Goal: Task Accomplishment & Management: Use online tool/utility

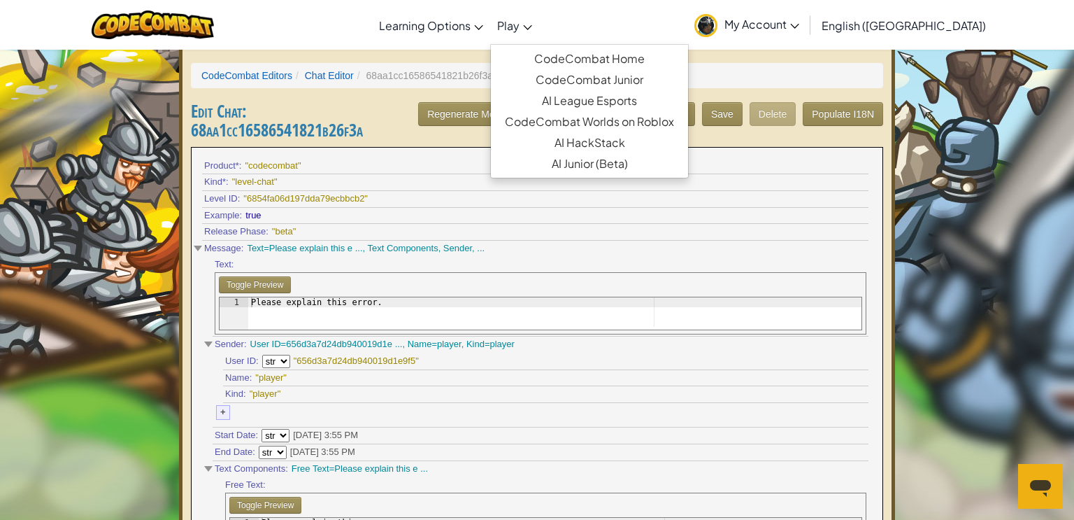
click at [539, 36] on link "Play" at bounding box center [514, 25] width 49 height 38
click at [666, 79] on link "CodeCombat Junior" at bounding box center [589, 79] width 197 height 21
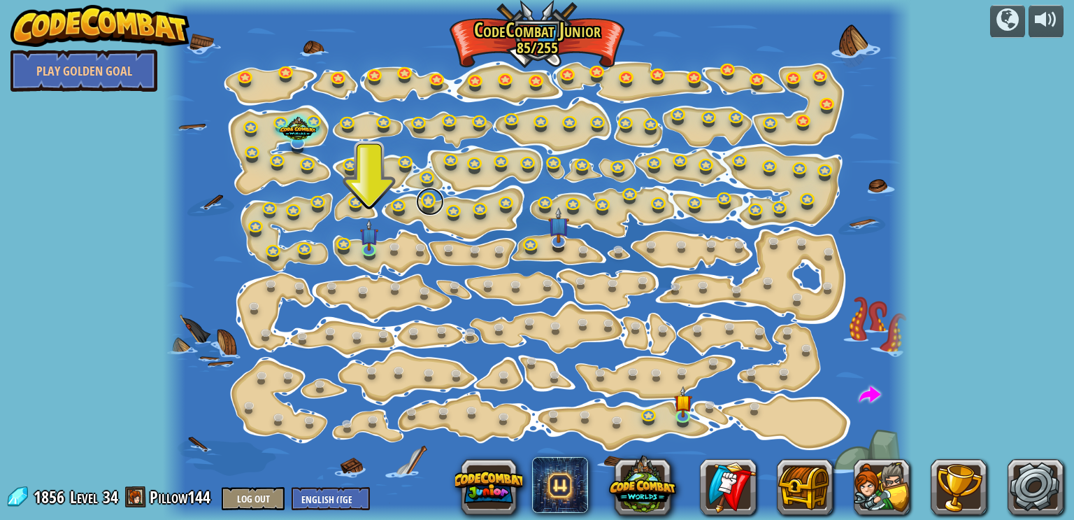
click at [423, 211] on link at bounding box center [430, 201] width 28 height 28
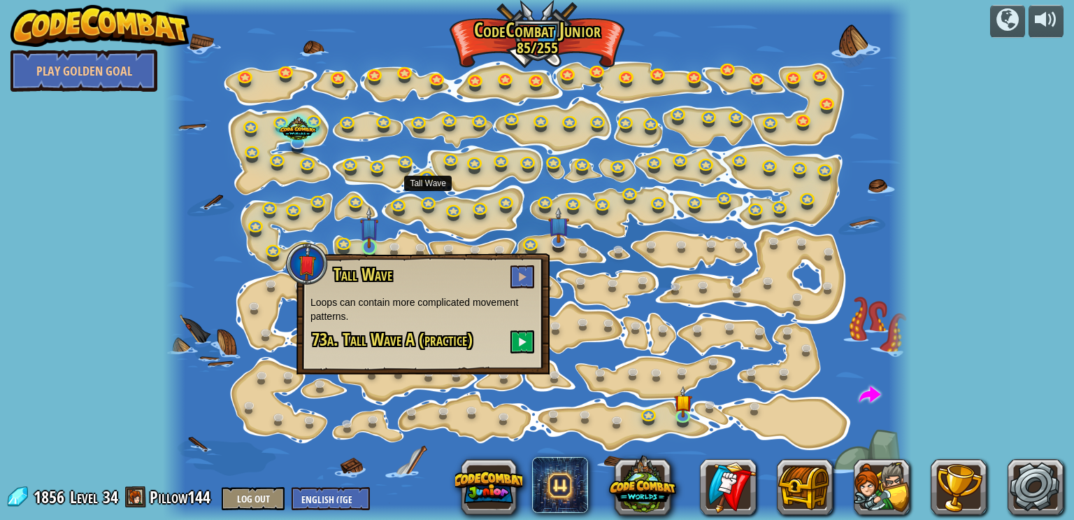
click at [370, 245] on img at bounding box center [369, 227] width 18 height 42
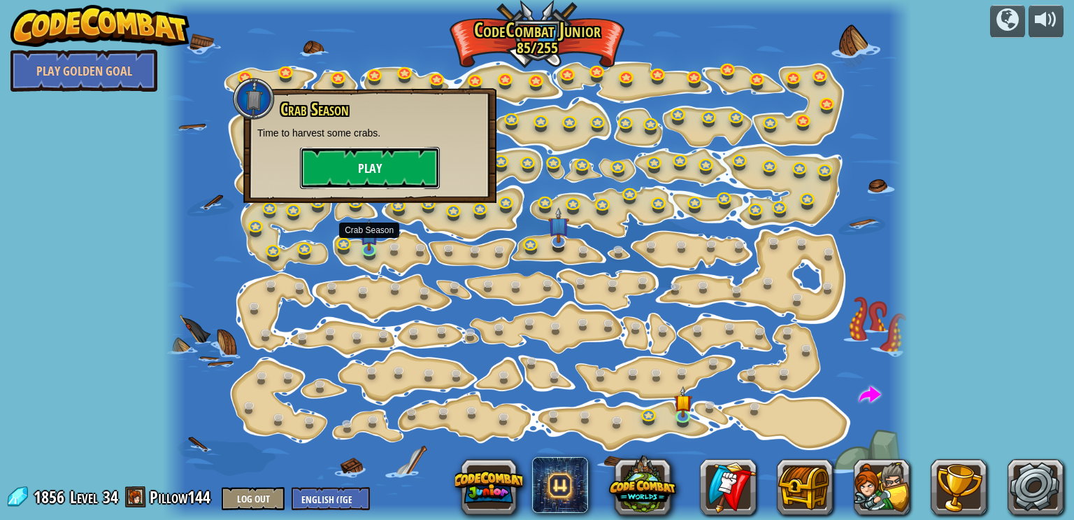
click at [402, 167] on button "Play" at bounding box center [370, 168] width 140 height 42
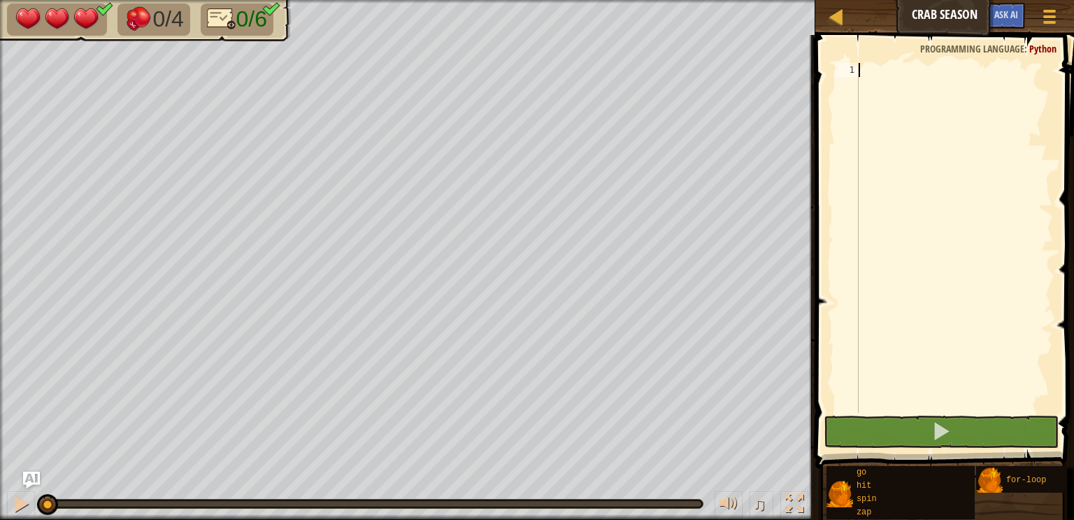
scroll to position [6, 0]
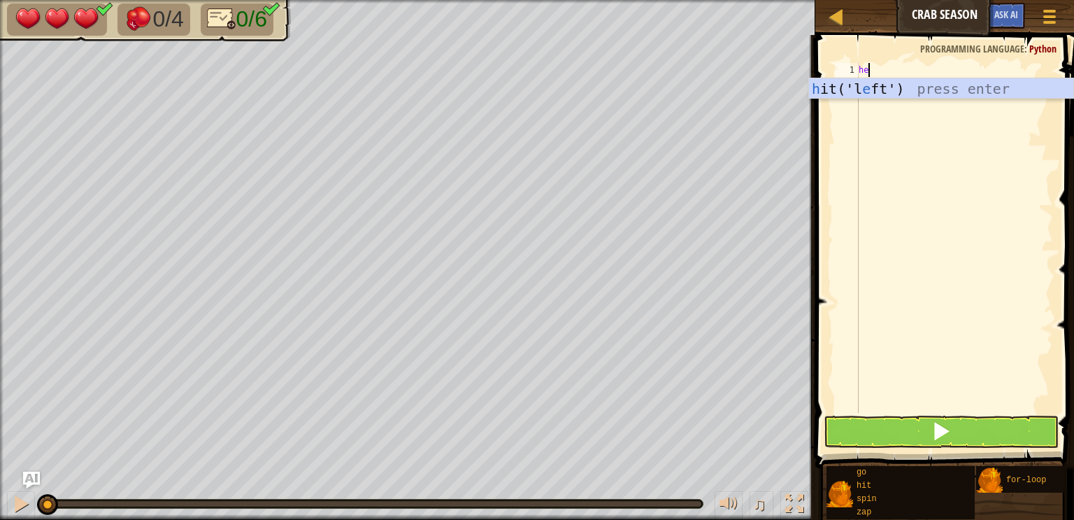
type textarea "h"
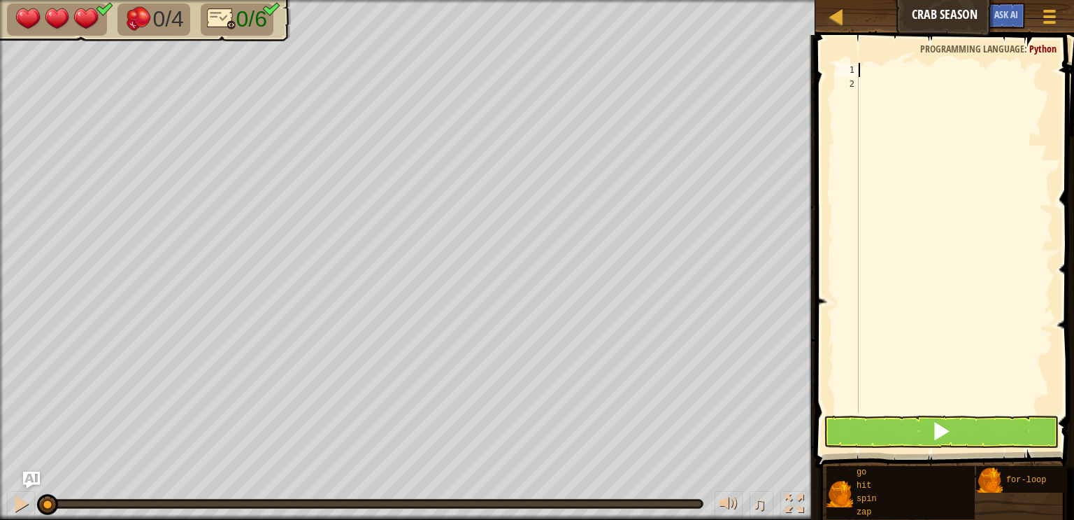
type textarea "g"
click at [905, 66] on div "go ( 'down' , 1 )" at bounding box center [954, 252] width 197 height 378
type textarea "go('down', 2)"
click at [861, 88] on div "go ( 'down' , 2 )" at bounding box center [954, 252] width 197 height 378
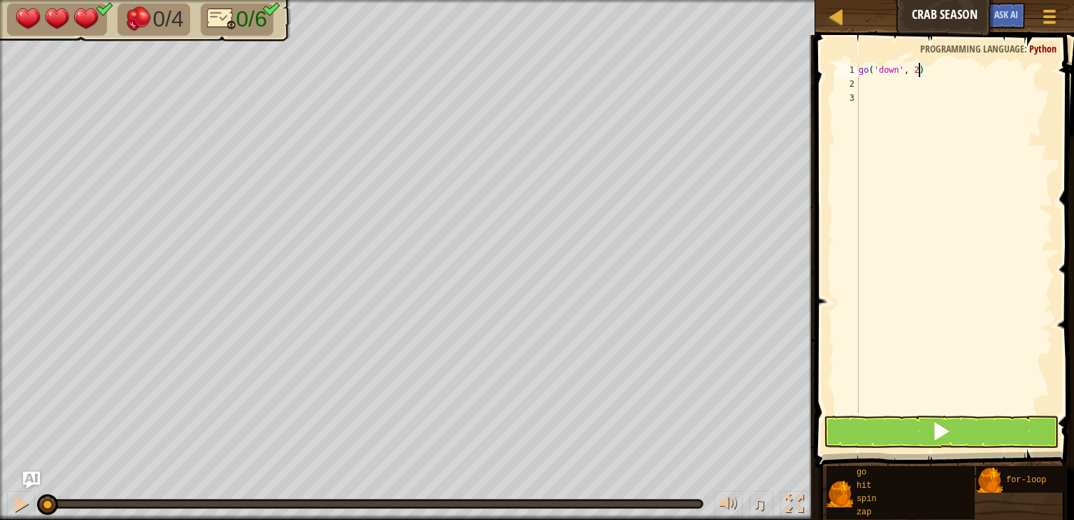
scroll to position [6, 0]
type textarea "g"
type textarea "go"
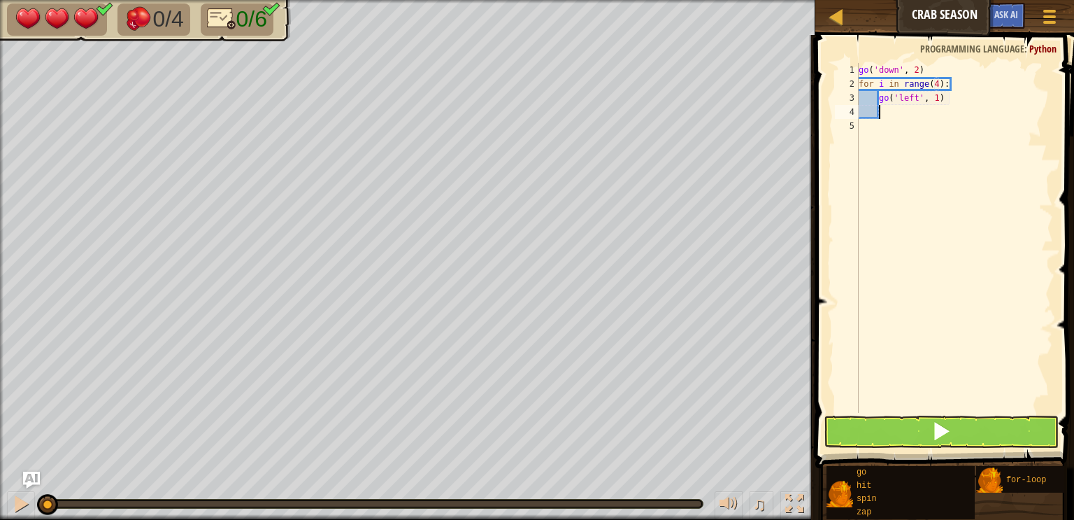
type textarea "h"
click at [893, 122] on div "go ( 'down' , 2 ) for i in range ( 4 ) : go ( 'left' , 1 ) hit ( 'down' )" at bounding box center [954, 252] width 197 height 378
type textarea "hit('down')"
click at [893, 131] on div "go ( 'down' , 2 ) for i in range ( 4 ) : go ( 'left' , 1 ) hit ( 'down' )" at bounding box center [954, 252] width 197 height 378
type textarea "hit('down')"
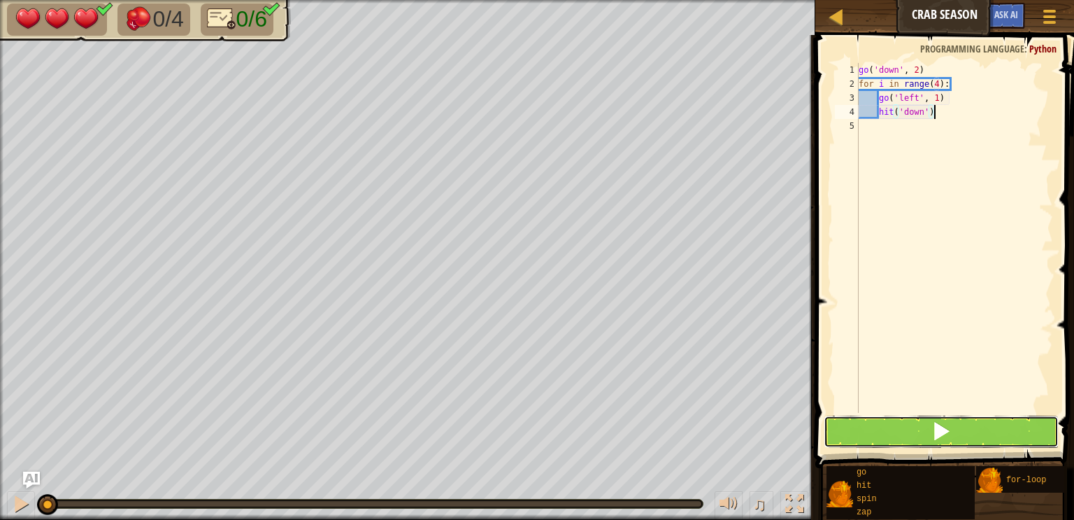
click at [939, 417] on button at bounding box center [941, 431] width 235 height 32
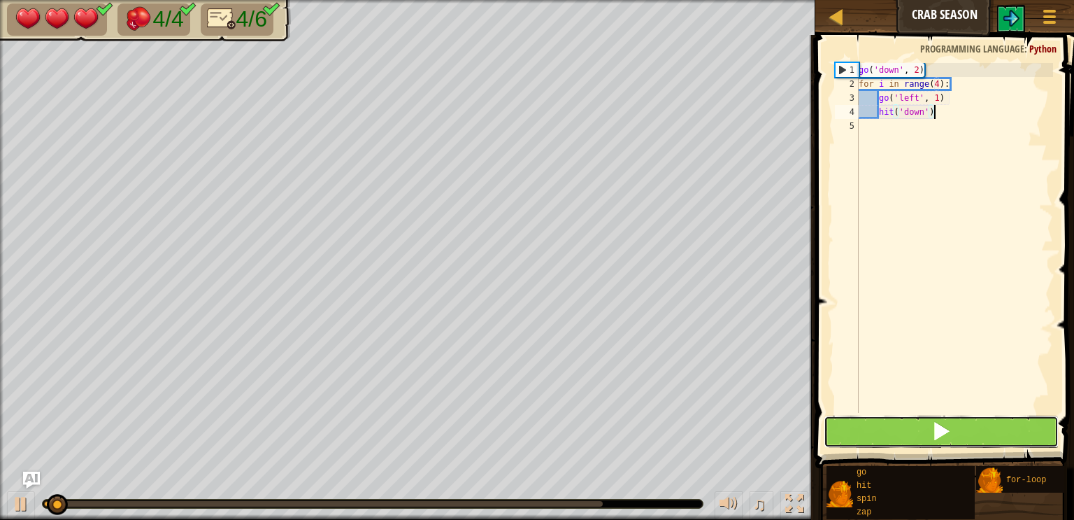
click at [944, 427] on span at bounding box center [941, 431] width 20 height 20
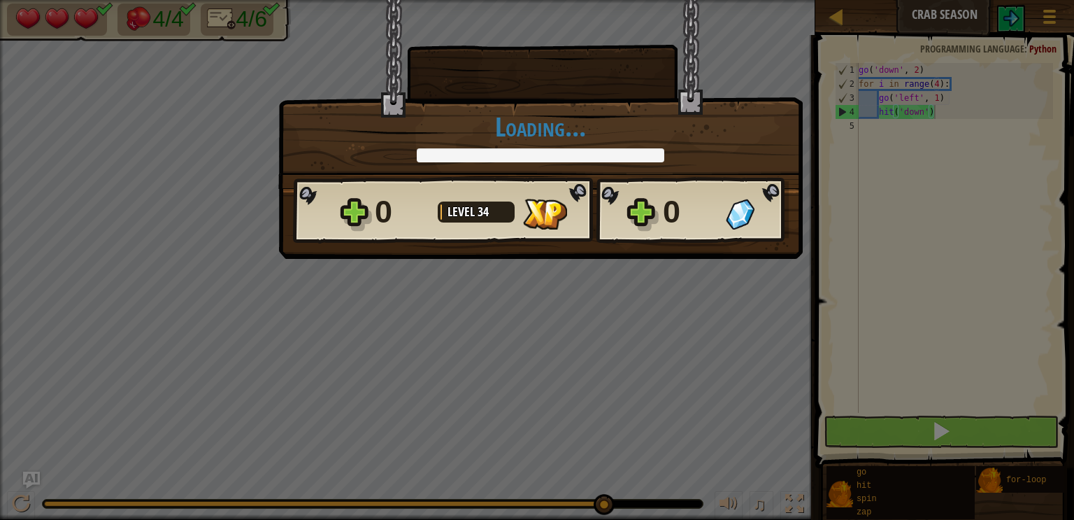
scroll to position [6, 6]
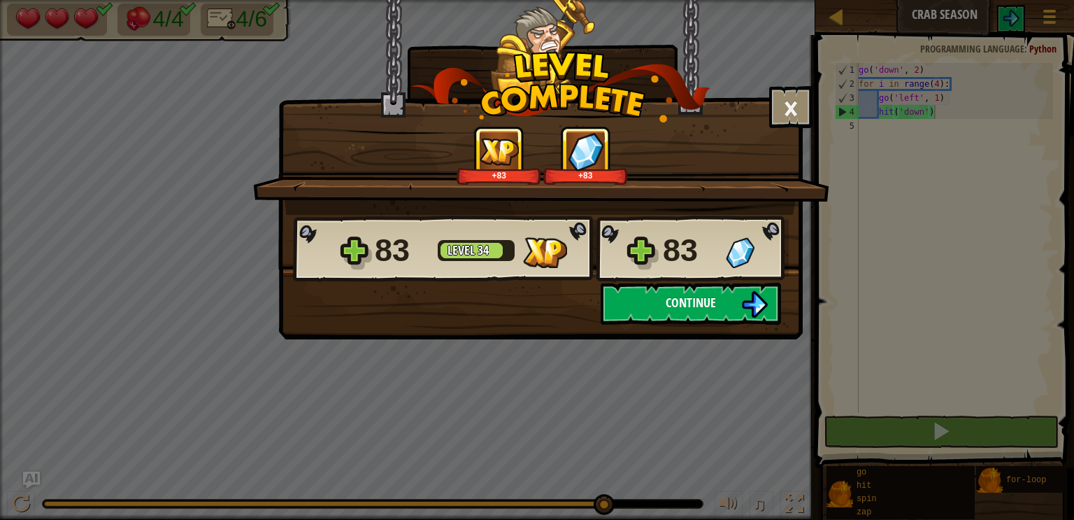
click at [677, 317] on button "Continue" at bounding box center [691, 304] width 180 height 42
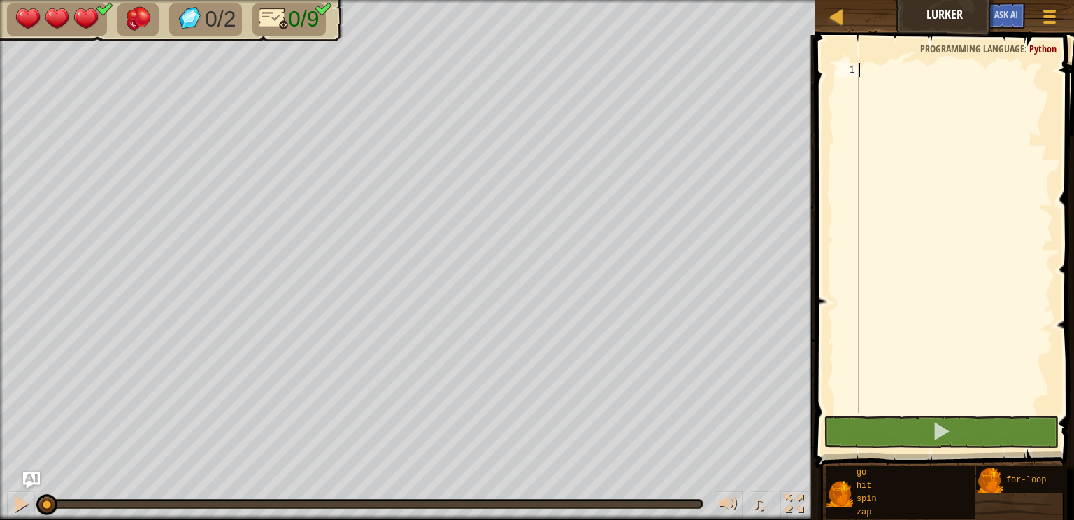
type textarea "g"
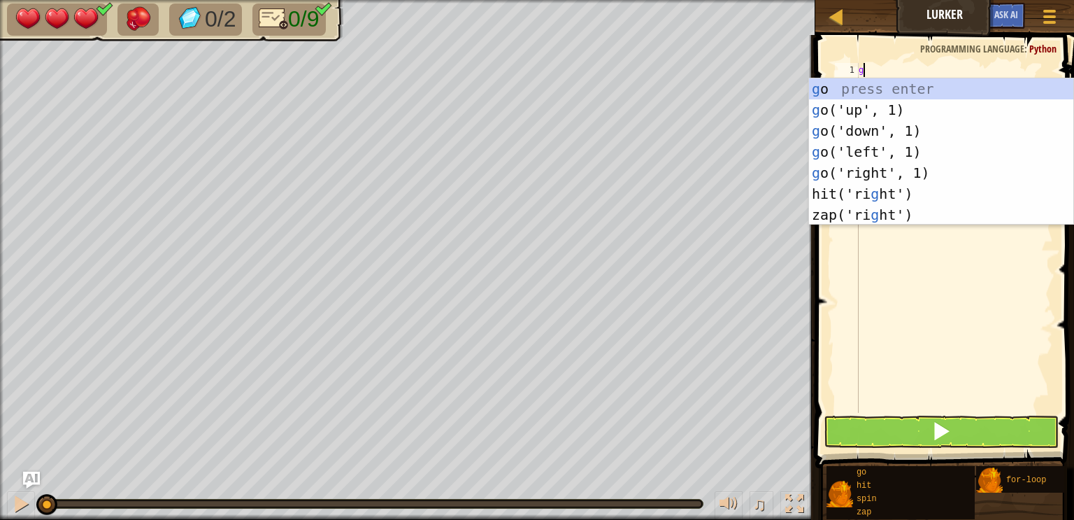
scroll to position [6, 0]
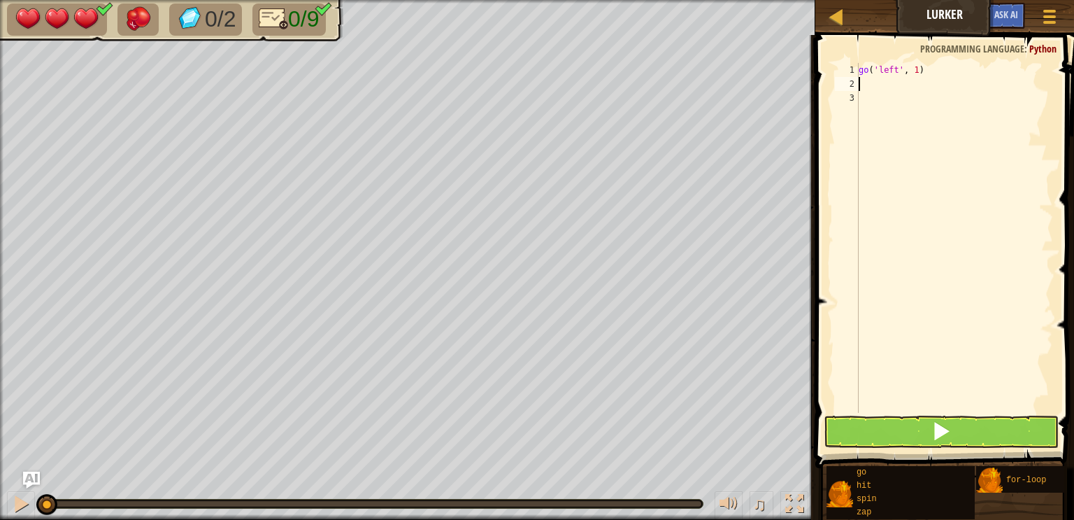
type textarea "g"
click at [913, 73] on div "go ( 'left' , 1 ) go ( 'up' , 1 ) go ( 'right' , 1 )" at bounding box center [954, 252] width 197 height 378
type textarea "go"
type textarea "go('right', 1)"
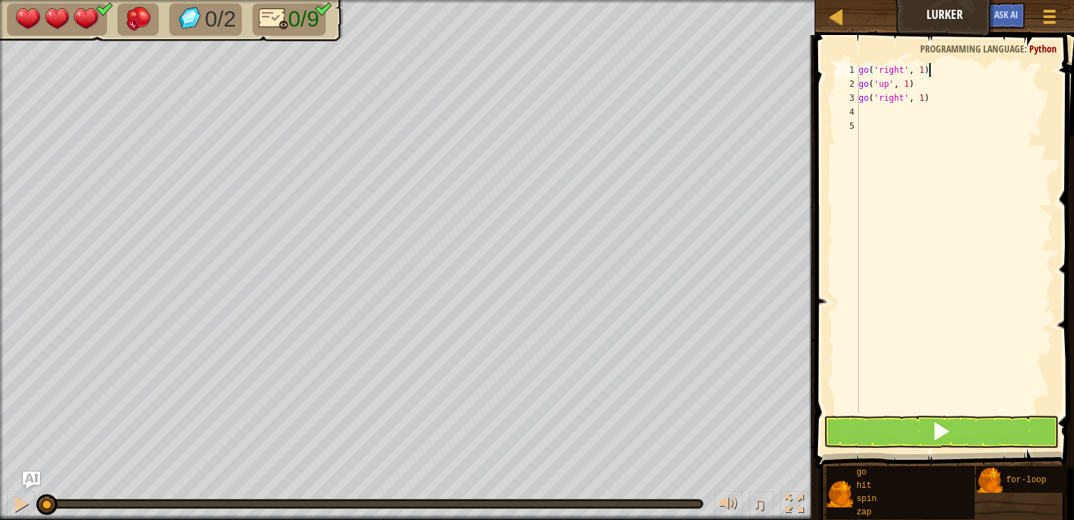
click at [876, 134] on div "go ( 'right' , 1 ) go ( 'up' , 1 ) go ( 'right' , 1 )" at bounding box center [954, 252] width 197 height 378
click at [873, 108] on div "go ( 'right' , 1 ) go ( 'up' , 1 ) go ( 'right' , 1 )" at bounding box center [954, 252] width 197 height 378
type textarea "g"
click at [860, 122] on div "go ( 'right' , 1 ) go ( 'up' , 1 ) go ( 'right' , 1 ) go ( 'down' , 1 ) go ( 'r…" at bounding box center [954, 252] width 197 height 378
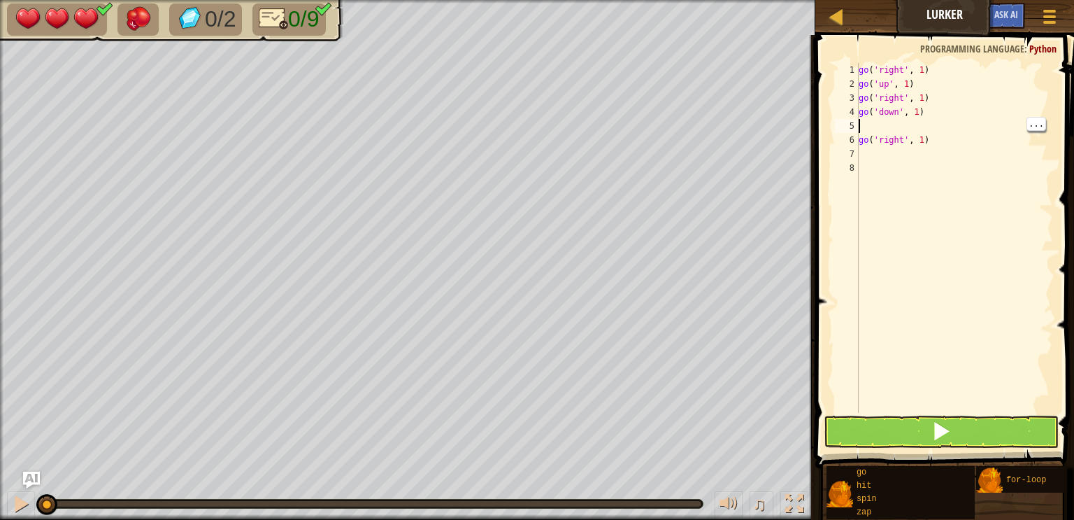
type textarea "go('down', 1)"
click at [870, 148] on div "go ( 'right' , 1 ) go ( 'up' , 1 ) go ( 'right' , 1 ) go ( 'down' , 1 ) go ( 'r…" at bounding box center [954, 252] width 197 height 378
click at [851, 126] on div "5" at bounding box center [847, 126] width 24 height 14
type textarea "go('right', 1)"
click at [864, 133] on div "go ( 'right' , 1 ) go ( 'up' , 1 ) go ( 'right' , 1 ) go ( 'down' , 1 ) go ( 'r…" at bounding box center [954, 252] width 197 height 378
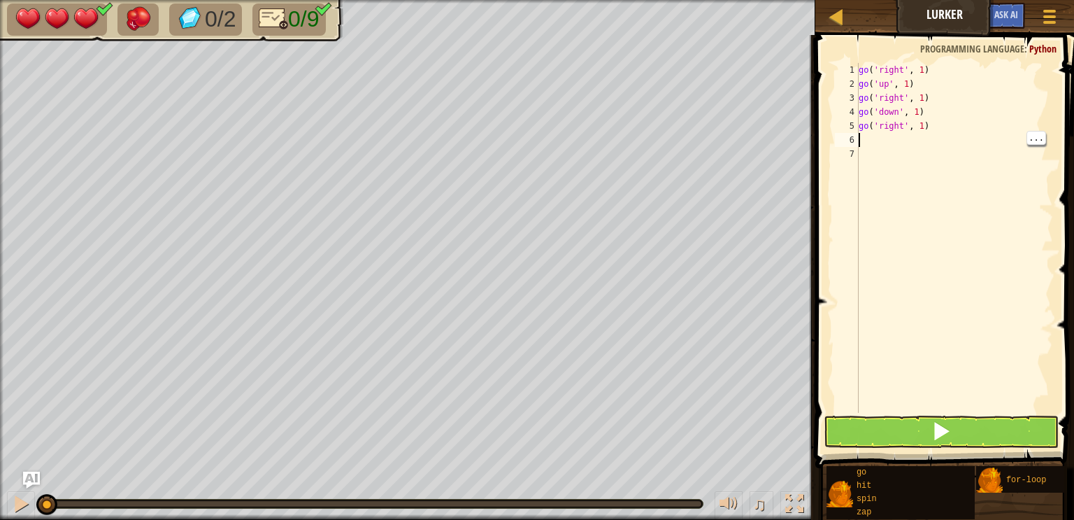
type textarea "g"
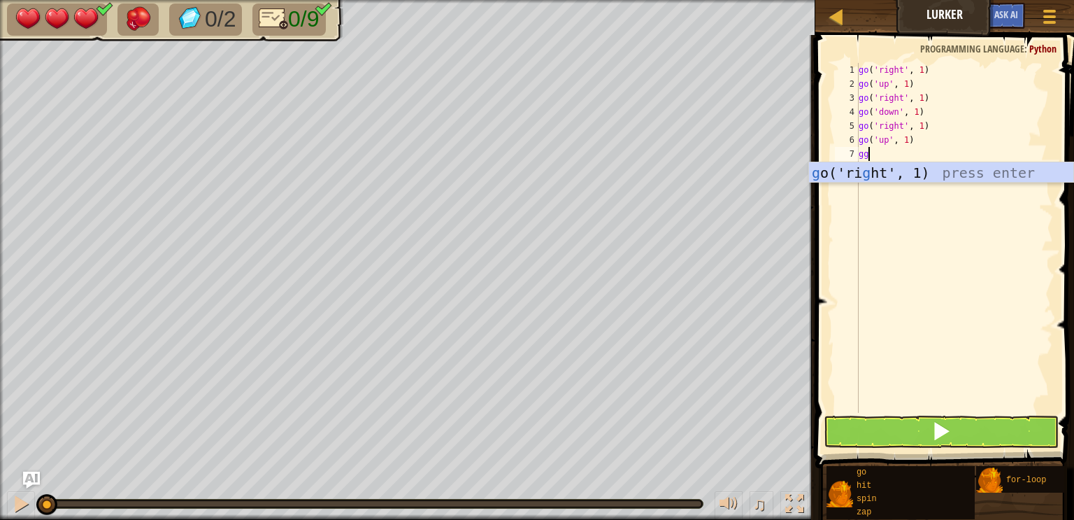
type textarea "g"
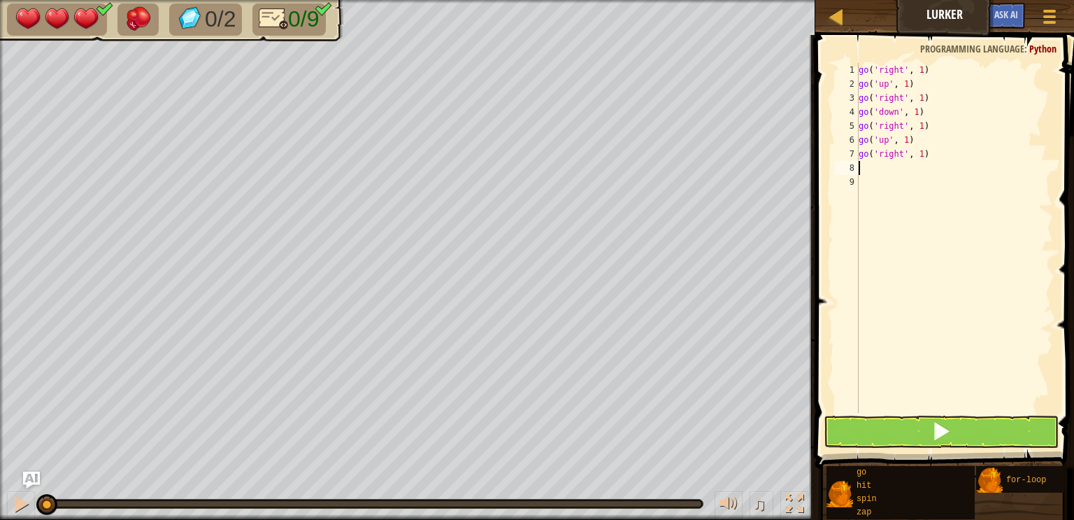
type textarea "g"
click at [885, 196] on div "go ( 'right' , 1 ) go ( 'up' , 1 ) go ( 'right' , 1 ) go ( 'down' , 1 ) go ( 'r…" at bounding box center [956, 252] width 193 height 378
type textarea "h"
type textarea "hit('down')"
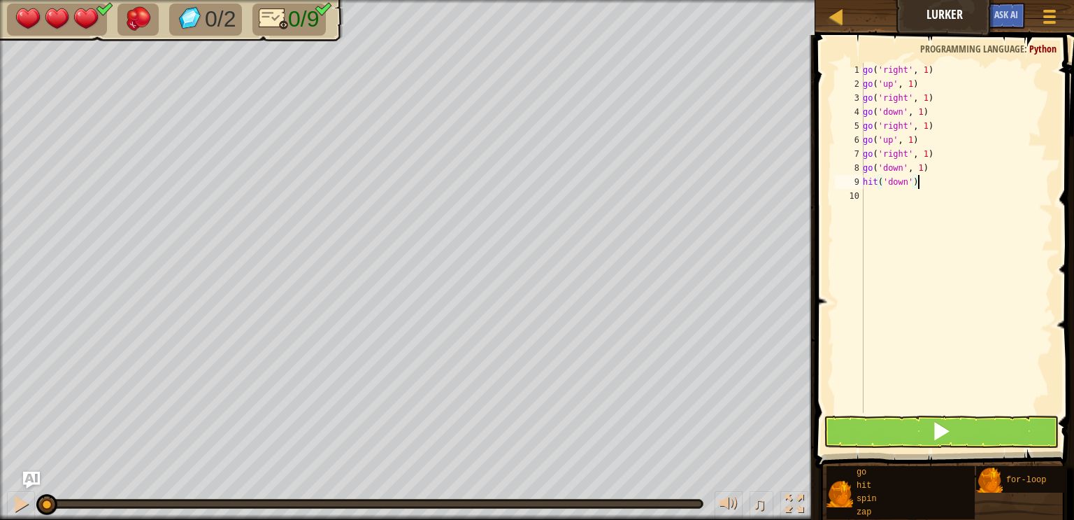
click at [876, 204] on div "go ( 'right' , 1 ) go ( 'up' , 1 ) go ( 'right' , 1 ) go ( 'down' , 1 ) go ( 'r…" at bounding box center [956, 252] width 193 height 378
click at [926, 66] on div "go ( 'right' , 1 ) go ( 'up' , 1 ) go ( 'right' , 1 ) go ( 'down' , 1 ) go ( 'r…" at bounding box center [956, 252] width 193 height 378
click at [924, 437] on button at bounding box center [941, 431] width 235 height 32
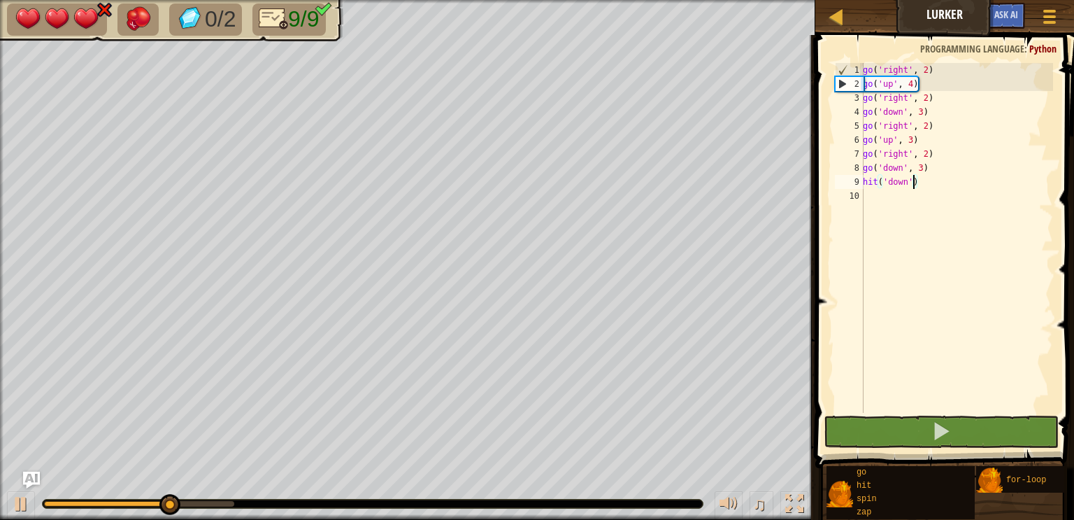
click at [918, 84] on div "go ( 'right' , 2 ) go ( 'up' , 4 ) go ( 'right' , 2 ) go ( 'down' , 3 ) go ( 'r…" at bounding box center [956, 252] width 193 height 378
click at [927, 98] on div "go ( 'right' , 2 ) go ( 'up' , 4 ) go ( 'right' , 2 ) go ( 'down' , 3 ) go ( 'r…" at bounding box center [956, 252] width 193 height 378
click at [914, 84] on div "go ( 'right' , 2 ) go ( 'up' , 4 ) go ( 'right' , 2 ) go ( 'down' , 3 ) go ( 'r…" at bounding box center [956, 252] width 193 height 378
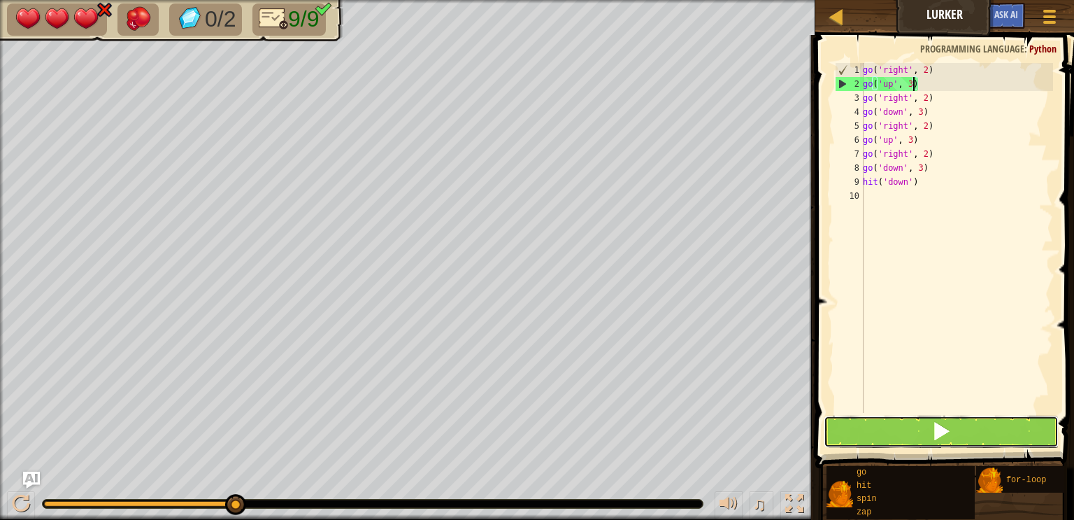
click at [957, 441] on button at bounding box center [941, 431] width 235 height 32
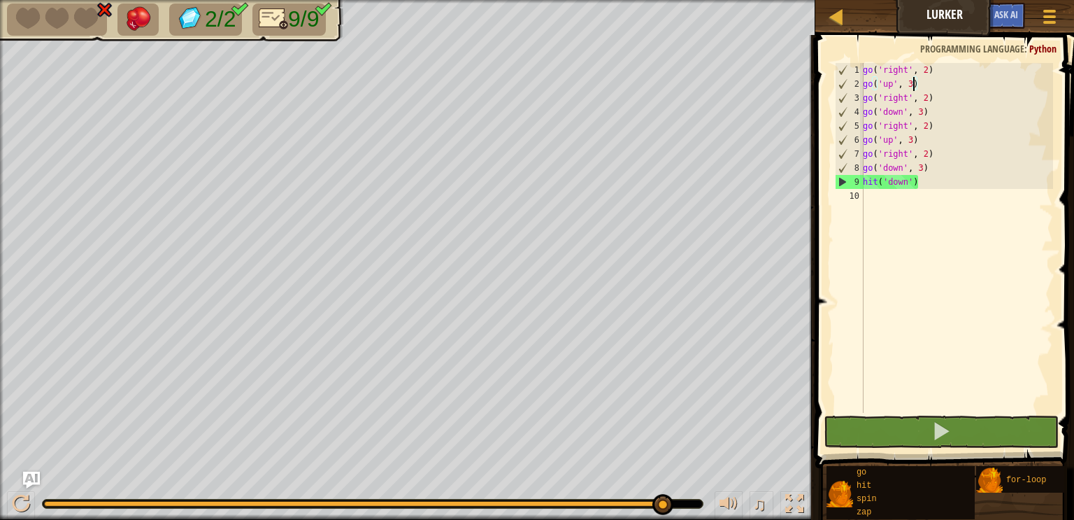
click at [866, 66] on div "go ( 'right' , 2 ) go ( 'up' , 3 ) go ( 'right' , 2 ) go ( 'down' , 3 ) go ( 'r…" at bounding box center [956, 252] width 193 height 378
click at [929, 173] on div "go ( 'right' , 2 ) go ( 'up' , 3 ) go ( 'right' , 2 ) go ( 'down' , 3 ) go ( 'r…" at bounding box center [956, 252] width 193 height 378
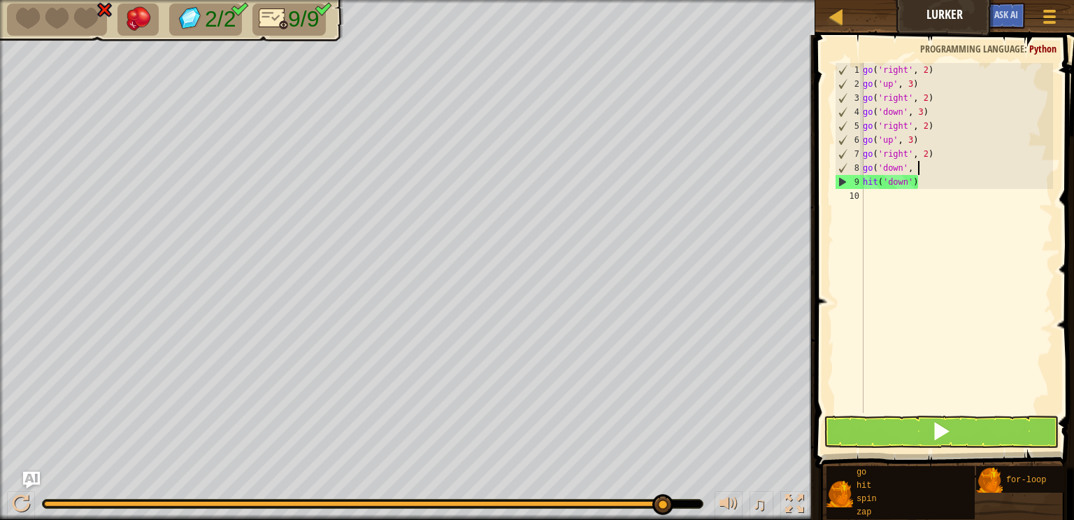
scroll to position [6, 1]
type textarea "g"
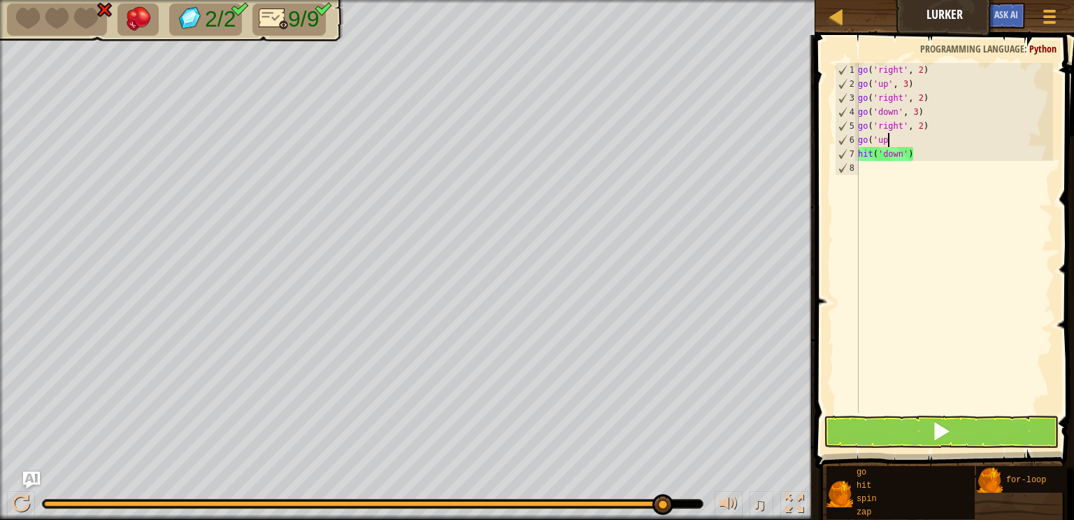
type textarea "g"
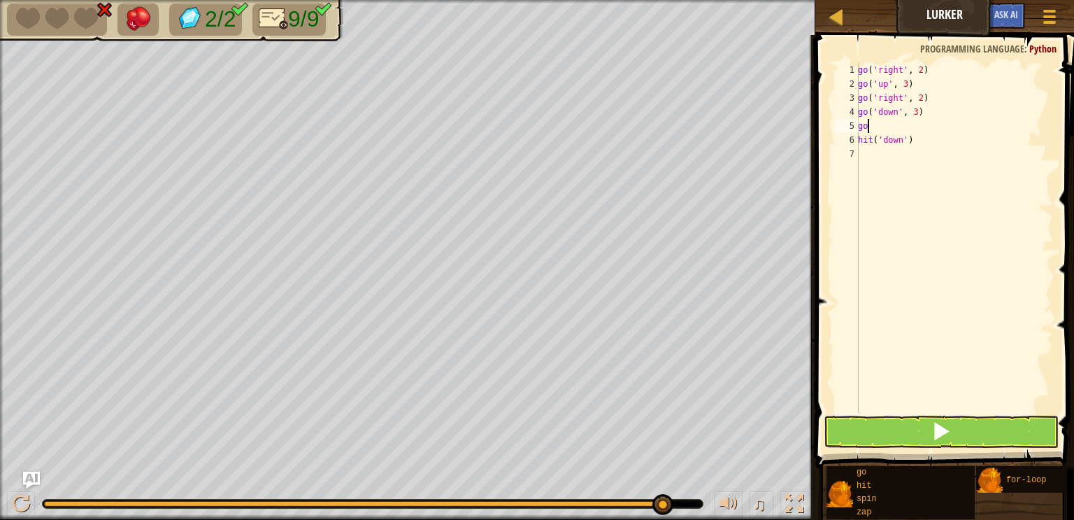
type textarea "g"
click at [857, 76] on div "1" at bounding box center [847, 70] width 24 height 14
type textarea "go('right', 2)"
click at [867, 66] on div "go ( 'right' , 2 ) go ( 'up' , 3 ) go ( 'right' , 2 ) go ( 'down' , 3 ) hit ( '…" at bounding box center [954, 252] width 198 height 378
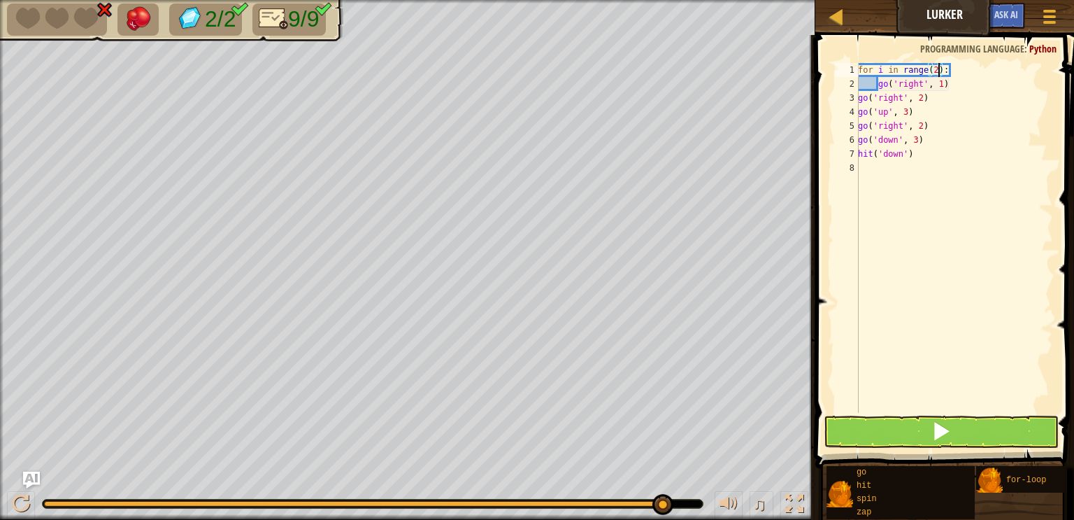
click at [841, 93] on div "3" at bounding box center [847, 98] width 24 height 14
click at [868, 102] on div "for i in range ( 2 ) : go ( 'right' , 1 ) go ( 'right' , 2 ) go ( 'up' , 3 ) go…" at bounding box center [954, 252] width 198 height 378
click at [943, 82] on div "for i in range ( 2 ) : go ( 'right' , 1 ) go ( 'right' , 2 ) go ( 'up' , 3 ) go…" at bounding box center [954, 252] width 198 height 378
type textarea "g"
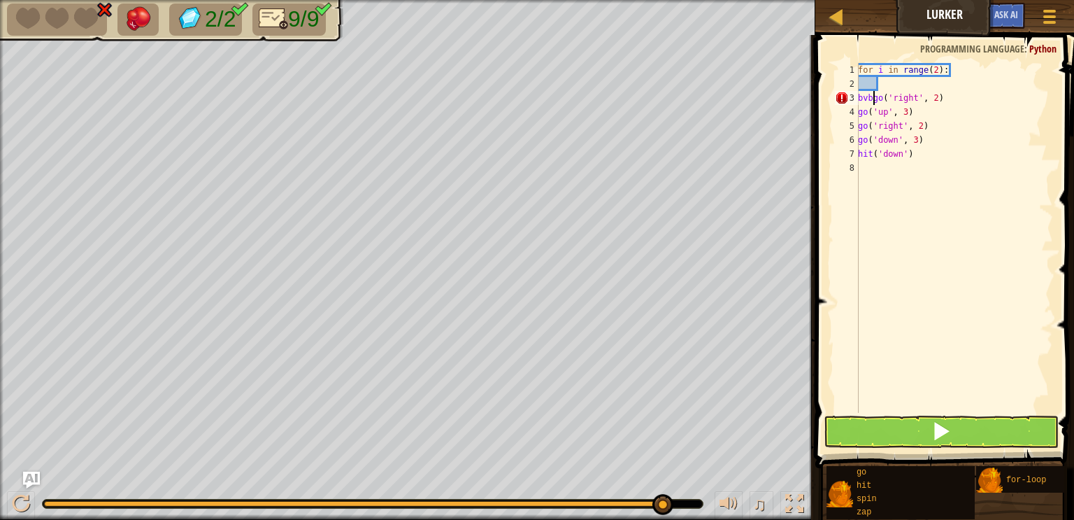
scroll to position [6, 1]
type textarea "go('right', 2)"
click at [883, 90] on div "for i in range ( 2 ) : go ( 'right' , 2 ) go ( 'up' , 3 ) go ( 'right' , 2 ) go…" at bounding box center [954, 252] width 198 height 378
click at [871, 108] on div "for i in range ( 2 ) : go ( 'right' , 2 ) go ( 'up' , 3 ) go ( 'right' , 2 ) go…" at bounding box center [954, 252] width 198 height 378
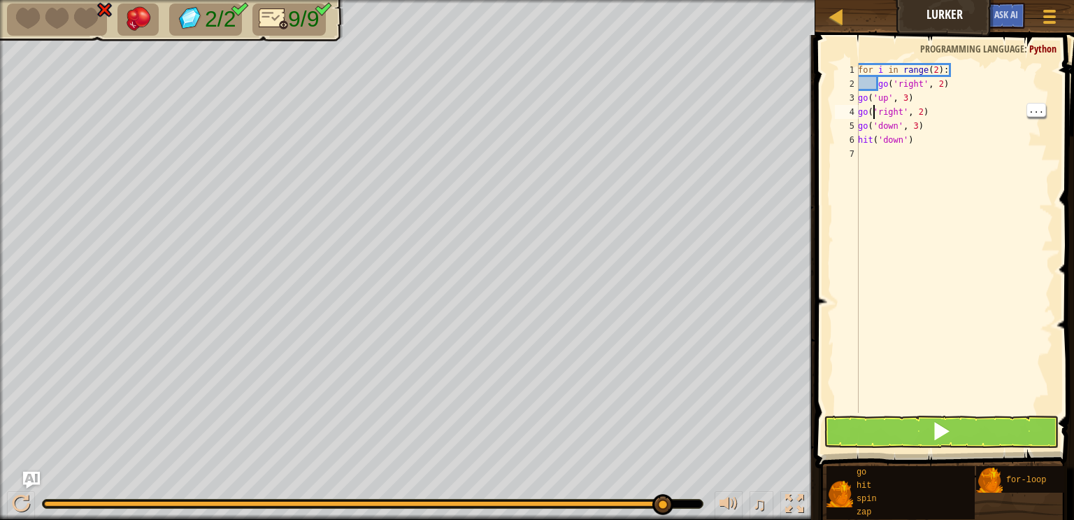
click at [860, 95] on div "for i in range ( 2 ) : go ( 'right' , 2 ) go ( 'up' , 3 ) go ( 'right' , 2 ) go…" at bounding box center [954, 252] width 198 height 378
type textarea "hit('down')"
type textarea "h"
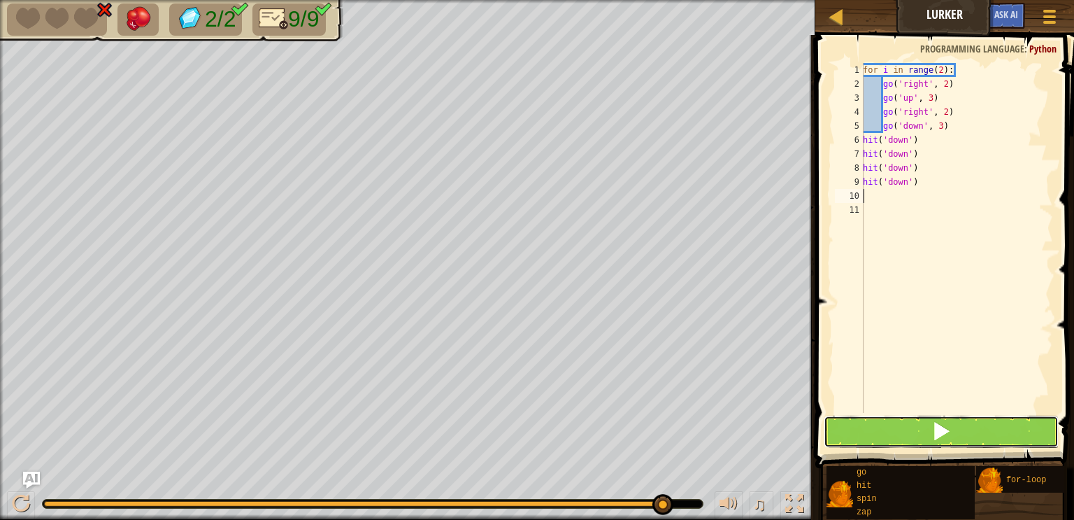
click at [919, 431] on button at bounding box center [941, 431] width 235 height 32
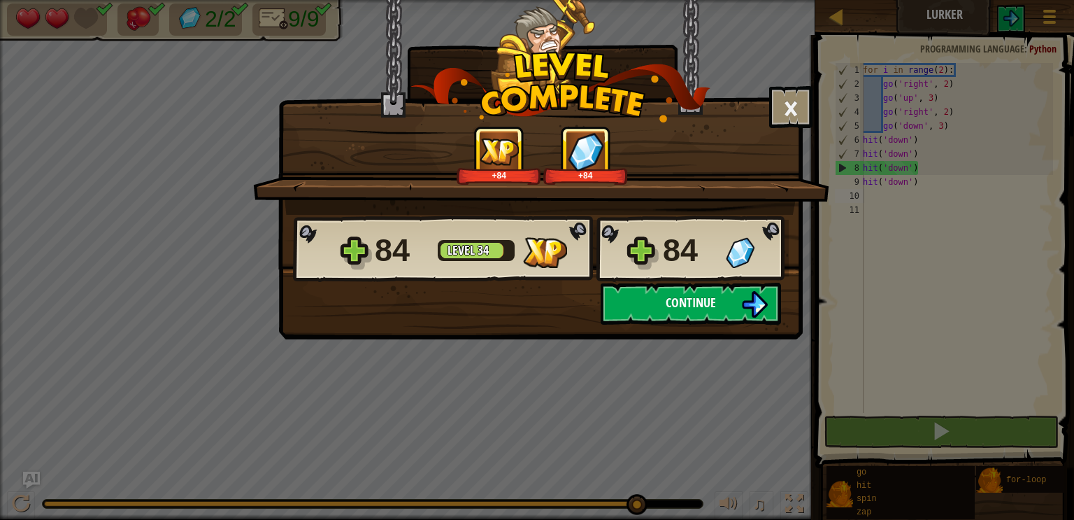
click at [712, 305] on span "Continue" at bounding box center [691, 302] width 50 height 17
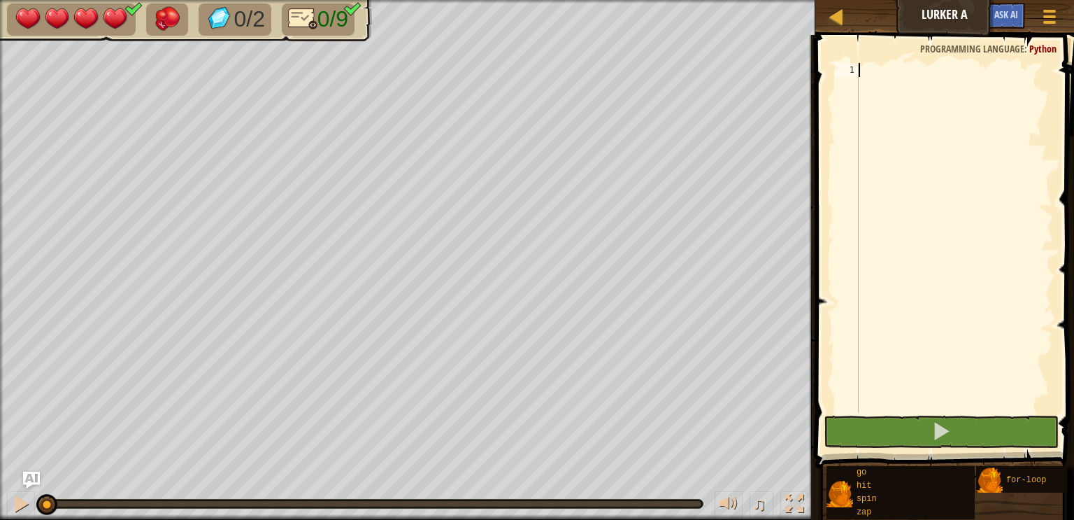
click at [859, 14] on div "Map Lurker A Game Menu Ask AI" at bounding box center [944, 17] width 259 height 35
click at [844, 22] on div at bounding box center [835, 16] width 17 height 17
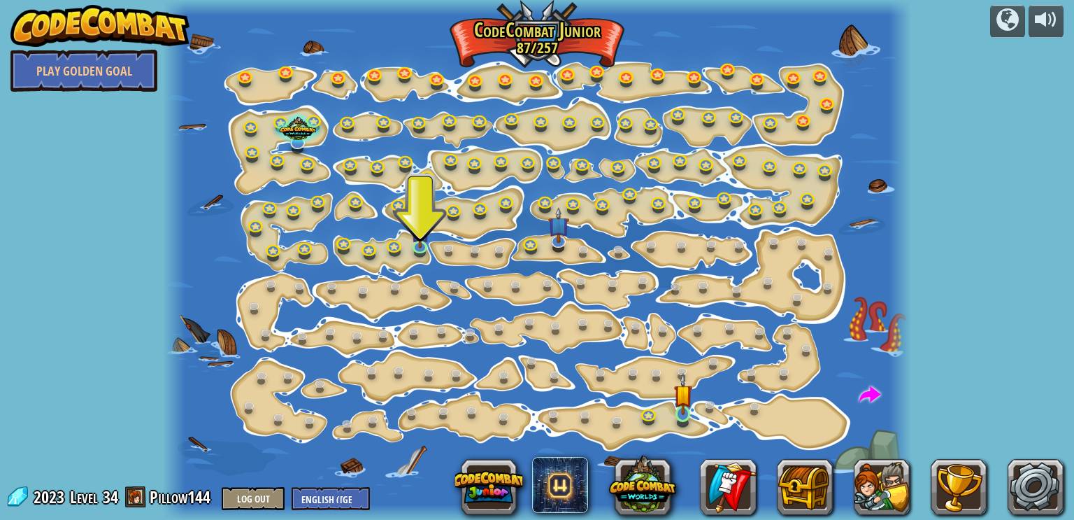
click at [675, 409] on img at bounding box center [683, 394] width 18 height 42
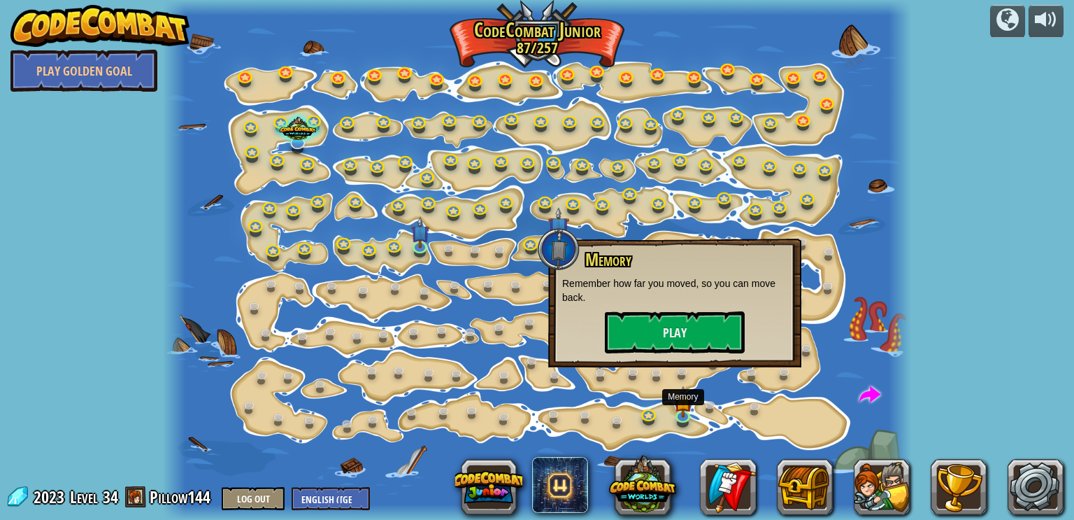
click at [873, 406] on span at bounding box center [870, 396] width 22 height 22
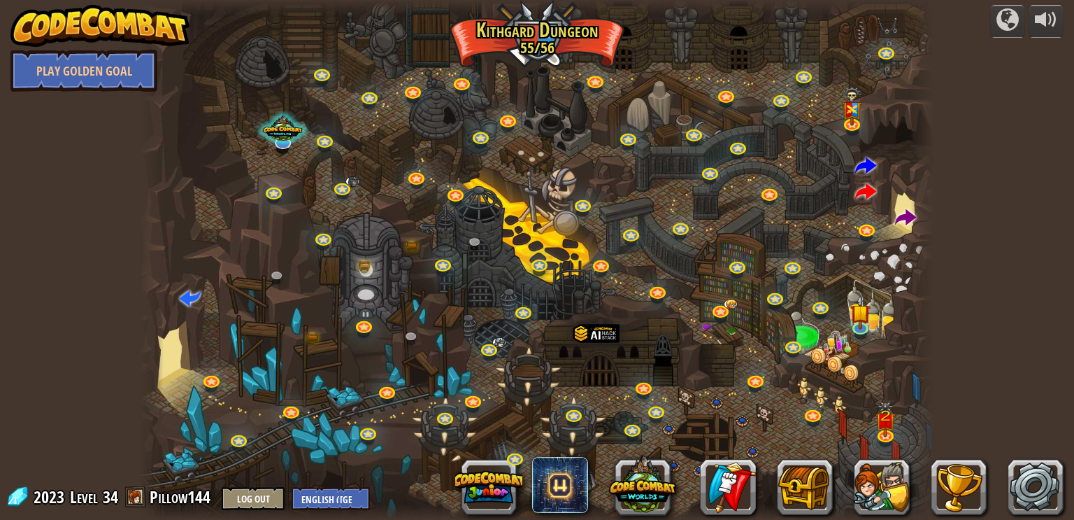
click at [906, 218] on span at bounding box center [906, 219] width 22 height 22
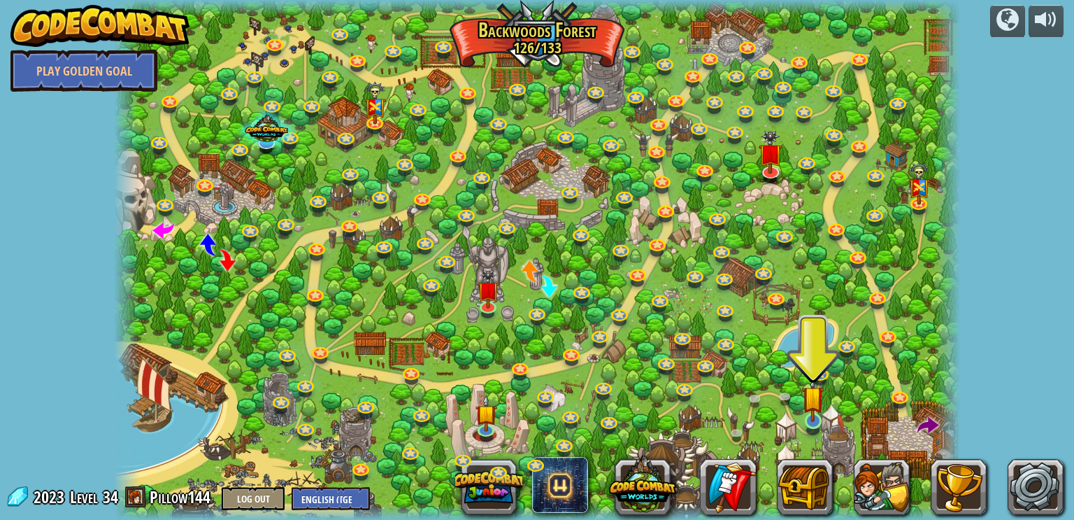
click at [817, 414] on img at bounding box center [813, 397] width 22 height 50
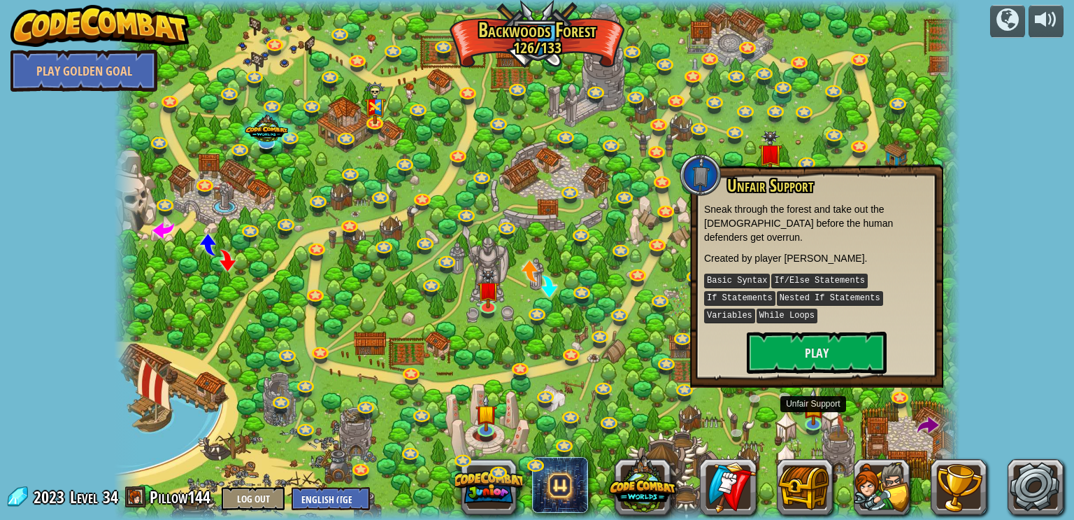
click at [920, 420] on span at bounding box center [928, 426] width 22 height 22
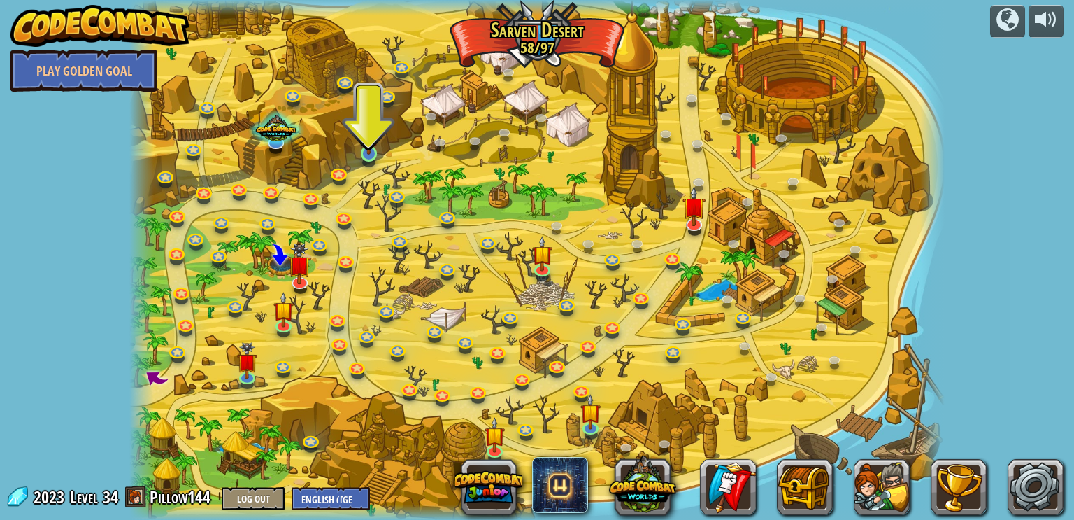
click at [373, 135] on img at bounding box center [369, 132] width 20 height 48
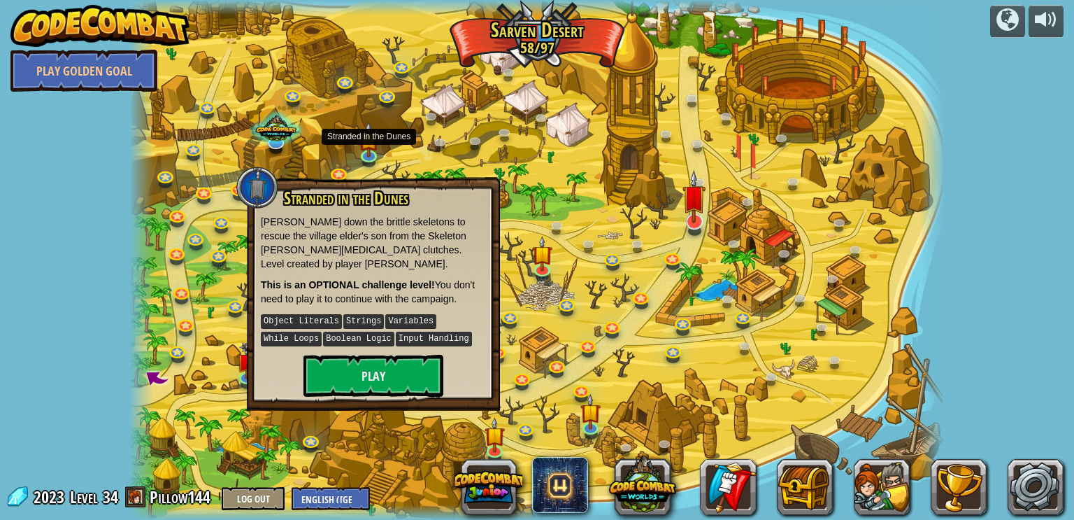
click at [692, 201] on img at bounding box center [694, 196] width 23 height 52
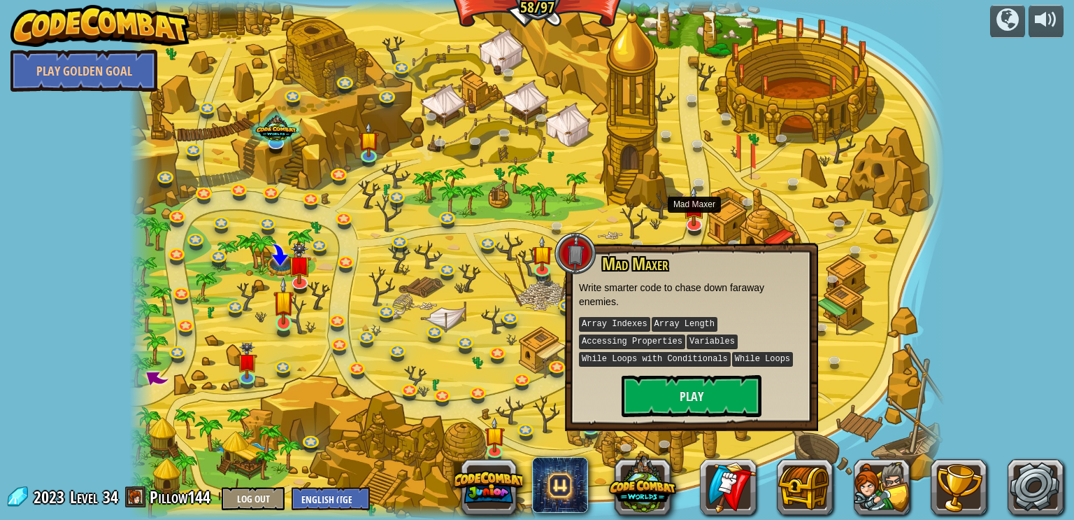
click at [288, 317] on img at bounding box center [283, 301] width 20 height 48
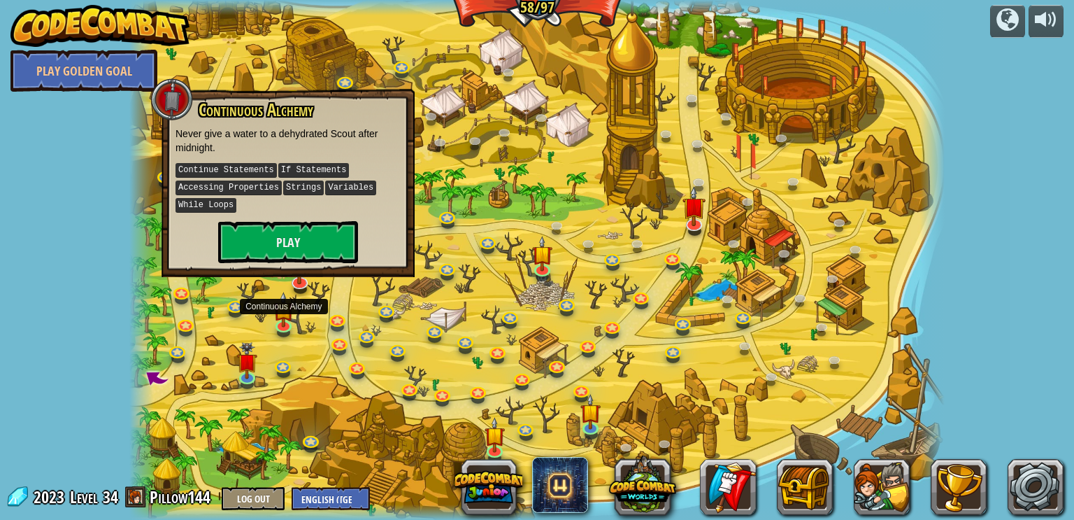
click at [522, 255] on div at bounding box center [536, 260] width 815 height 520
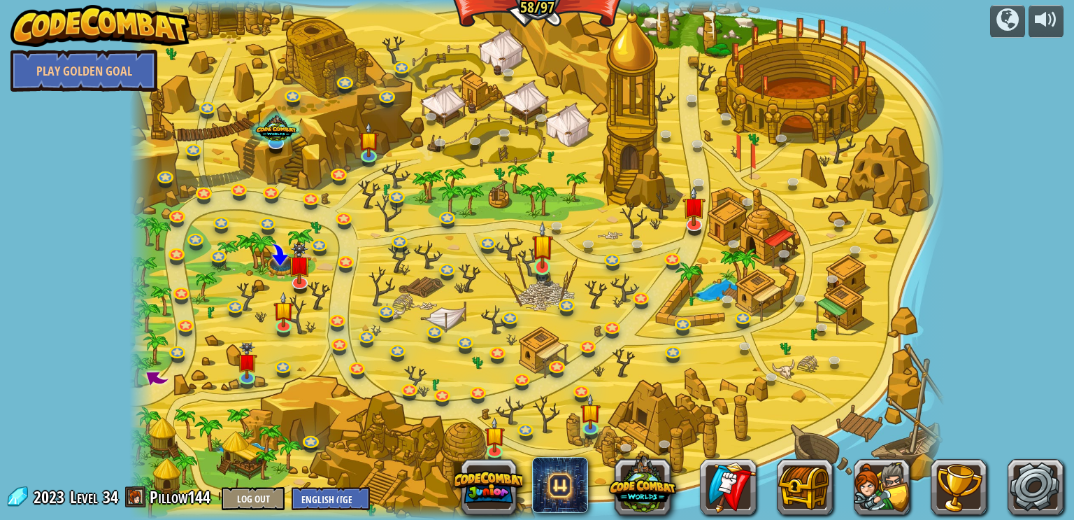
click at [543, 258] on img at bounding box center [542, 245] width 20 height 48
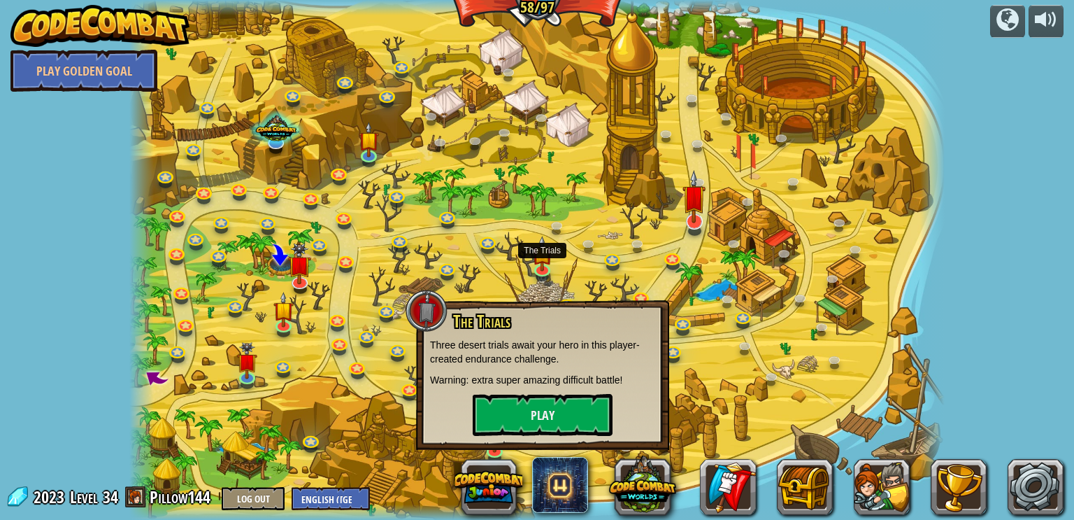
click at [704, 217] on img at bounding box center [694, 196] width 23 height 52
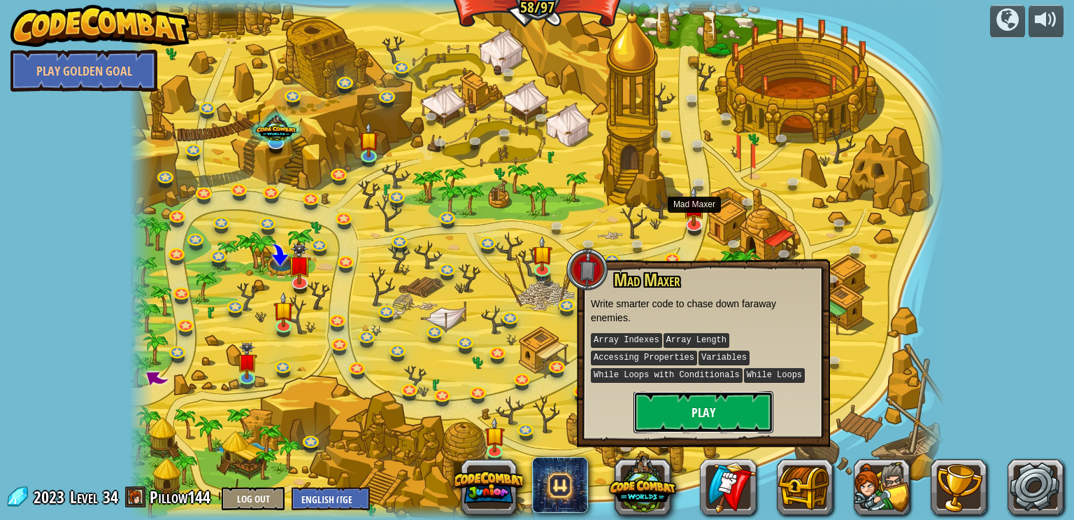
click at [694, 409] on button "Play" at bounding box center [704, 412] width 140 height 42
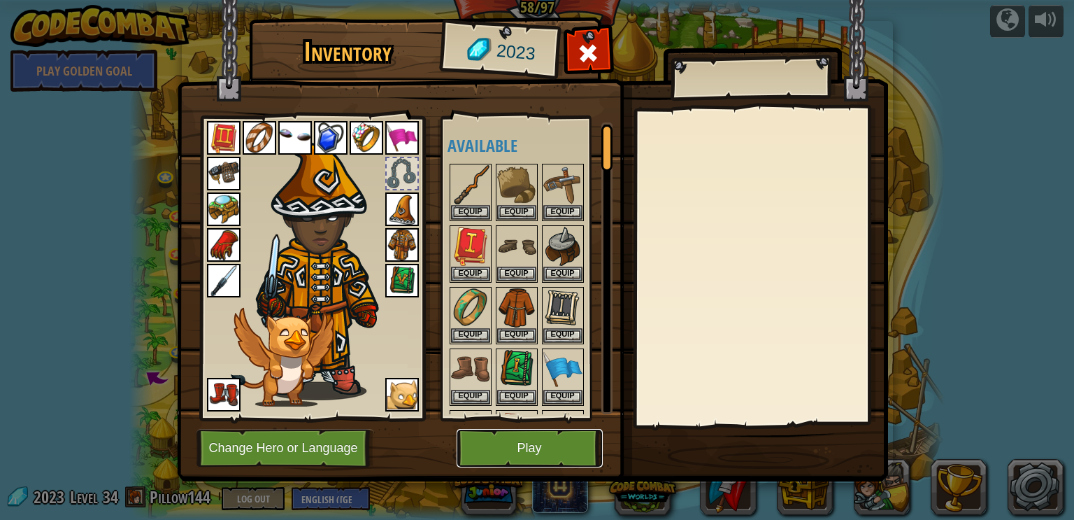
click at [469, 438] on button "Play" at bounding box center [530, 448] width 146 height 38
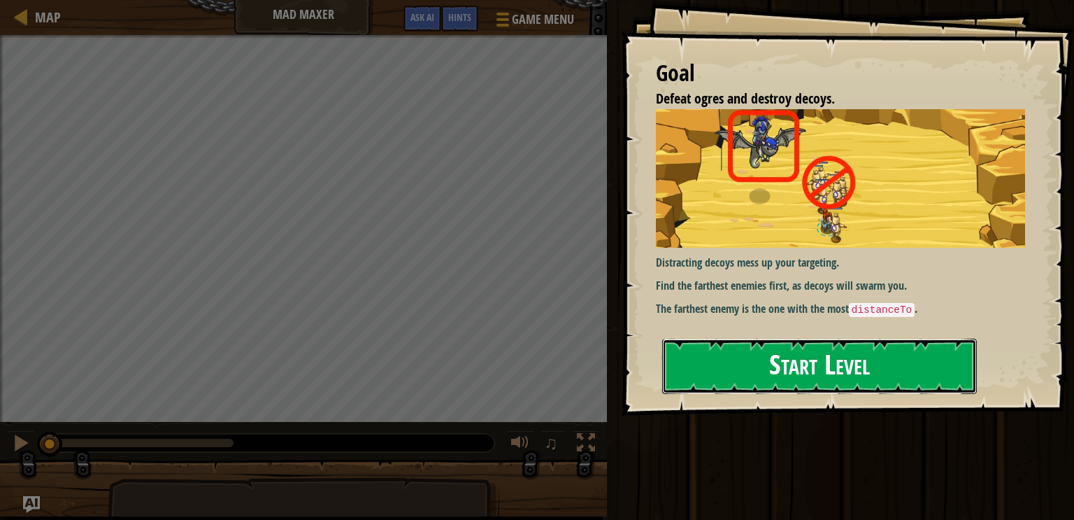
click at [917, 366] on button "Start Level" at bounding box center [819, 365] width 315 height 55
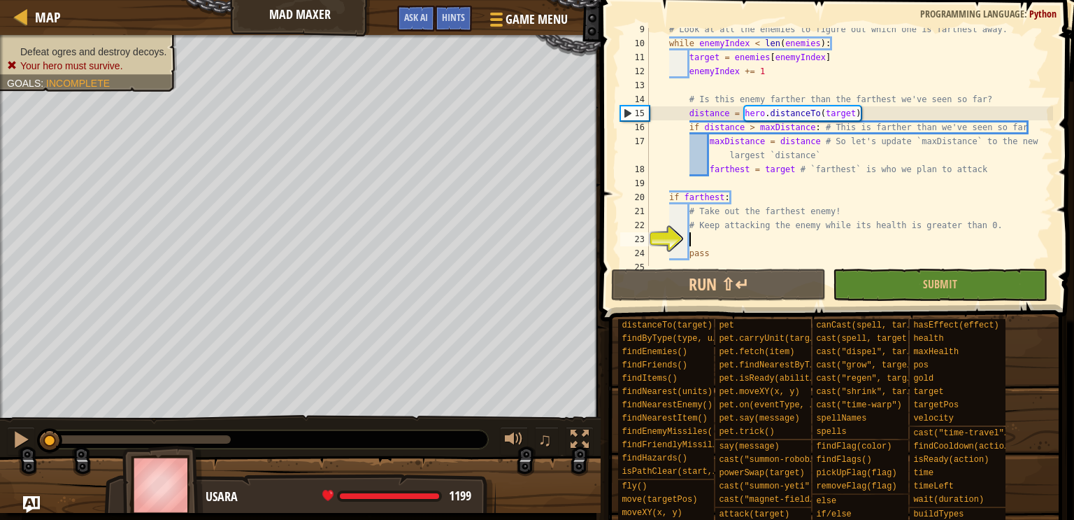
scroll to position [126, 0]
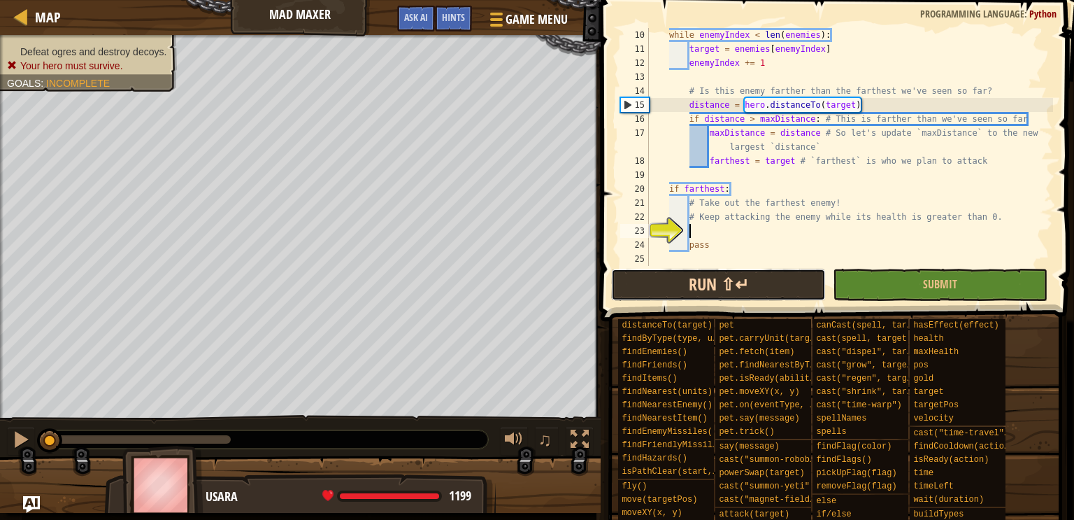
click at [772, 285] on button "Run ⇧↵" at bounding box center [718, 285] width 215 height 32
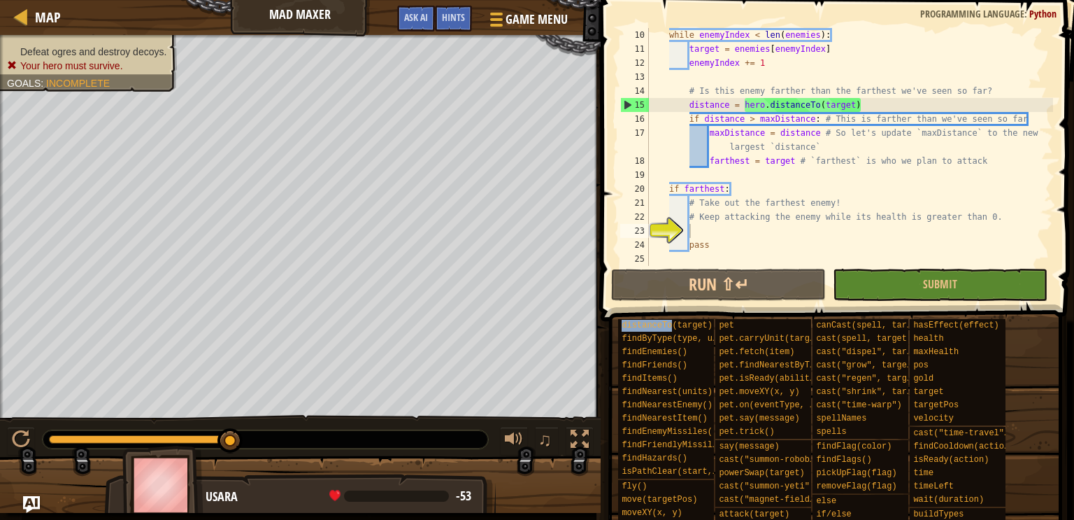
click at [741, 239] on div "while enemyIndex < len ( enemies ) : target = enemies [ enemyIndex ] enemyIndex…" at bounding box center [849, 161] width 407 height 266
type textarea "pass"
click at [710, 232] on div "while enemyIndex < len ( enemies ) : target = enemies [ enemyIndex ] enemyIndex…" at bounding box center [849, 161] width 407 height 266
click at [0, 408] on div at bounding box center [1, 237] width 3 height 404
click at [708, 231] on div "while enemyIndex < len ( enemies ) : target = enemies [ enemyIndex ] enemyIndex…" at bounding box center [849, 161] width 407 height 266
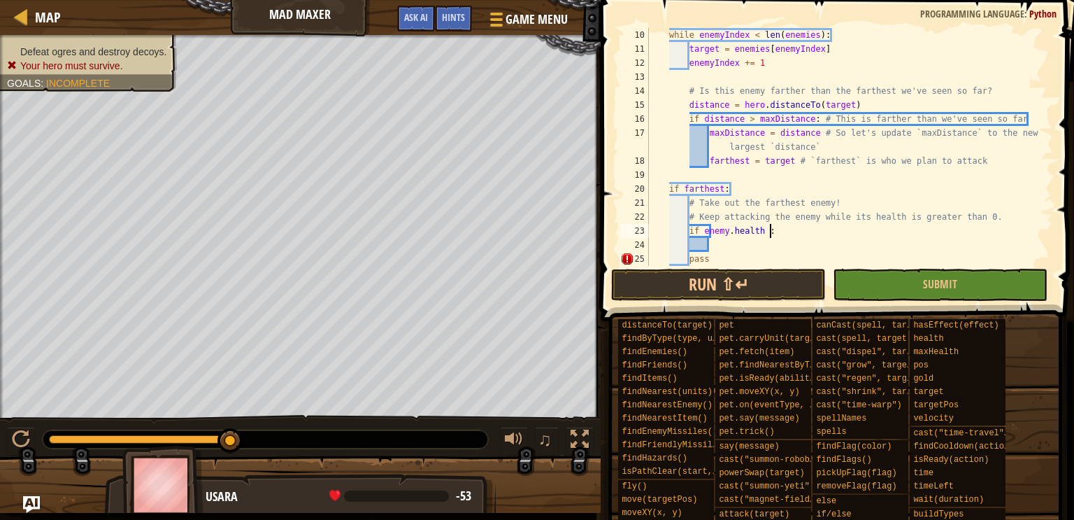
scroll to position [6, 10]
type textarea "if enemy.health >0:"
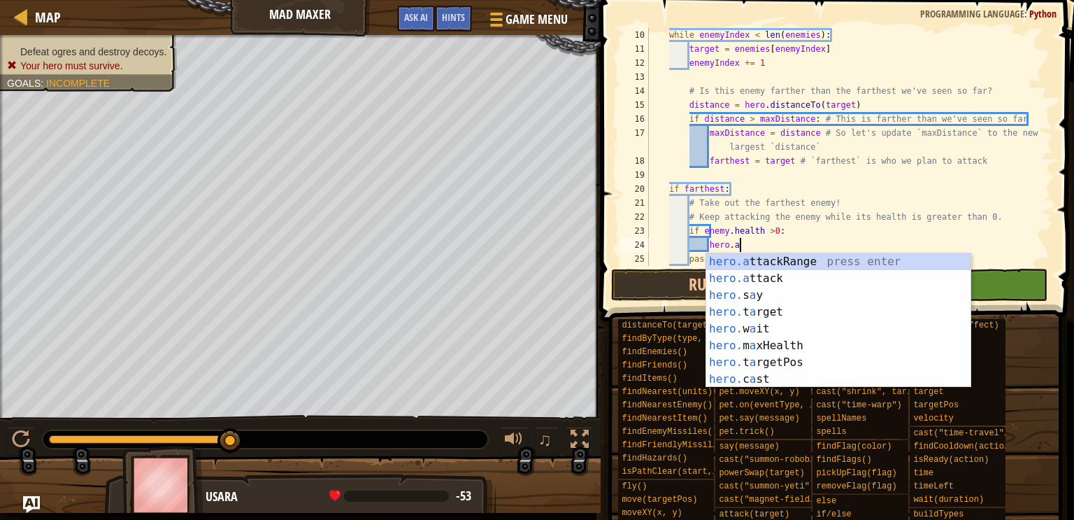
scroll to position [6, 6]
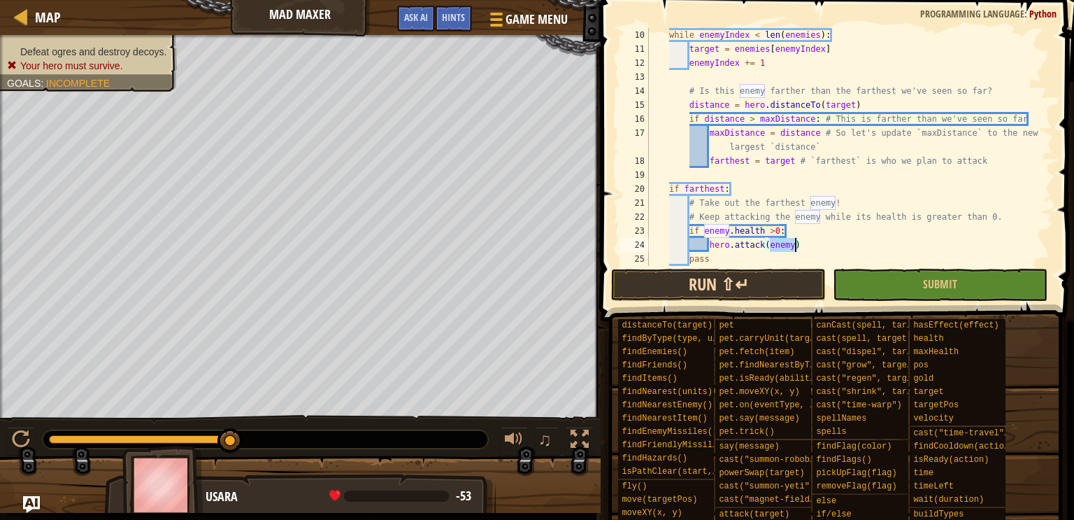
type textarea "hero.attack(enemy)"
click at [785, 296] on button "Run ⇧↵" at bounding box center [718, 285] width 215 height 32
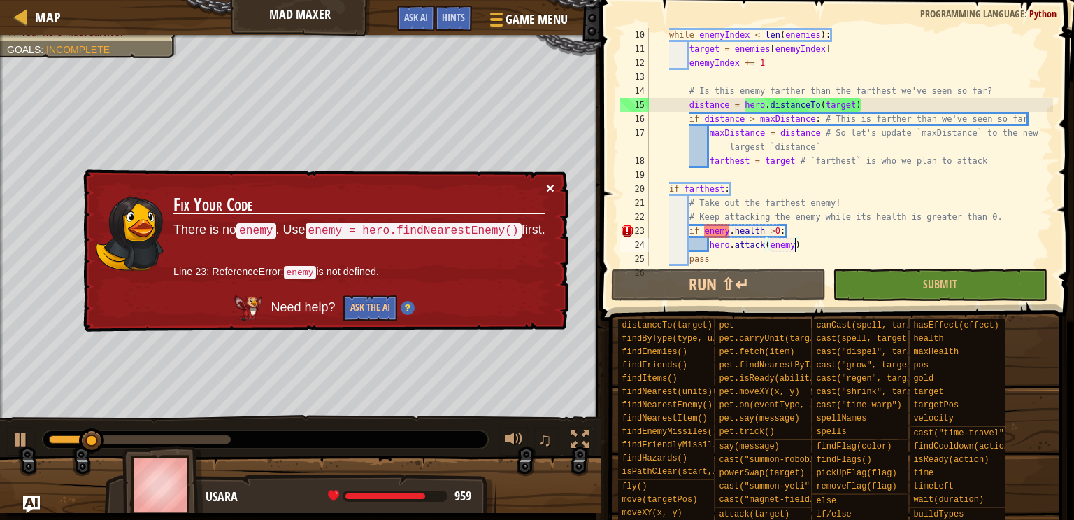
click at [551, 186] on button "×" at bounding box center [550, 187] width 8 height 15
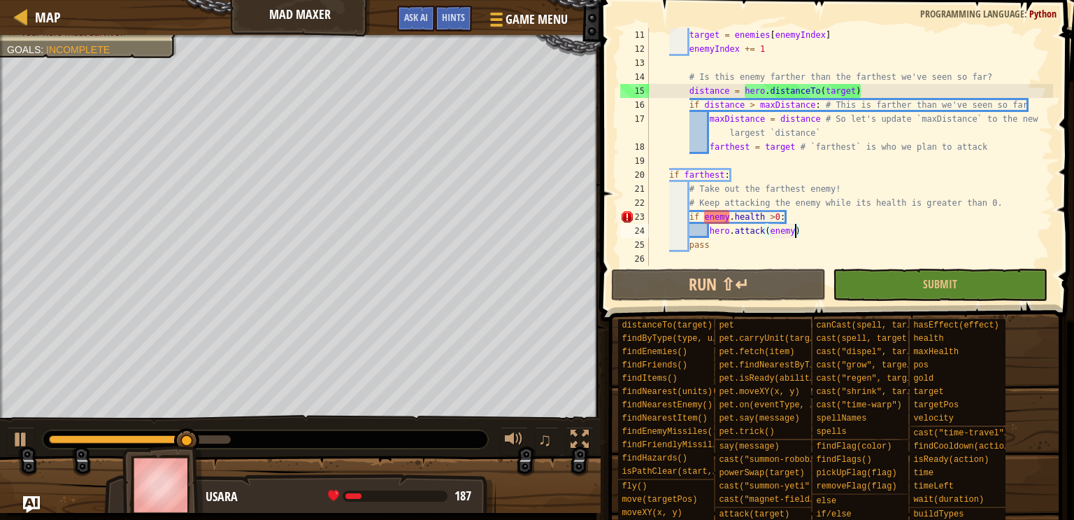
scroll to position [140, 0]
click at [665, 162] on div "target = enemies [ enemyIndex ] enemyIndex += 1 # Is this enemy farther than th…" at bounding box center [849, 161] width 407 height 266
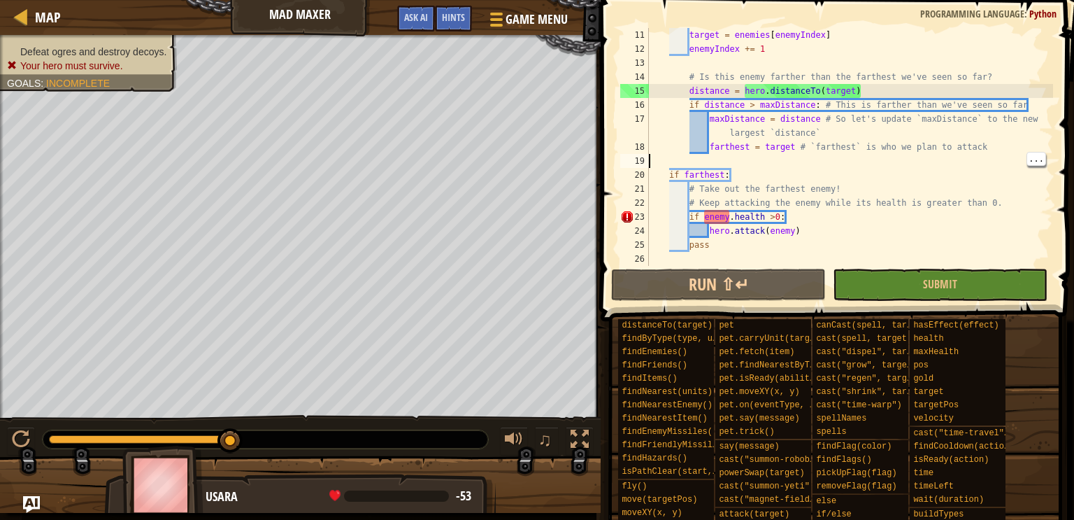
click at [701, 194] on div "target = enemies [ enemyIndex ] enemyIndex += 1 # Is this enemy farther than th…" at bounding box center [849, 161] width 407 height 266
click at [688, 188] on div "target = enemies [ enemyIndex ] enemyIndex += 1 # Is this enemy farther than th…" at bounding box center [849, 161] width 407 height 266
click at [694, 194] on div "target = enemies [ enemyIndex ] enemyIndex += 1 # Is this enemy farther than th…" at bounding box center [849, 161] width 407 height 266
type textarea "# Keep attacking the enemy while its health is greater than 0."
click at [685, 201] on div "target = enemies [ enemyIndex ] enemyIndex += 1 # Is this enemy farther than th…" at bounding box center [849, 161] width 407 height 266
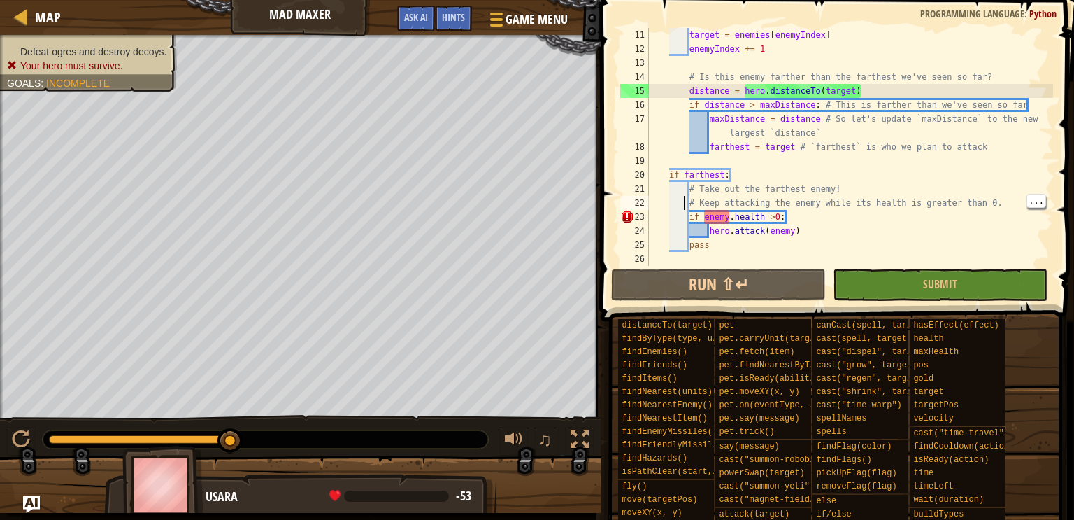
click at [689, 200] on div "target = enemies [ enemyIndex ] enemyIndex += 1 # Is this enemy farther than th…" at bounding box center [849, 161] width 407 height 266
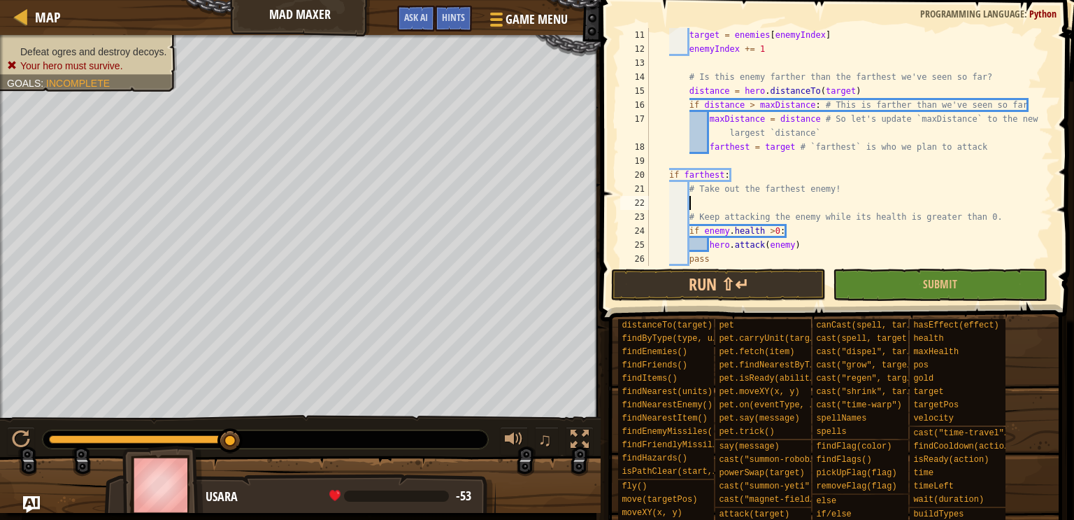
type textarea "r"
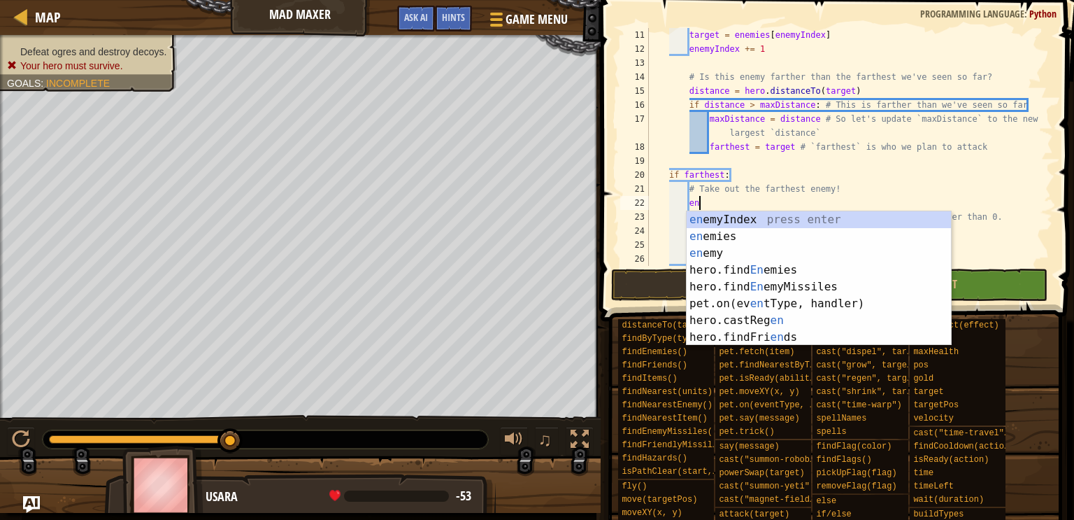
type textarea "ene"
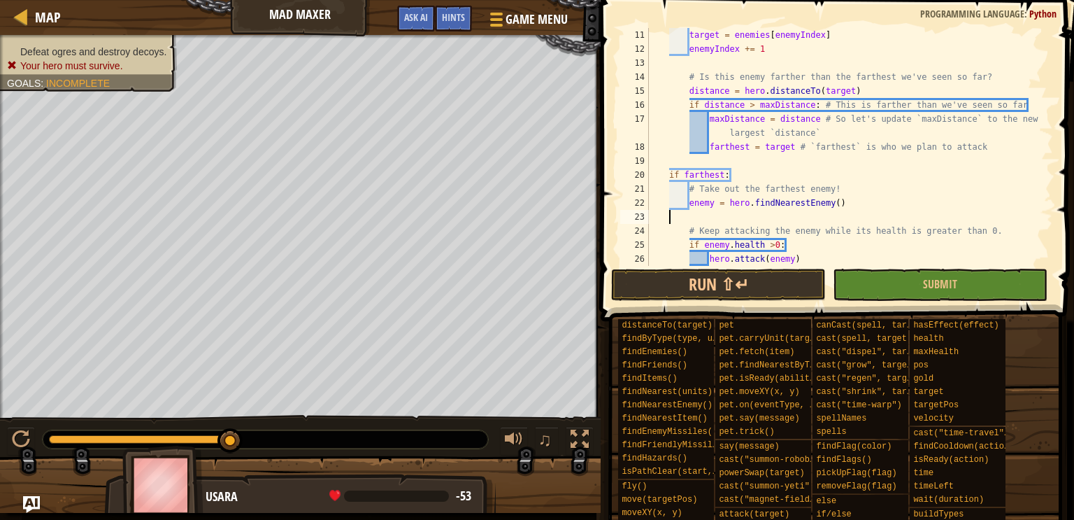
scroll to position [6, 0]
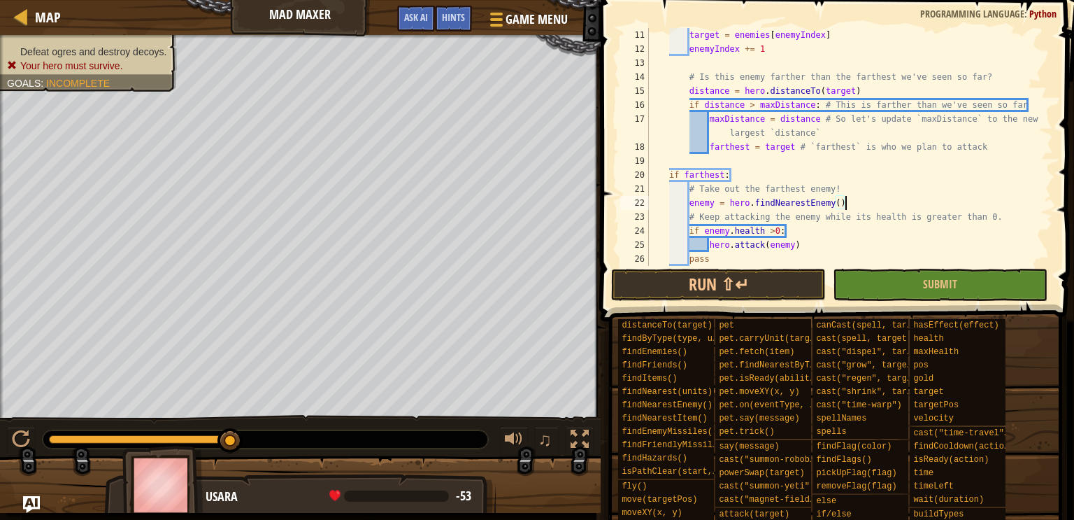
type textarea "enemy = hero.findNearestEnemy()"
click at [755, 307] on span at bounding box center [836, 511] width 464 height 414
click at [759, 283] on button "Run ⇧↵" at bounding box center [718, 285] width 215 height 32
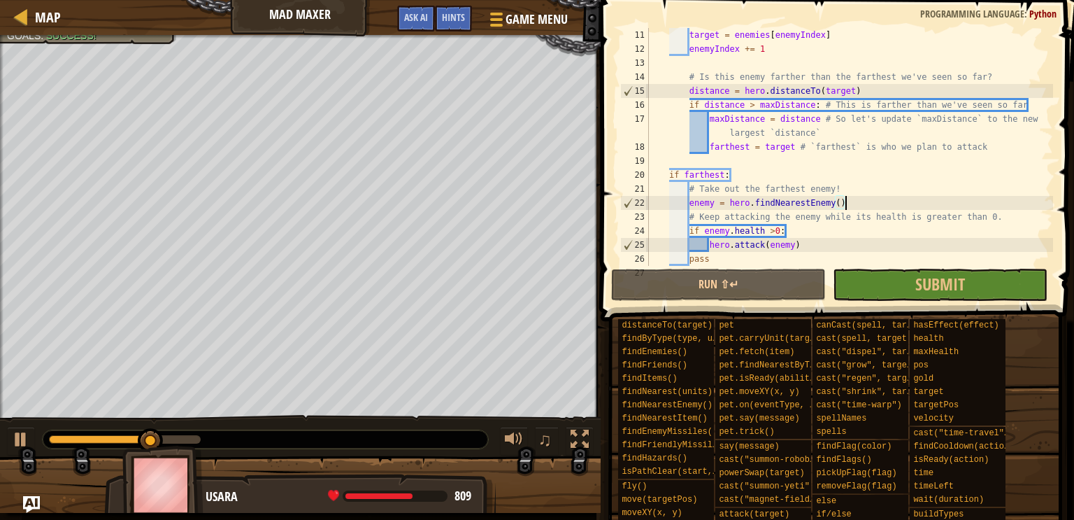
click at [136, 24] on div "Map Mad Maxer Game Menu Done Hints Ask AI" at bounding box center [300, 17] width 601 height 35
click at [117, 38] on div "Defeat ogres and destroy decoys. Goals : Success!" at bounding box center [80, 18] width 193 height 52
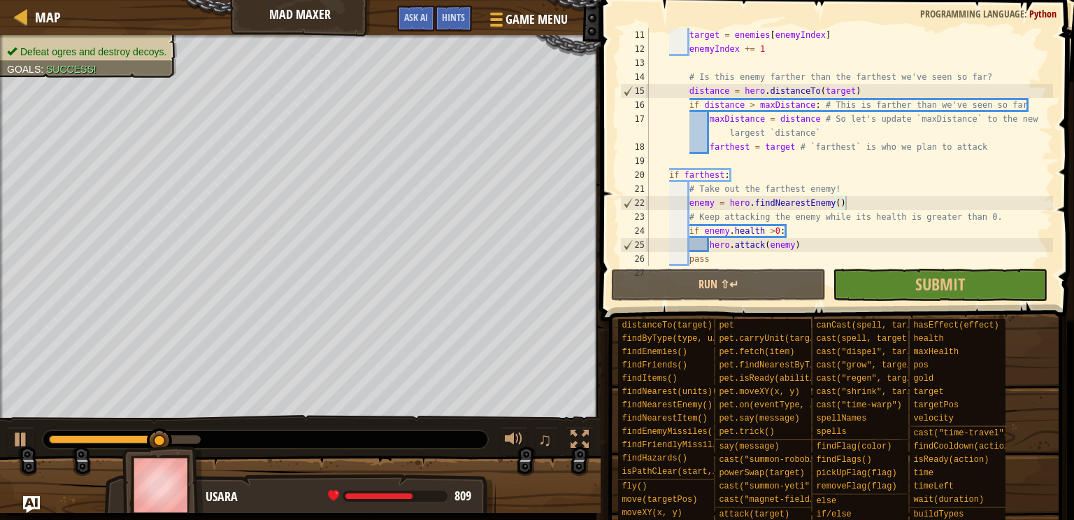
click at [82, 46] on span "Defeat ogres and destroy decoys." at bounding box center [93, 51] width 146 height 11
click at [924, 278] on span "Submit" at bounding box center [940, 284] width 50 height 22
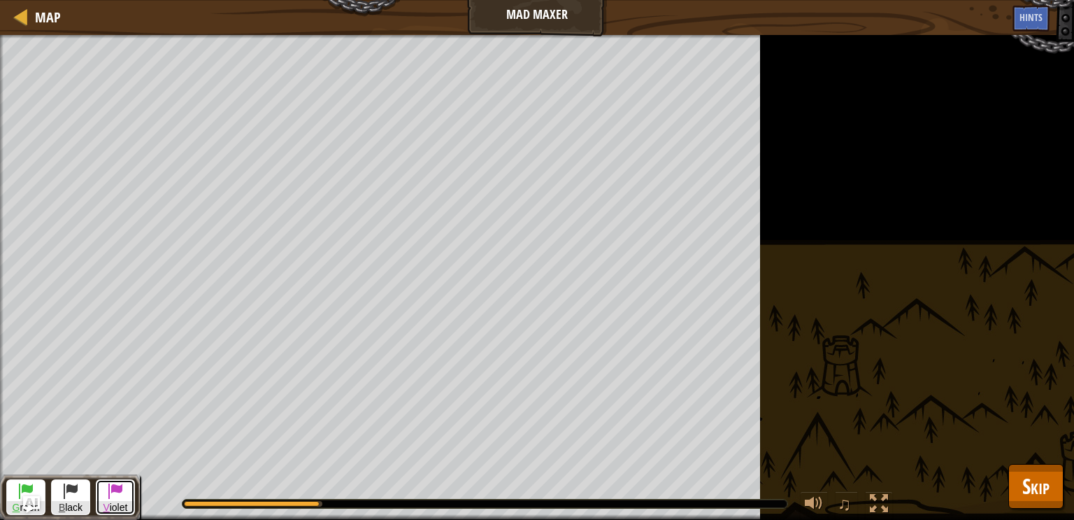
click at [111, 492] on span at bounding box center [115, 490] width 17 height 17
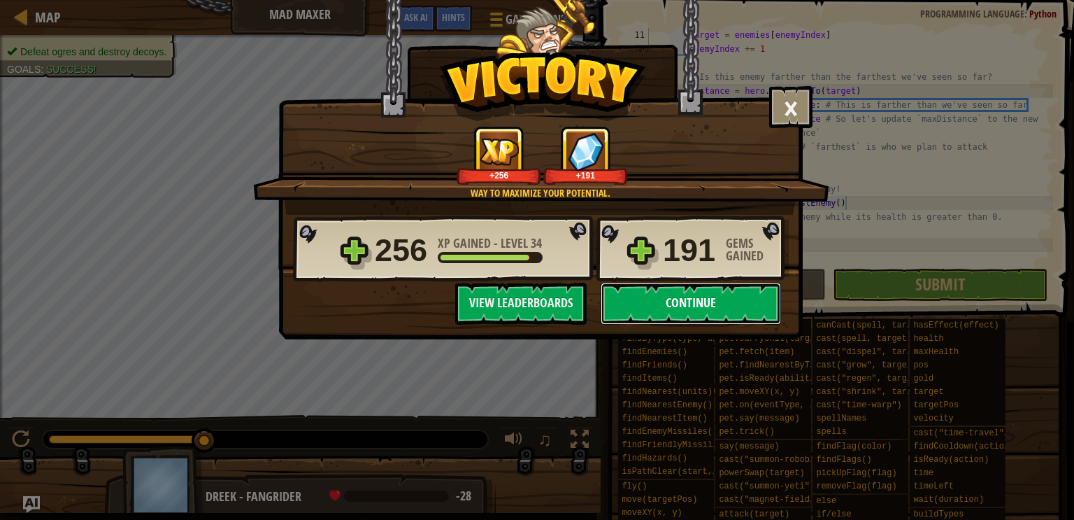
click at [719, 321] on button "Continue" at bounding box center [691, 304] width 180 height 42
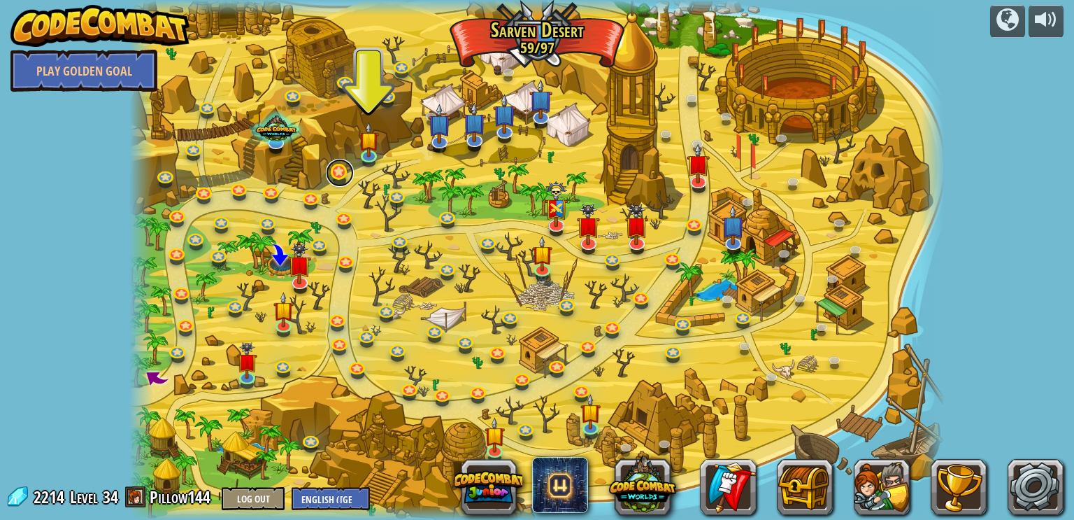
click at [341, 165] on link at bounding box center [340, 173] width 28 height 28
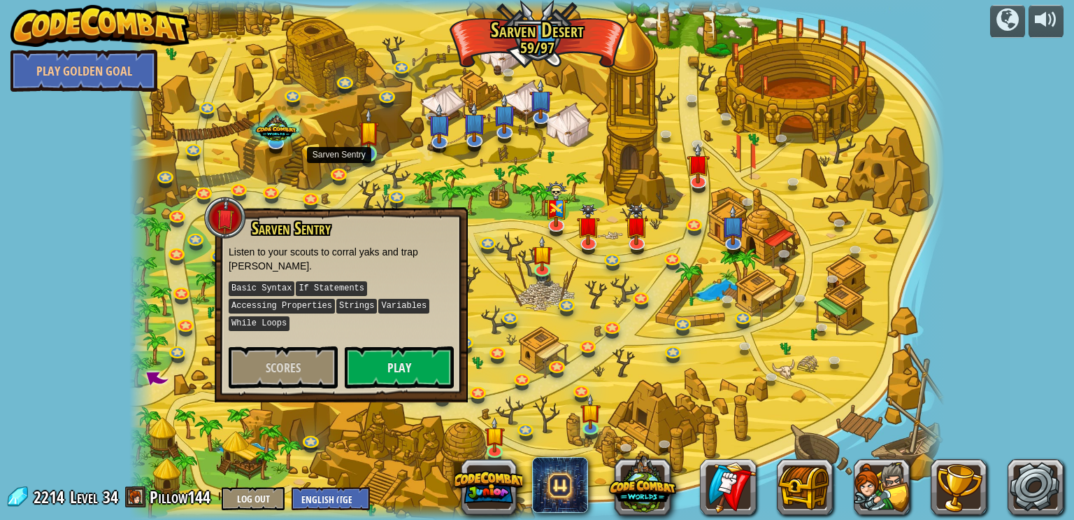
click at [371, 131] on img at bounding box center [369, 132] width 20 height 48
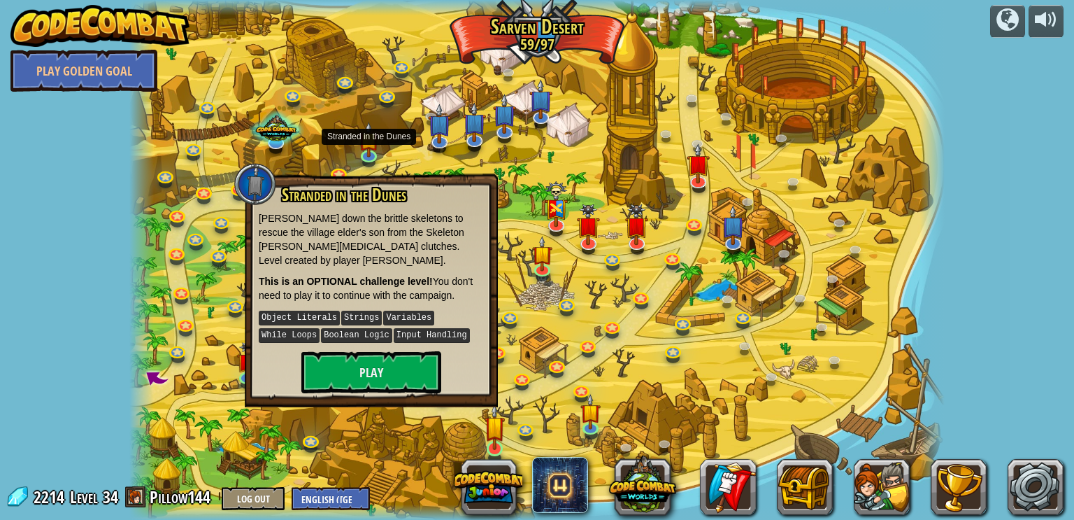
click at [505, 414] on img at bounding box center [495, 427] width 20 height 48
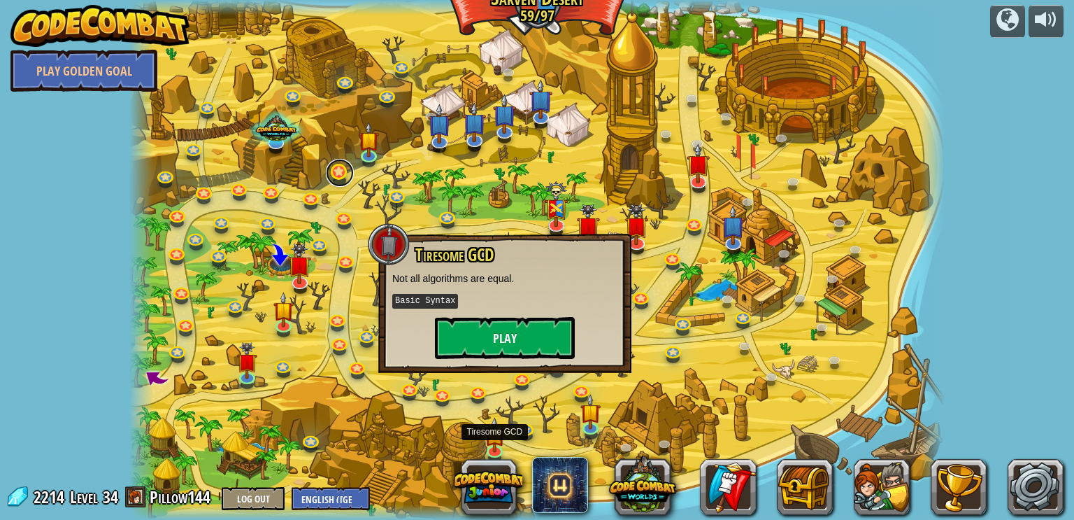
click at [331, 176] on link at bounding box center [340, 173] width 28 height 28
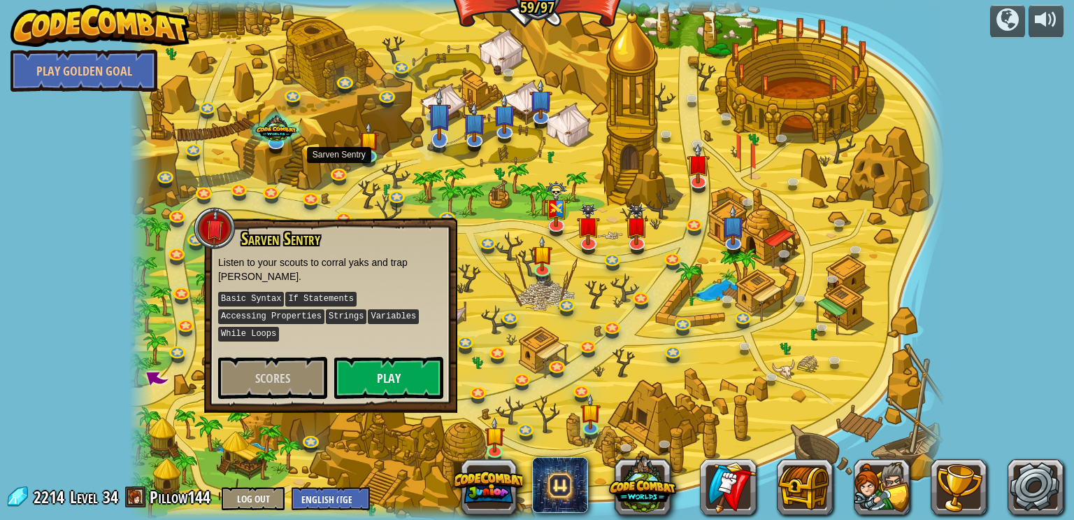
click at [448, 134] on img at bounding box center [439, 114] width 23 height 52
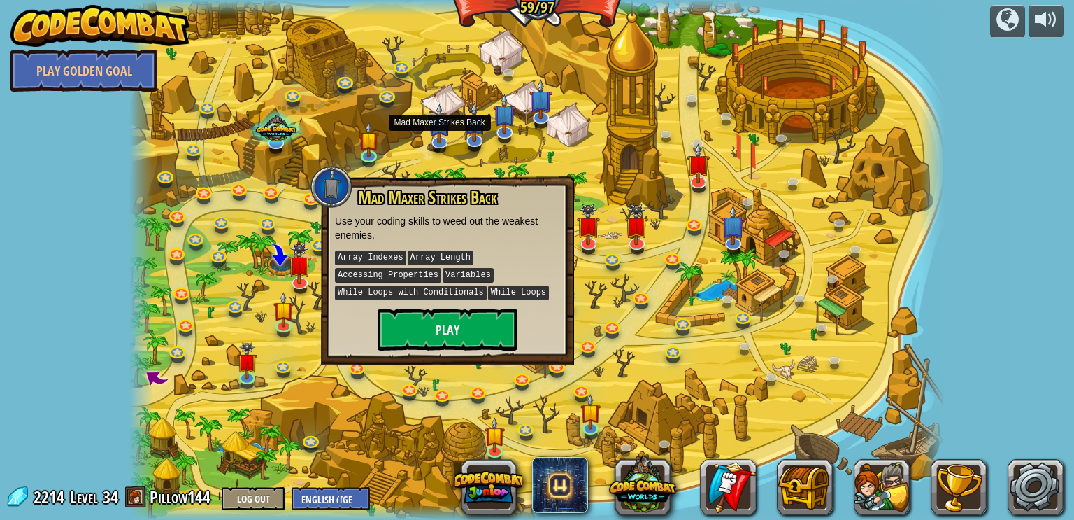
click at [554, 111] on div at bounding box center [536, 260] width 815 height 520
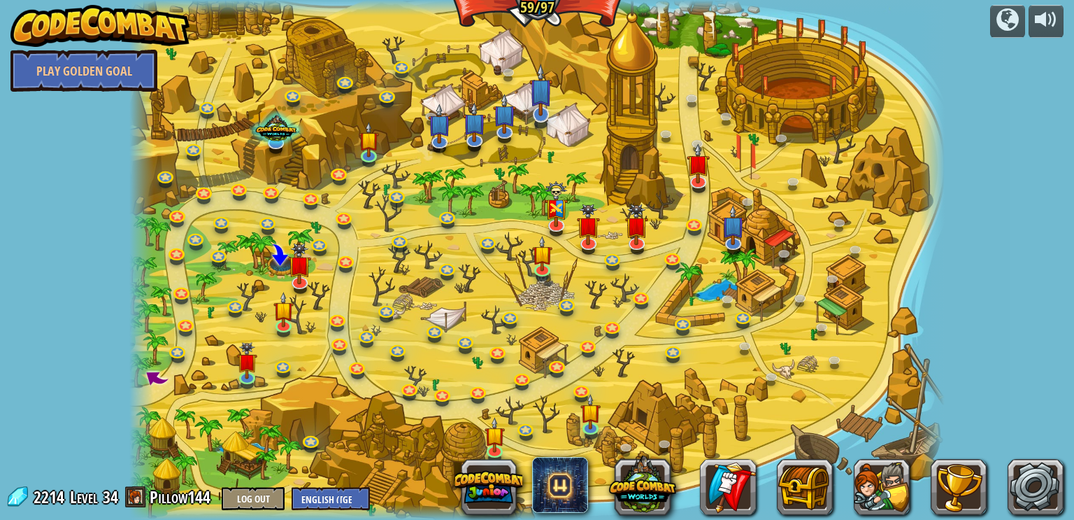
click at [538, 96] on img at bounding box center [540, 90] width 23 height 52
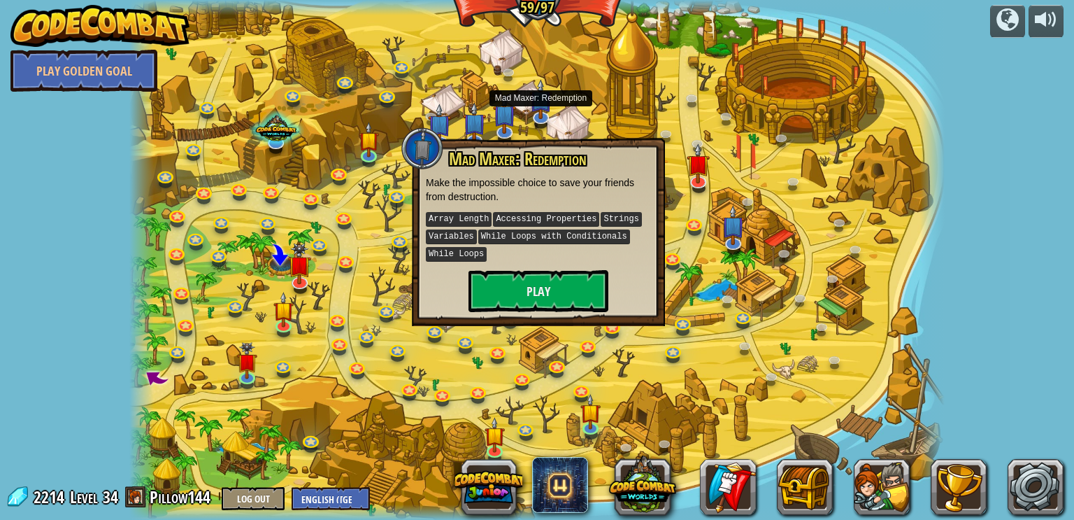
click at [464, 138] on div "Mad Maxer: Redemption Make the impossible choice to save your friends from dest…" at bounding box center [538, 232] width 253 height 188
click at [509, 119] on img at bounding box center [504, 104] width 23 height 52
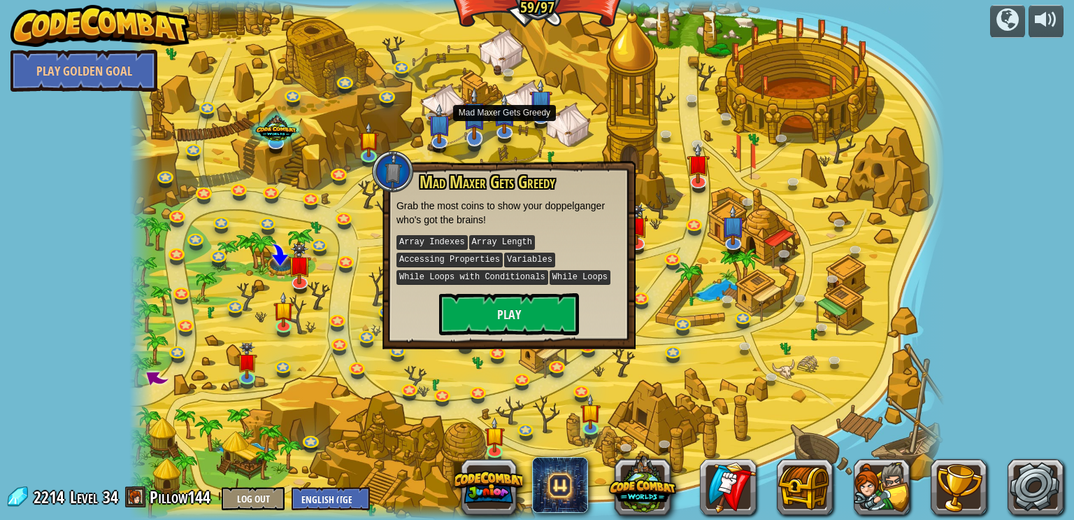
click at [464, 120] on img at bounding box center [474, 113] width 23 height 52
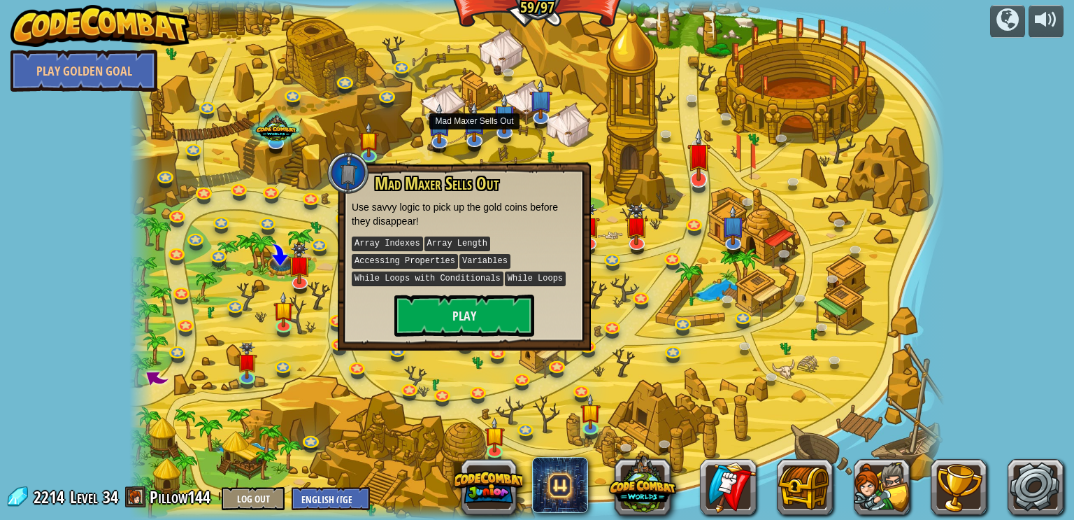
click at [703, 171] on img at bounding box center [698, 154] width 23 height 52
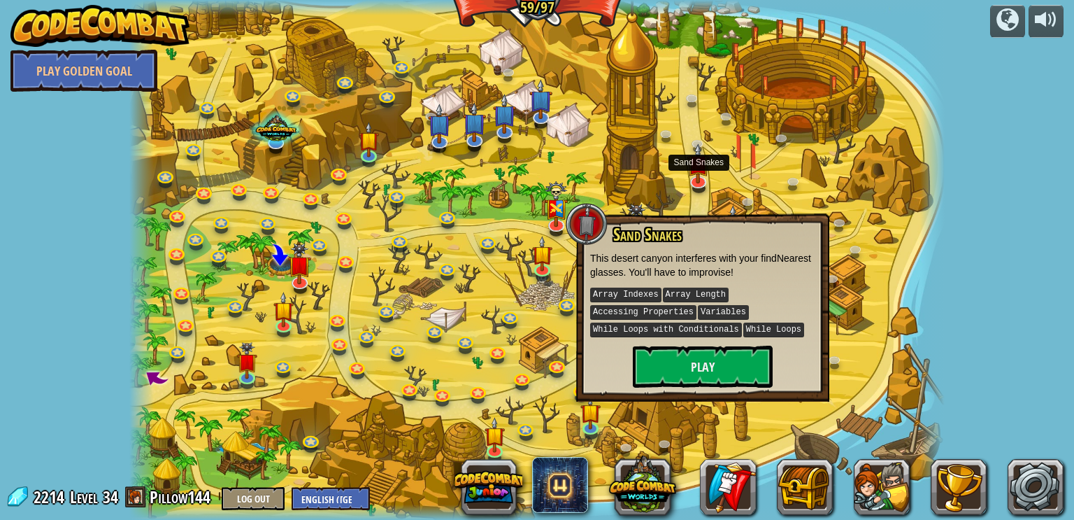
click at [736, 162] on div at bounding box center [536, 260] width 815 height 520
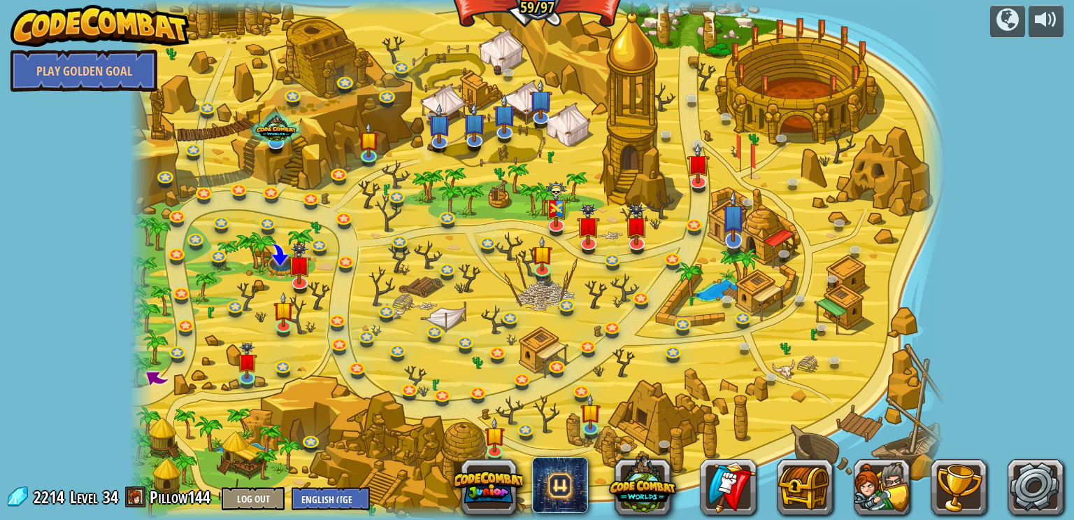
click at [733, 229] on img at bounding box center [733, 216] width 23 height 52
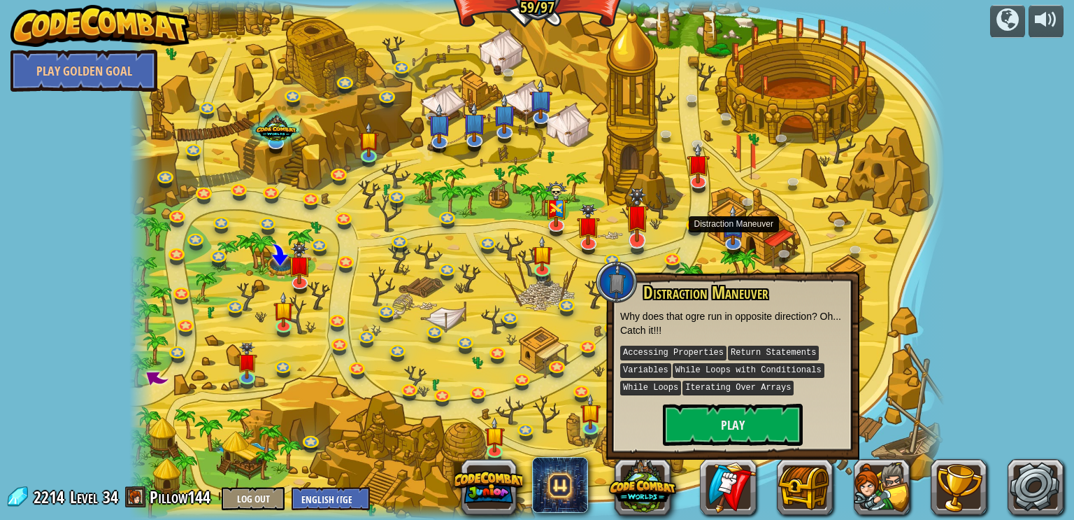
click at [646, 235] on img at bounding box center [637, 214] width 23 height 55
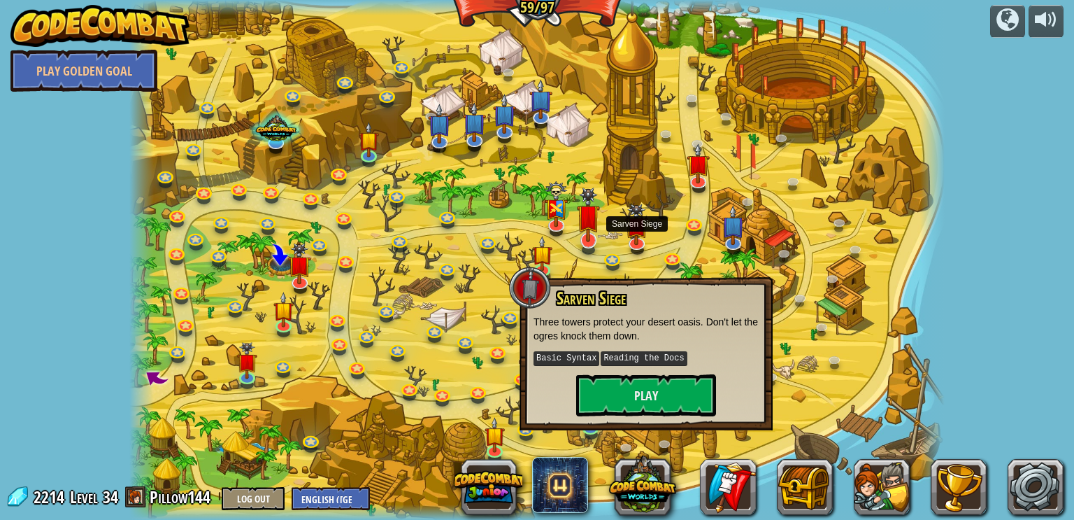
click at [597, 238] on img at bounding box center [588, 214] width 23 height 55
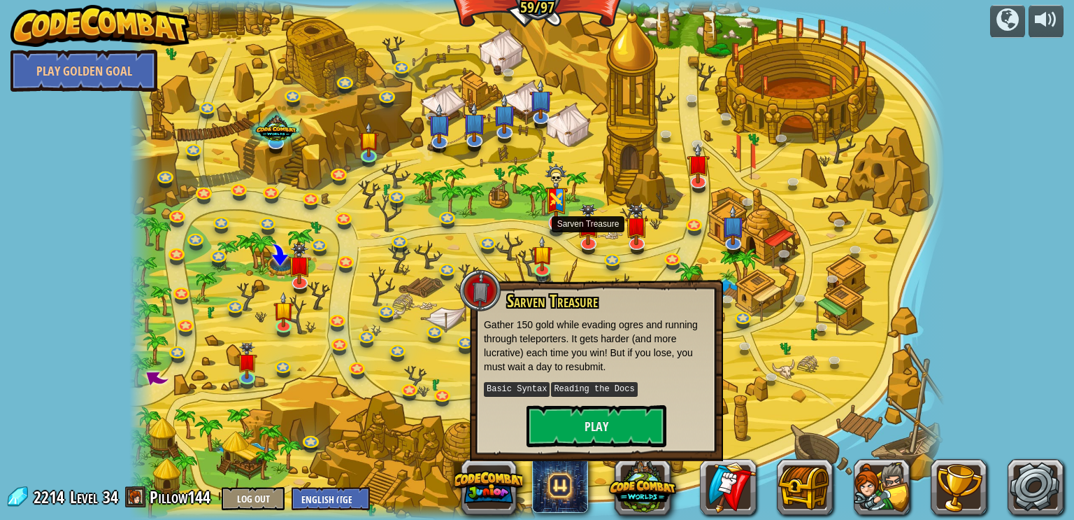
click at [552, 207] on img at bounding box center [556, 194] width 23 height 61
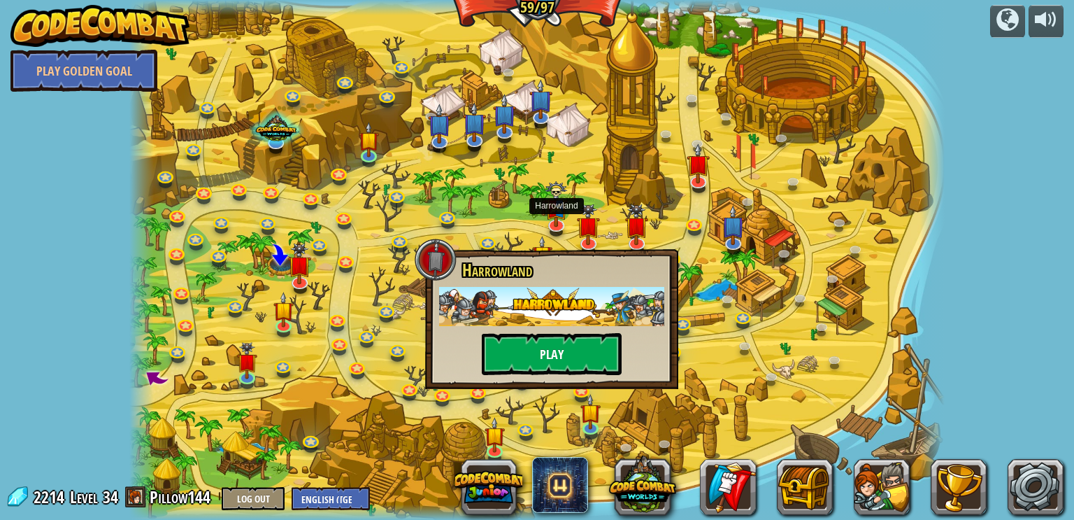
click at [583, 338] on button "Play" at bounding box center [552, 354] width 140 height 42
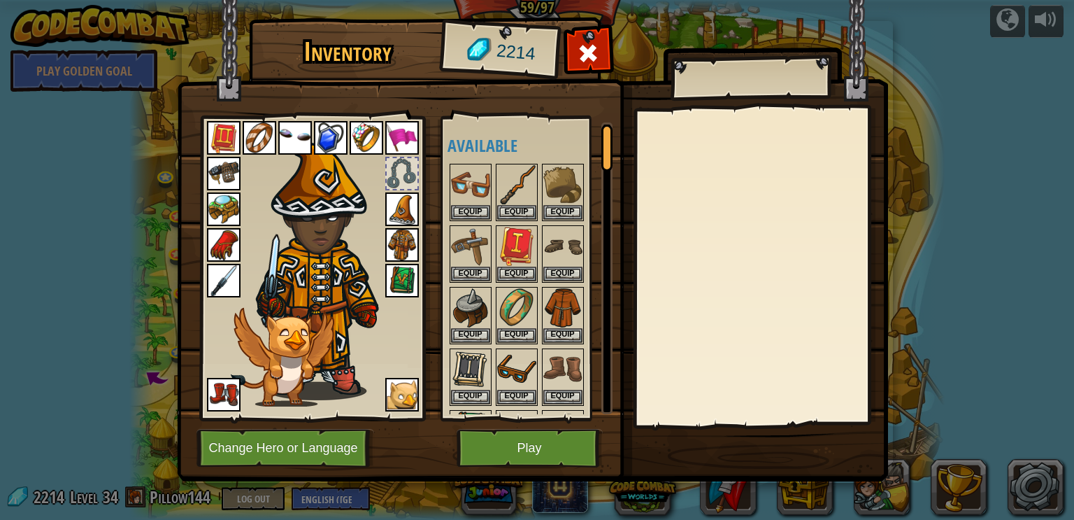
click at [601, 324] on div at bounding box center [606, 268] width 11 height 292
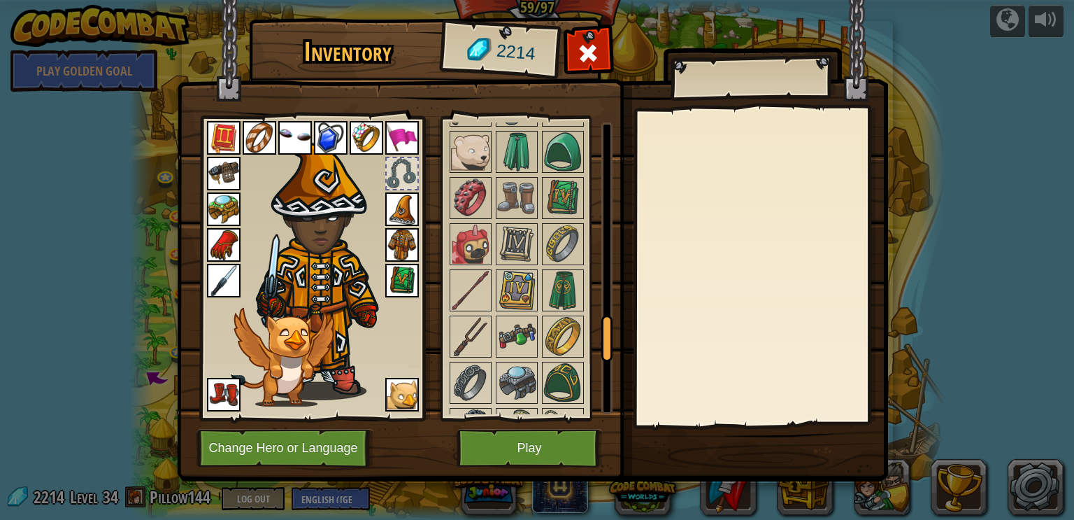
scroll to position [1287, 0]
click at [559, 275] on img at bounding box center [562, 288] width 39 height 39
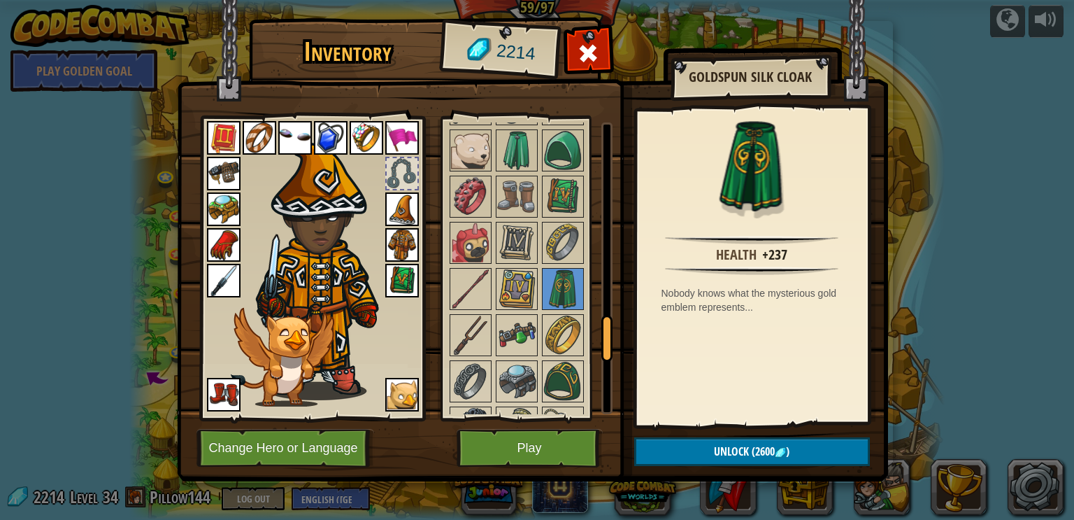
click at [400, 238] on img at bounding box center [402, 245] width 34 height 34
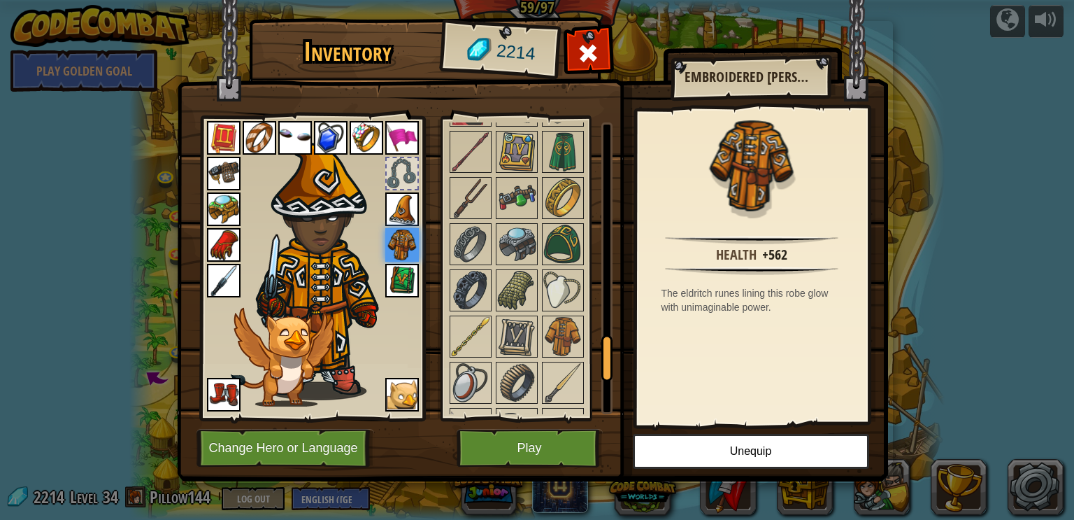
scroll to position [1424, 0]
click at [560, 234] on img at bounding box center [562, 243] width 39 height 39
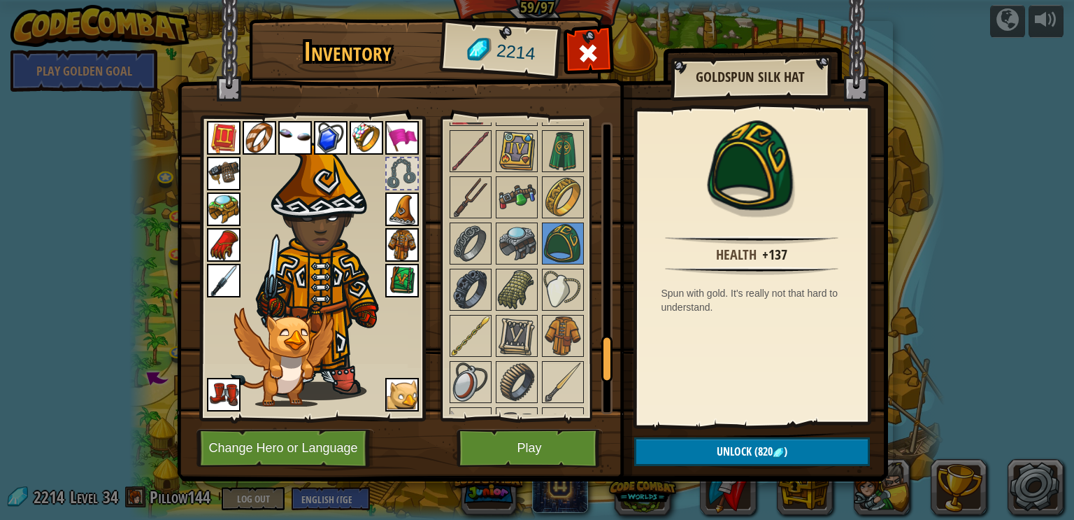
click at [397, 209] on img at bounding box center [402, 209] width 34 height 34
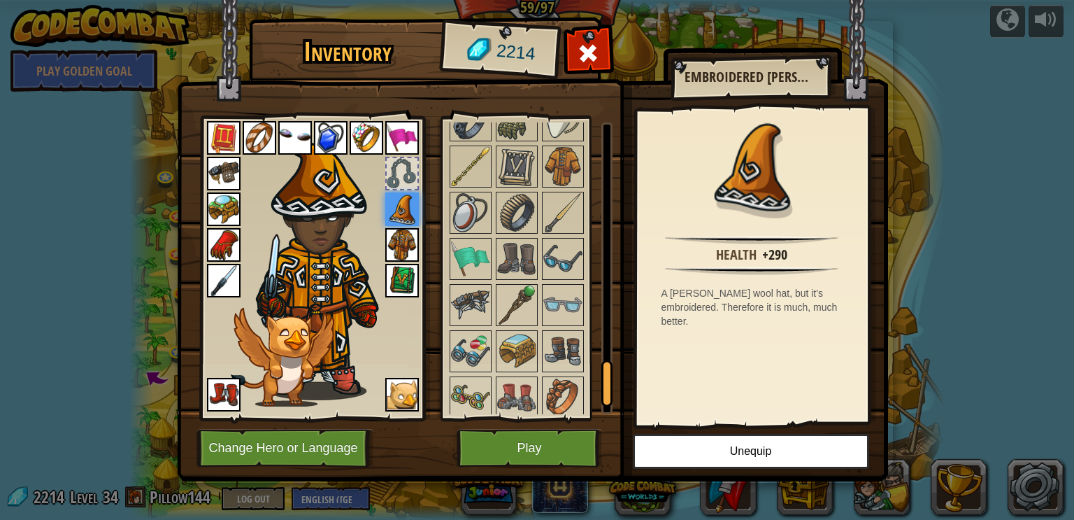
scroll to position [1583, 0]
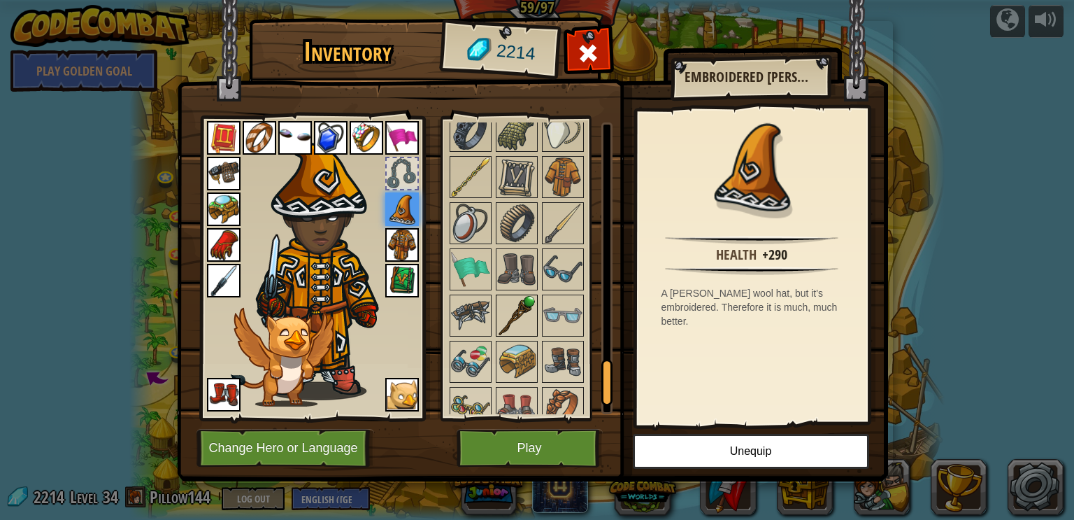
click at [514, 302] on img at bounding box center [516, 315] width 39 height 39
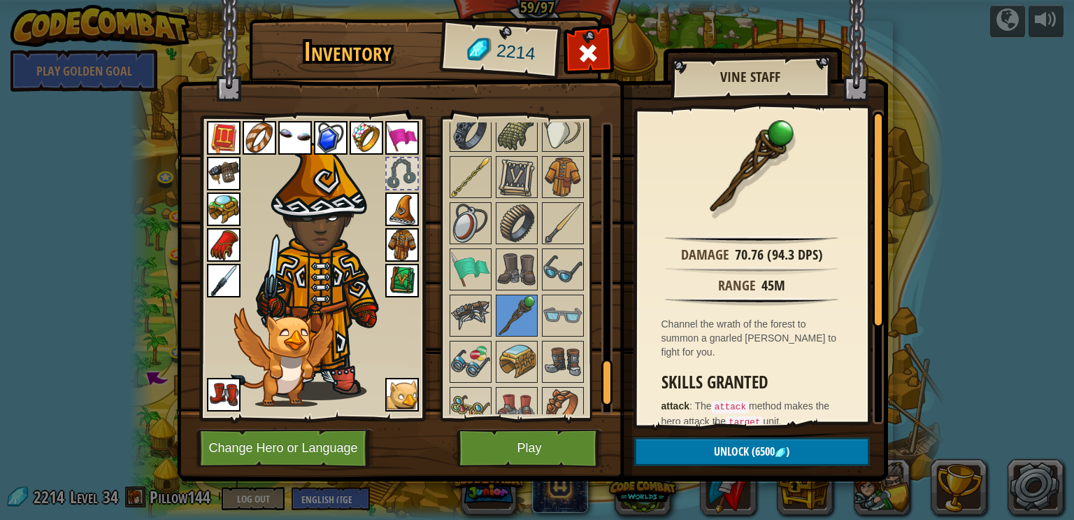
click at [215, 285] on img at bounding box center [224, 281] width 34 height 34
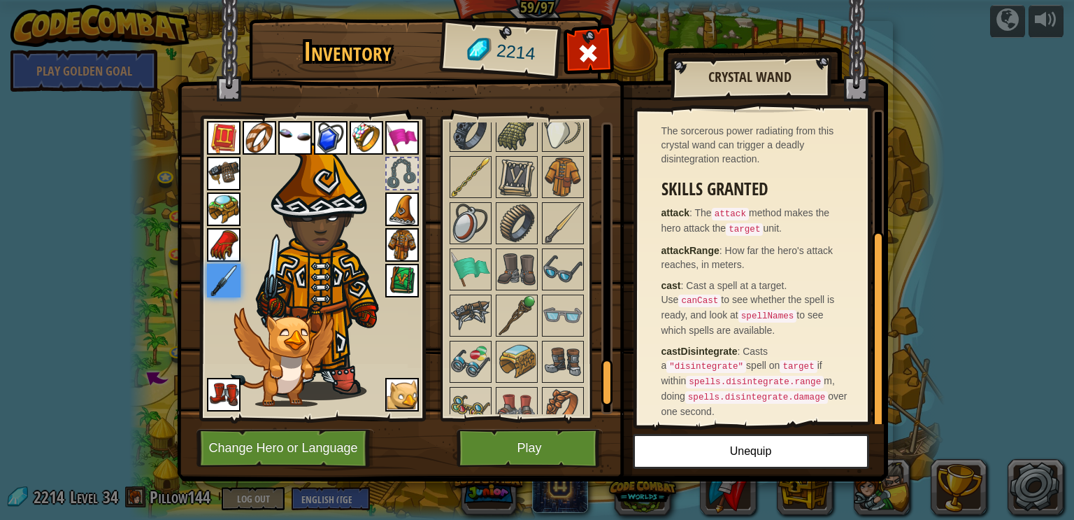
scroll to position [193, 0]
click at [520, 296] on img at bounding box center [516, 315] width 39 height 39
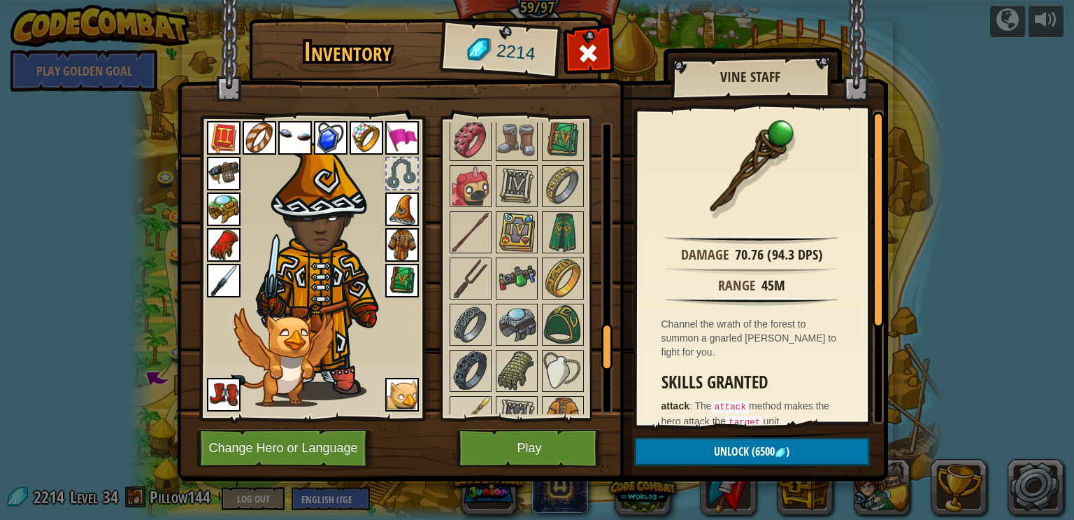
scroll to position [1345, 0]
click at [483, 400] on img at bounding box center [470, 415] width 39 height 39
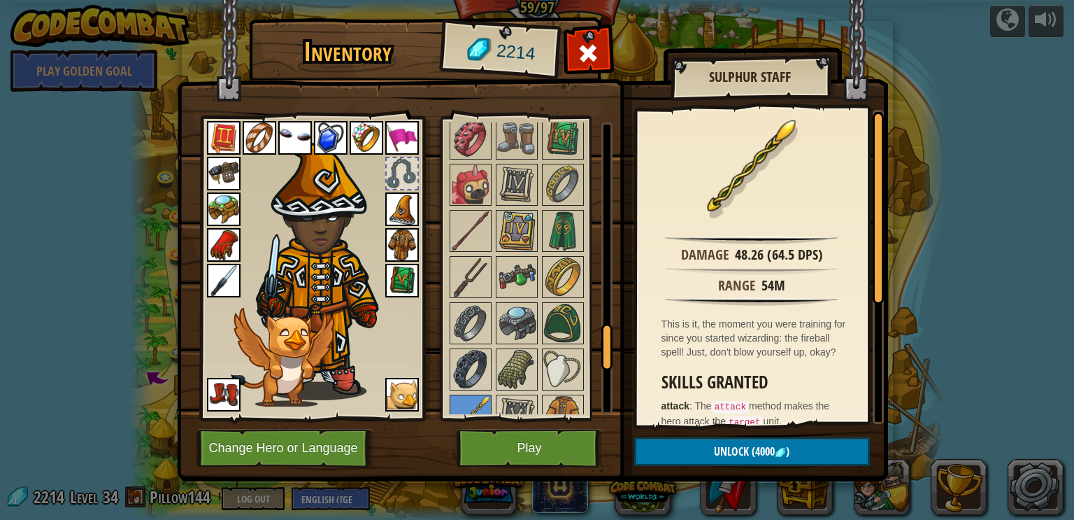
click at [208, 288] on img at bounding box center [224, 281] width 34 height 34
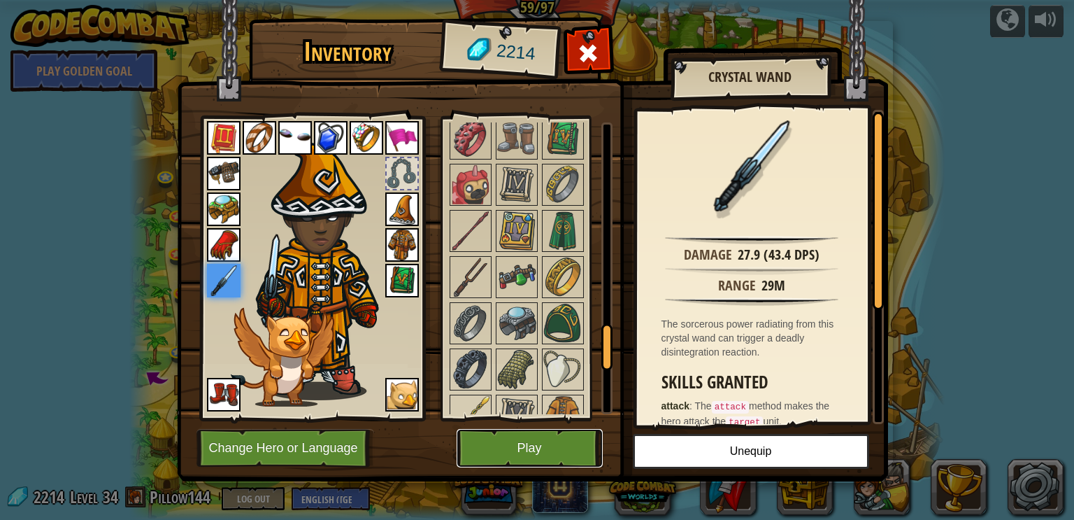
click at [509, 442] on button "Play" at bounding box center [530, 448] width 146 height 38
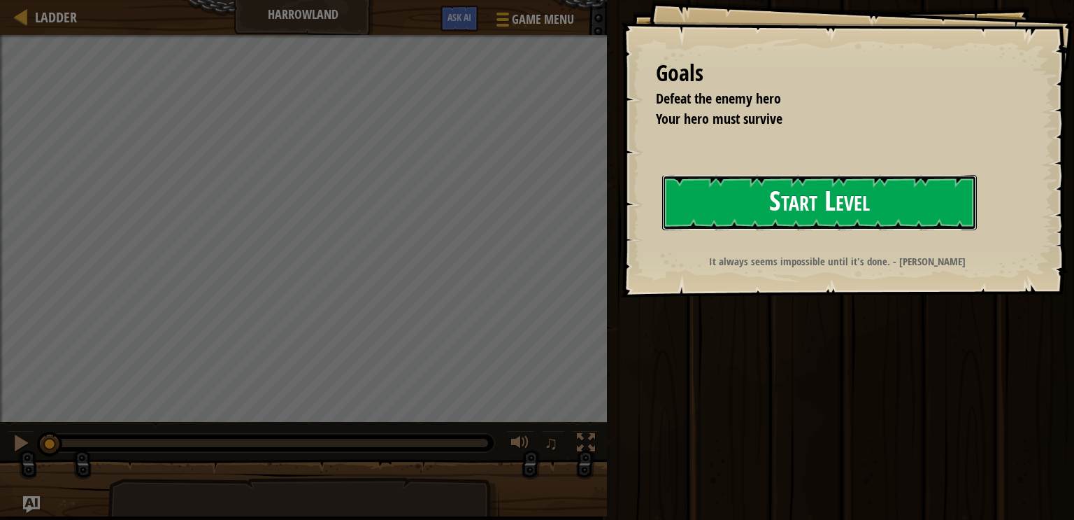
click at [943, 213] on button "Start Level" at bounding box center [819, 202] width 315 height 55
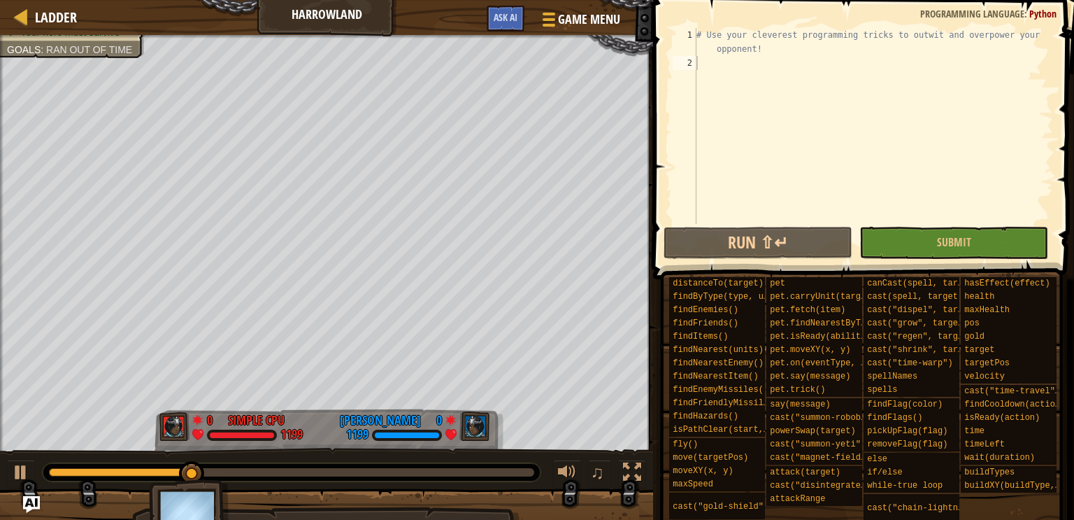
click at [699, 54] on div "# Use your cleverest programming tricks to outwit and overpower your opponent!" at bounding box center [873, 147] width 359 height 238
type textarea "# Use your cleverest programming tricks to outwit and overpower your opponent!"
click at [702, 73] on div "# Use your cleverest programming tricks to outwit and overpower your opponent!" at bounding box center [873, 147] width 359 height 238
click at [47, 20] on span "Ladder" at bounding box center [56, 17] width 42 height 19
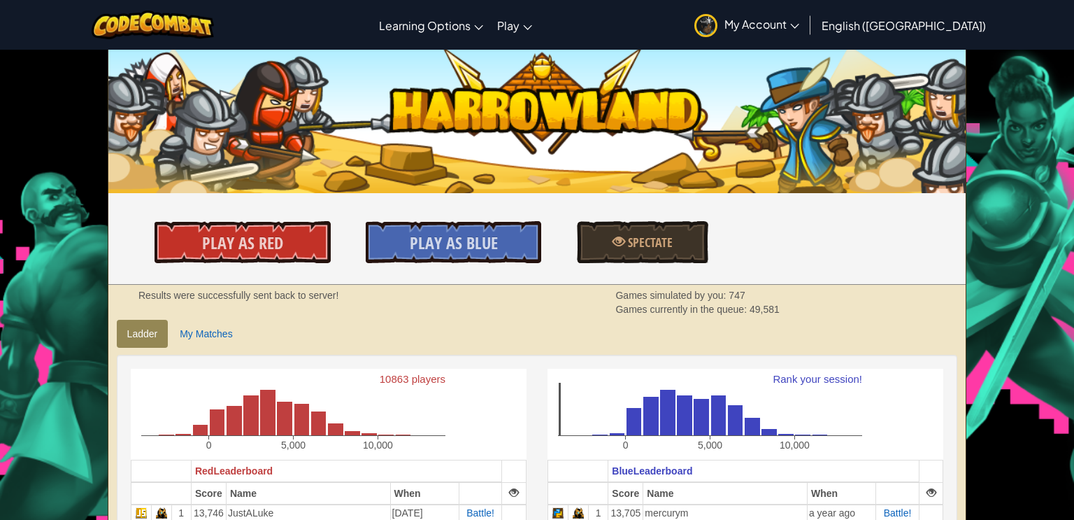
click at [806, 43] on link "My Account" at bounding box center [746, 25] width 119 height 44
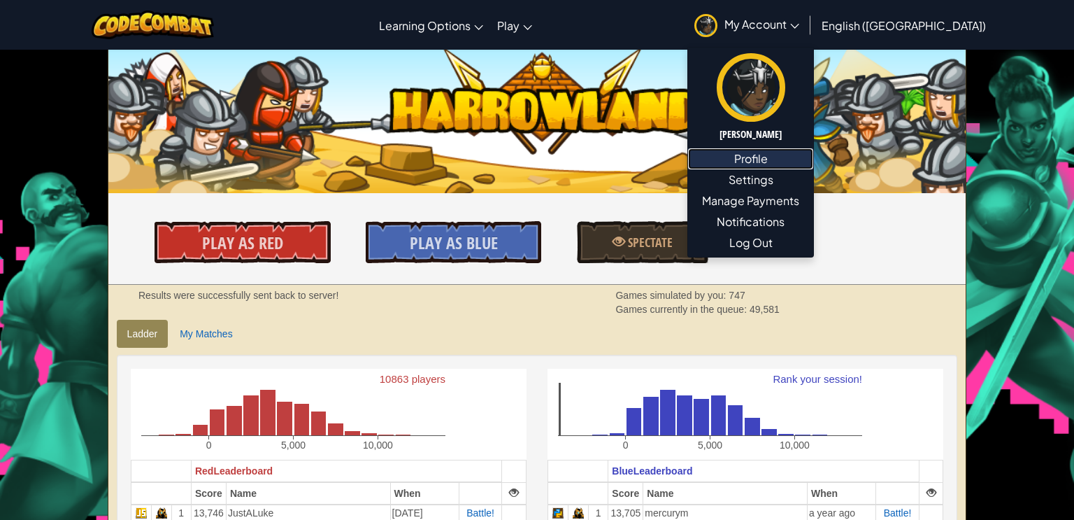
click at [813, 157] on link "Profile" at bounding box center [750, 158] width 125 height 21
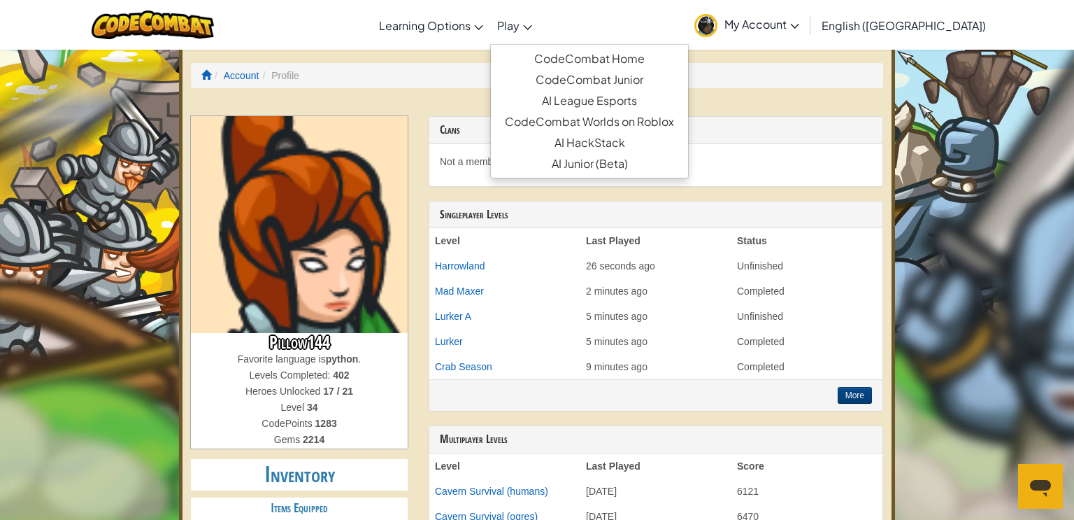
click at [539, 16] on link "Play" at bounding box center [514, 25] width 49 height 38
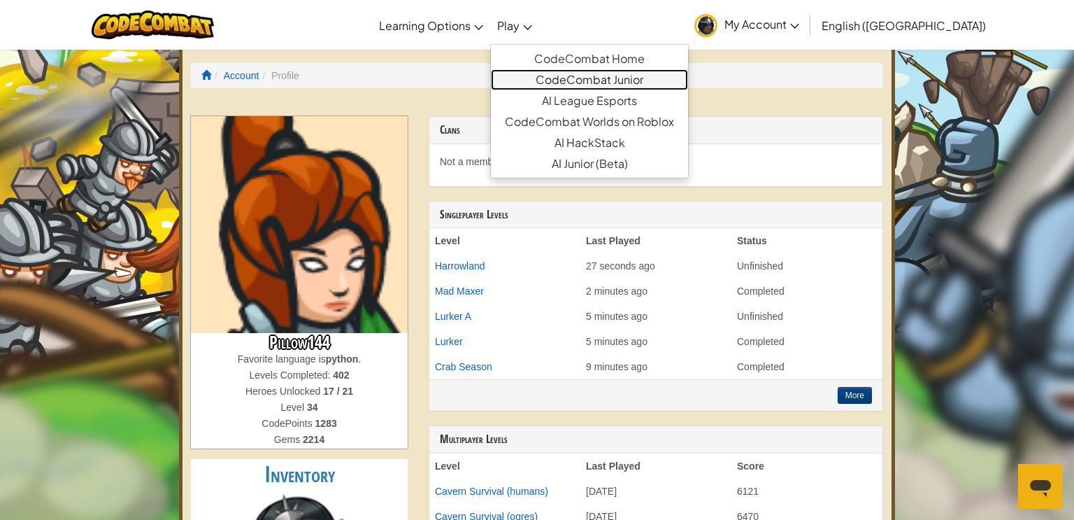
click at [652, 80] on link "CodeCombat Junior" at bounding box center [589, 79] width 197 height 21
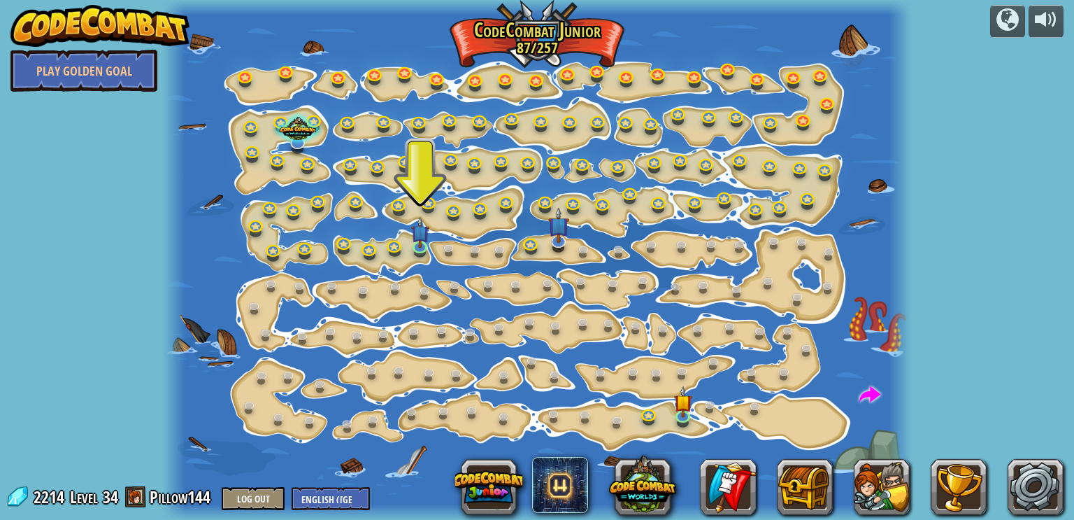
click at [877, 394] on span at bounding box center [870, 396] width 22 height 22
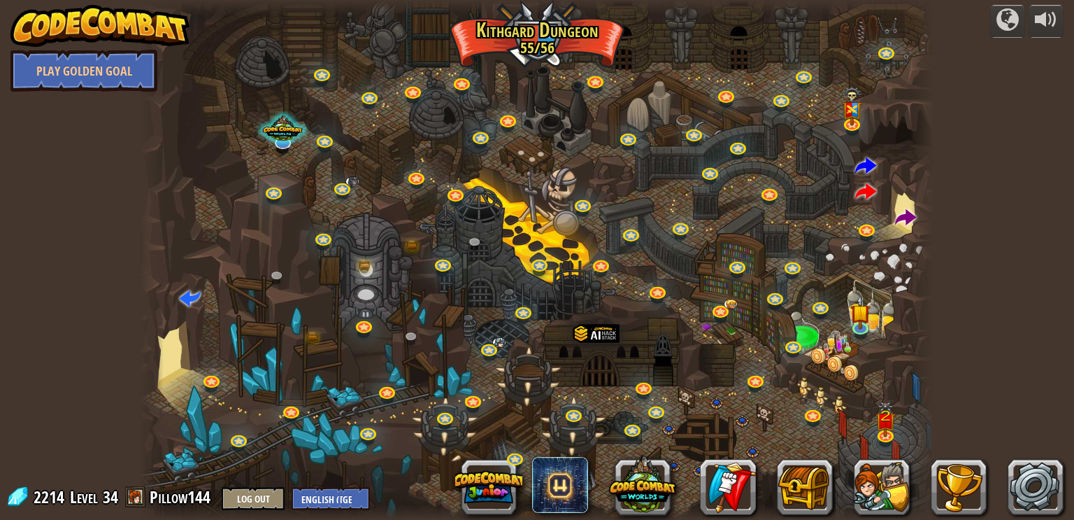
click at [903, 219] on span at bounding box center [906, 219] width 22 height 22
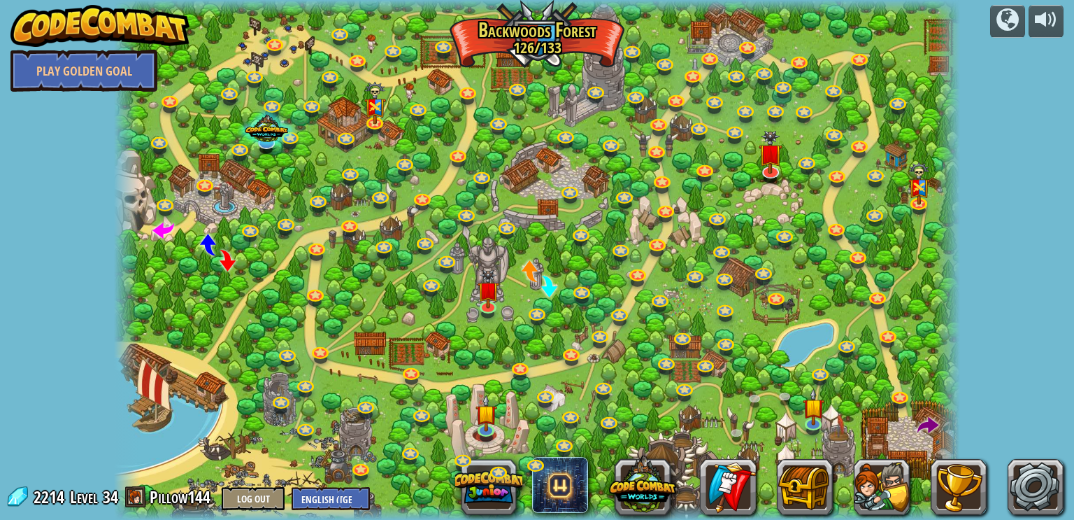
click at [938, 417] on span at bounding box center [928, 426] width 22 height 22
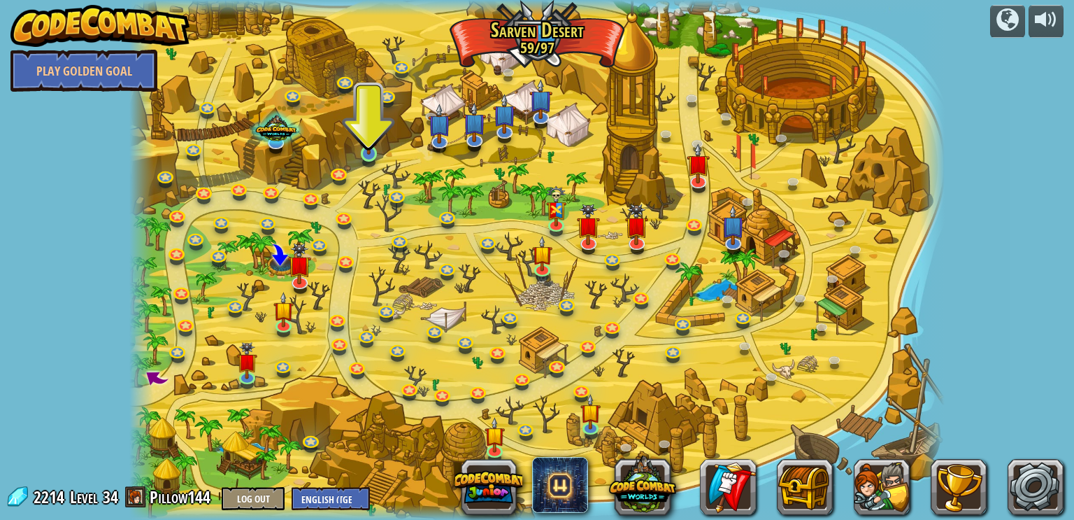
click at [379, 152] on img at bounding box center [369, 132] width 20 height 48
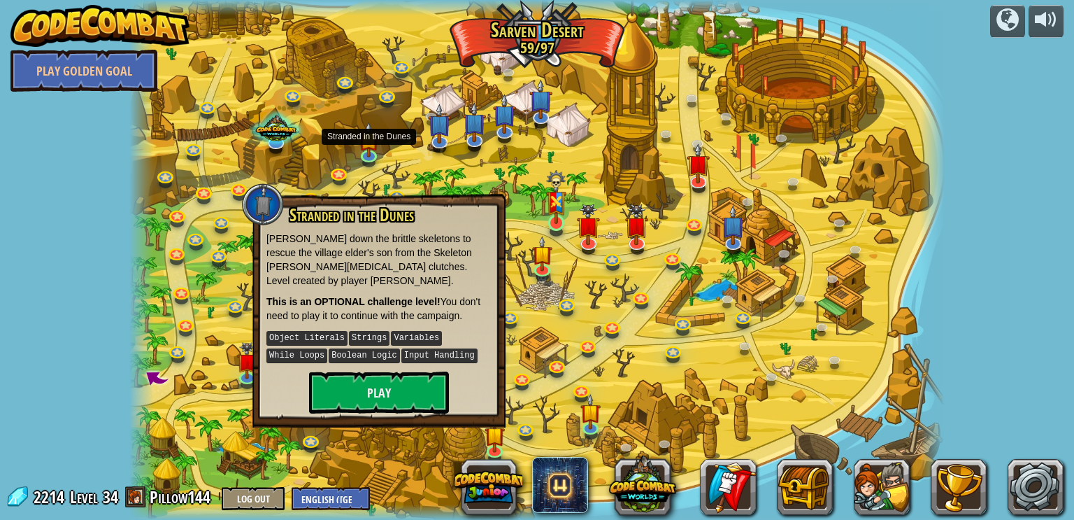
click at [557, 220] on img at bounding box center [556, 197] width 20 height 55
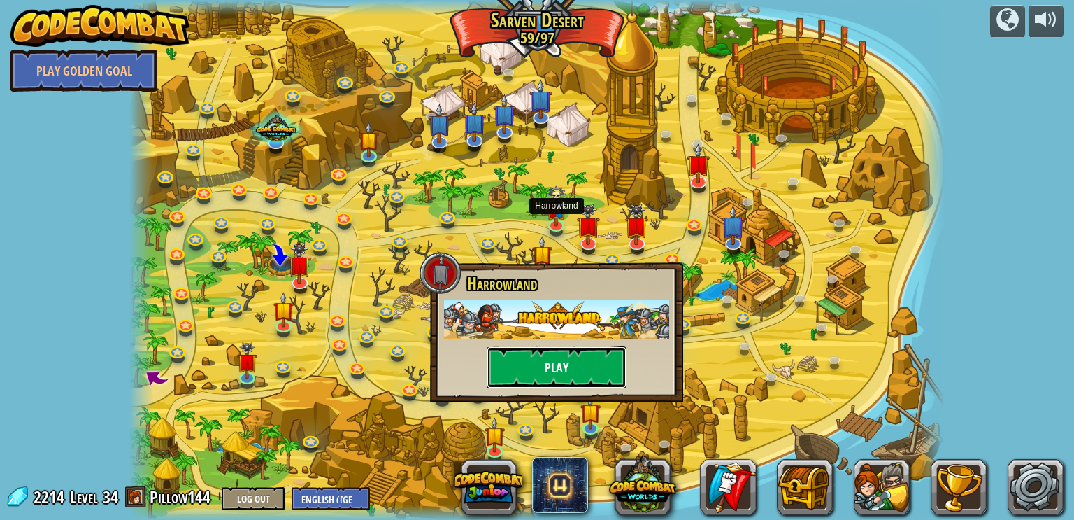
click at [577, 365] on button "Play" at bounding box center [557, 367] width 140 height 42
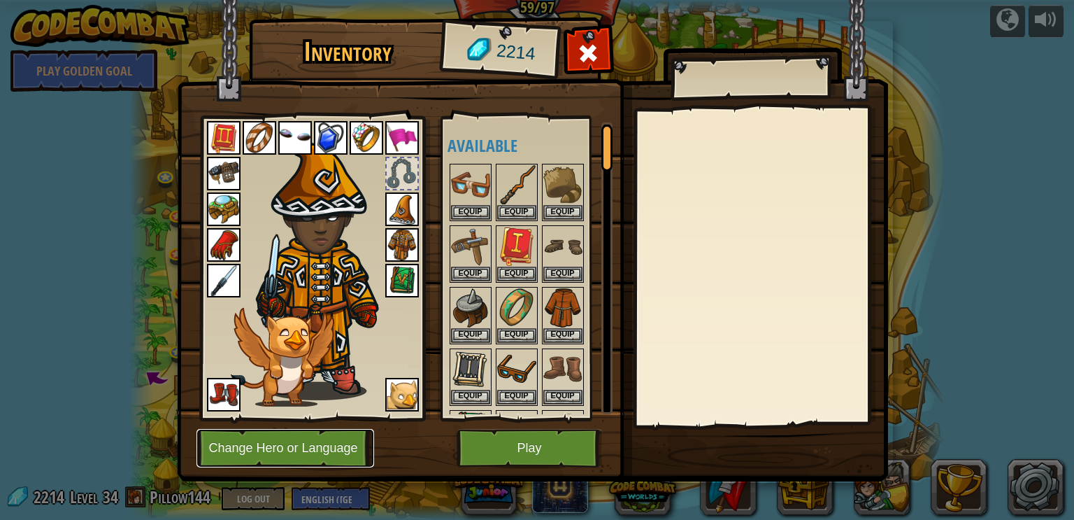
click at [308, 455] on button "Change Hero or Language" at bounding box center [286, 448] width 178 height 38
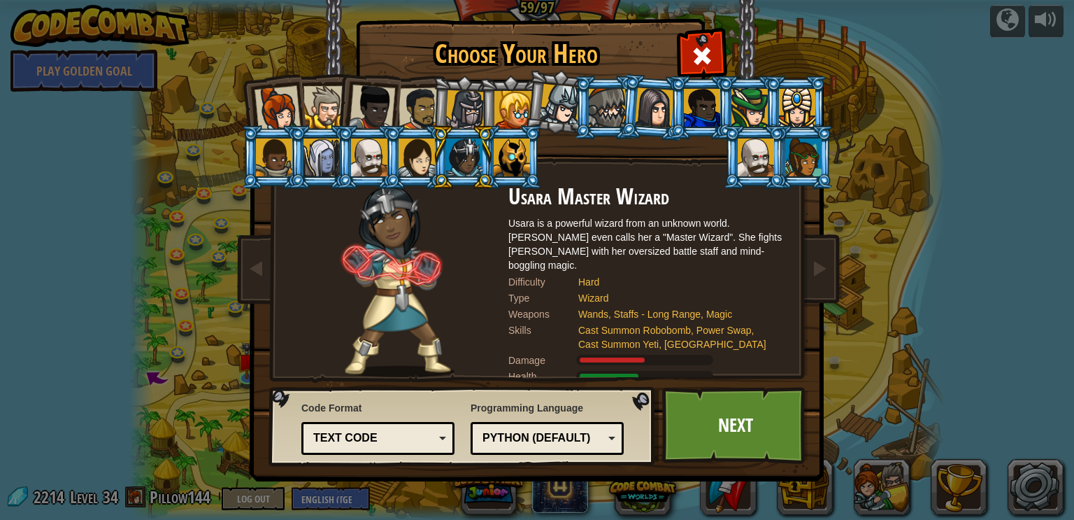
click at [283, 101] on div at bounding box center [278, 109] width 46 height 46
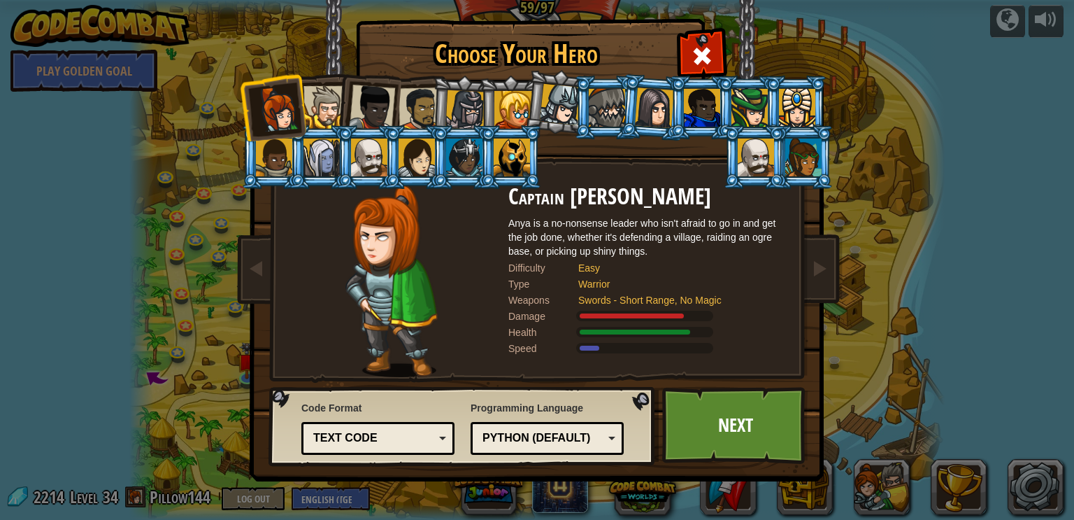
click at [792, 154] on div at bounding box center [803, 157] width 36 height 38
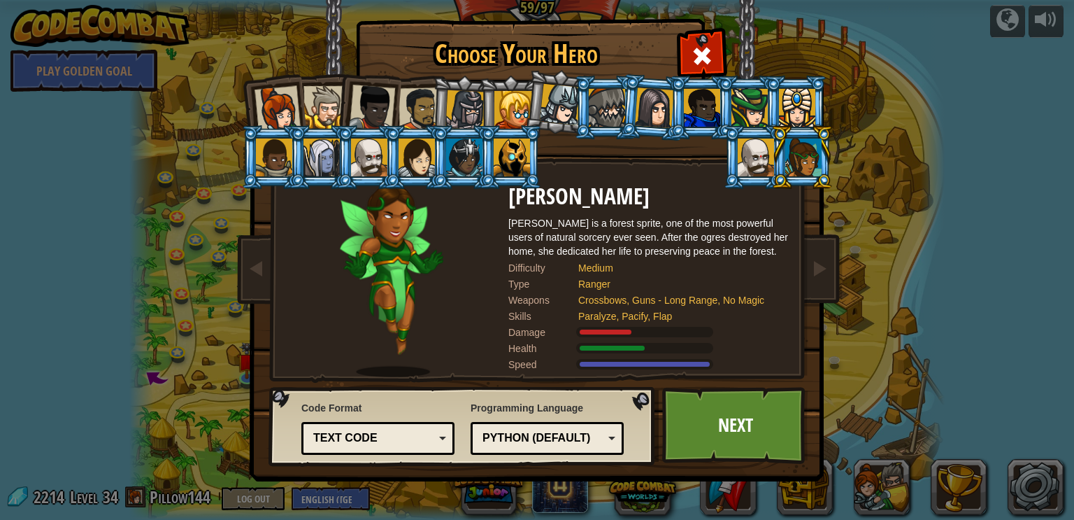
click at [273, 101] on div at bounding box center [278, 109] width 46 height 46
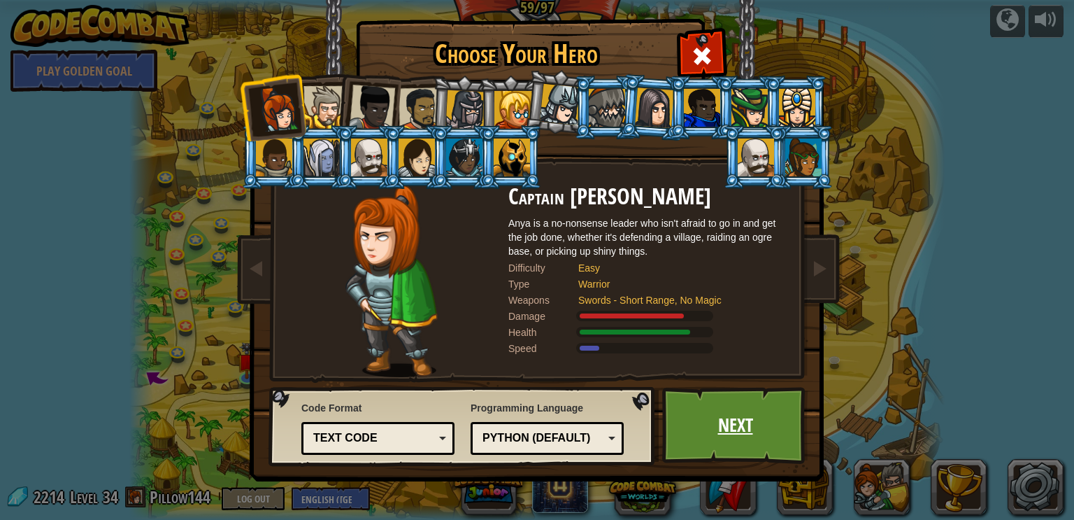
click at [744, 435] on link "Next" at bounding box center [735, 425] width 146 height 77
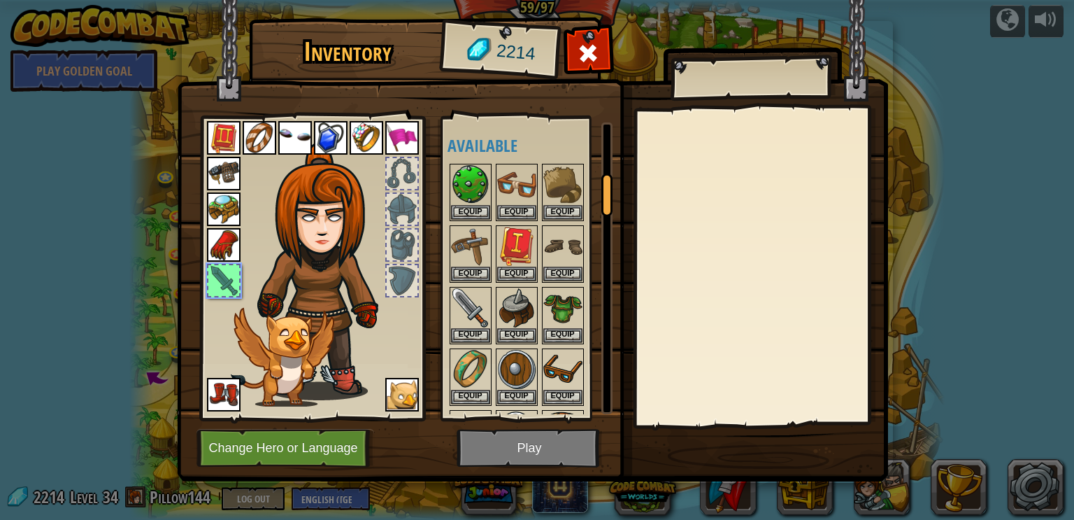
scroll to position [357, 0]
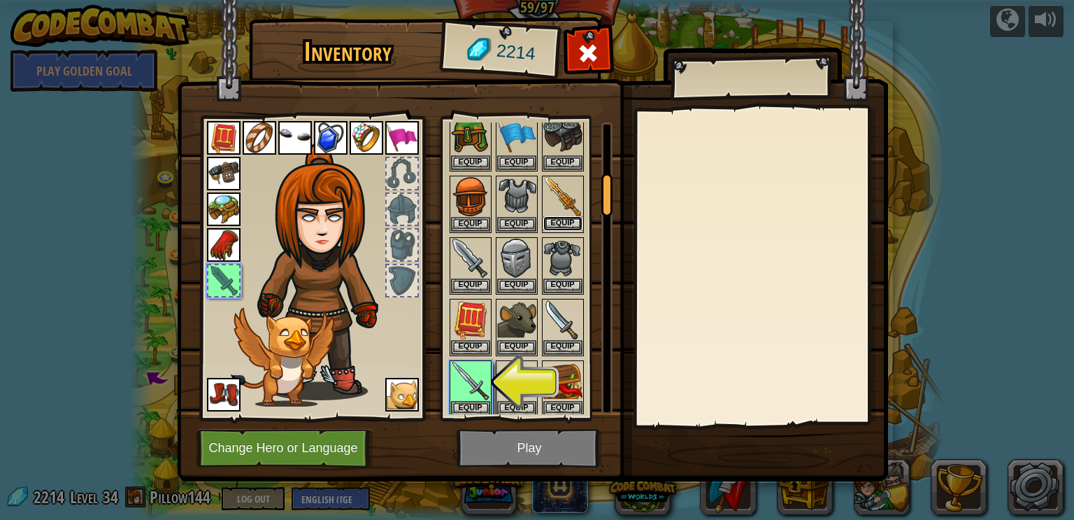
click at [579, 217] on button "Equip" at bounding box center [562, 223] width 39 height 15
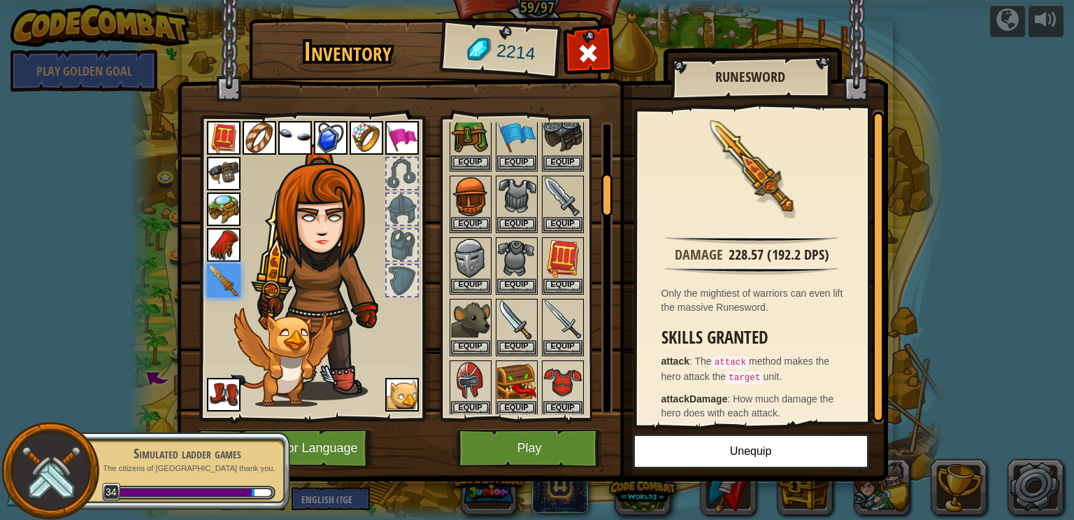
click at [610, 143] on div at bounding box center [606, 268] width 11 height 292
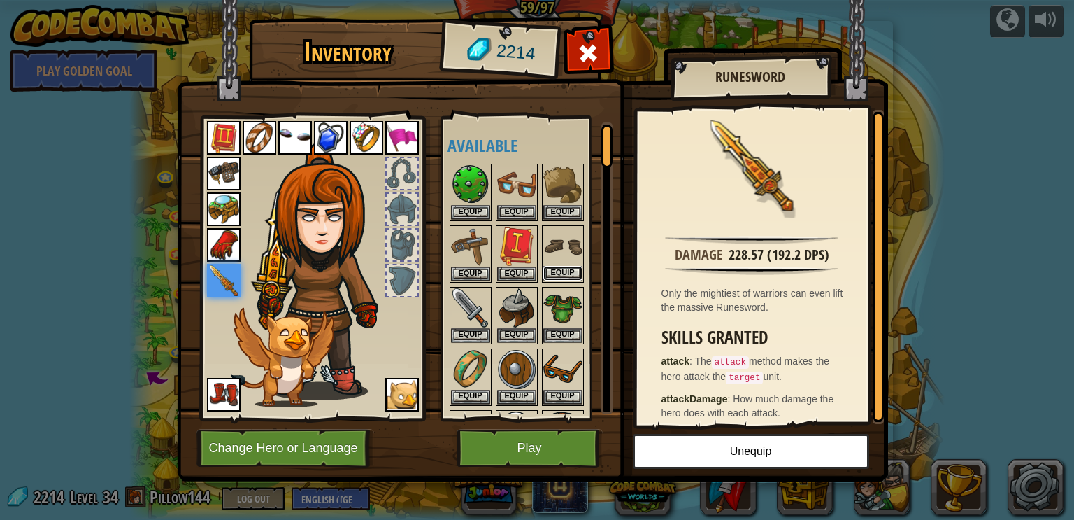
click at [573, 271] on button "Equip" at bounding box center [562, 273] width 39 height 15
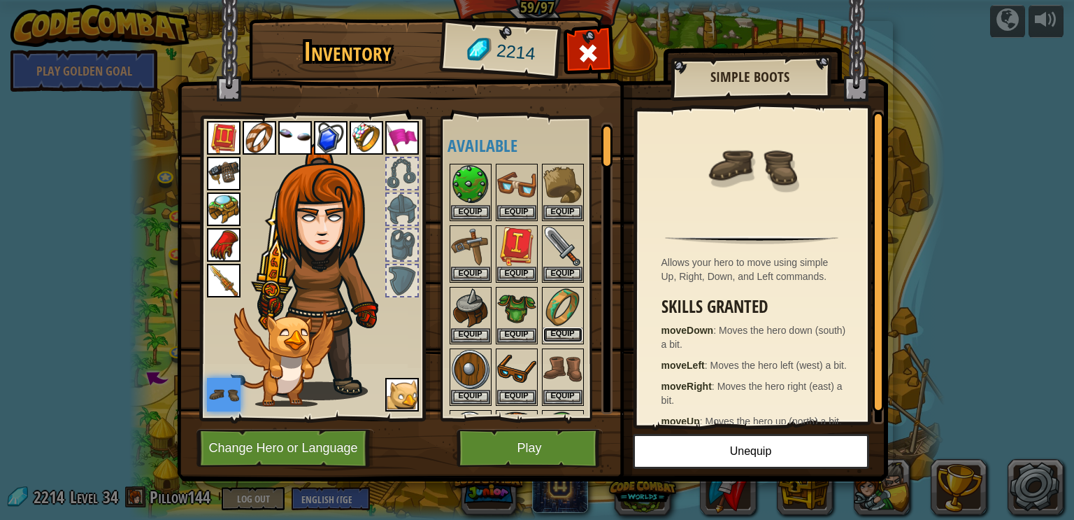
click at [573, 334] on button "Equip" at bounding box center [562, 334] width 39 height 15
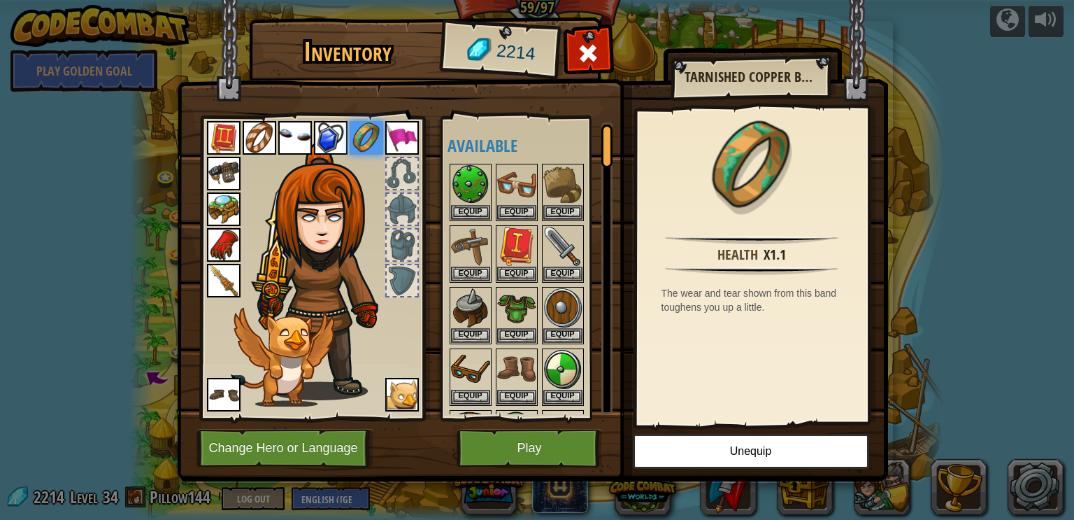
click at [612, 190] on div at bounding box center [606, 268] width 11 height 292
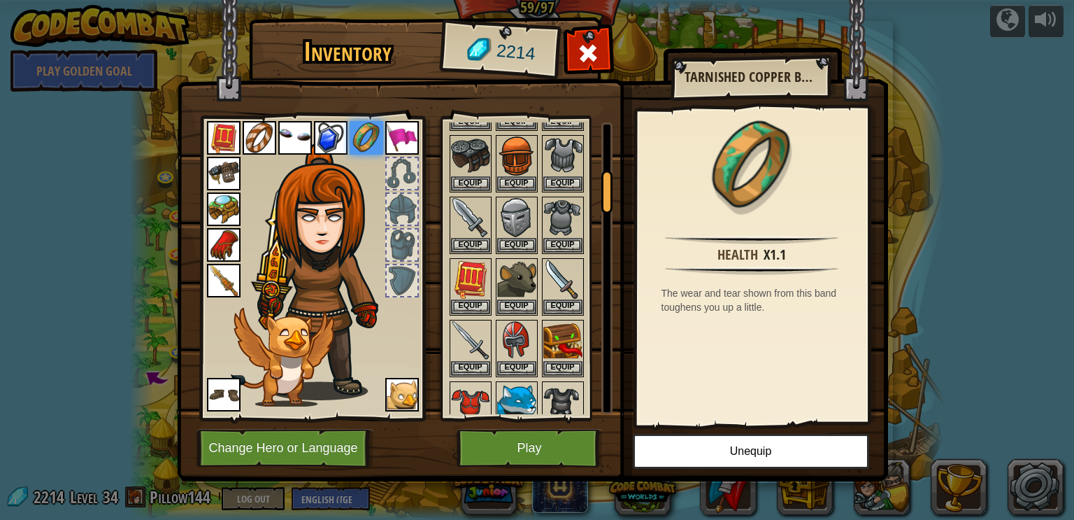
click at [622, 149] on img at bounding box center [532, 227] width 711 height 508
click at [610, 145] on div at bounding box center [606, 268] width 11 height 292
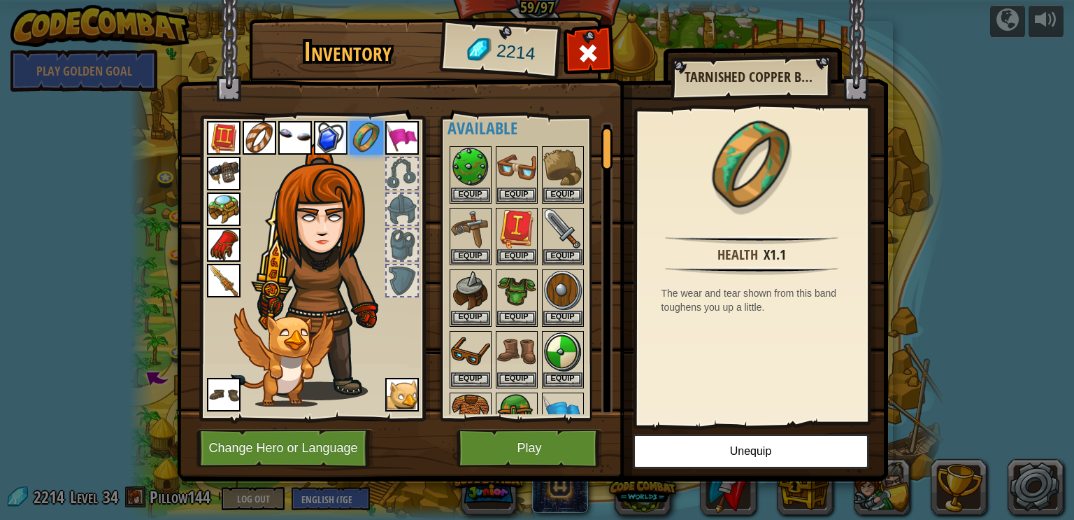
click at [607, 142] on div at bounding box center [606, 148] width 11 height 43
click at [473, 255] on button "Equip" at bounding box center [470, 255] width 39 height 15
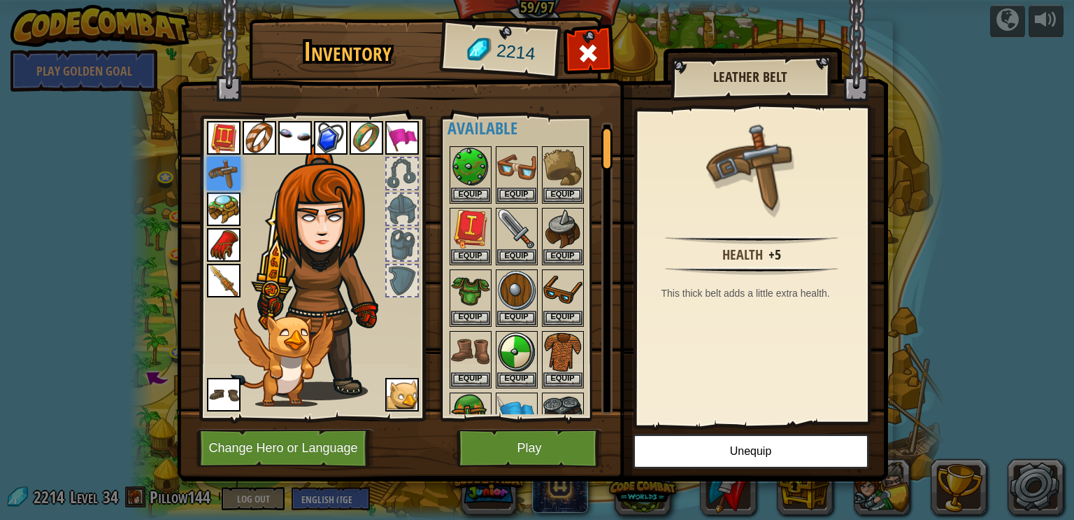
click at [602, 214] on div at bounding box center [606, 268] width 11 height 292
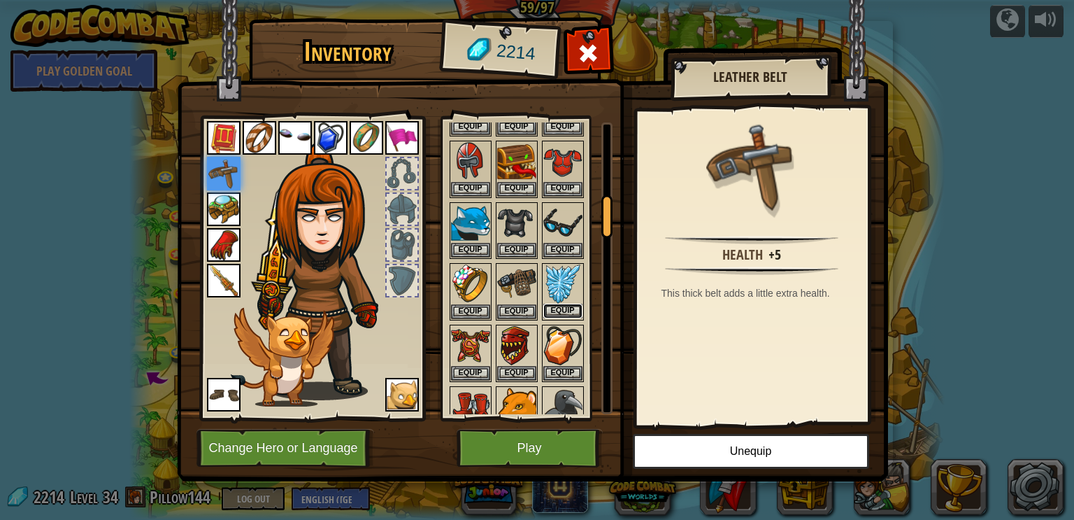
click at [571, 305] on button "Equip" at bounding box center [562, 311] width 39 height 15
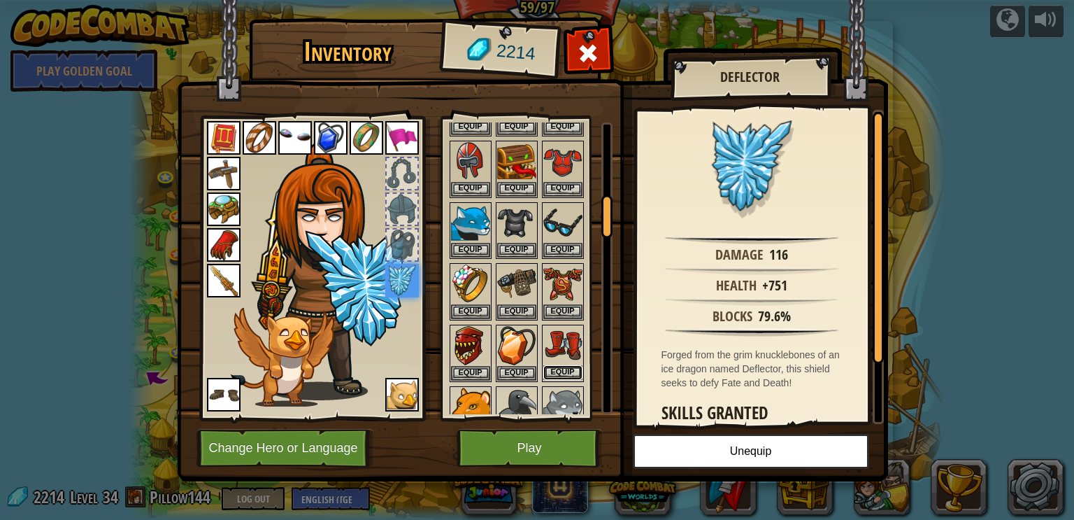
click at [569, 365] on button "Equip" at bounding box center [562, 372] width 39 height 15
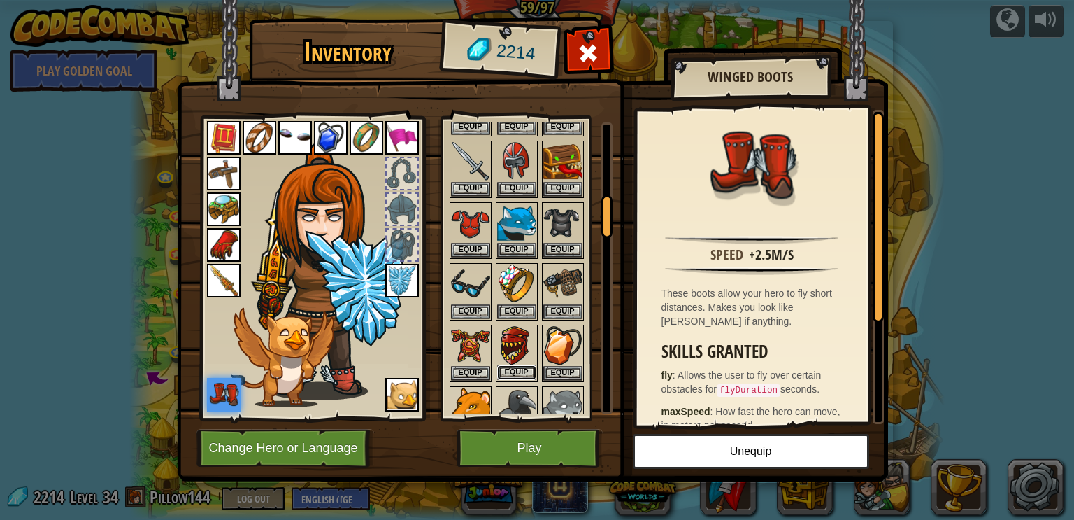
click at [522, 365] on button "Equip" at bounding box center [516, 372] width 39 height 15
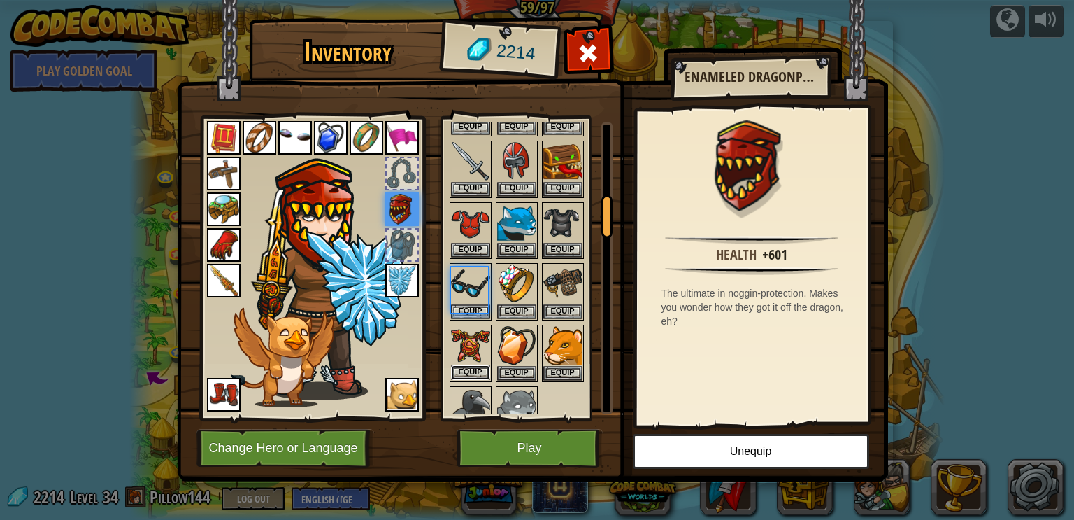
click at [476, 365] on button "Equip" at bounding box center [470, 372] width 39 height 15
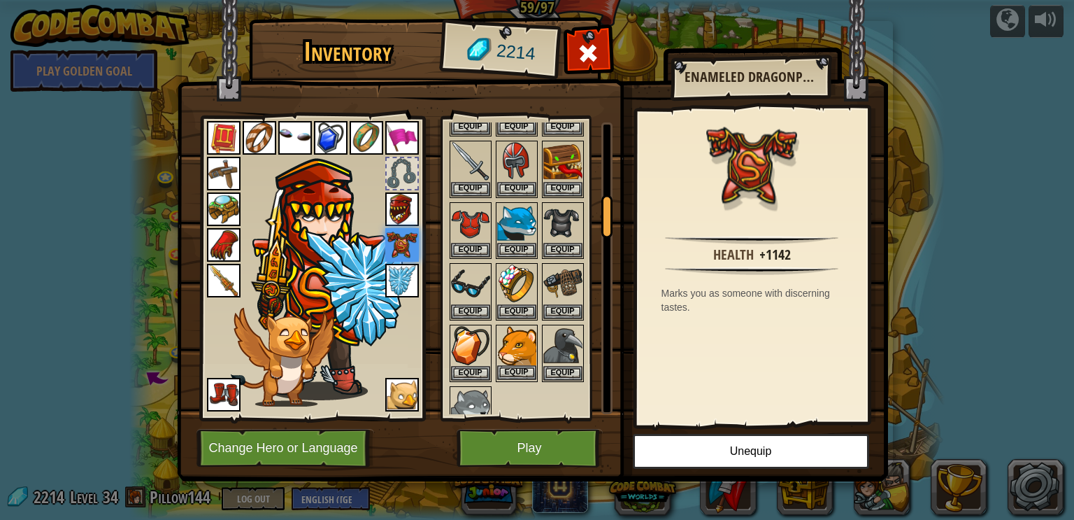
click at [527, 332] on img at bounding box center [516, 345] width 39 height 39
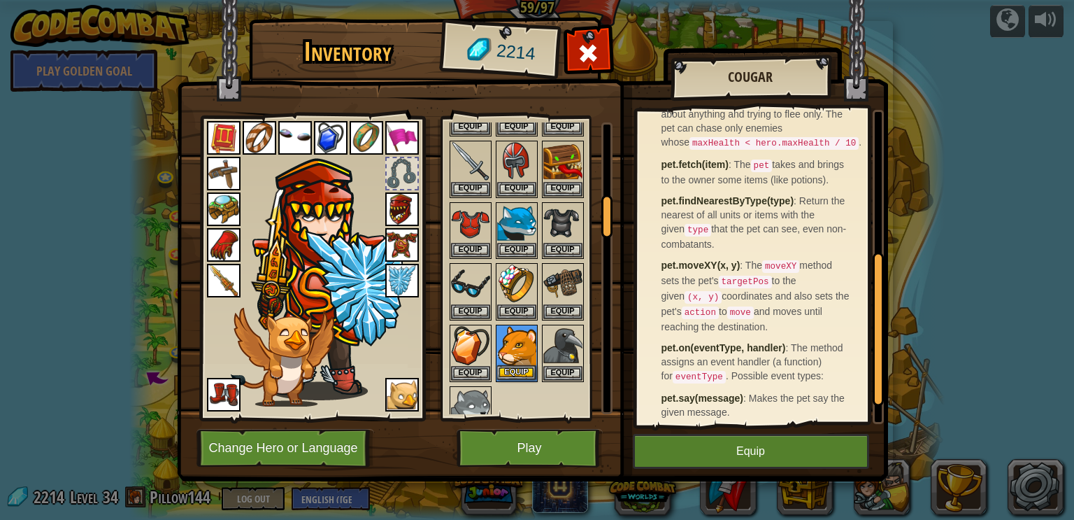
scroll to position [305, 0]
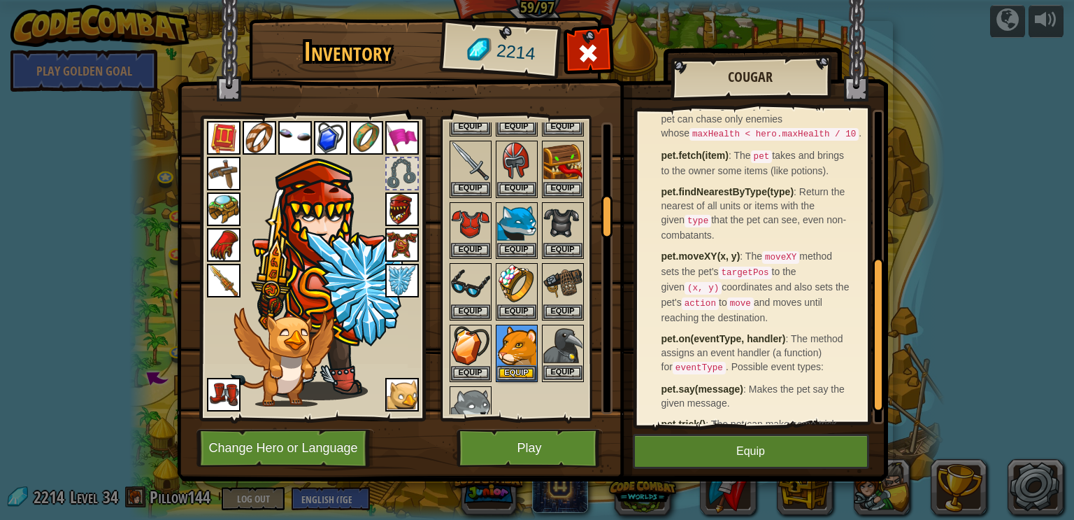
click at [557, 335] on img at bounding box center [562, 345] width 39 height 39
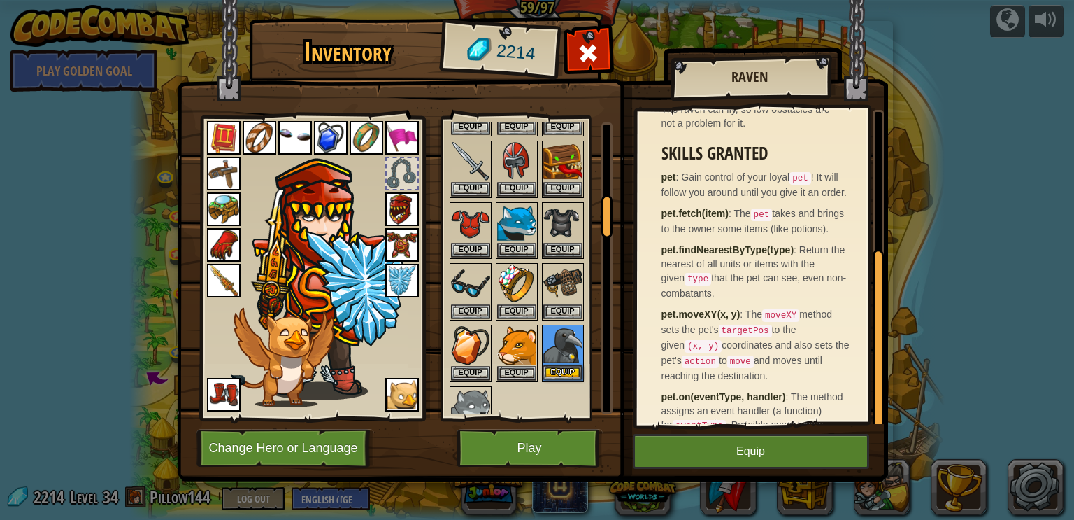
scroll to position [244, 0]
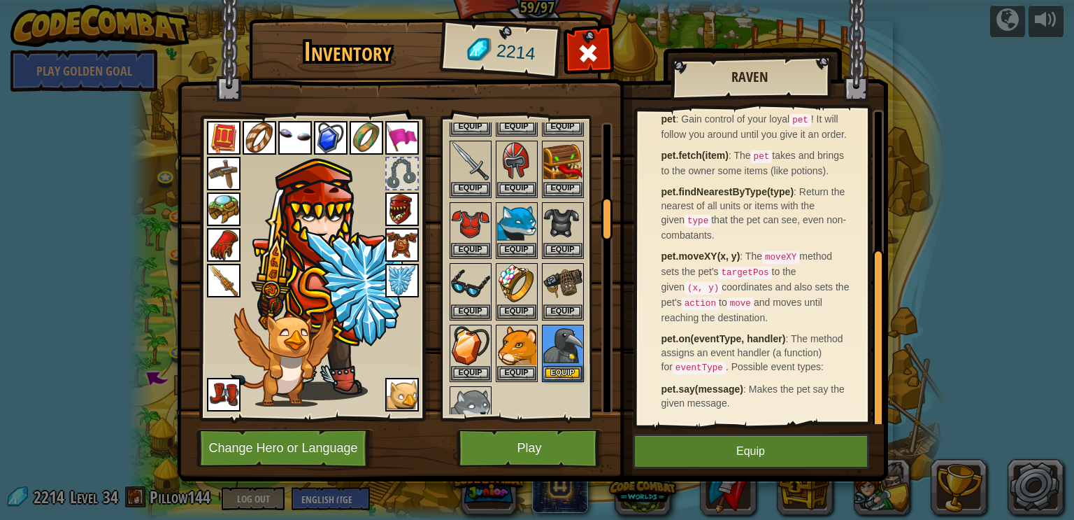
click at [473, 389] on img at bounding box center [470, 406] width 39 height 39
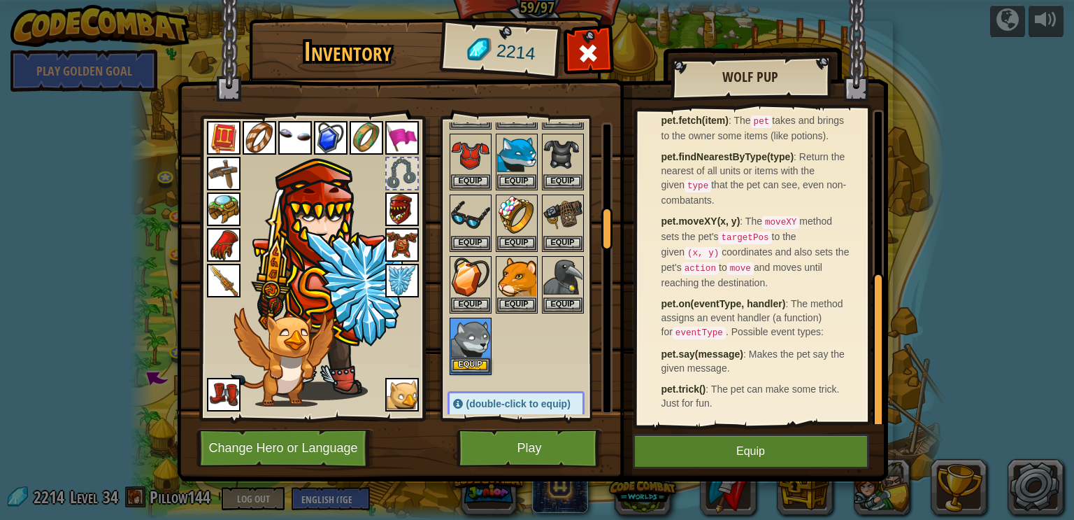
scroll to position [582, 0]
click at [531, 151] on img at bounding box center [516, 155] width 39 height 39
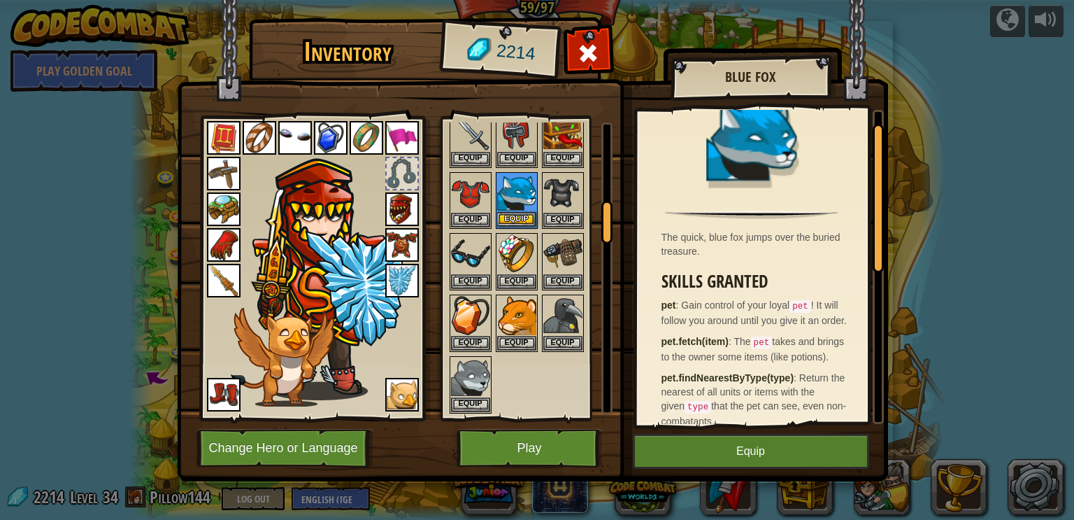
scroll to position [534, 0]
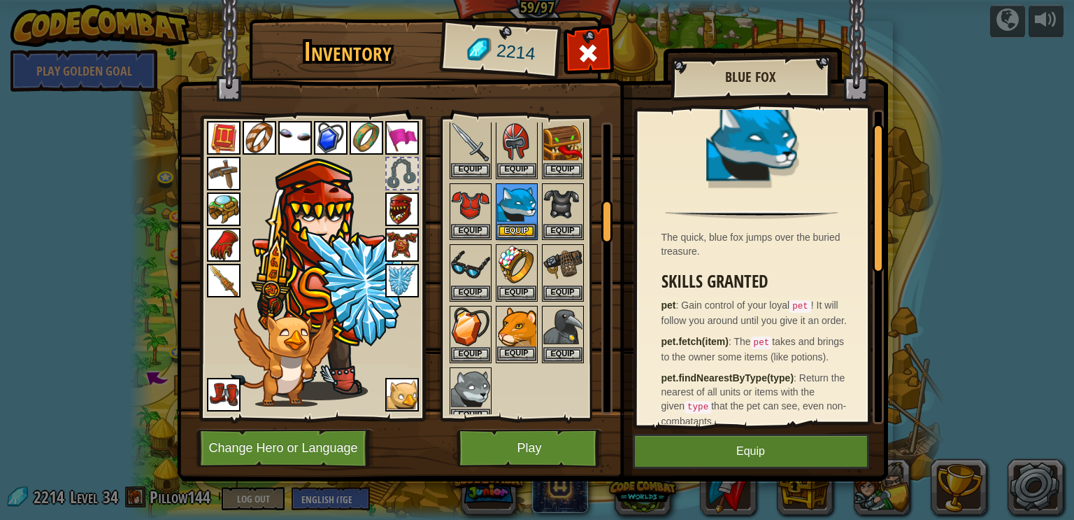
click at [521, 319] on img at bounding box center [516, 326] width 39 height 39
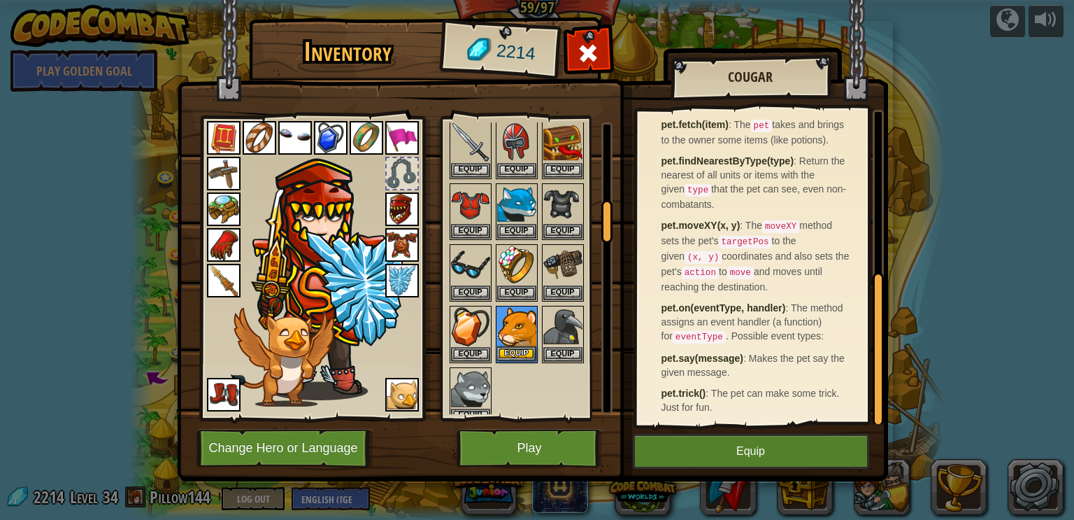
scroll to position [343, 0]
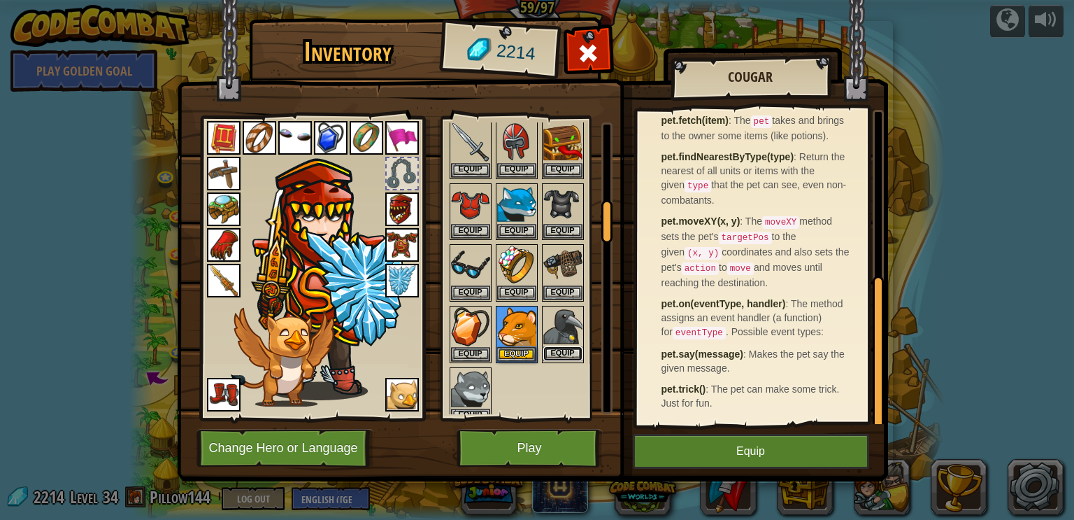
click at [548, 346] on button "Equip" at bounding box center [562, 353] width 39 height 15
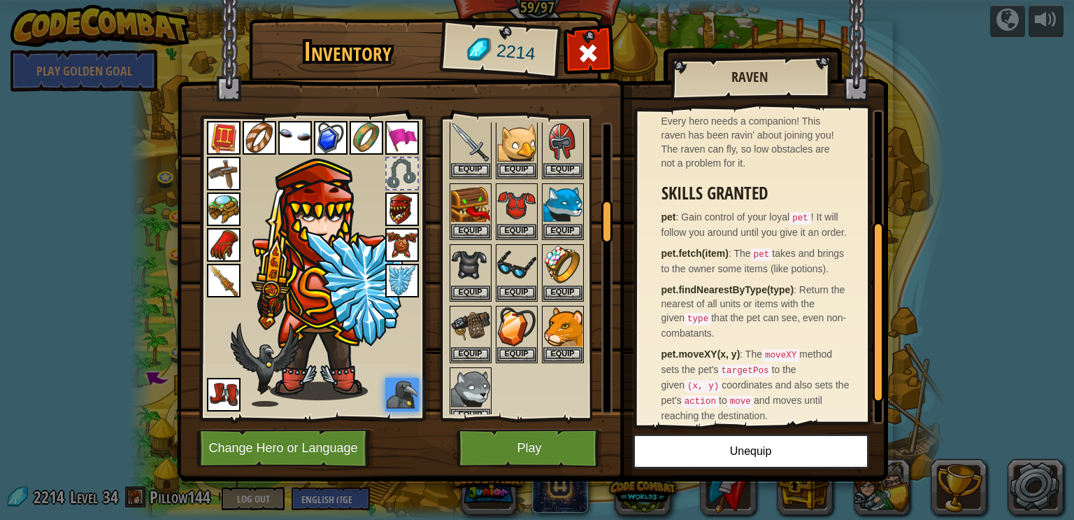
scroll to position [244, 0]
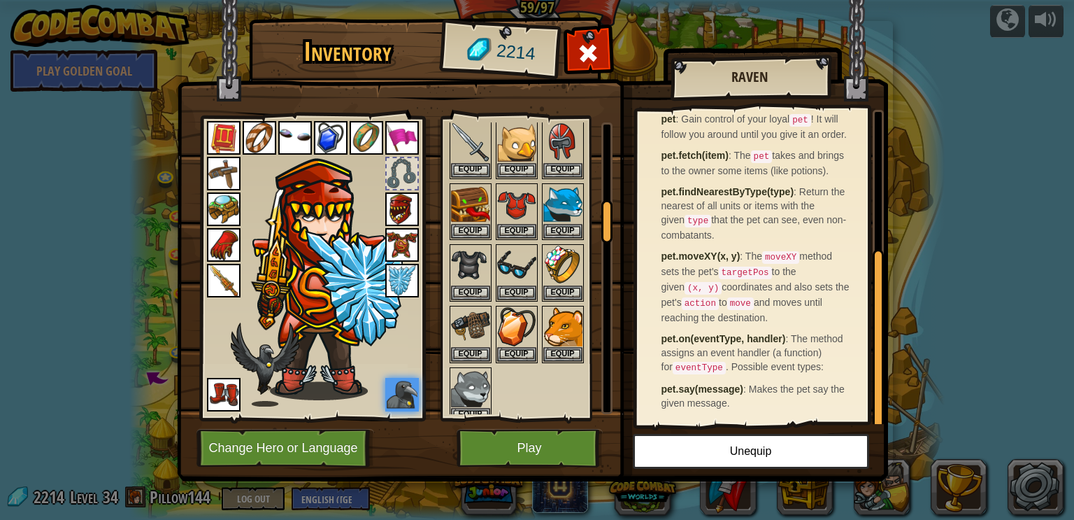
click at [464, 375] on img at bounding box center [470, 388] width 39 height 39
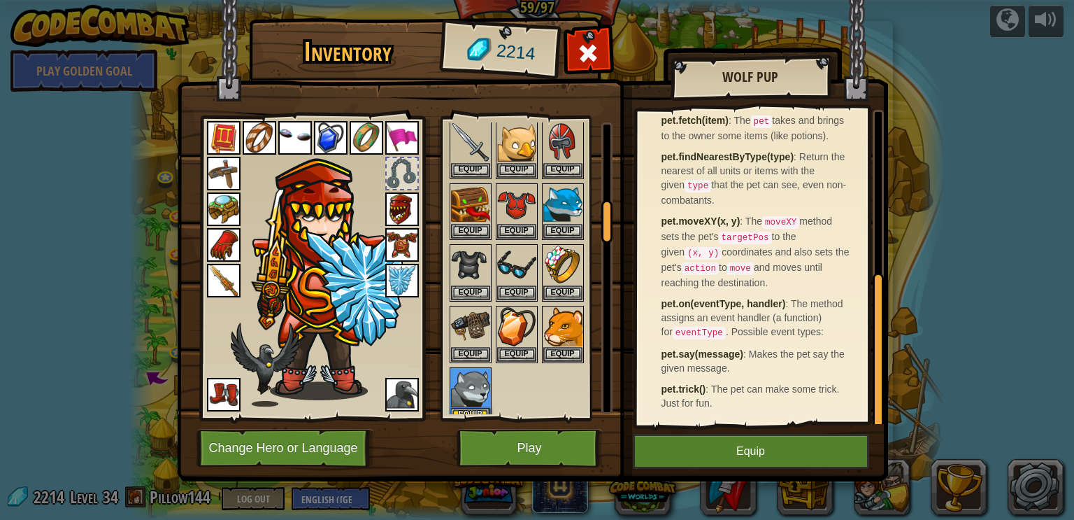
scroll to position [328, 0]
click at [511, 162] on button "Equip" at bounding box center [516, 169] width 39 height 15
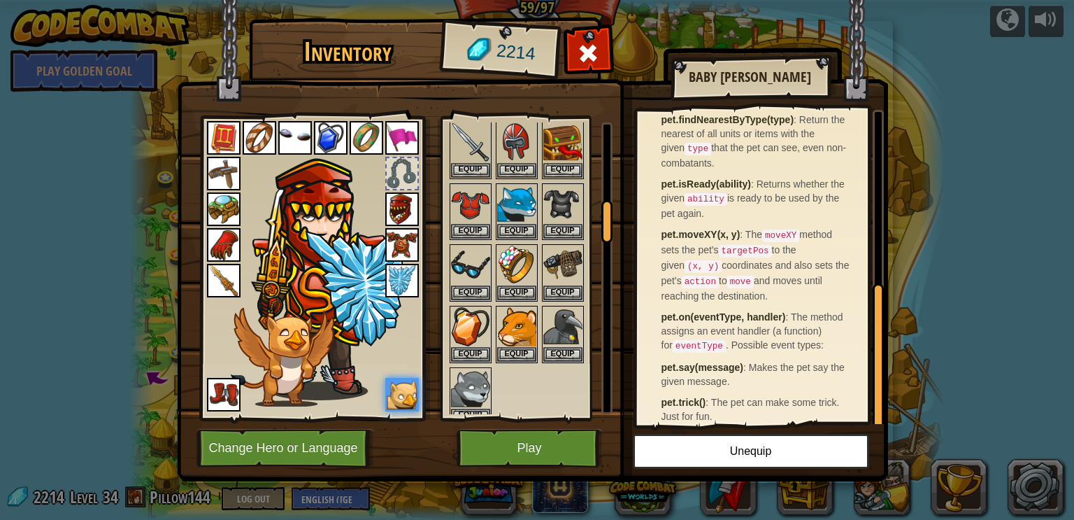
scroll to position [378, 0]
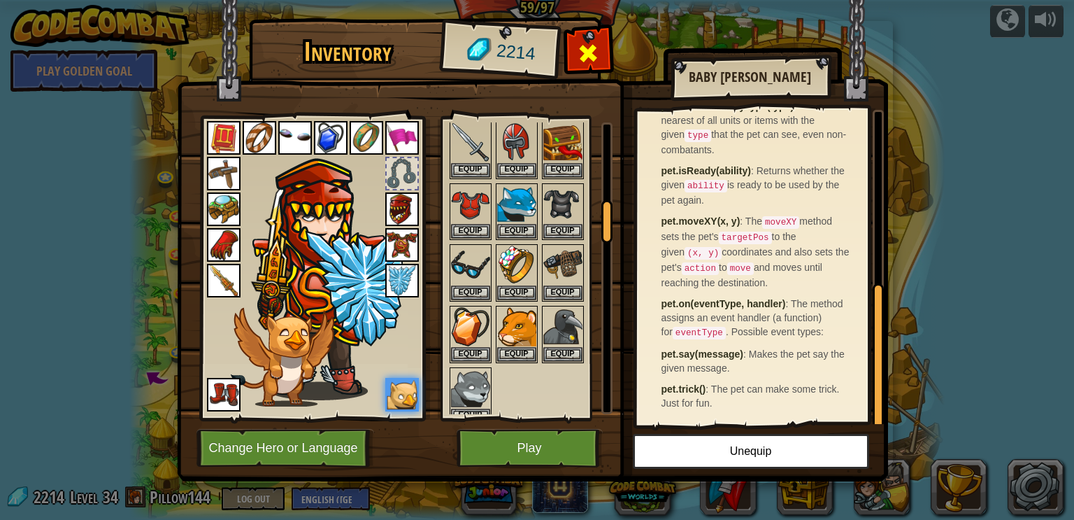
click at [585, 48] on span at bounding box center [588, 53] width 22 height 22
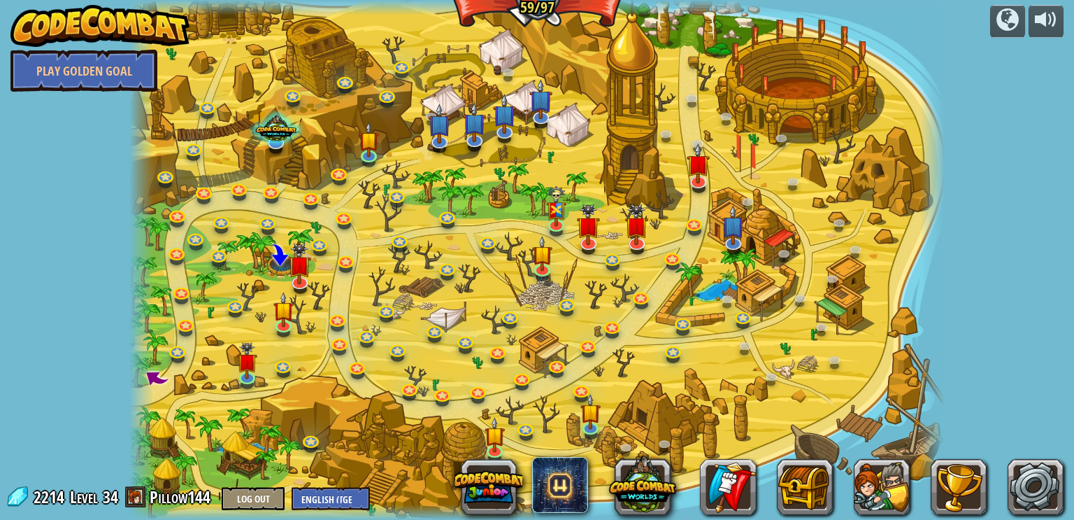
click at [157, 378] on span at bounding box center [156, 377] width 30 height 30
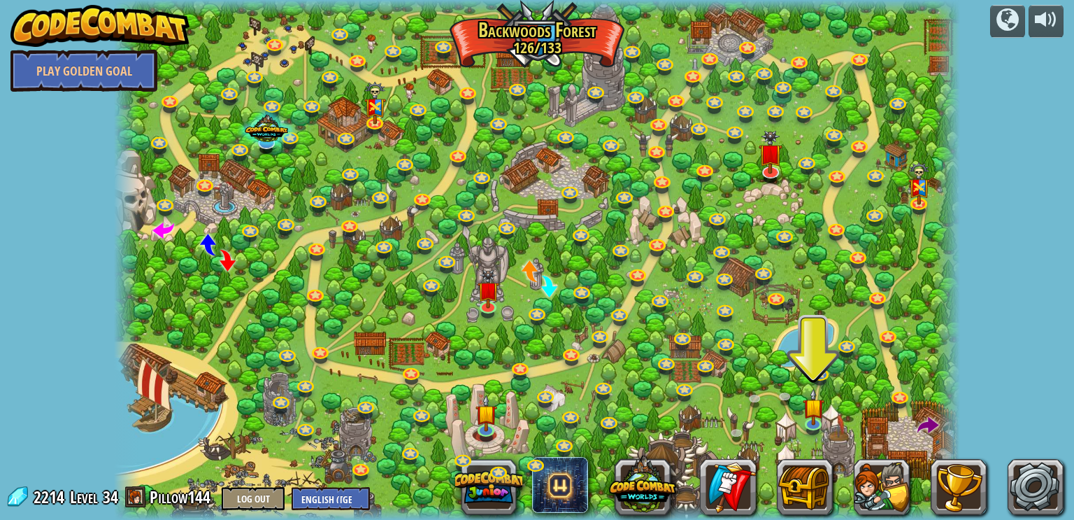
click at [648, 293] on div at bounding box center [536, 260] width 845 height 520
click at [664, 309] on link at bounding box center [661, 299] width 28 height 28
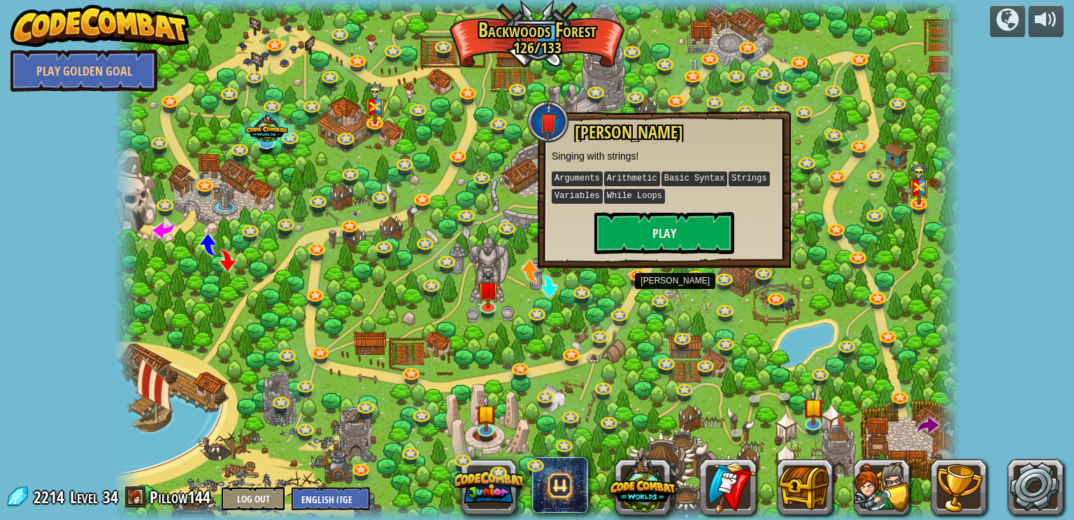
click at [163, 240] on span at bounding box center [163, 229] width 22 height 22
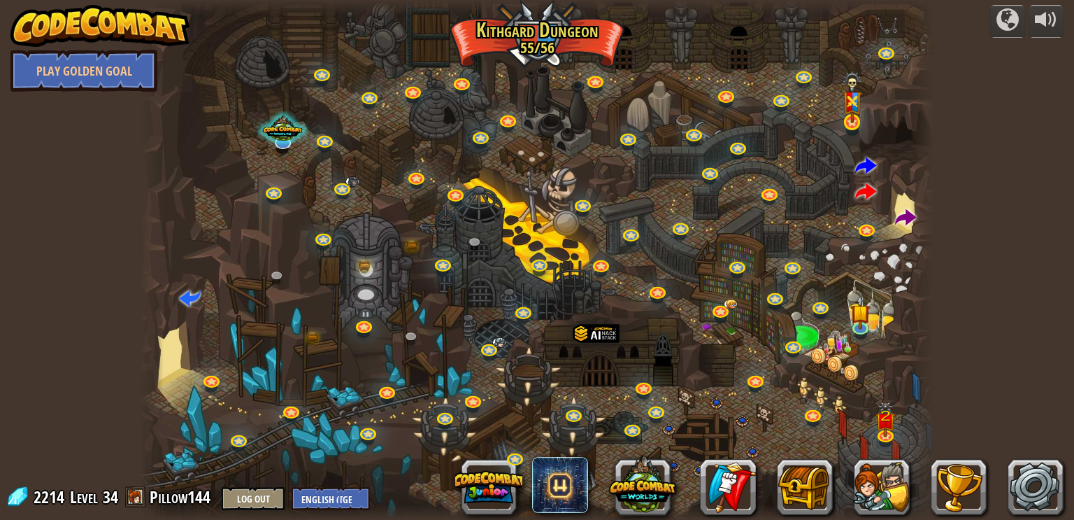
click at [854, 117] on img at bounding box center [853, 97] width 20 height 52
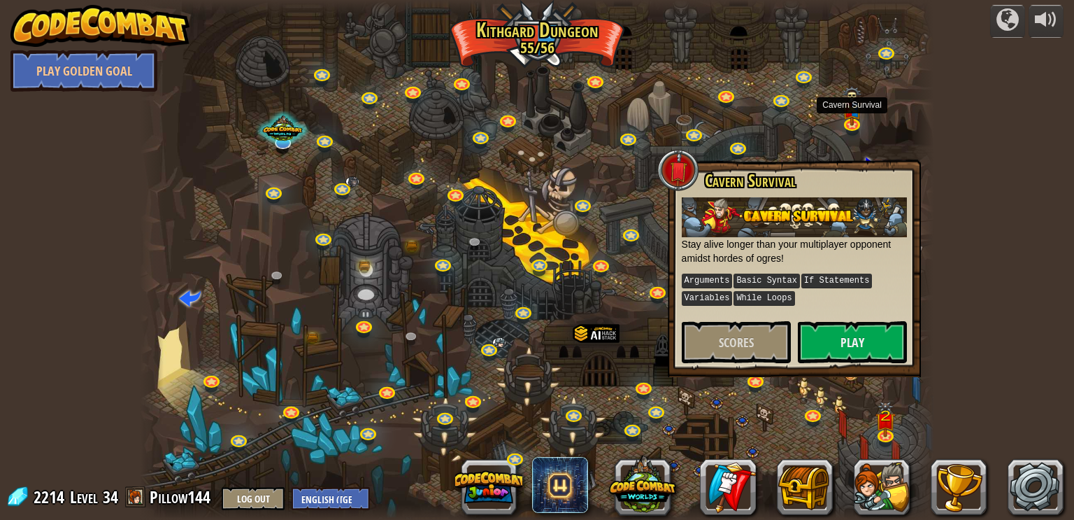
click at [707, 164] on div "Cavern Survival Stay alive longer than your multiplayer opponent amidst hordes …" at bounding box center [794, 267] width 253 height 217
click at [694, 134] on link at bounding box center [695, 133] width 28 height 28
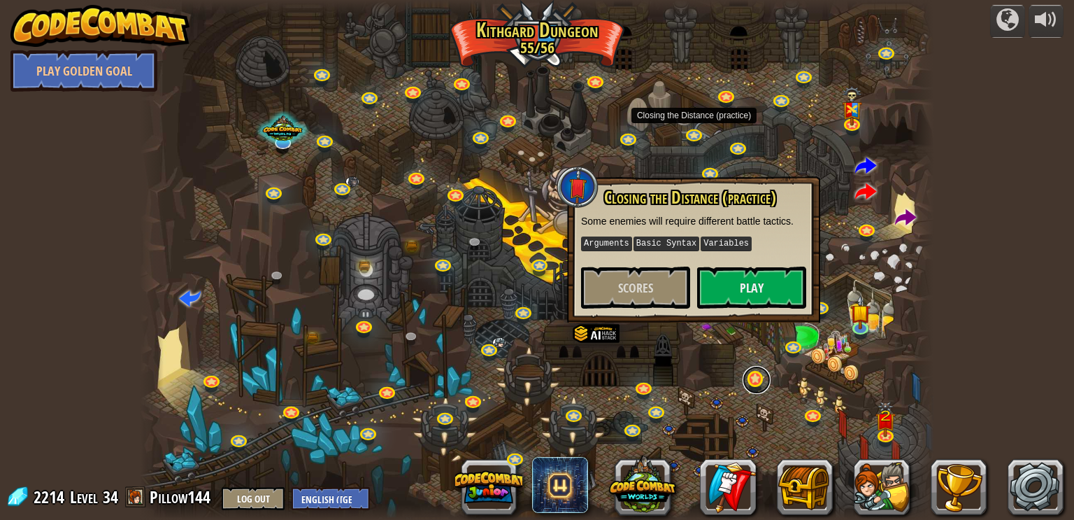
click at [753, 376] on link at bounding box center [757, 380] width 28 height 28
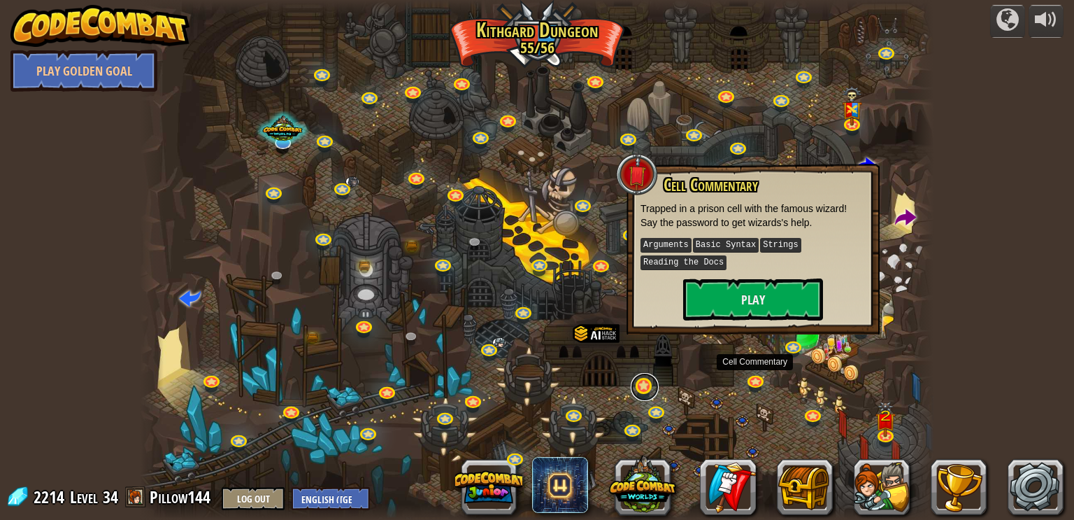
click at [650, 380] on link at bounding box center [645, 387] width 28 height 28
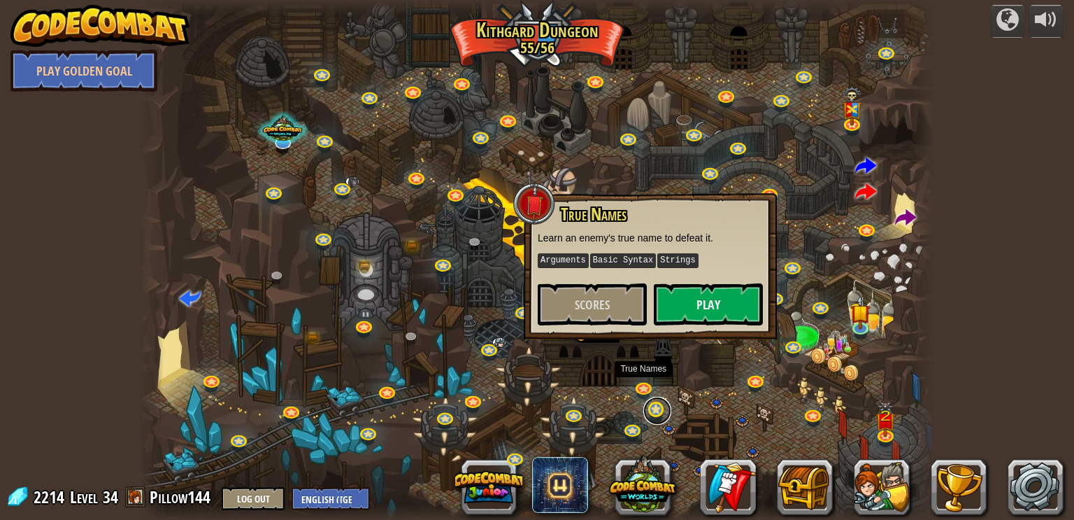
click at [651, 410] on link at bounding box center [657, 411] width 28 height 28
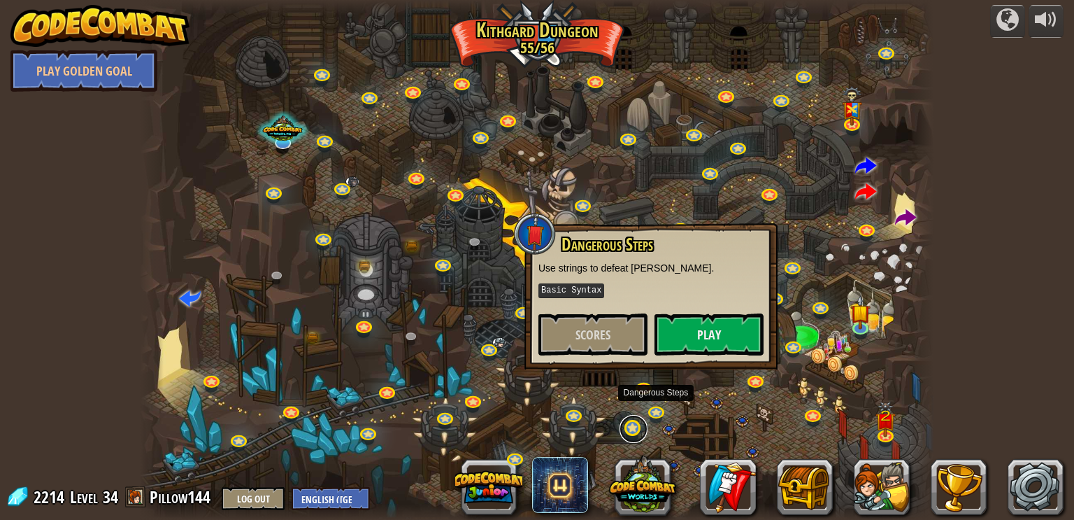
click at [635, 433] on link at bounding box center [634, 429] width 28 height 28
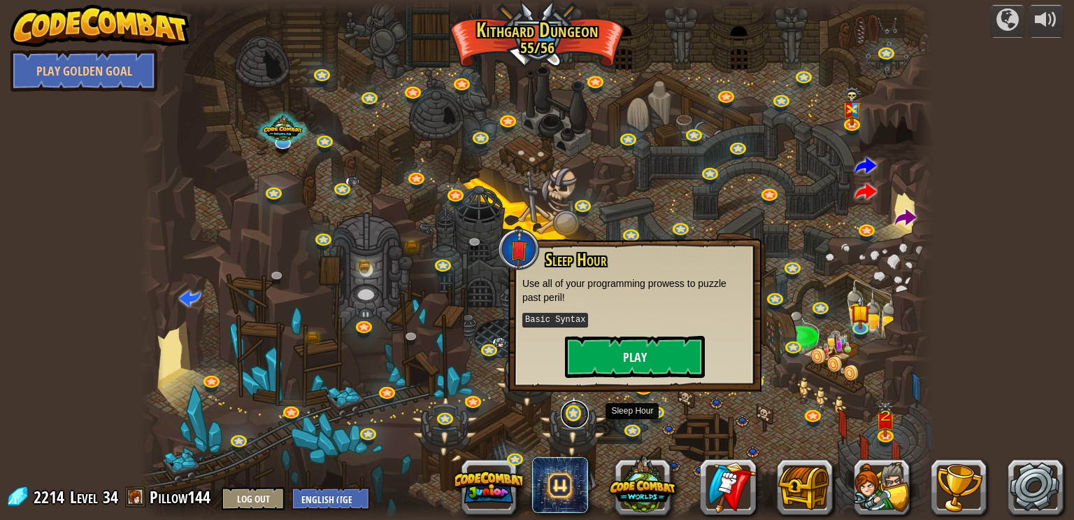
click at [569, 413] on link at bounding box center [575, 414] width 28 height 28
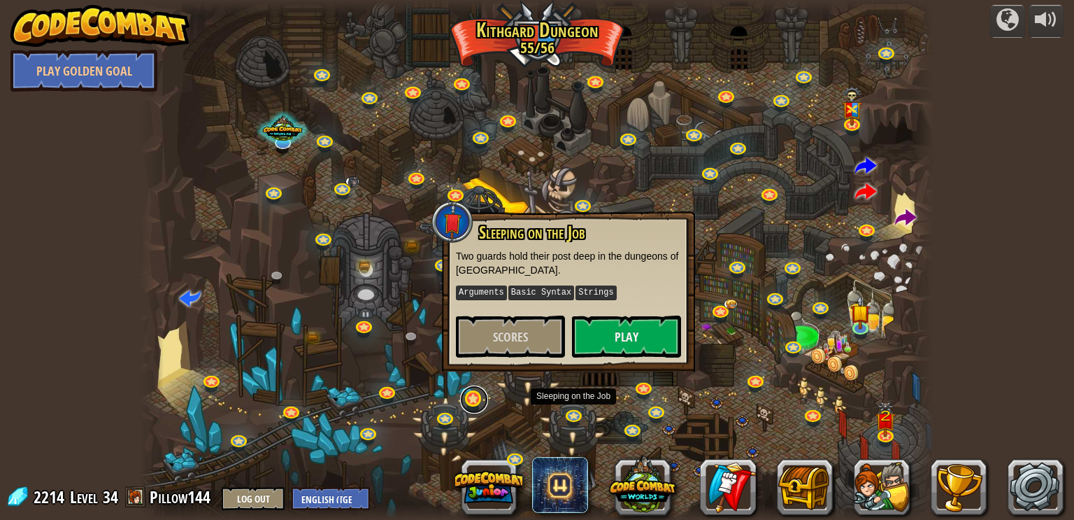
click at [470, 409] on link at bounding box center [474, 399] width 28 height 28
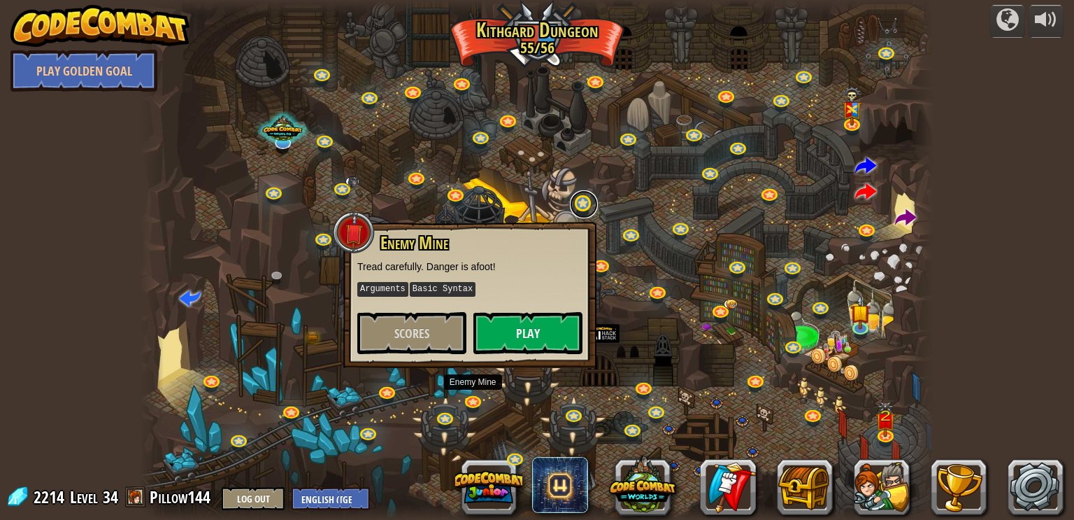
click at [582, 210] on link at bounding box center [584, 204] width 28 height 28
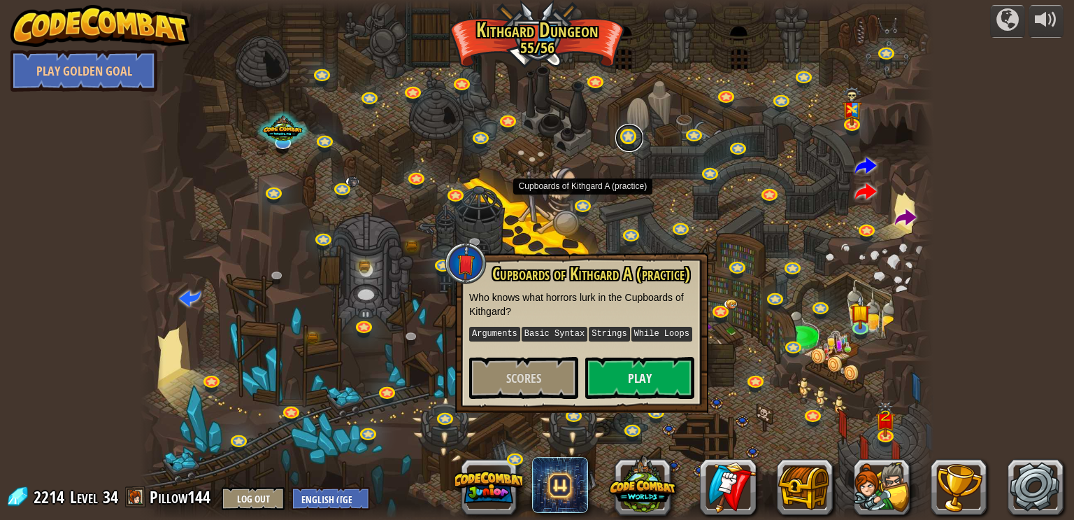
click at [631, 138] on link at bounding box center [629, 138] width 28 height 28
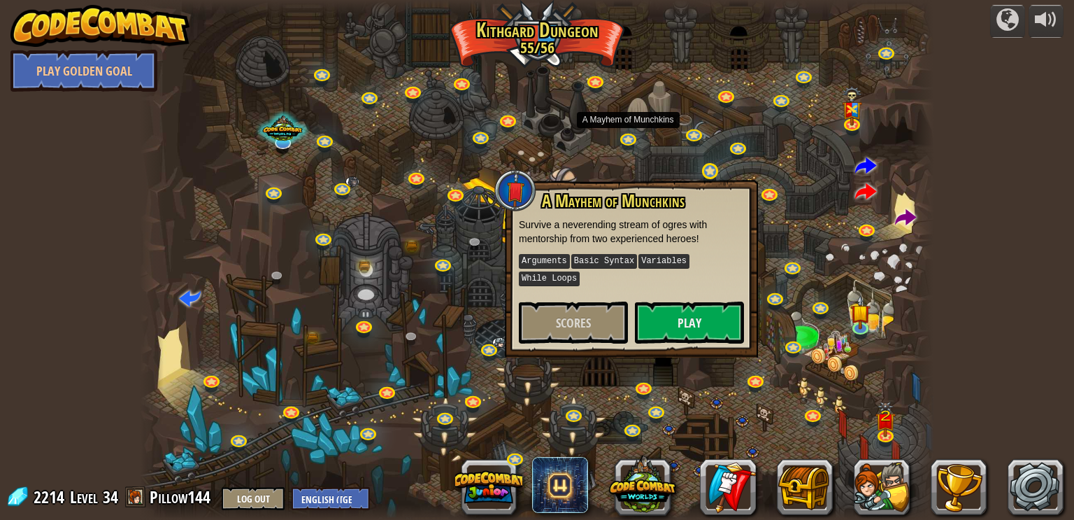
click at [716, 166] on link at bounding box center [711, 172] width 28 height 28
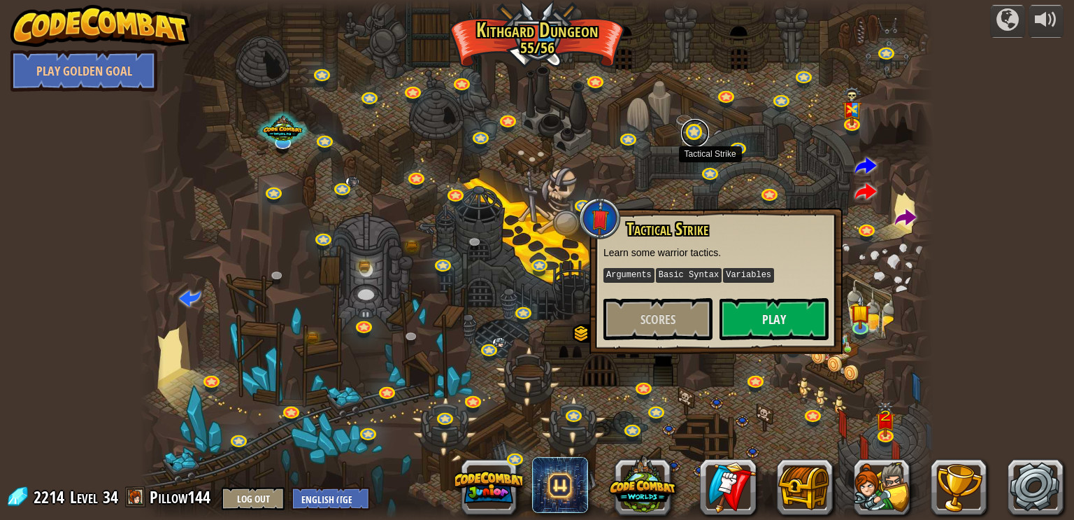
click at [686, 136] on link at bounding box center [695, 133] width 28 height 28
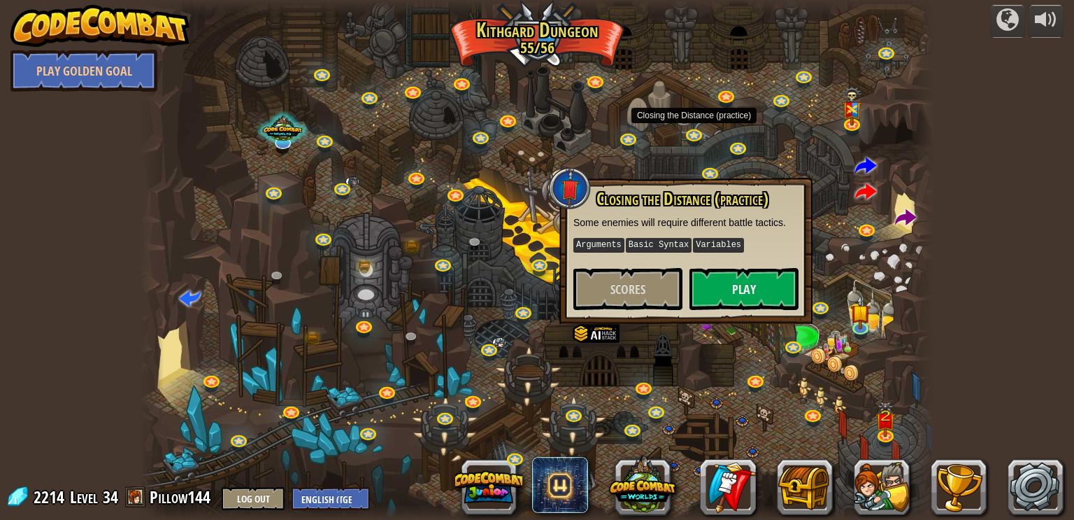
click at [715, 163] on div at bounding box center [537, 260] width 795 height 520
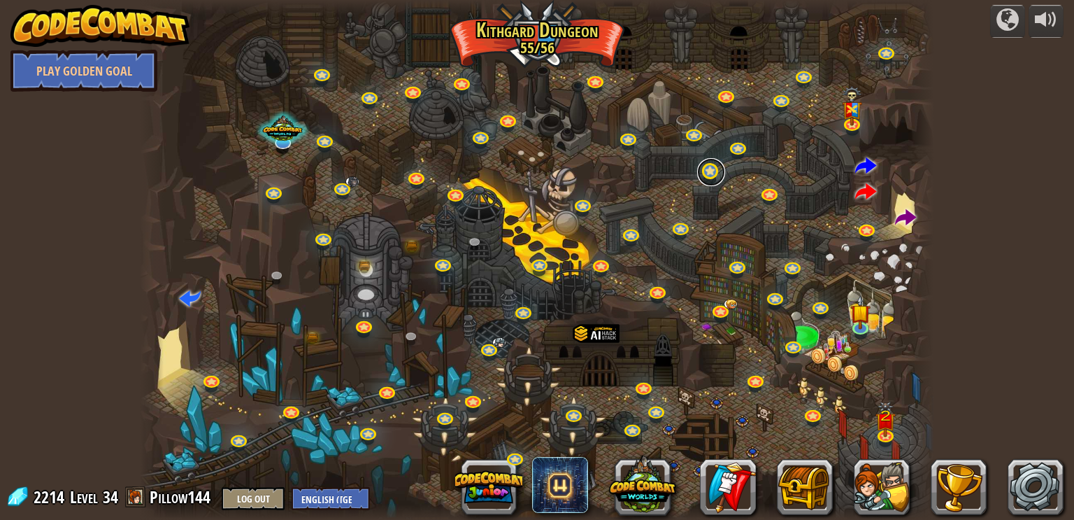
click at [715, 165] on link at bounding box center [711, 172] width 28 height 28
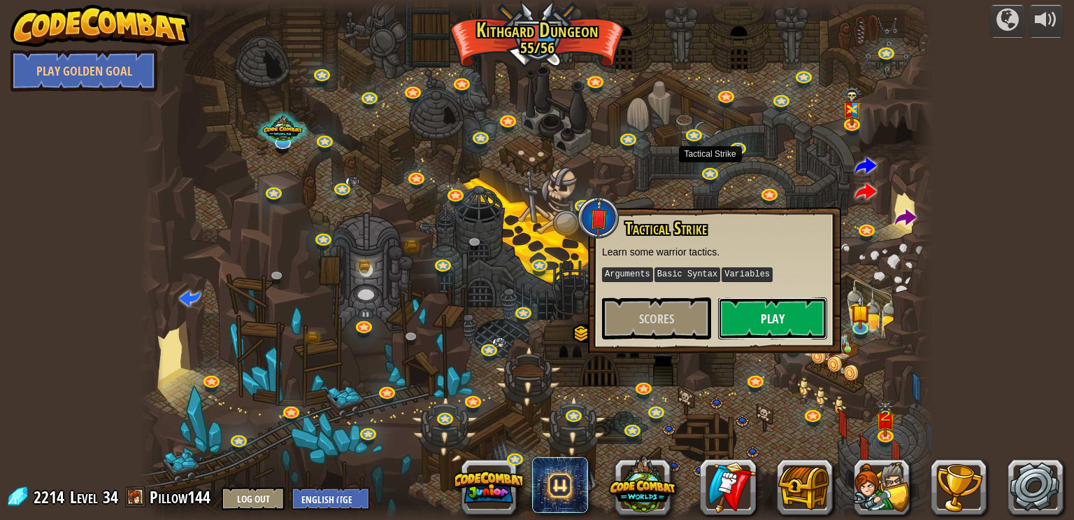
click at [763, 328] on button "Play" at bounding box center [772, 318] width 109 height 42
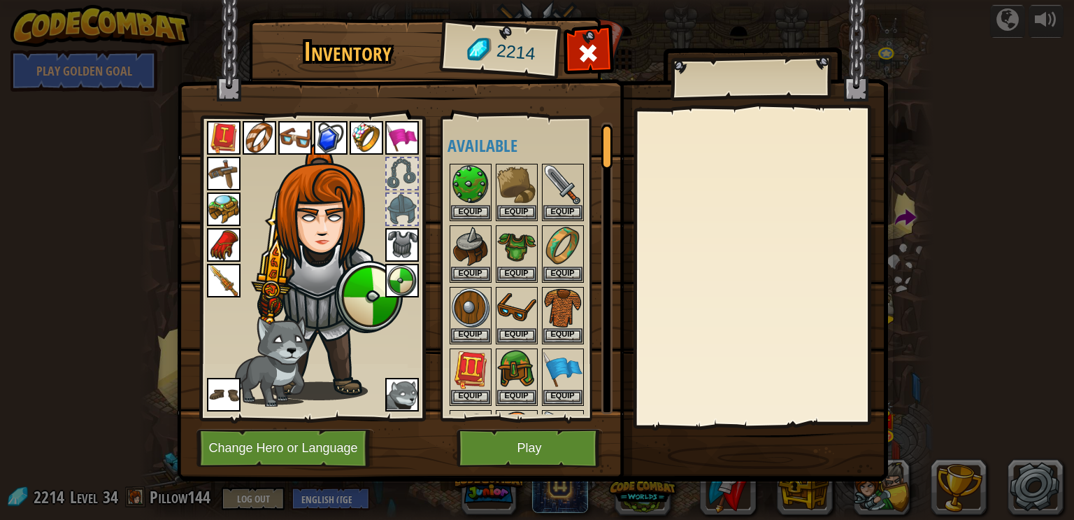
click at [612, 201] on div at bounding box center [606, 268] width 11 height 292
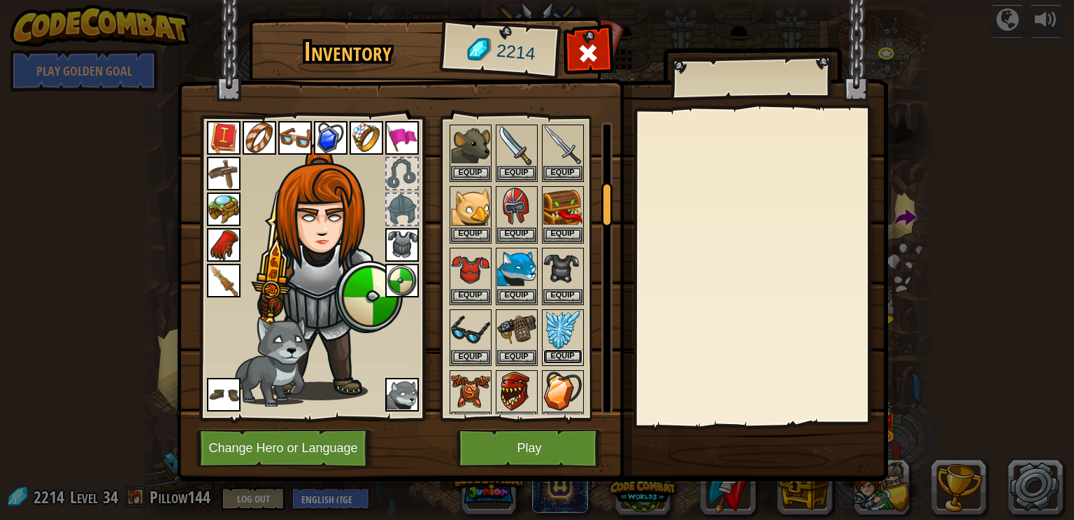
click at [575, 350] on button "Equip" at bounding box center [562, 356] width 39 height 15
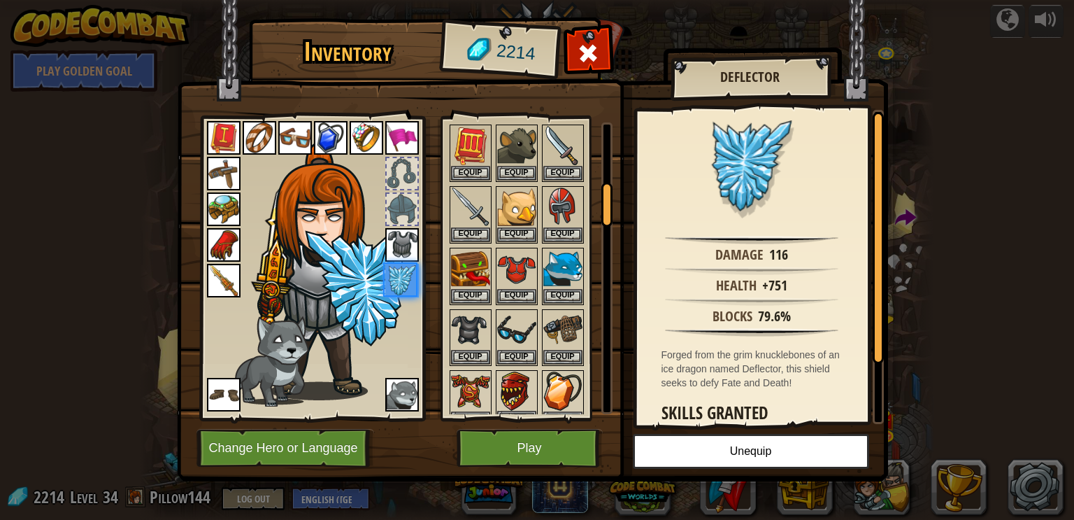
click at [529, 388] on img at bounding box center [516, 390] width 39 height 39
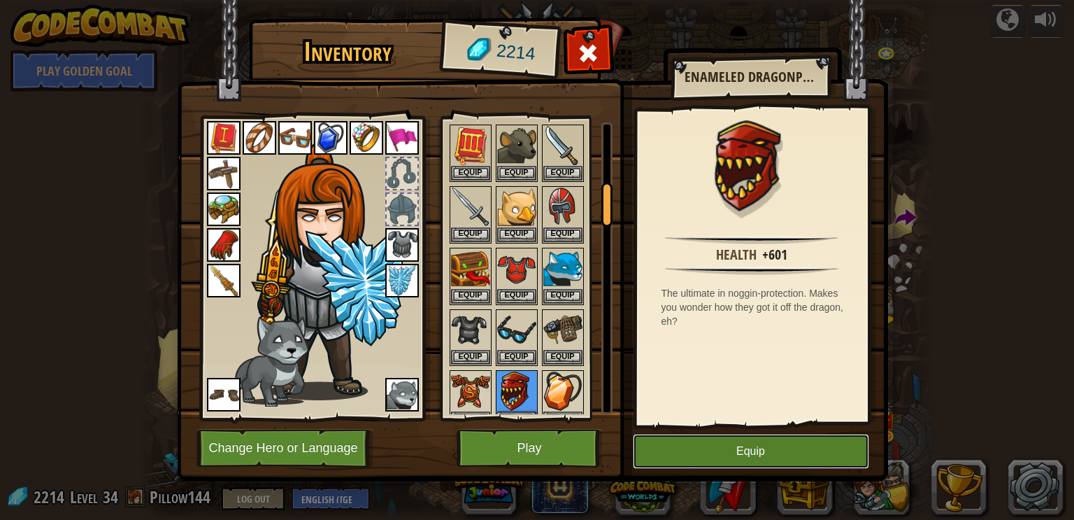
click at [726, 436] on button "Equip" at bounding box center [751, 451] width 236 height 35
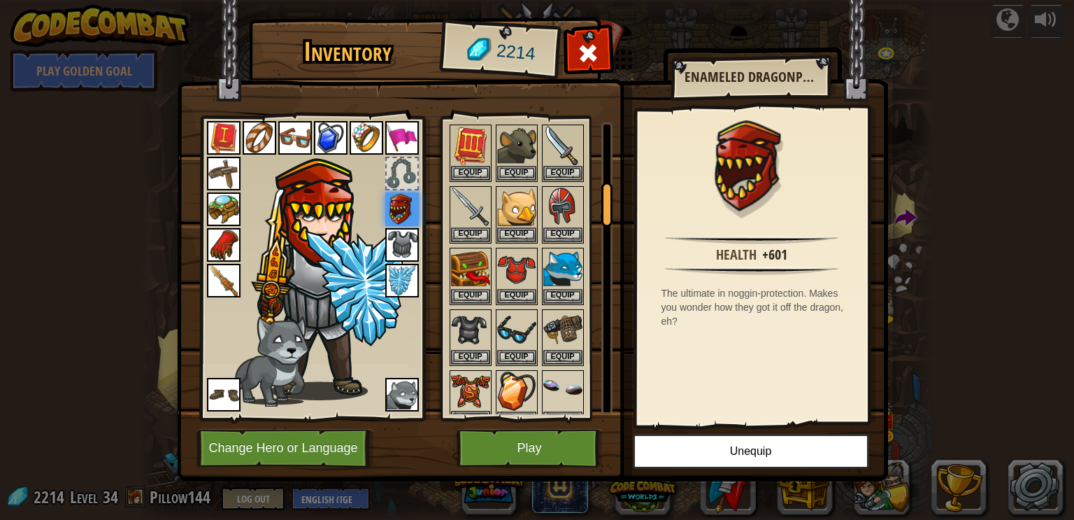
click at [466, 378] on img at bounding box center [470, 390] width 39 height 39
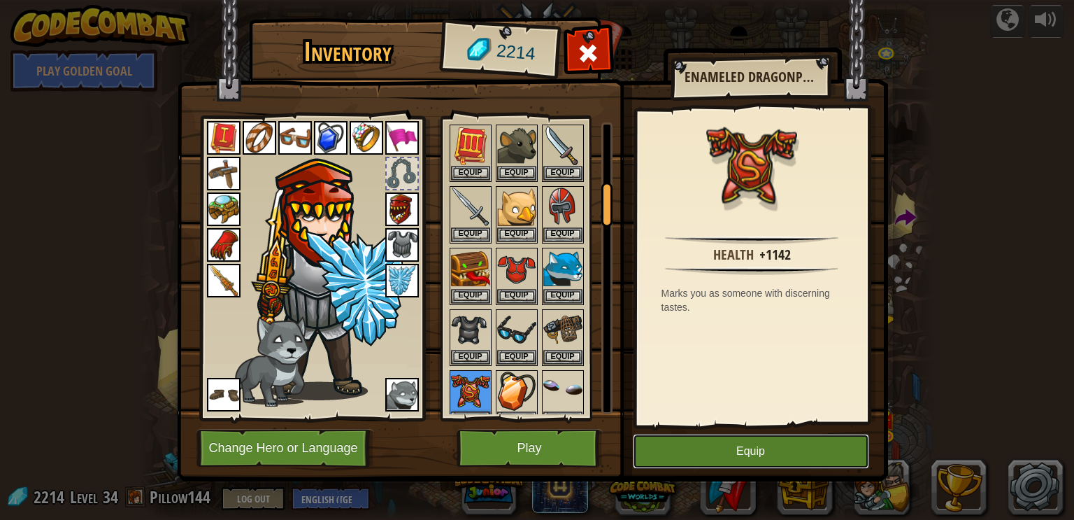
click at [703, 451] on button "Equip" at bounding box center [751, 451] width 236 height 35
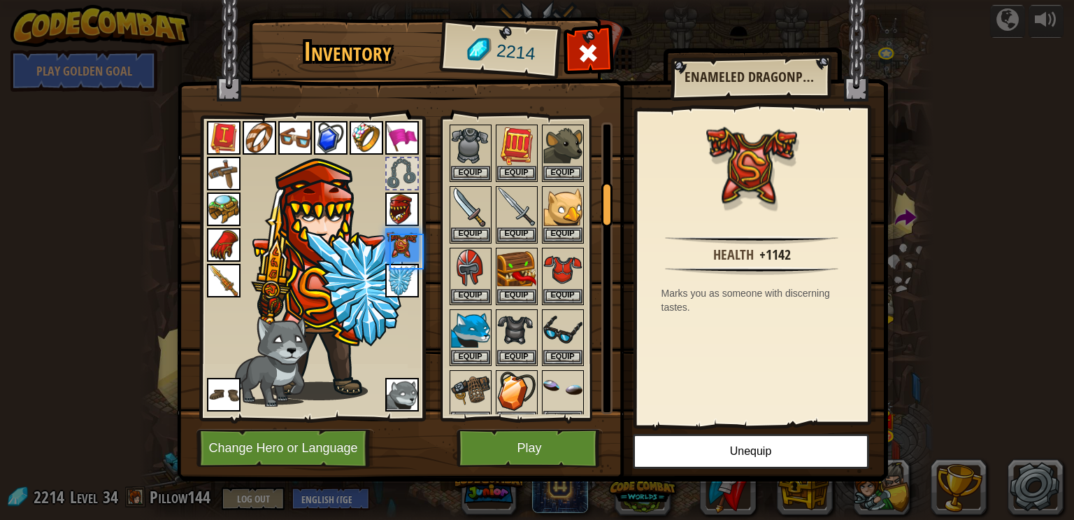
click at [566, 380] on img at bounding box center [562, 390] width 39 height 39
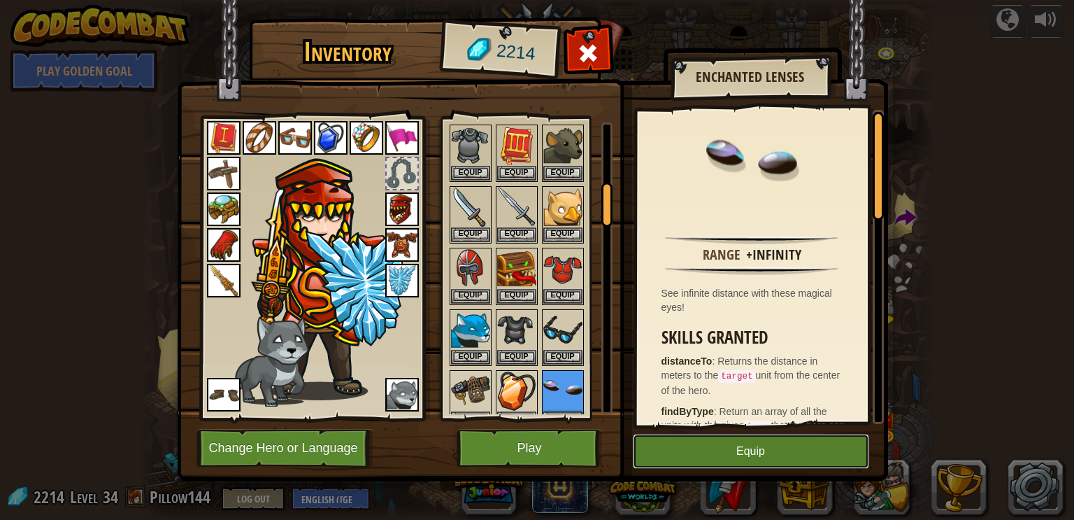
click at [717, 454] on button "Equip" at bounding box center [751, 451] width 236 height 35
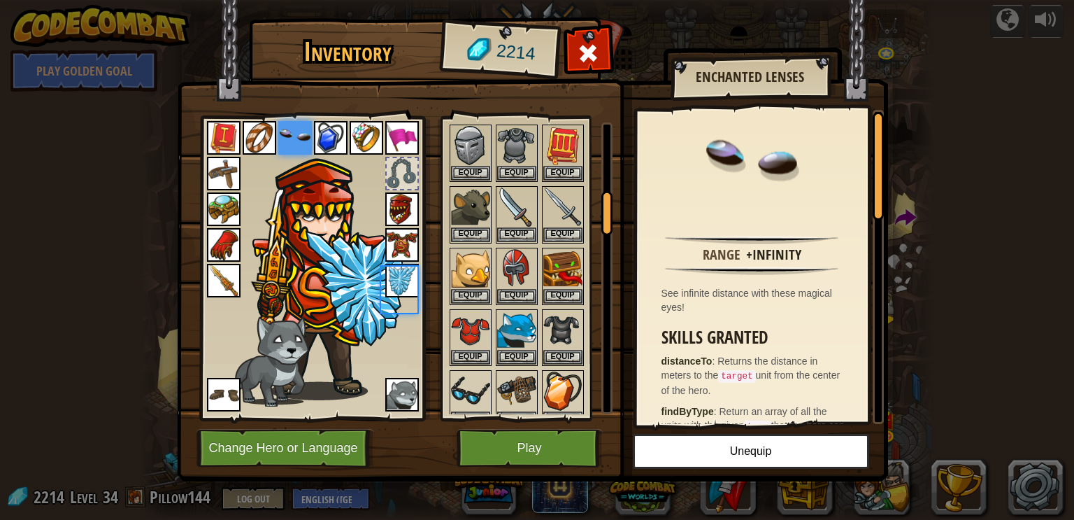
scroll to position [468, 0]
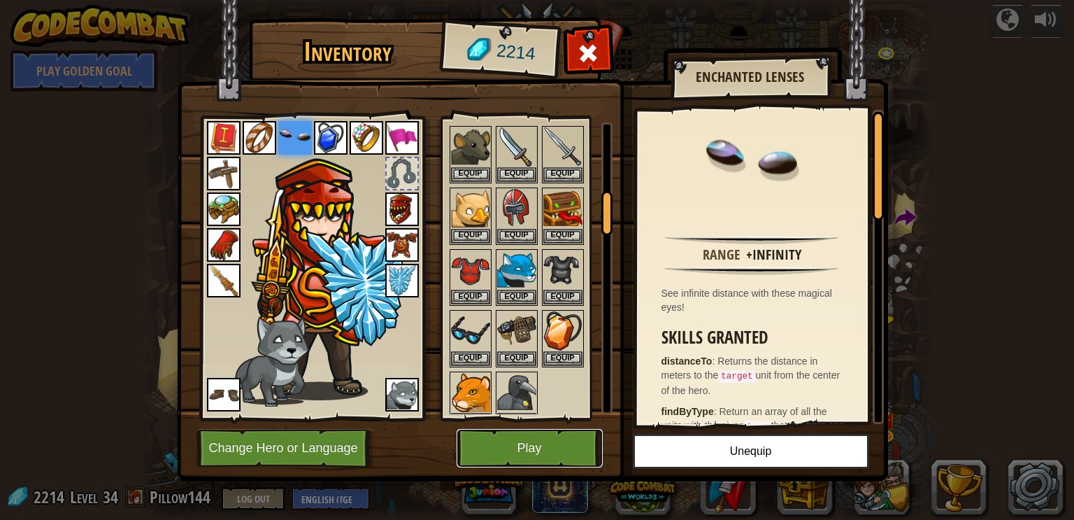
click at [568, 439] on button "Play" at bounding box center [530, 448] width 146 height 38
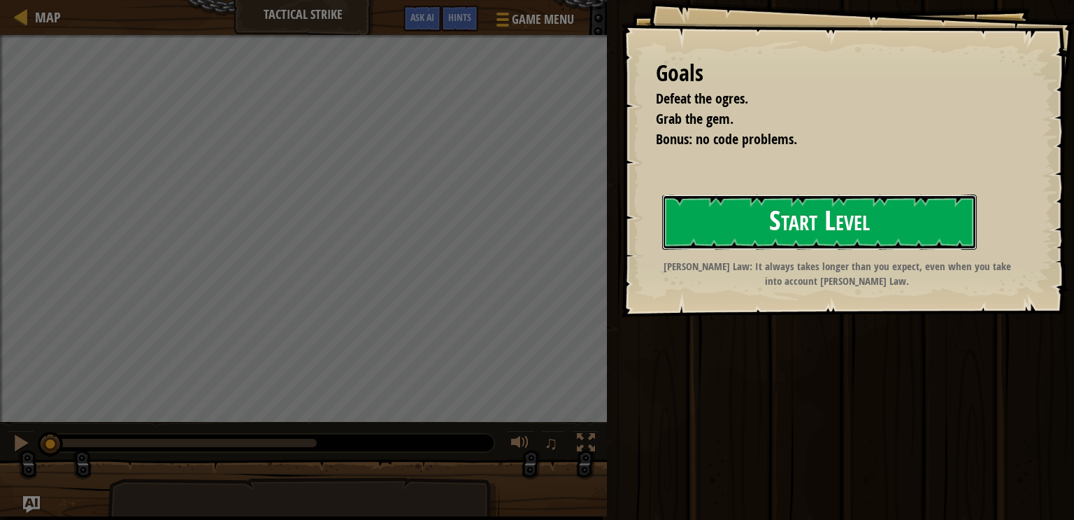
click at [946, 227] on button "Start Level" at bounding box center [819, 221] width 315 height 55
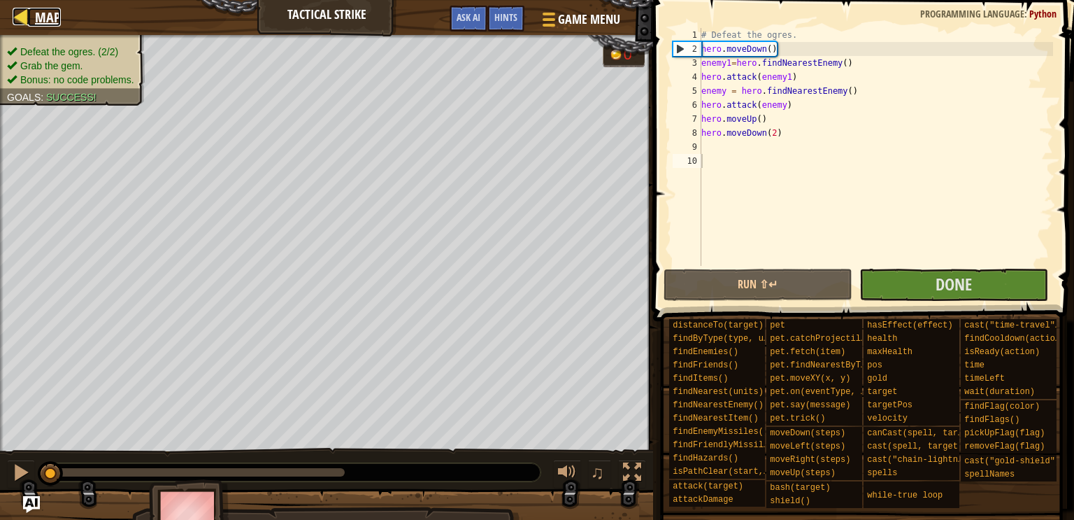
click at [49, 15] on span "Map" at bounding box center [48, 17] width 26 height 19
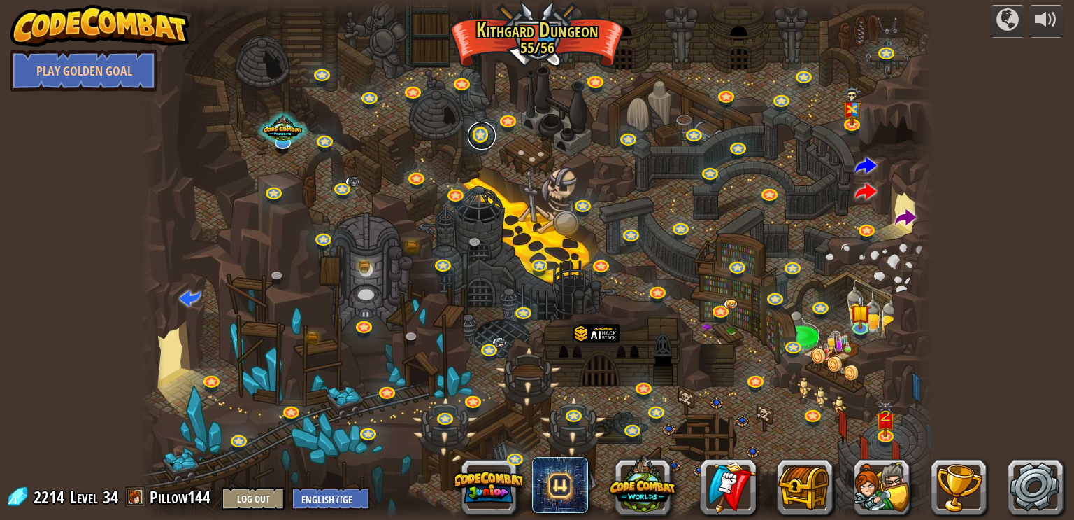
click at [493, 134] on link at bounding box center [482, 136] width 28 height 28
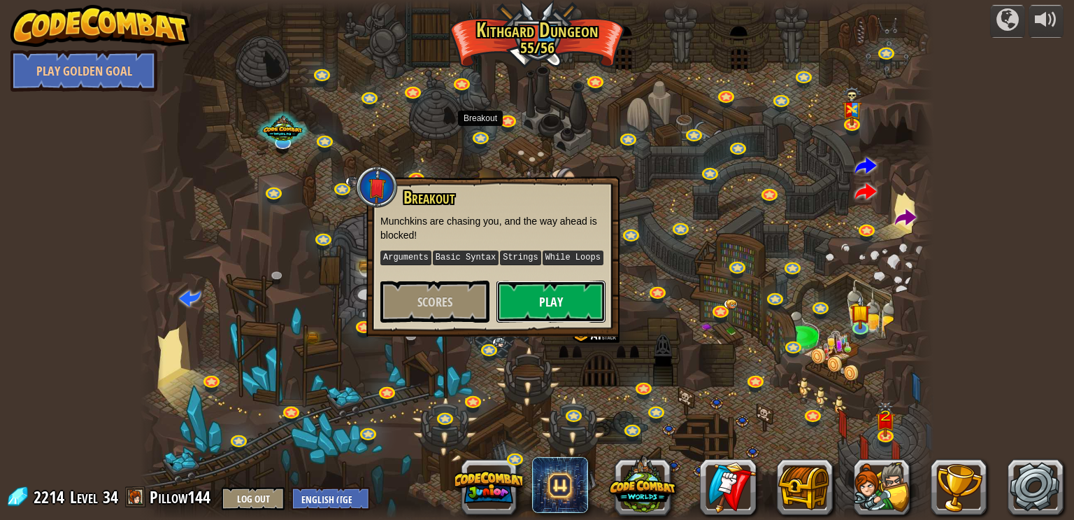
click at [569, 300] on button "Play" at bounding box center [551, 301] width 109 height 42
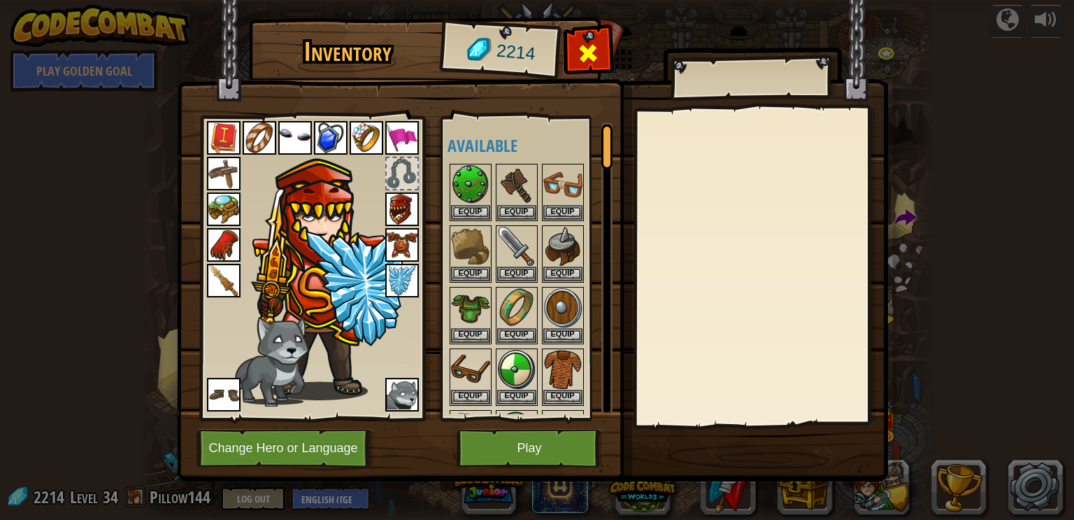
click at [587, 44] on span at bounding box center [588, 53] width 22 height 22
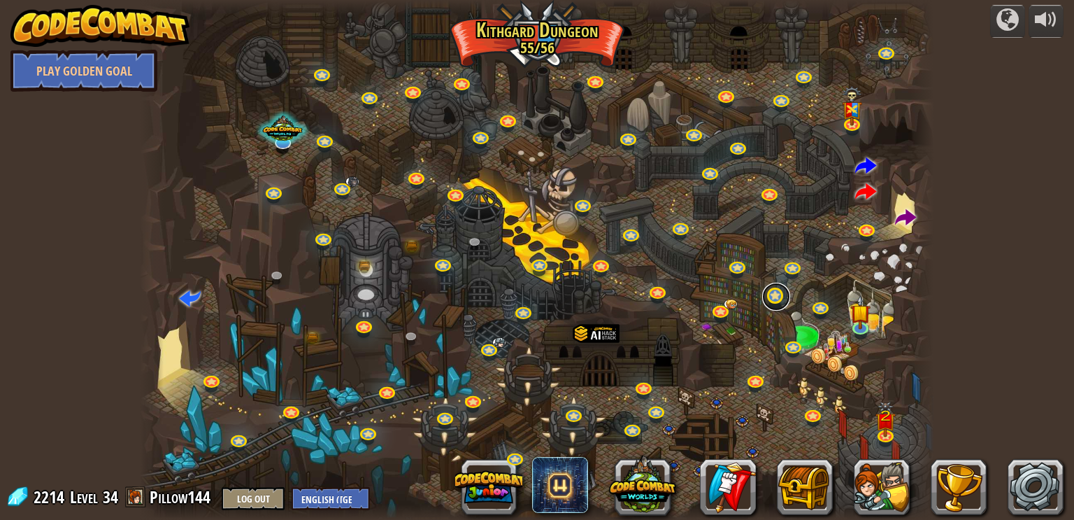
click at [778, 293] on link at bounding box center [776, 297] width 28 height 28
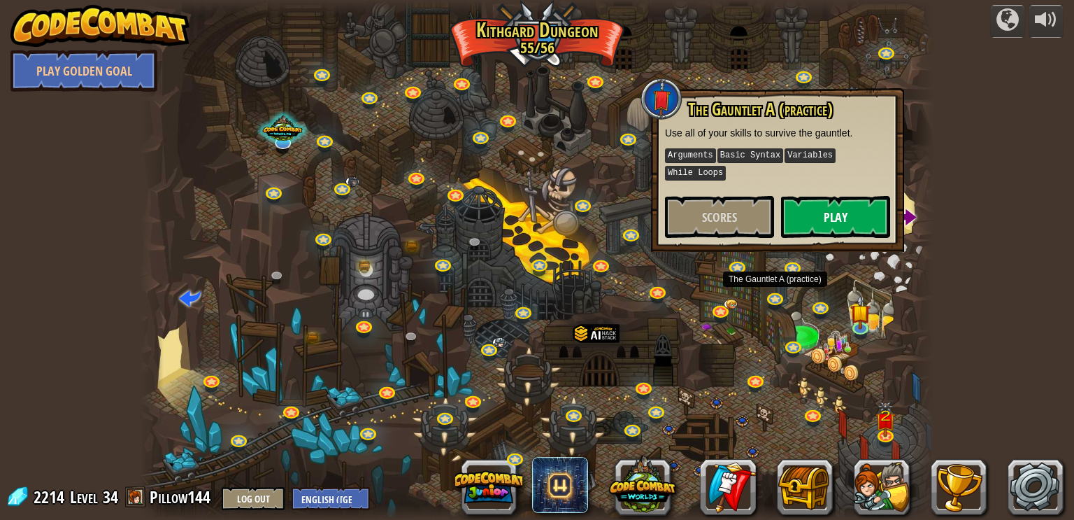
click at [850, 218] on button "Play" at bounding box center [835, 217] width 109 height 42
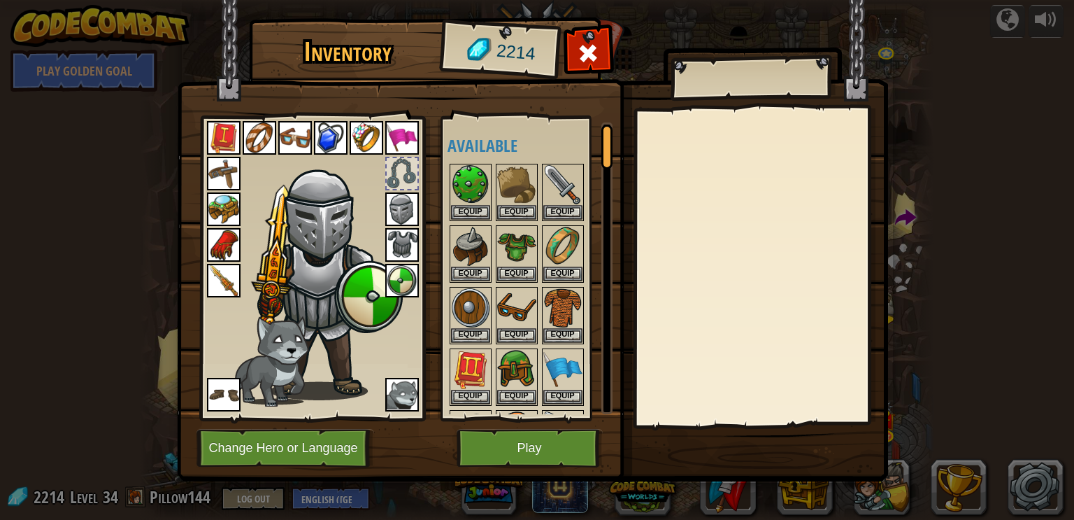
click at [608, 271] on div at bounding box center [606, 268] width 11 height 292
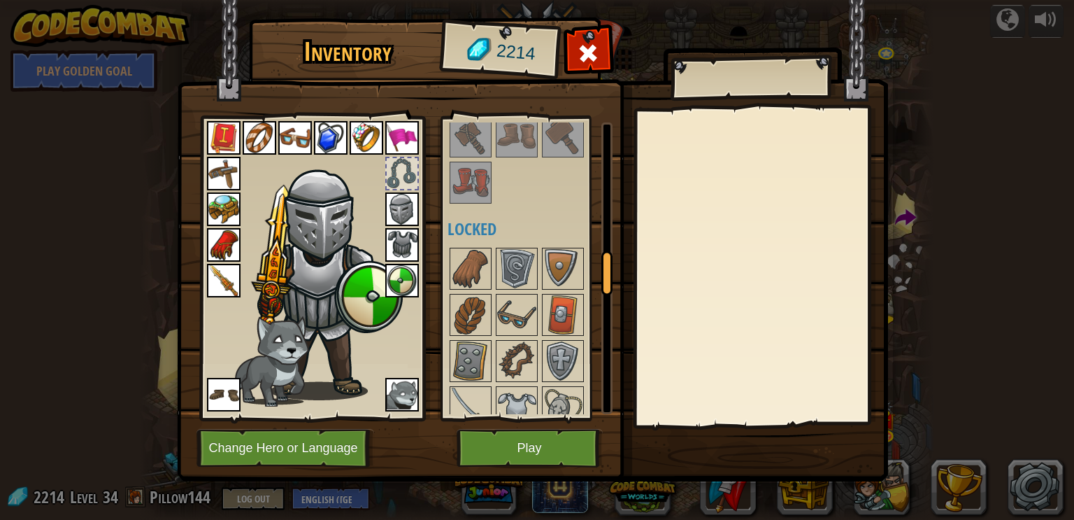
click at [605, 202] on div at bounding box center [606, 268] width 11 height 292
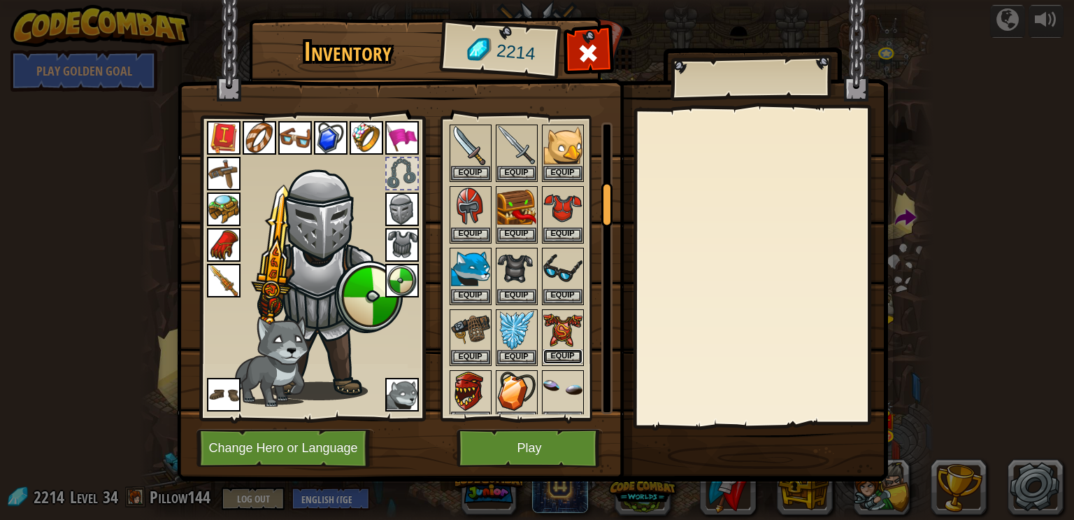
click at [574, 353] on button "Equip" at bounding box center [562, 356] width 39 height 15
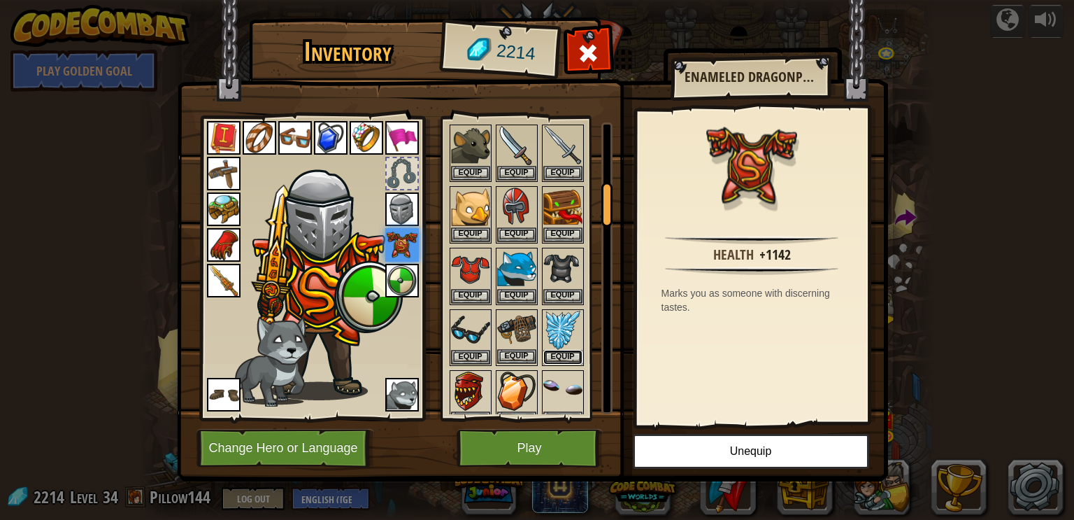
click at [573, 350] on button "Equip" at bounding box center [562, 357] width 39 height 15
click at [536, 349] on button "Equip" at bounding box center [516, 356] width 39 height 15
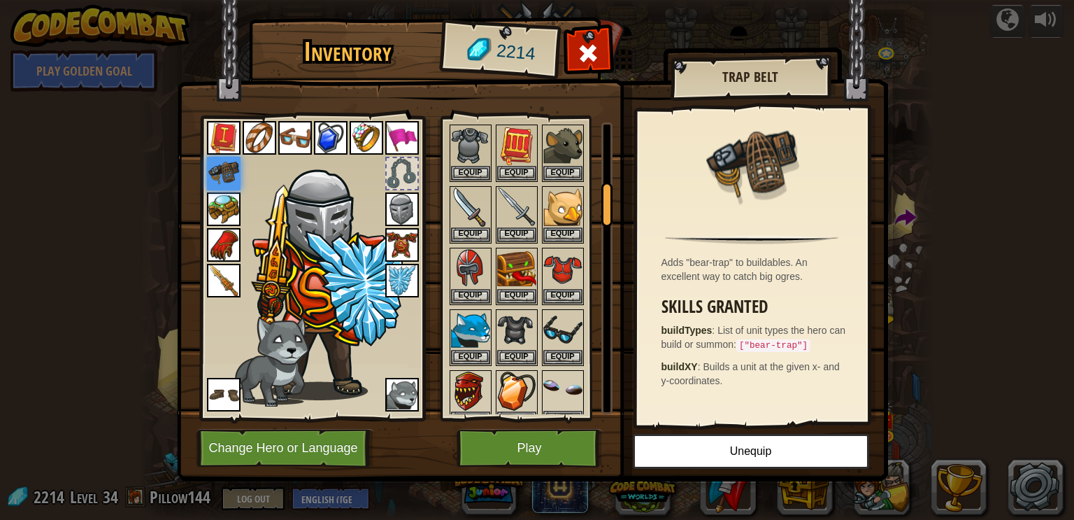
click at [573, 392] on img at bounding box center [562, 390] width 39 height 39
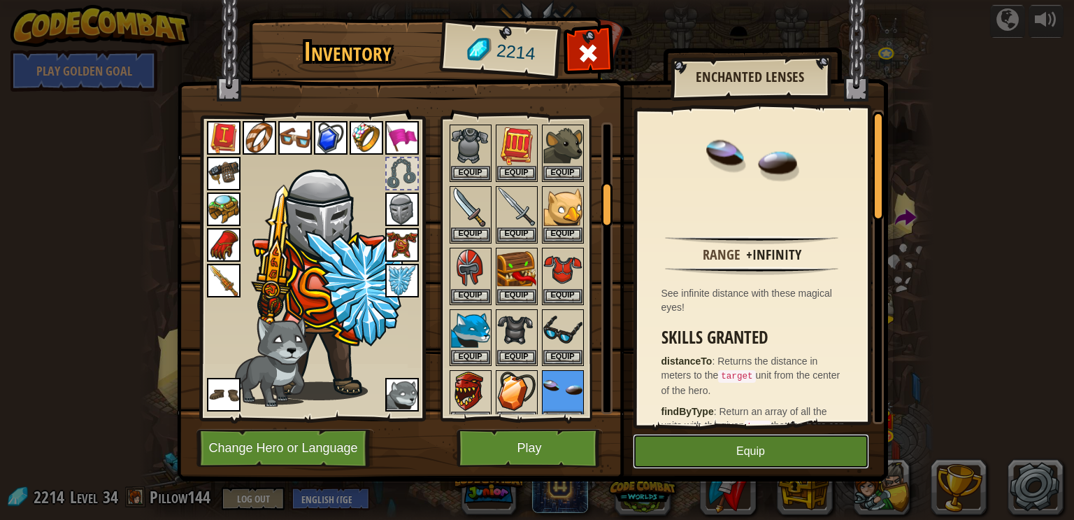
click at [729, 456] on button "Equip" at bounding box center [751, 451] width 236 height 35
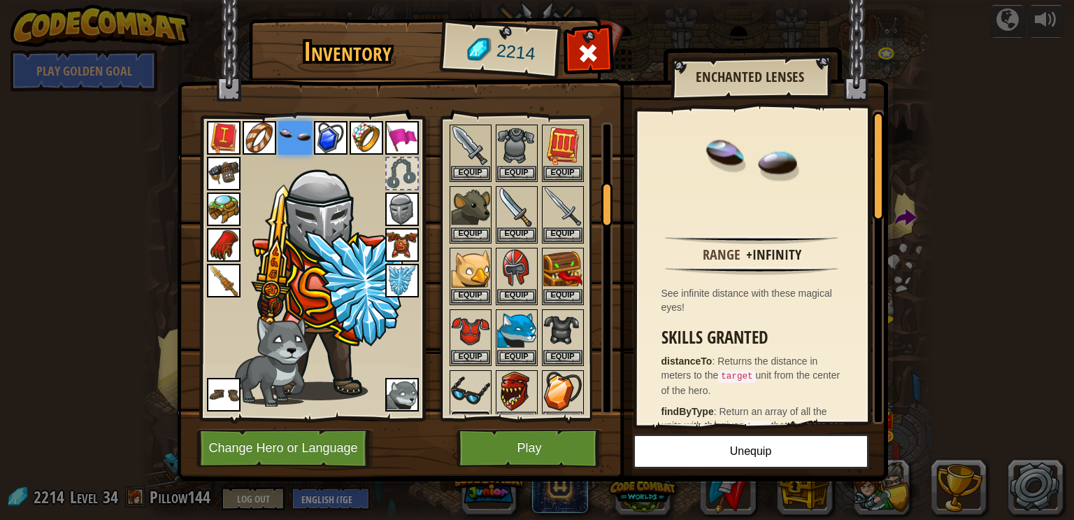
click at [461, 410] on button "Equip" at bounding box center [470, 417] width 39 height 15
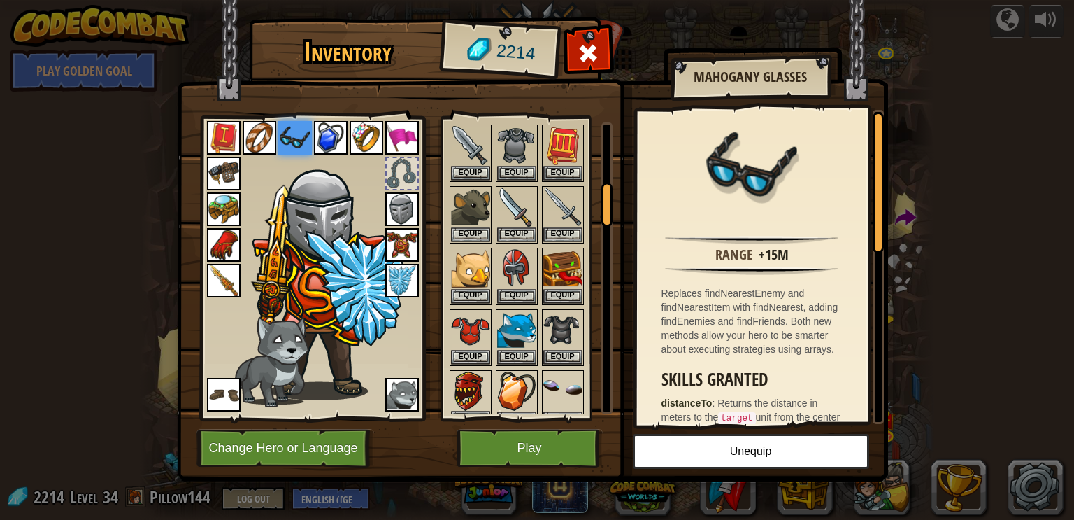
click at [473, 380] on img at bounding box center [470, 390] width 39 height 39
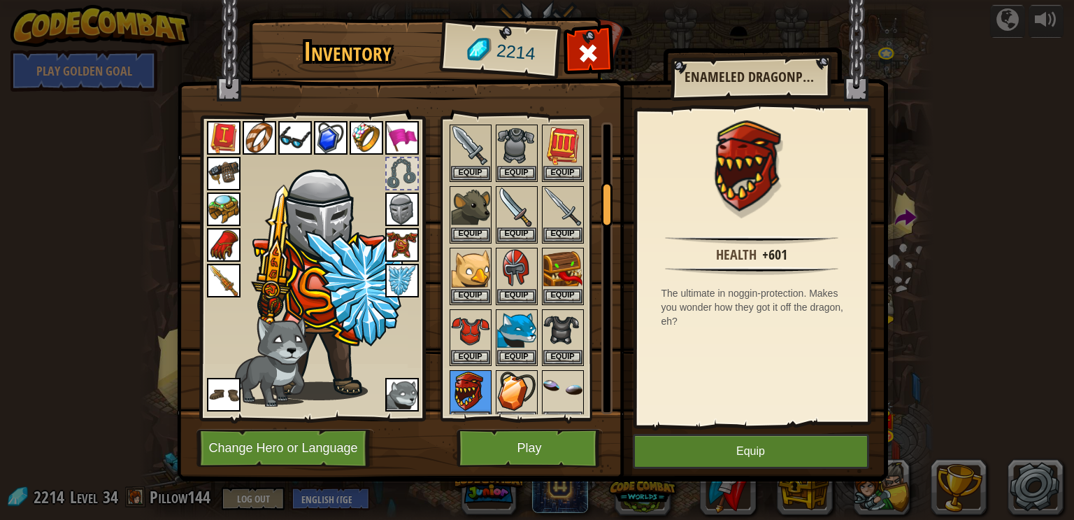
click at [705, 445] on button "Equip" at bounding box center [751, 451] width 236 height 35
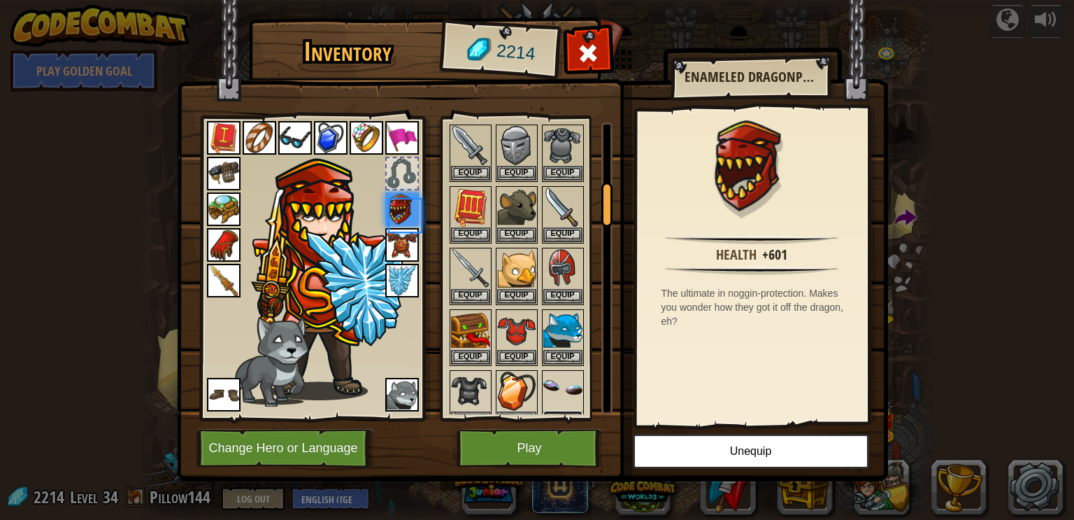
click at [566, 410] on button "Equip" at bounding box center [562, 417] width 39 height 15
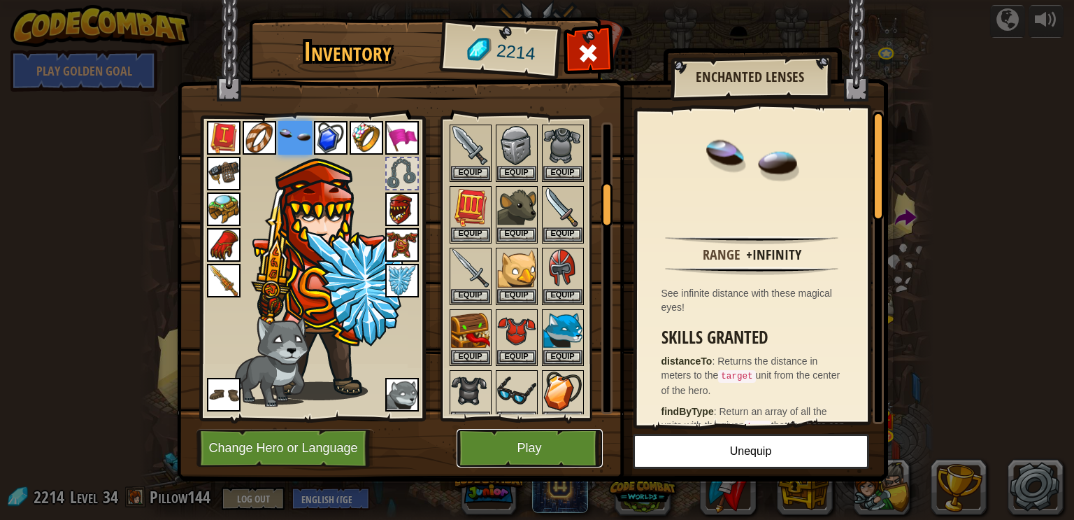
click at [540, 447] on button "Play" at bounding box center [530, 448] width 146 height 38
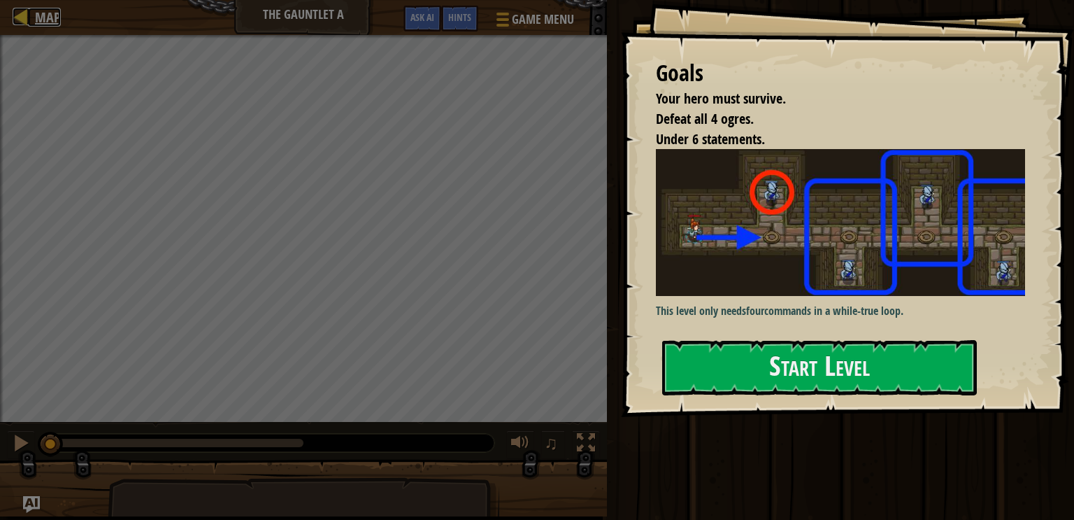
click at [40, 13] on span "Map" at bounding box center [48, 17] width 26 height 19
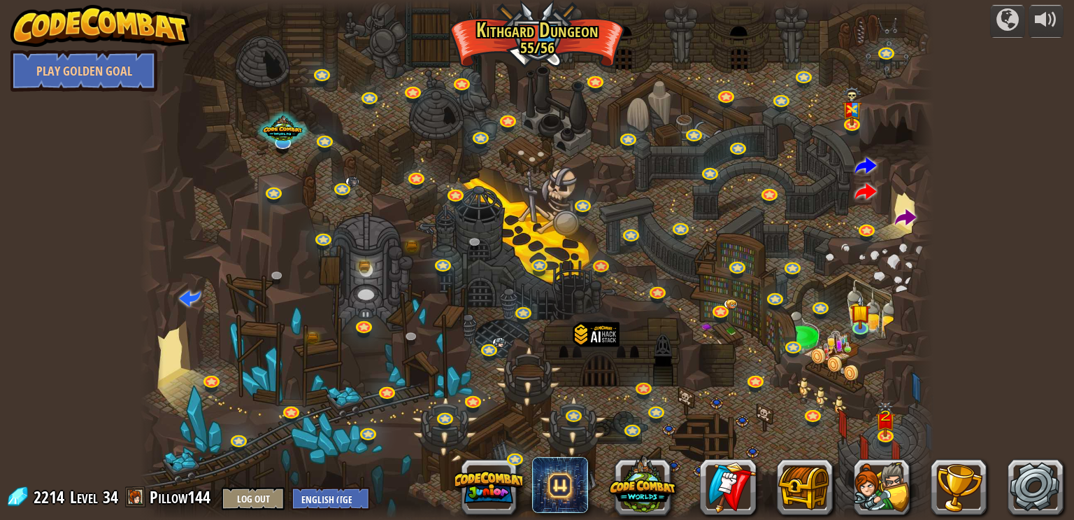
click at [610, 330] on div at bounding box center [596, 353] width 47 height 62
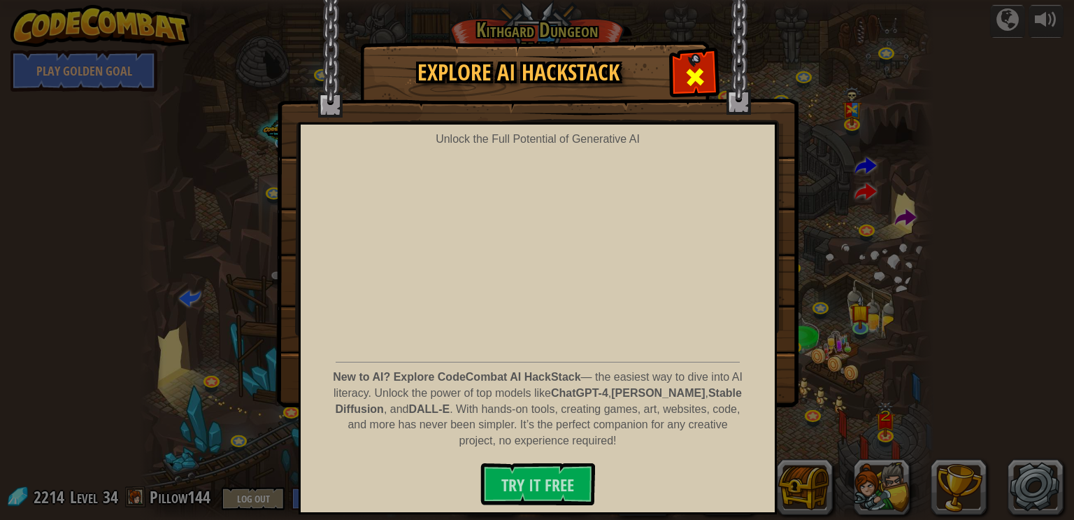
click at [705, 92] on div at bounding box center [695, 75] width 44 height 44
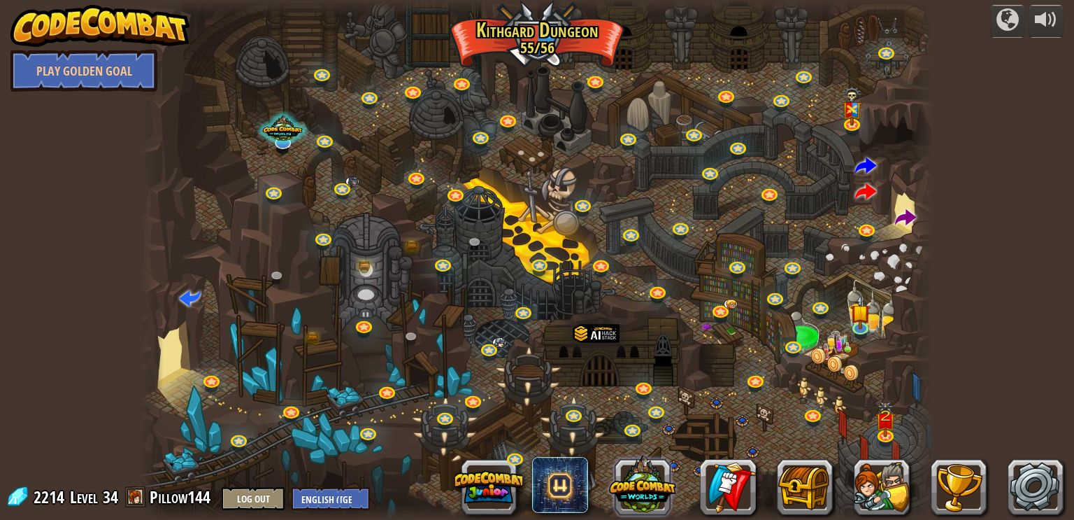
click at [667, 452] on button at bounding box center [642, 483] width 67 height 67
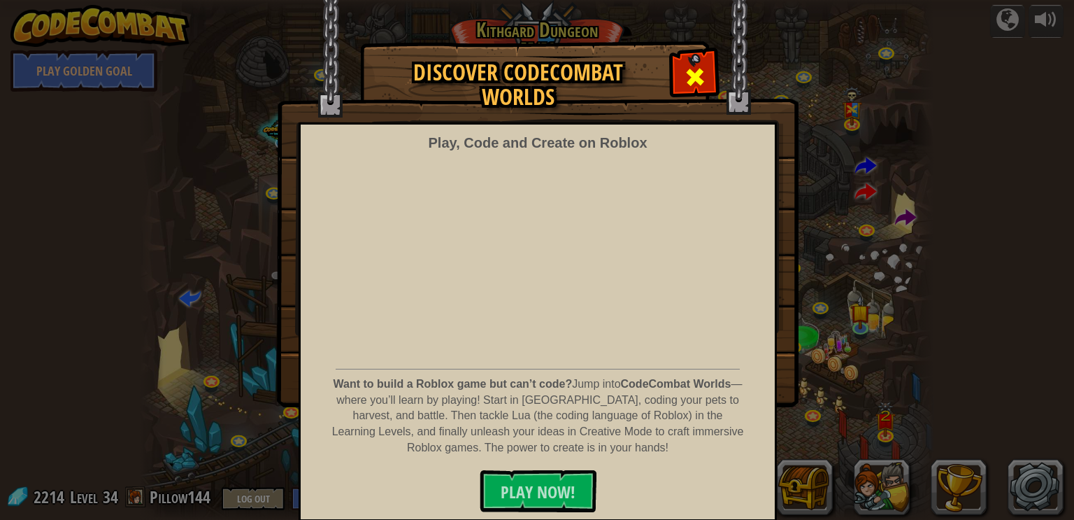
click at [678, 65] on div at bounding box center [695, 75] width 44 height 44
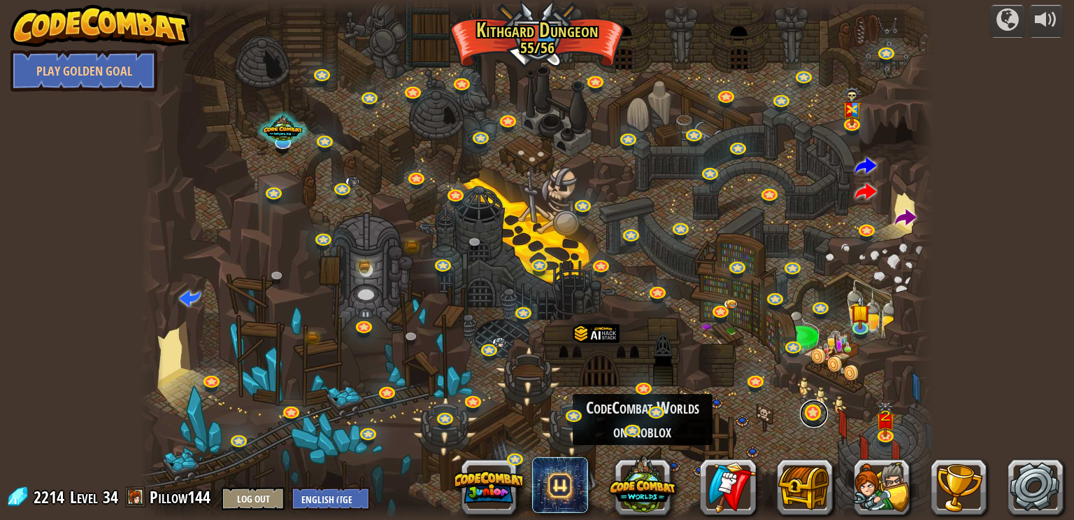
click at [812, 420] on link at bounding box center [814, 413] width 28 height 28
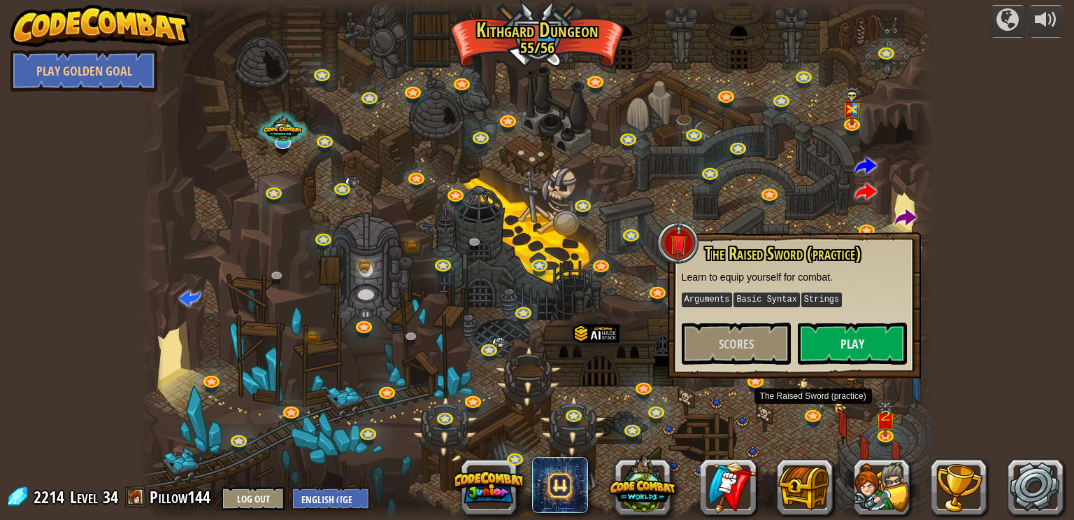
click at [774, 406] on div at bounding box center [537, 260] width 795 height 520
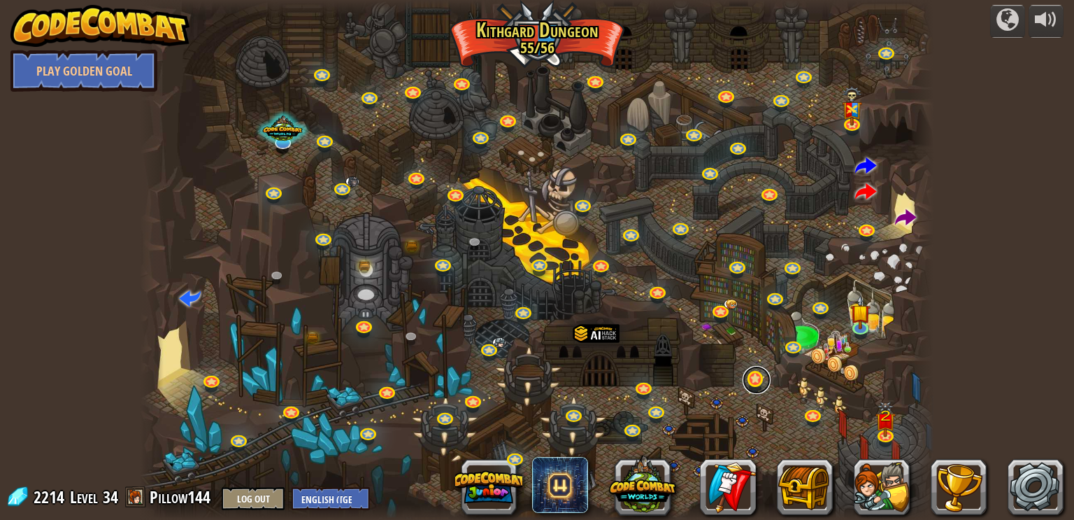
click at [764, 385] on link at bounding box center [757, 380] width 28 height 28
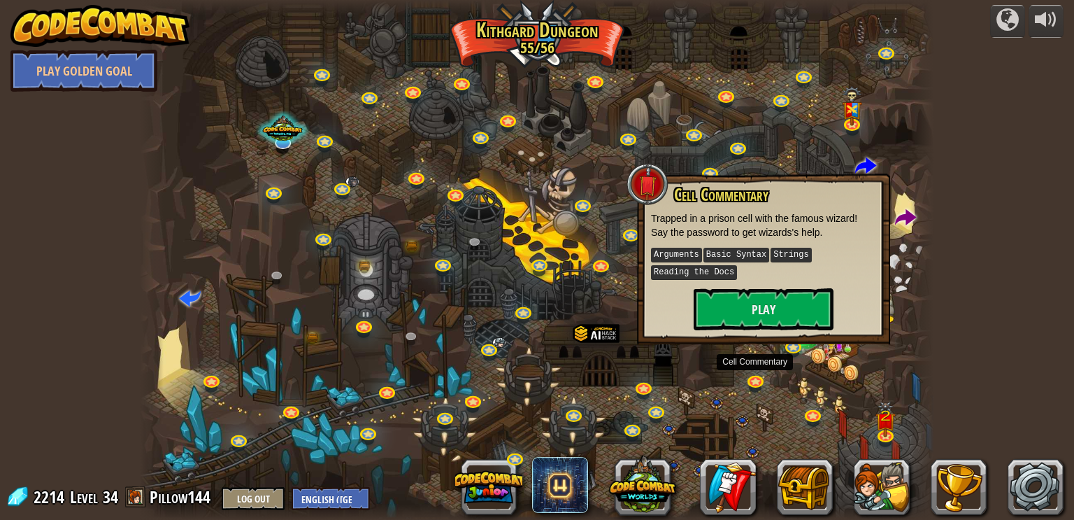
click at [856, 364] on div at bounding box center [537, 260] width 795 height 520
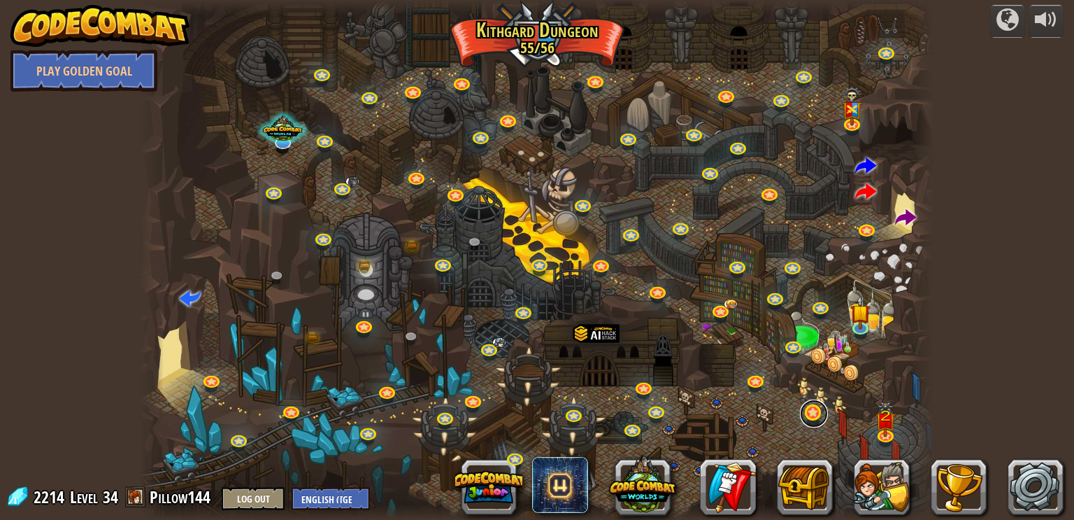
click at [822, 414] on link at bounding box center [814, 413] width 28 height 28
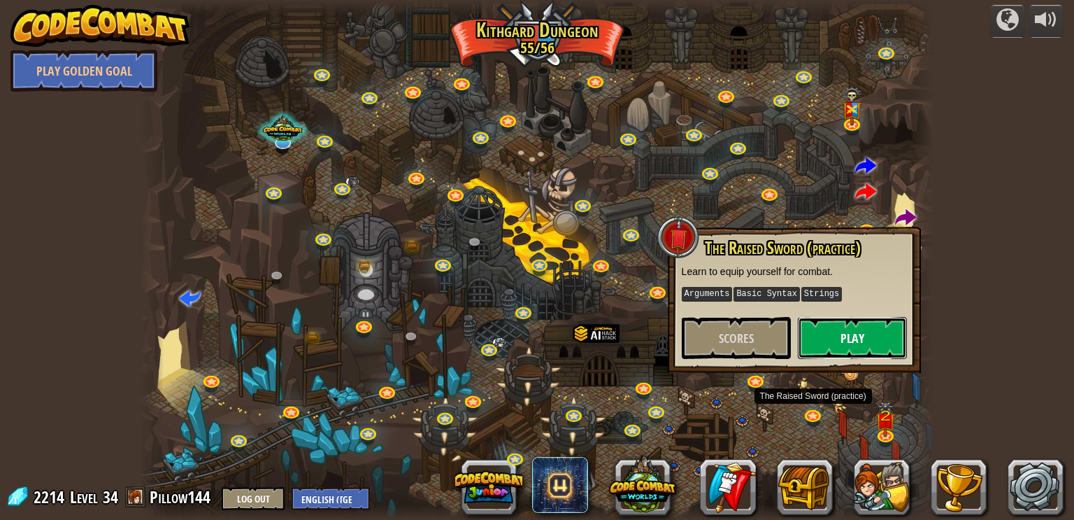
click at [860, 350] on button "Play" at bounding box center [852, 338] width 109 height 42
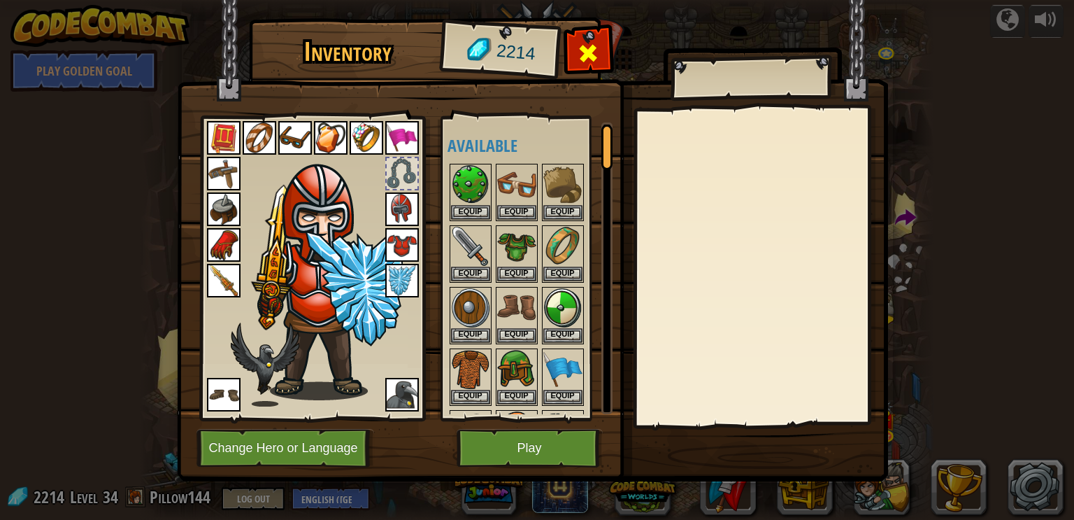
click at [588, 42] on span at bounding box center [588, 53] width 22 height 22
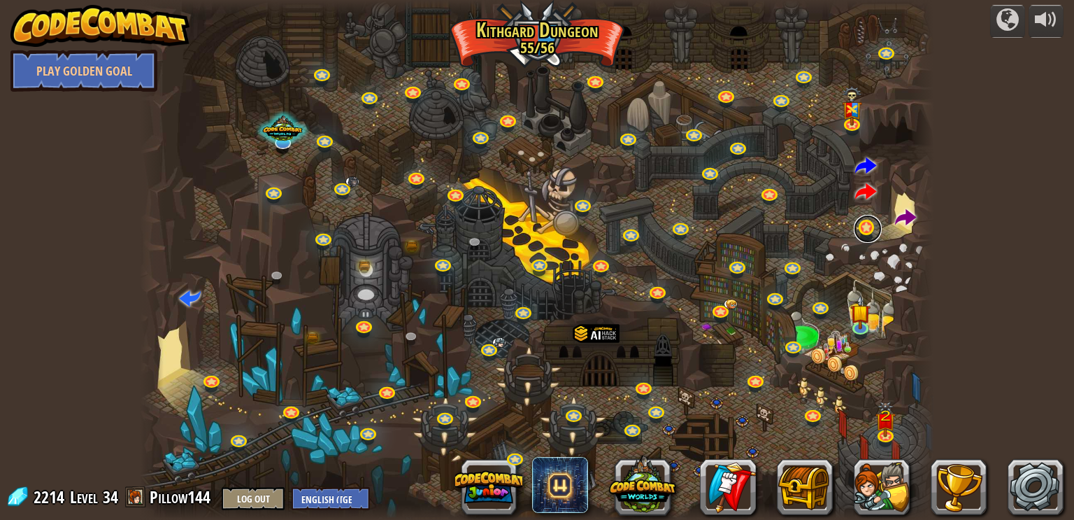
click at [865, 225] on link at bounding box center [868, 229] width 28 height 28
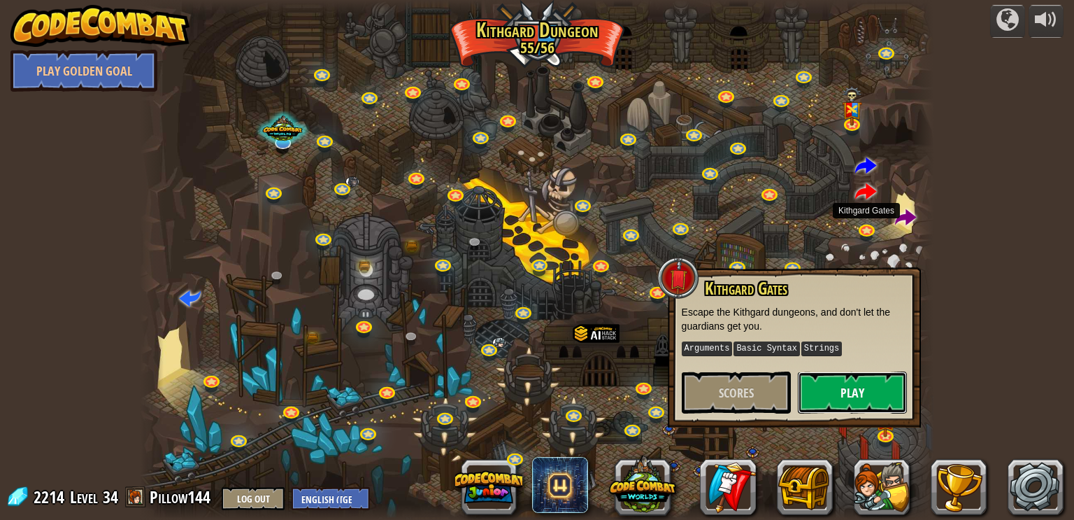
click at [871, 389] on button "Play" at bounding box center [852, 392] width 109 height 42
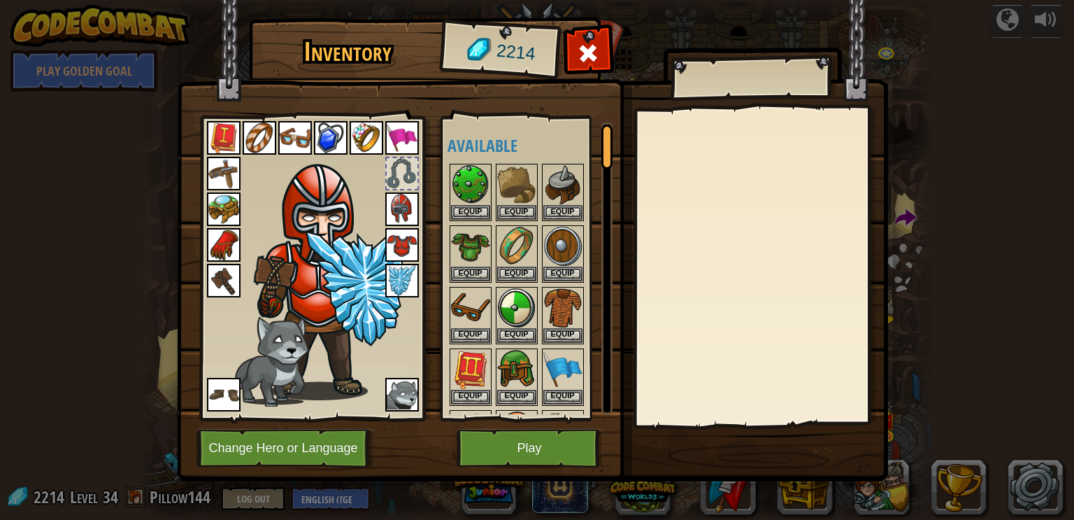
click at [398, 387] on img at bounding box center [402, 395] width 34 height 34
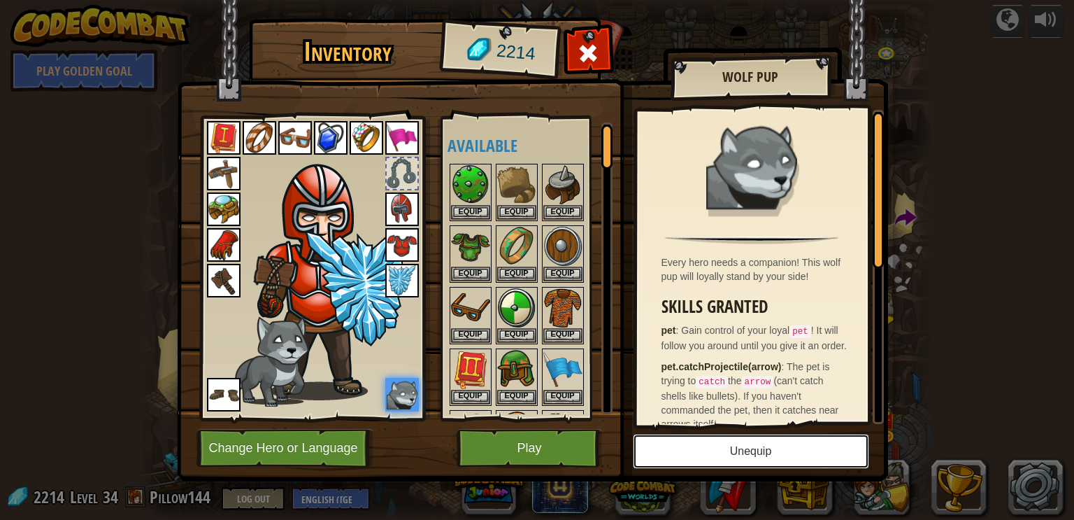
click at [712, 436] on button "Unequip" at bounding box center [751, 451] width 236 height 35
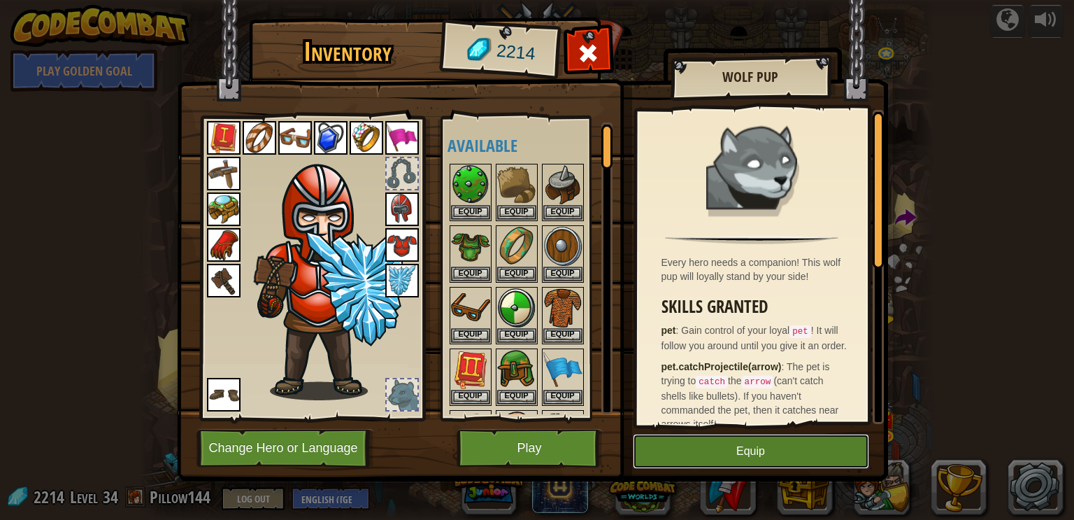
click at [704, 452] on button "Equip" at bounding box center [751, 451] width 236 height 35
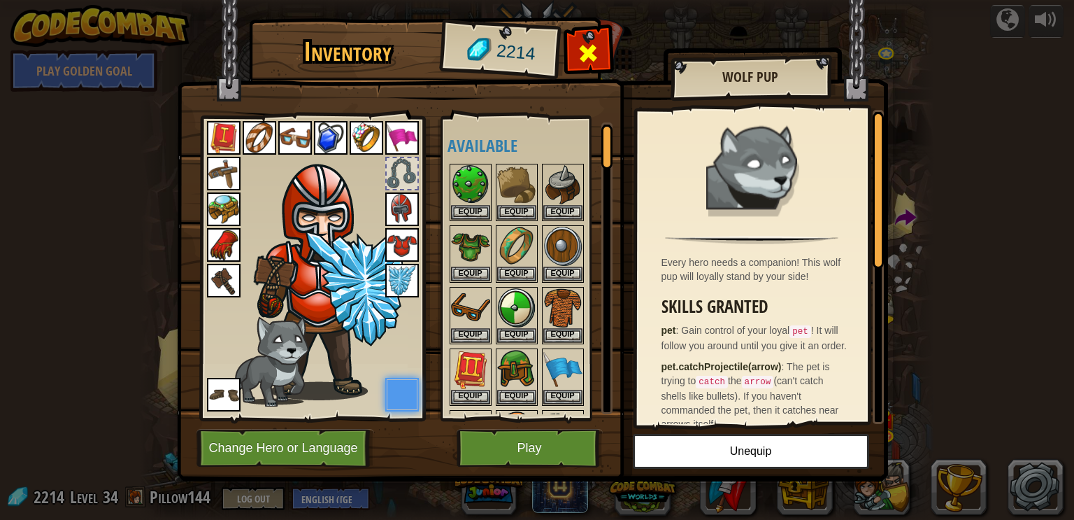
click at [600, 50] on div at bounding box center [588, 57] width 44 height 44
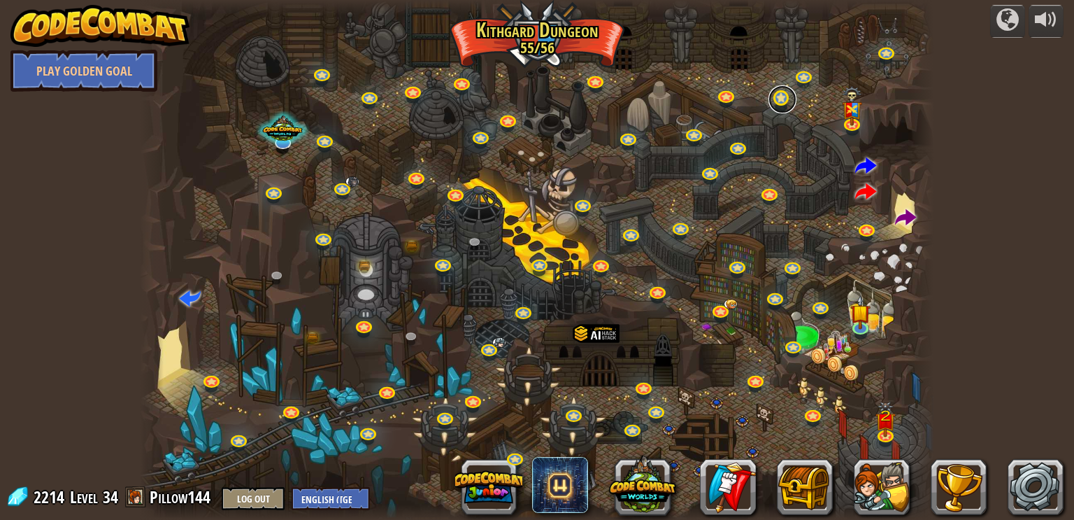
click at [781, 95] on link at bounding box center [783, 99] width 28 height 28
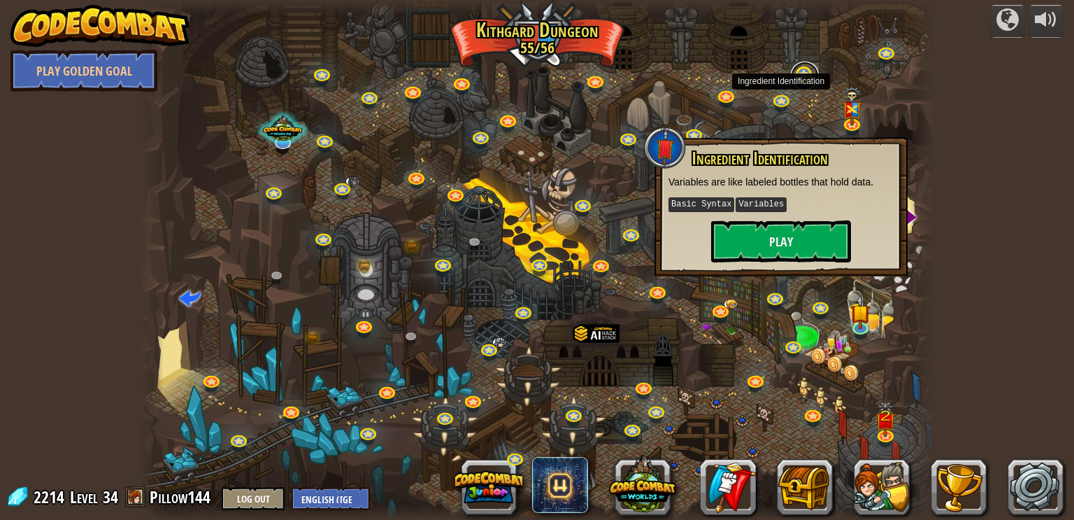
click at [797, 87] on link at bounding box center [805, 76] width 28 height 28
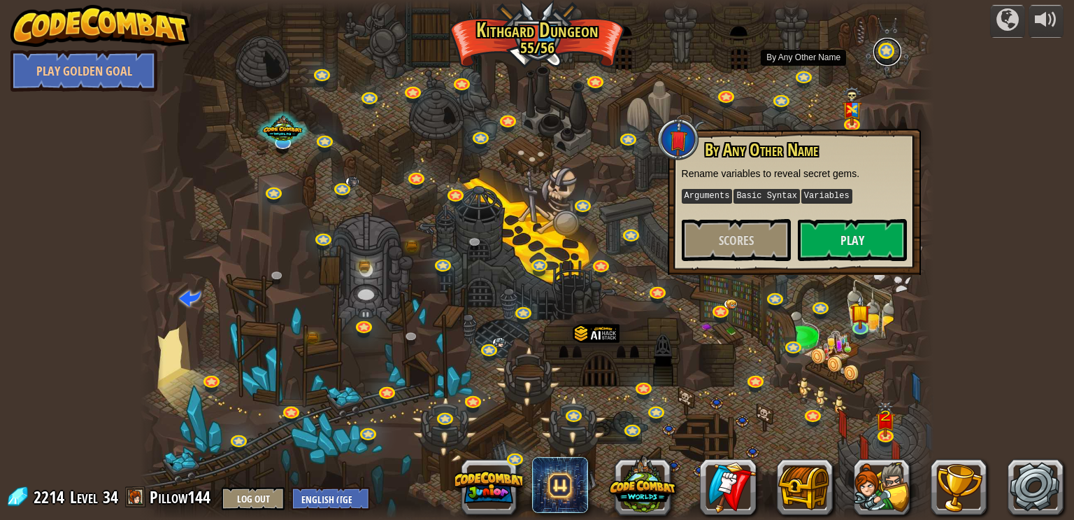
click at [887, 62] on link at bounding box center [887, 52] width 28 height 28
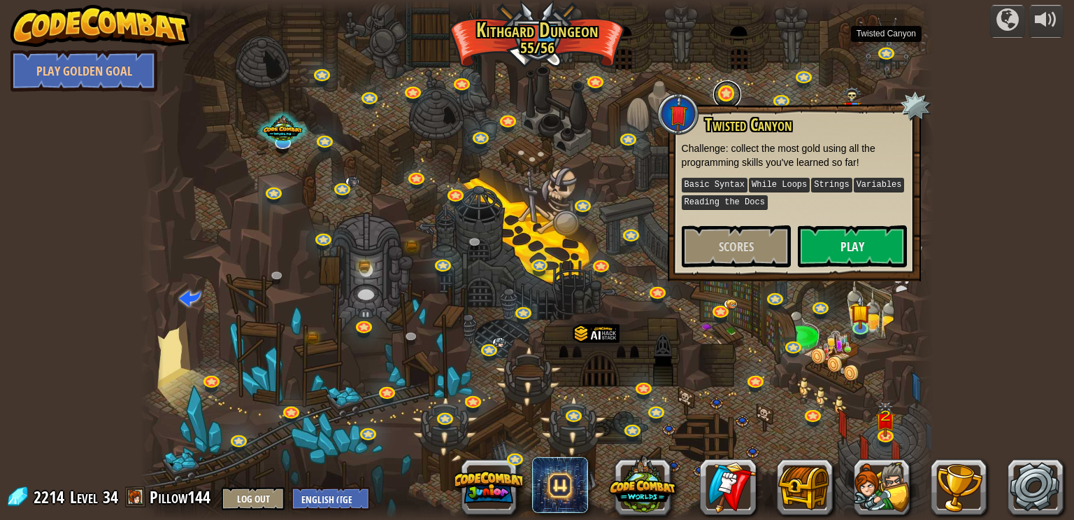
click at [724, 92] on link at bounding box center [727, 94] width 28 height 28
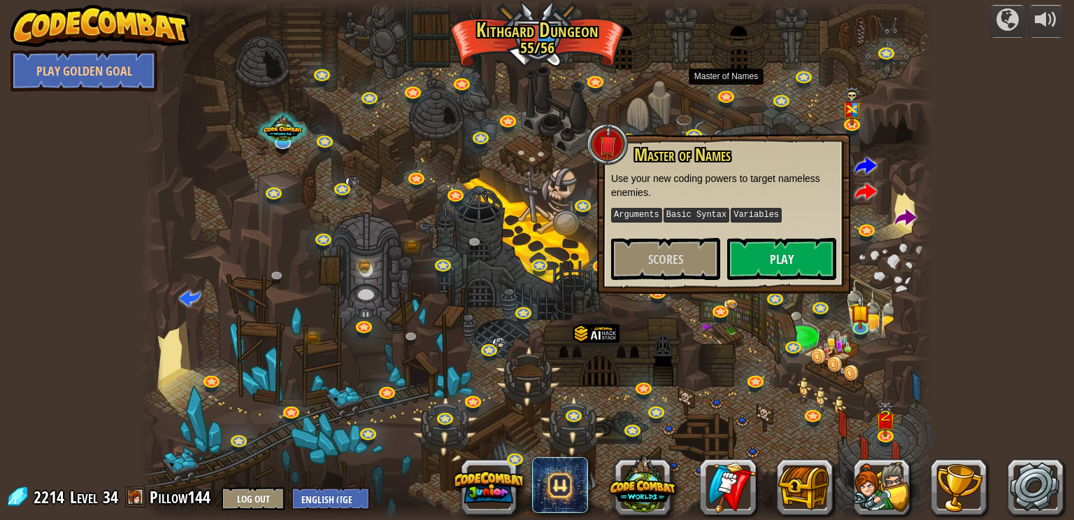
click at [647, 66] on div at bounding box center [537, 260] width 795 height 520
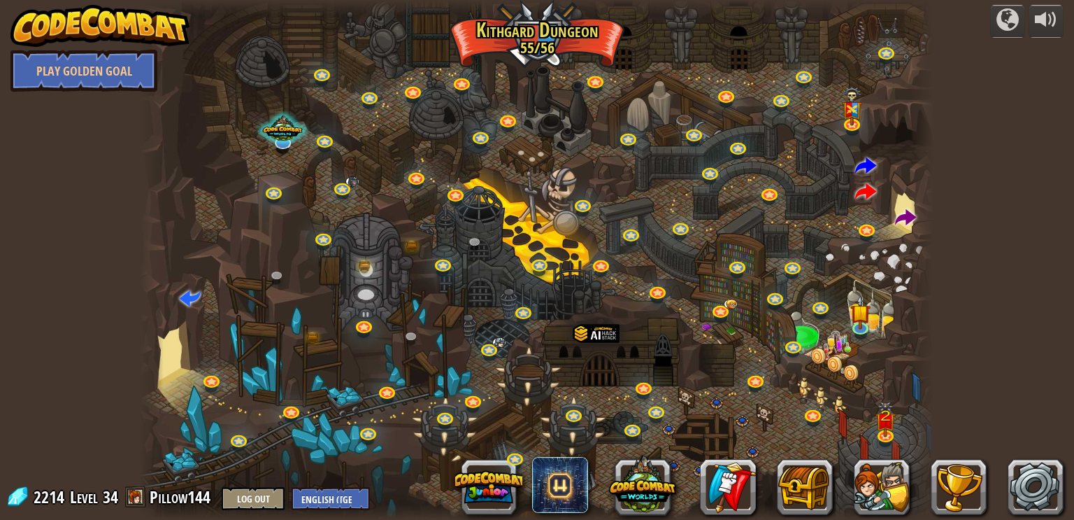
click at [207, 403] on div at bounding box center [537, 260] width 795 height 520
click at [869, 320] on img at bounding box center [861, 303] width 20 height 45
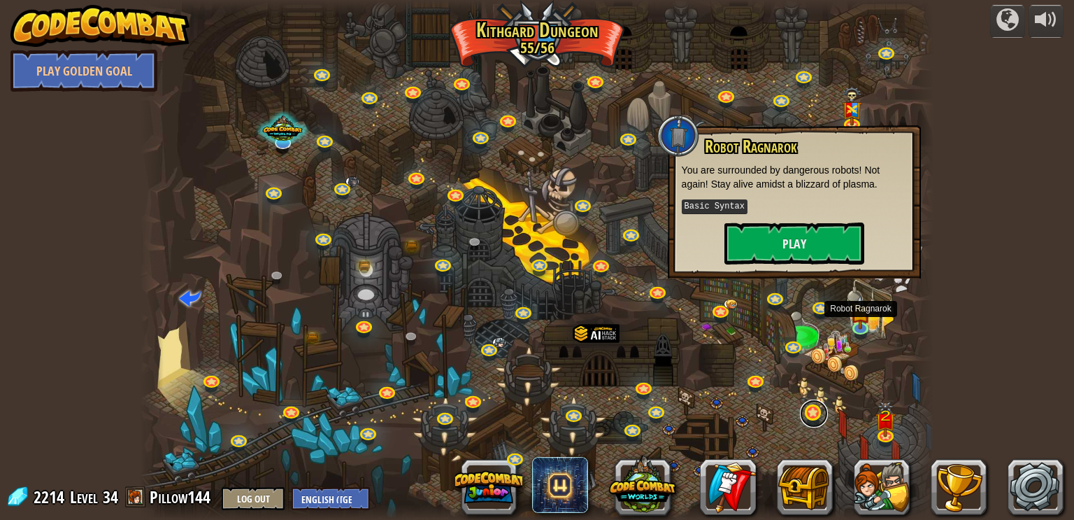
click at [814, 422] on link at bounding box center [814, 413] width 28 height 28
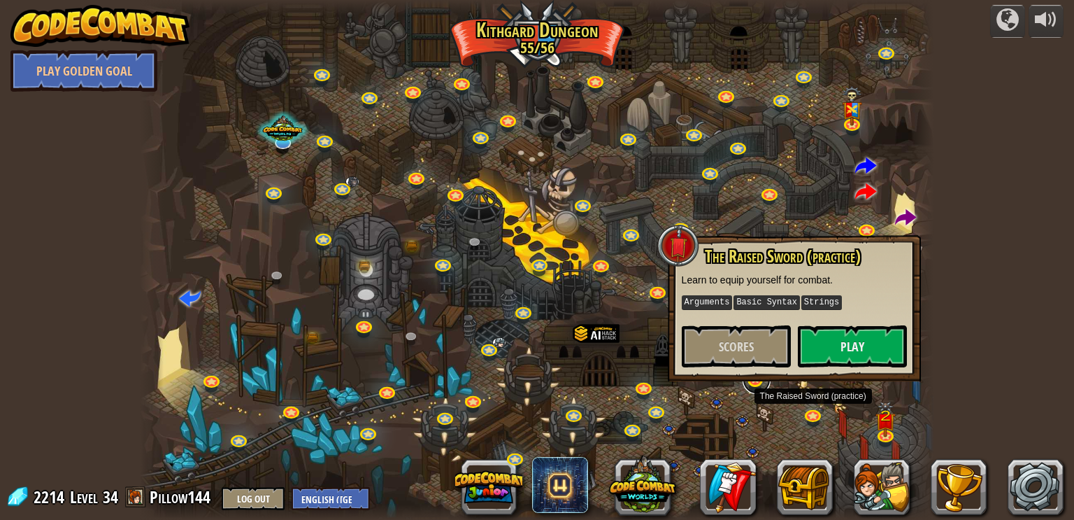
click at [755, 383] on link at bounding box center [757, 380] width 28 height 28
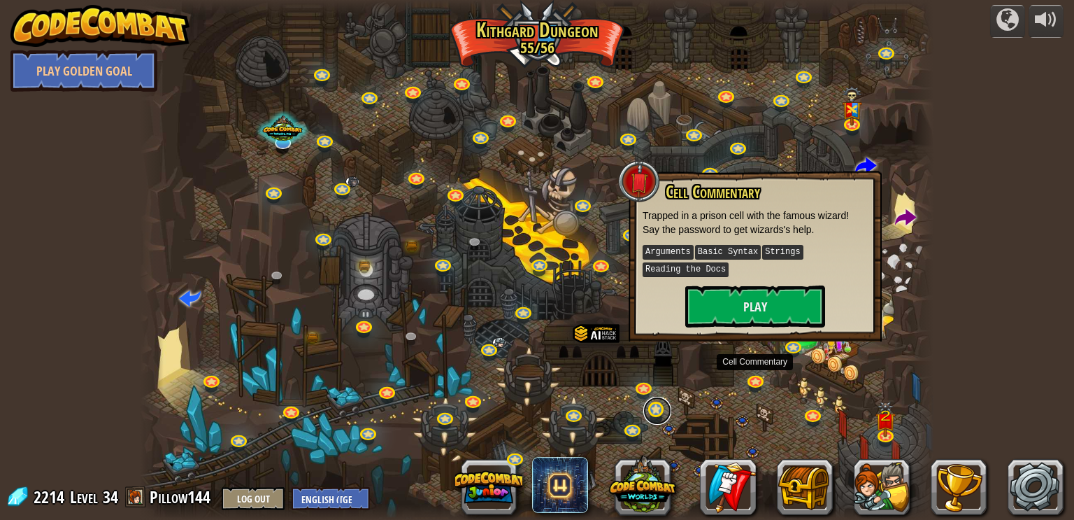
click at [666, 408] on link at bounding box center [657, 411] width 28 height 28
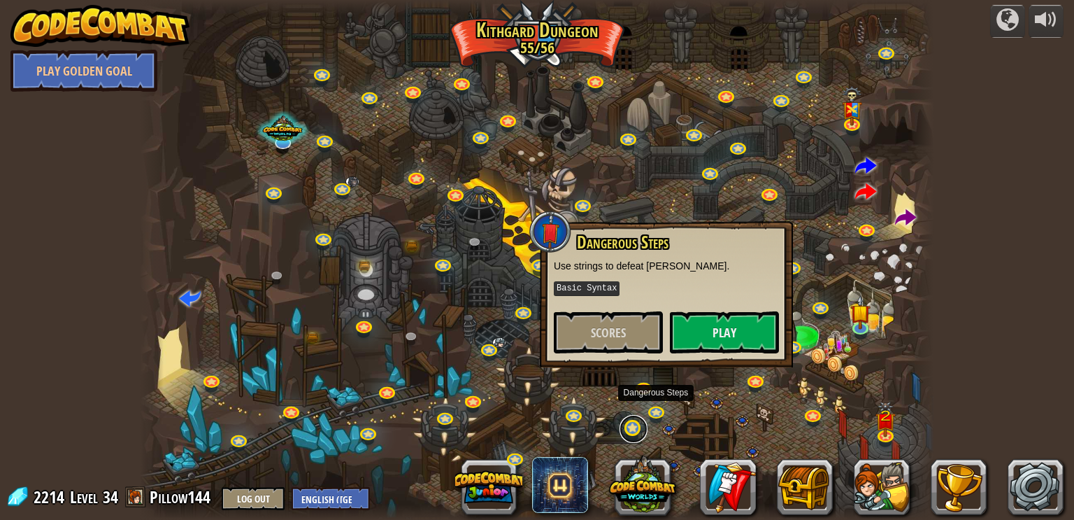
click at [640, 422] on link at bounding box center [634, 429] width 28 height 28
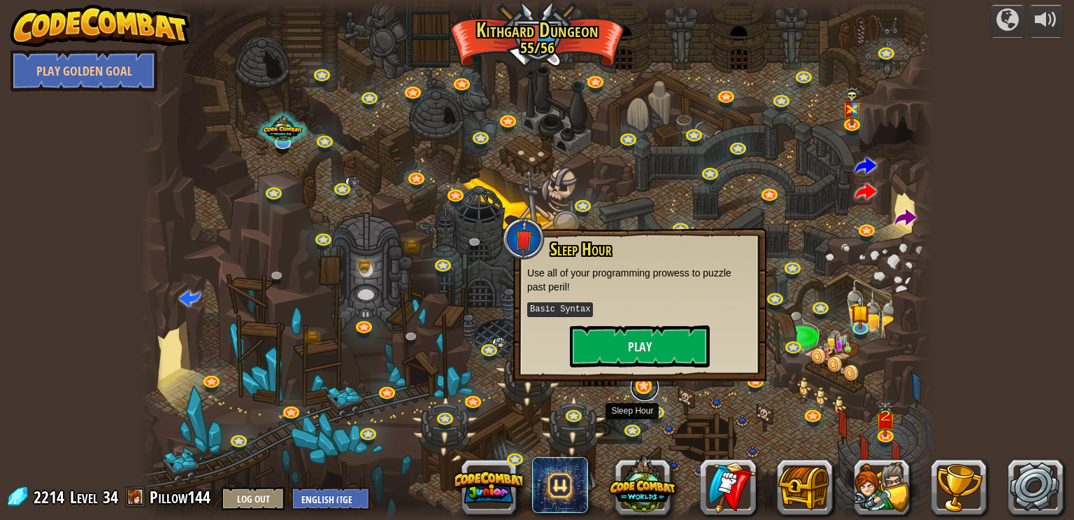
click at [649, 398] on link at bounding box center [645, 387] width 28 height 28
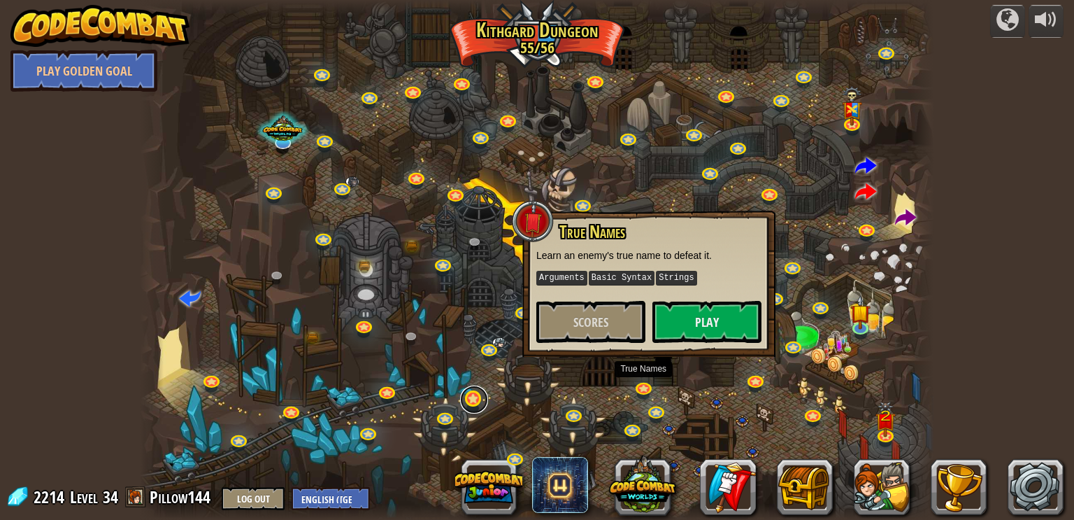
click at [462, 398] on link at bounding box center [474, 399] width 28 height 28
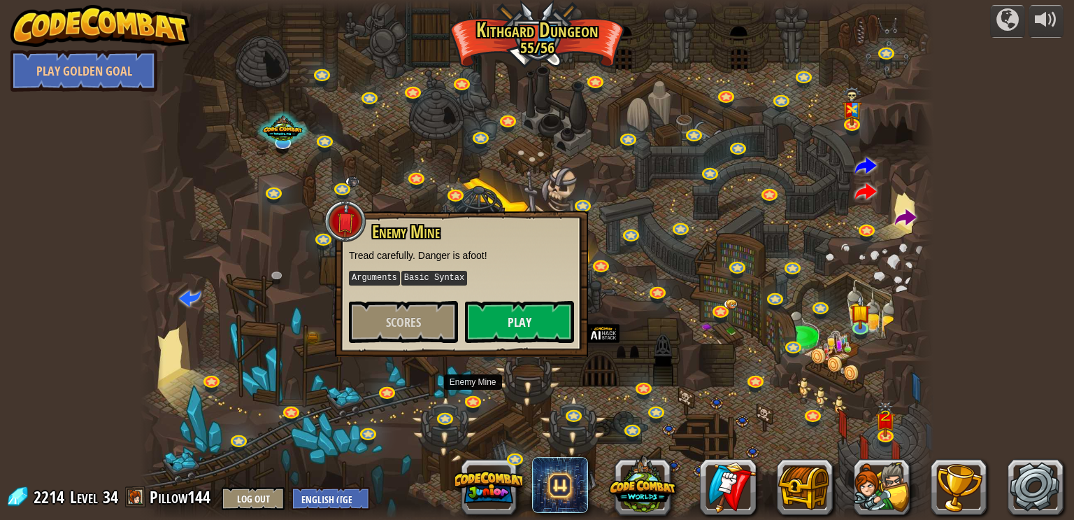
click at [462, 408] on div at bounding box center [537, 260] width 795 height 520
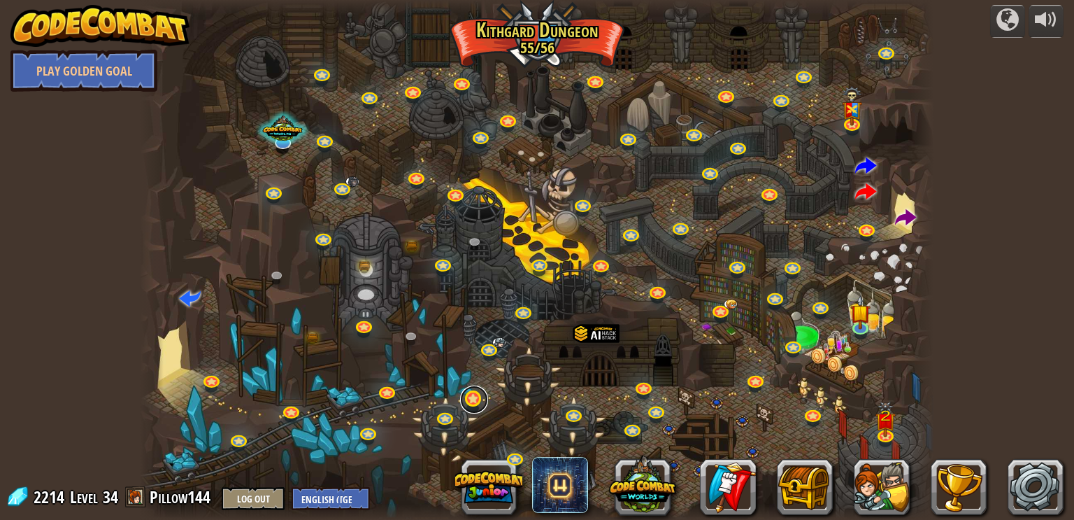
click at [484, 397] on link at bounding box center [474, 399] width 28 height 28
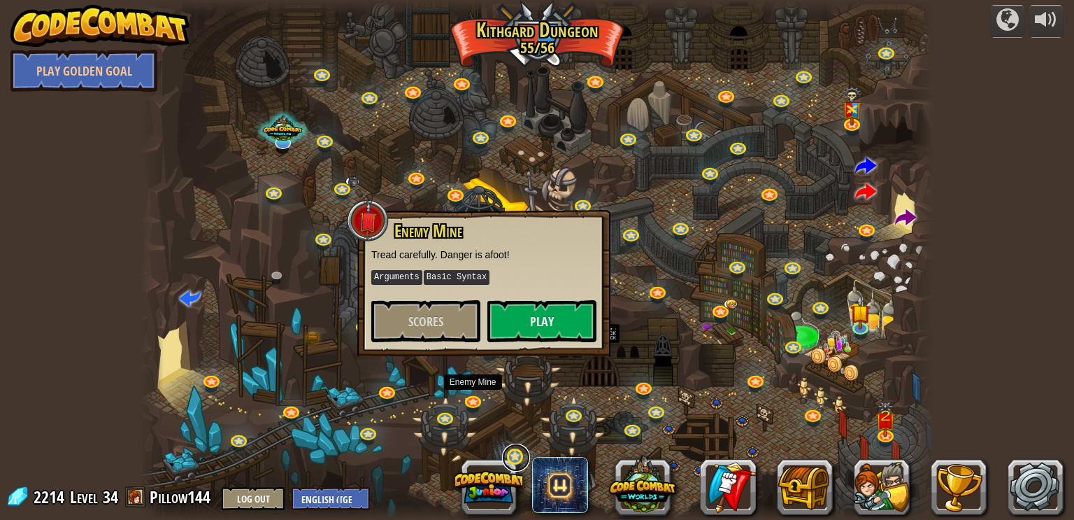
click at [509, 451] on link at bounding box center [516, 457] width 28 height 28
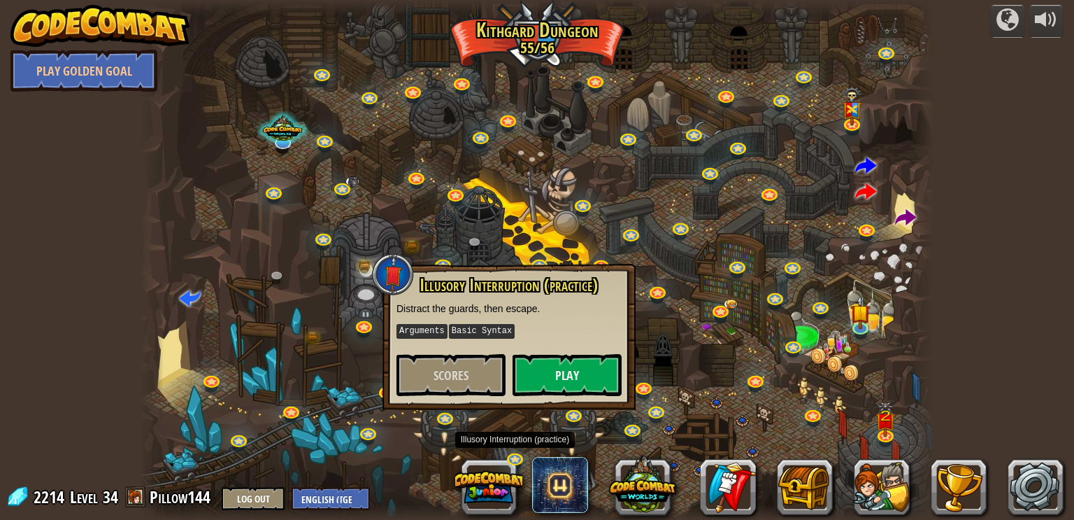
click at [469, 406] on div "Illusory Interruption (practice) Distract the guards, then escape. Arguments Ba…" at bounding box center [509, 337] width 253 height 146
click at [483, 409] on link at bounding box center [474, 399] width 28 height 28
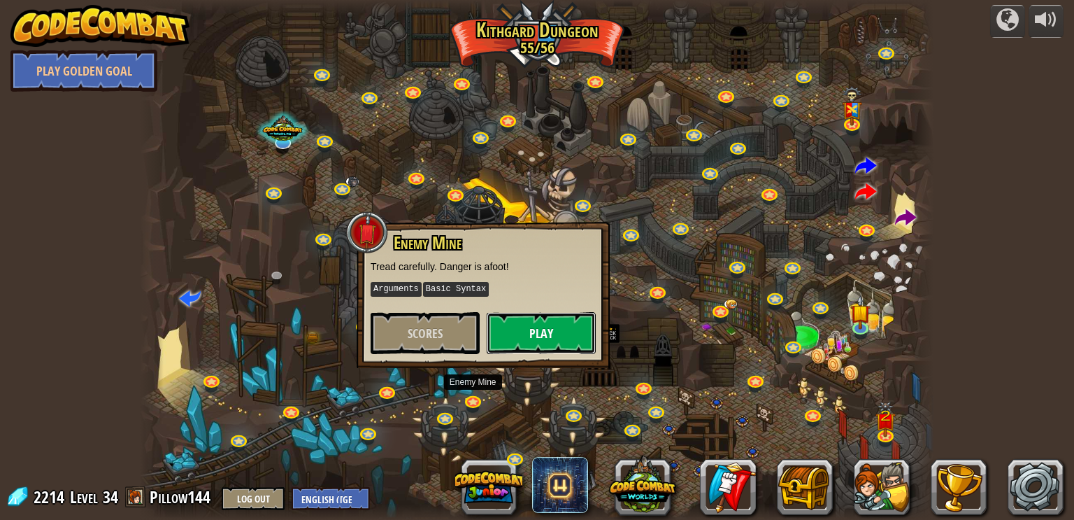
click at [536, 327] on button "Play" at bounding box center [541, 333] width 109 height 42
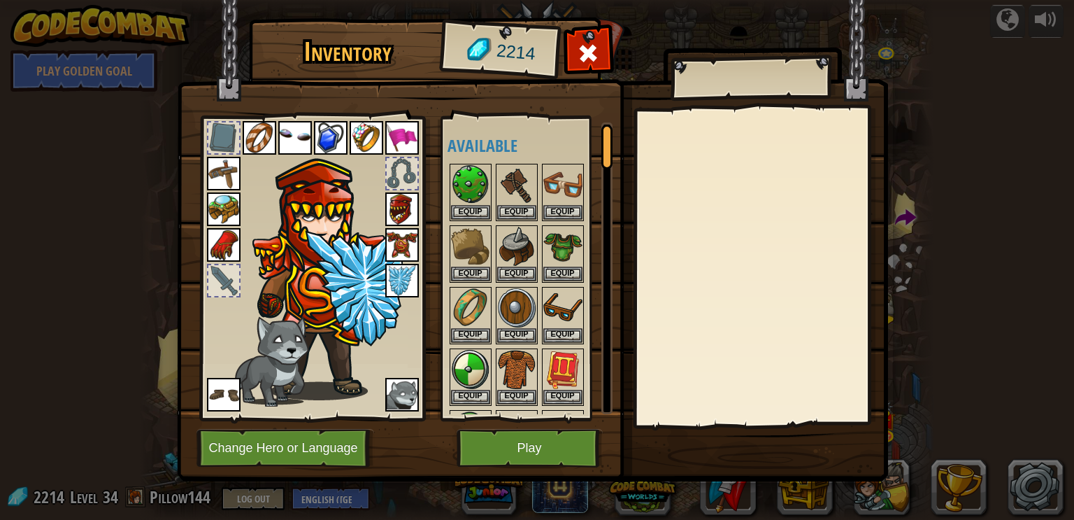
click at [410, 391] on img at bounding box center [402, 395] width 34 height 34
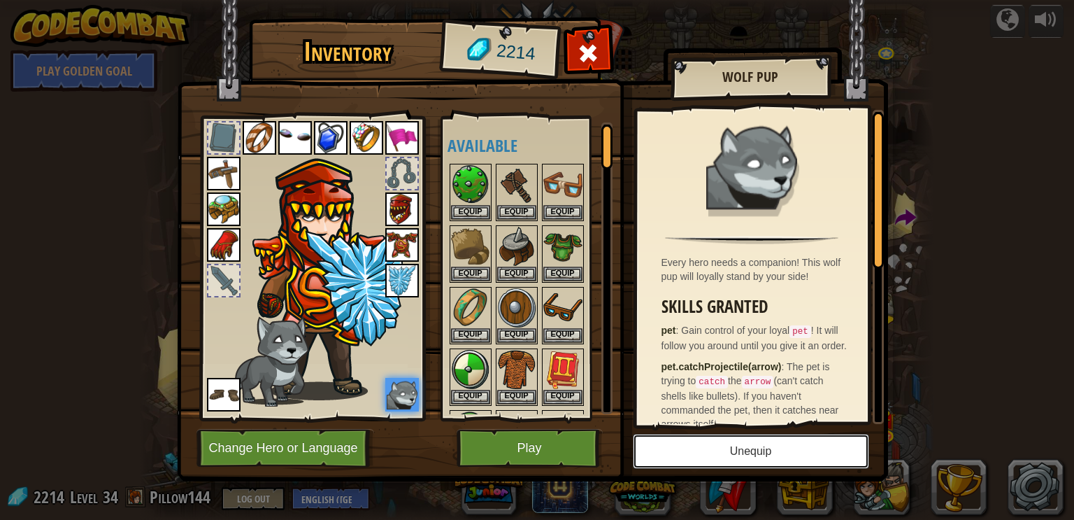
click at [671, 451] on button "Unequip" at bounding box center [751, 451] width 236 height 35
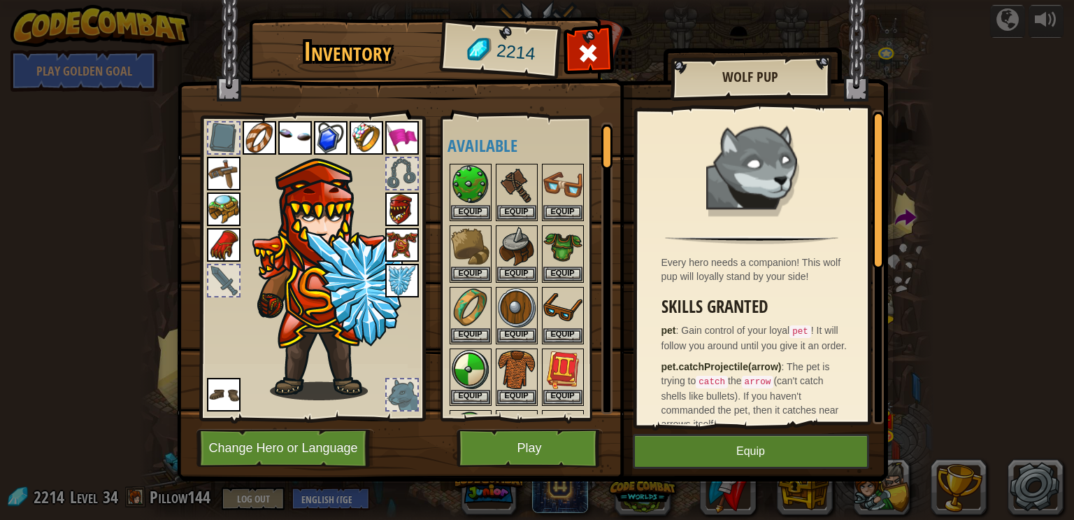
click at [606, 233] on div at bounding box center [606, 268] width 11 height 292
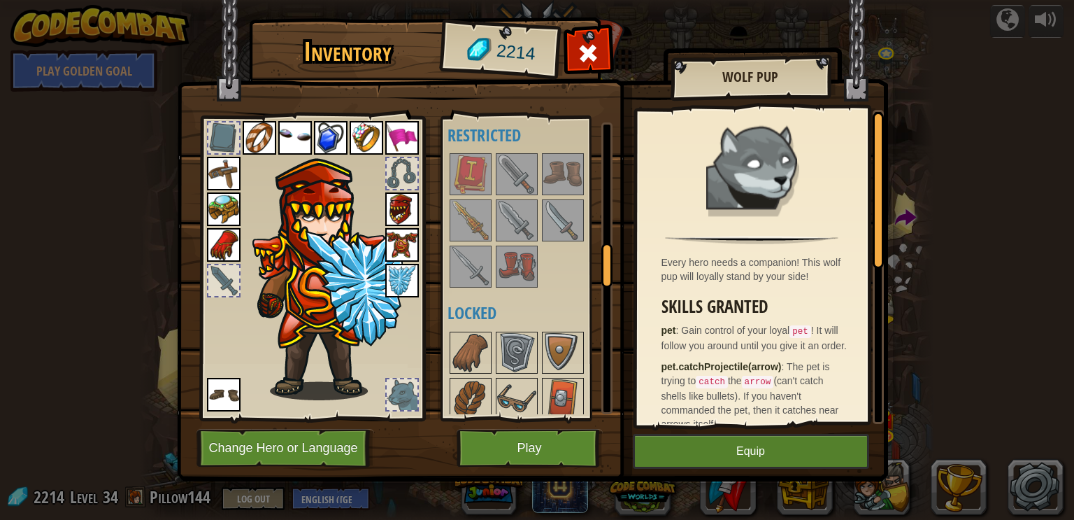
scroll to position [859, 0]
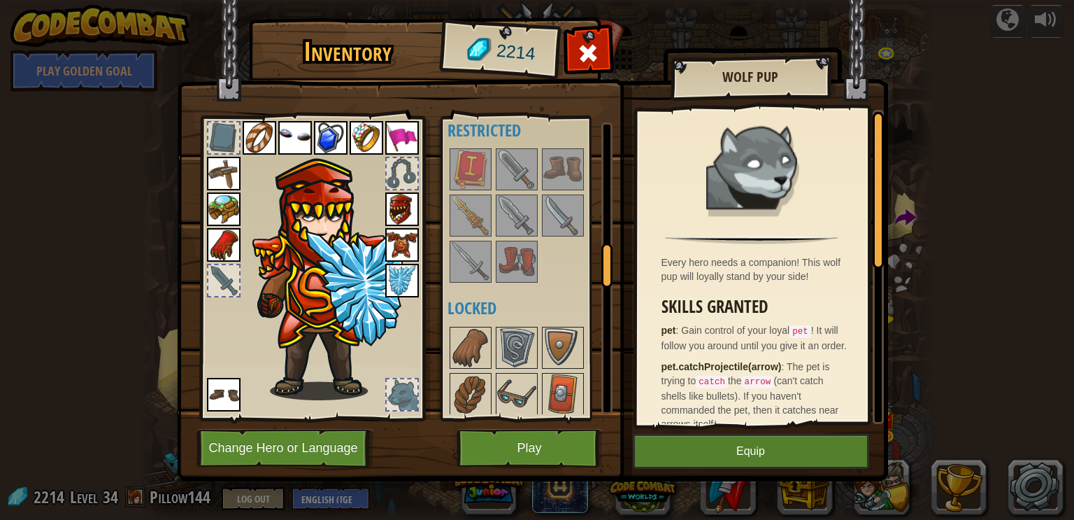
click at [475, 199] on img at bounding box center [470, 215] width 39 height 39
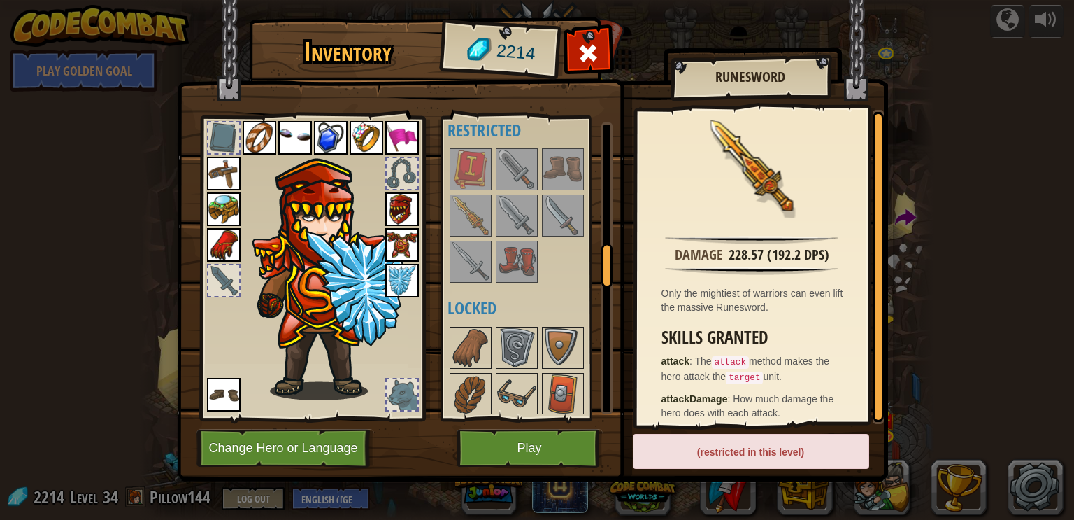
click at [801, 455] on div "(restricted in this level)" at bounding box center [751, 451] width 236 height 35
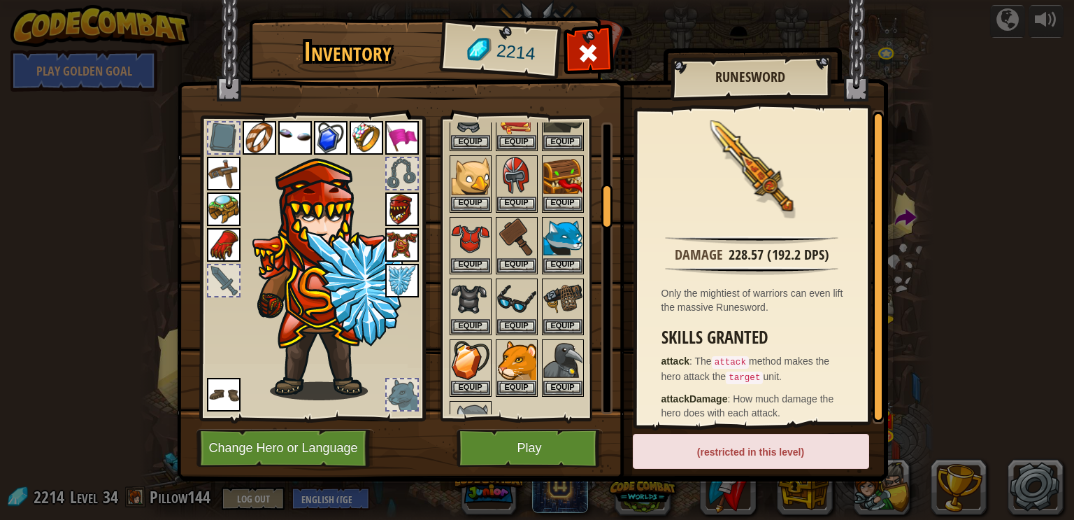
scroll to position [427, 0]
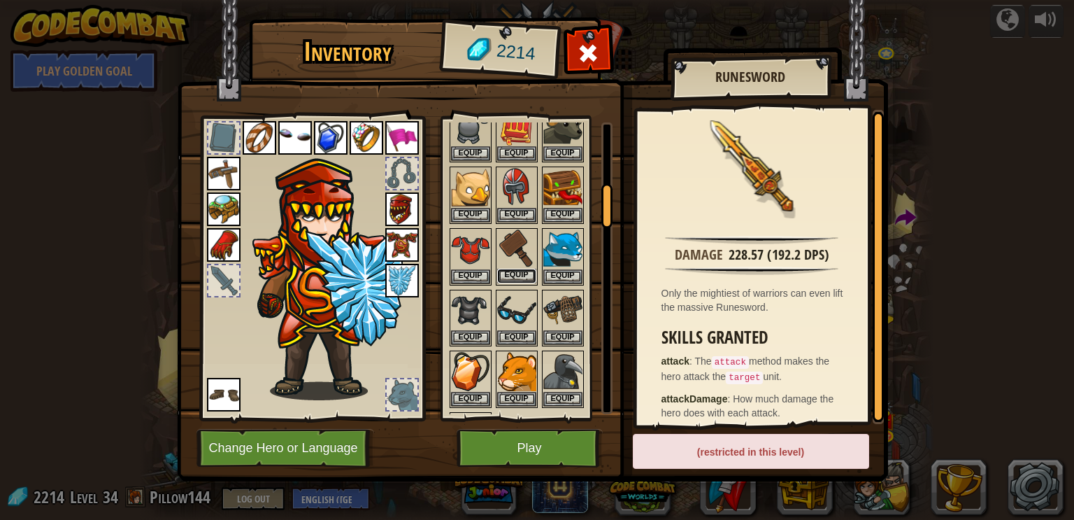
click at [533, 269] on button "Equip" at bounding box center [516, 276] width 39 height 15
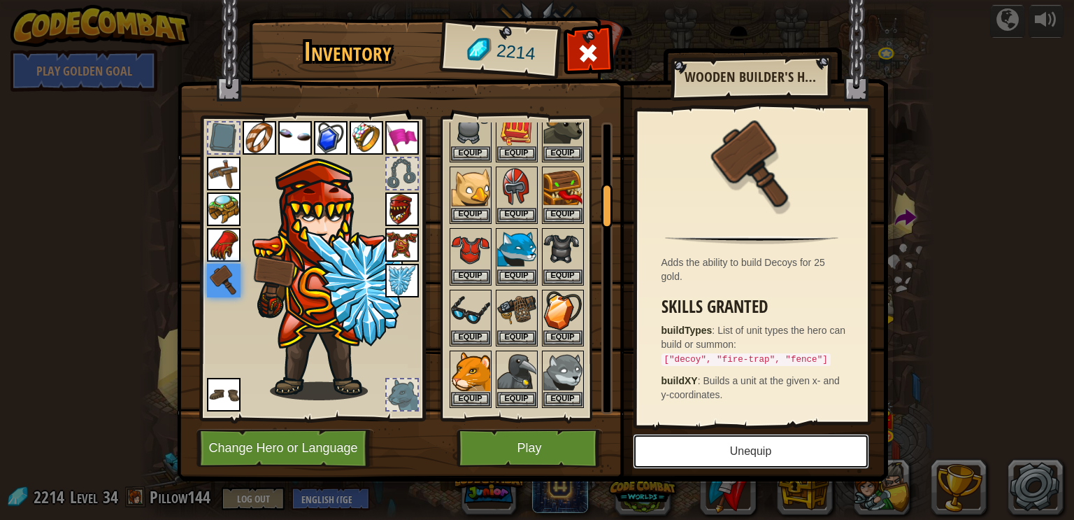
click at [716, 453] on button "Unequip" at bounding box center [751, 451] width 236 height 35
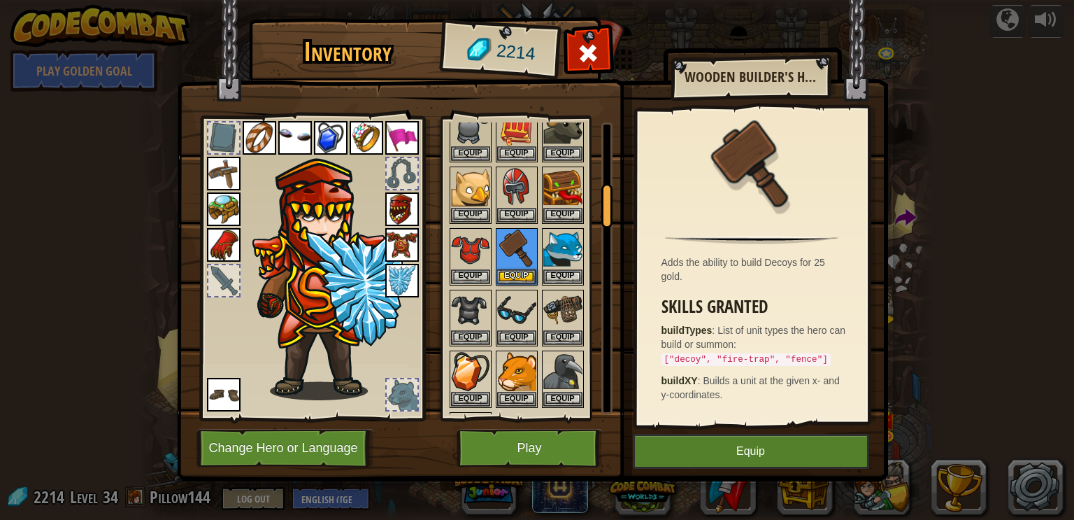
click at [406, 208] on img at bounding box center [402, 209] width 34 height 34
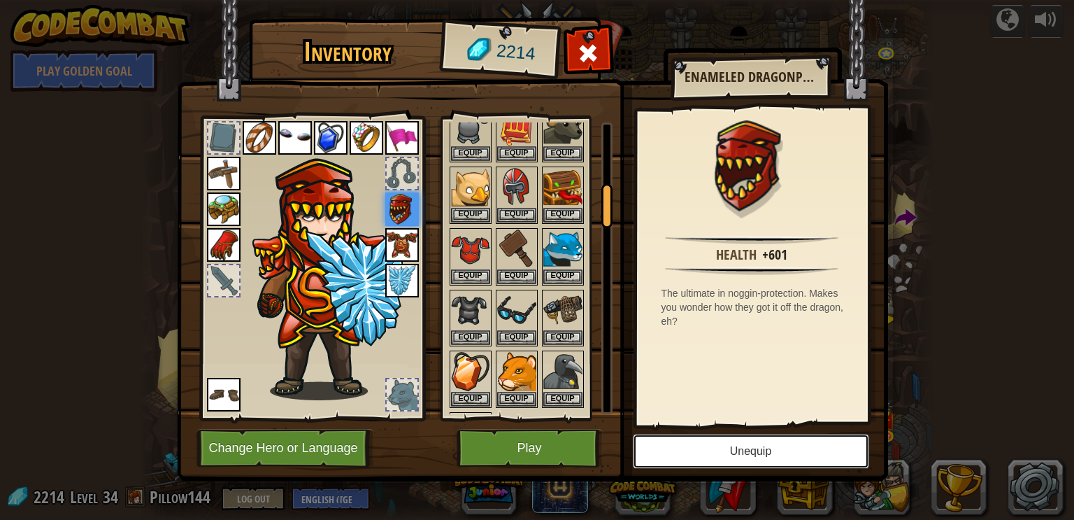
click at [699, 440] on button "Unequip" at bounding box center [751, 451] width 236 height 35
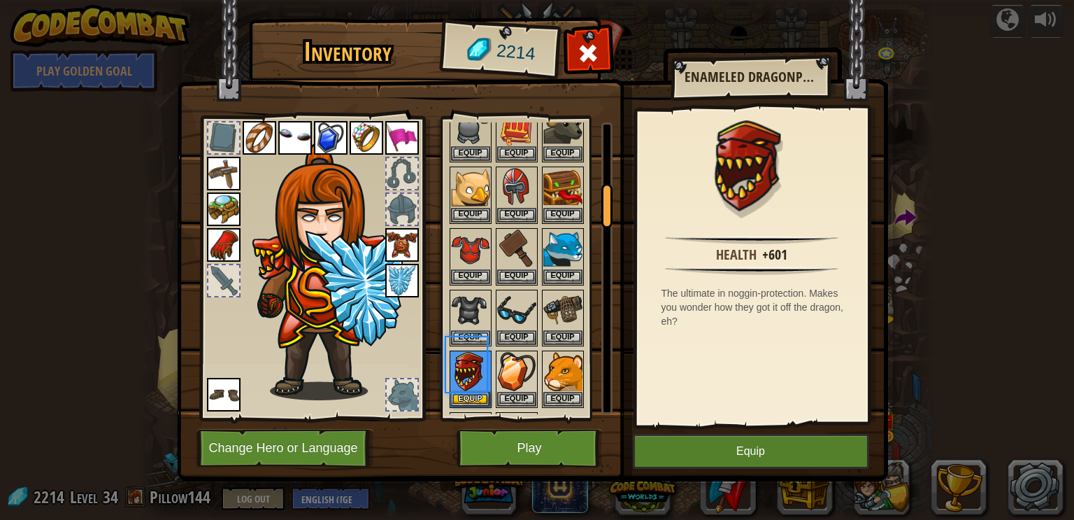
click at [406, 274] on img at bounding box center [402, 281] width 34 height 34
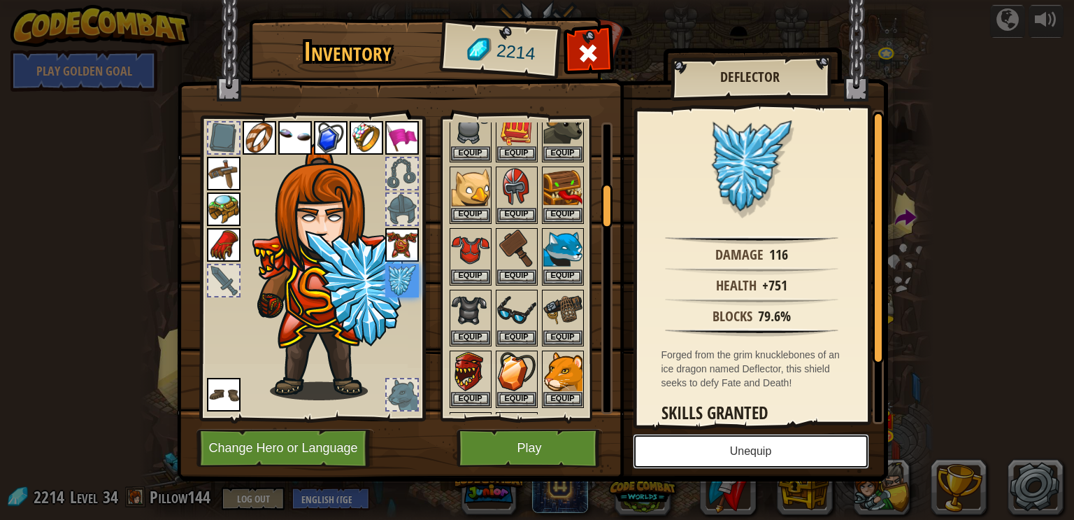
click at [738, 464] on button "Unequip" at bounding box center [751, 451] width 236 height 35
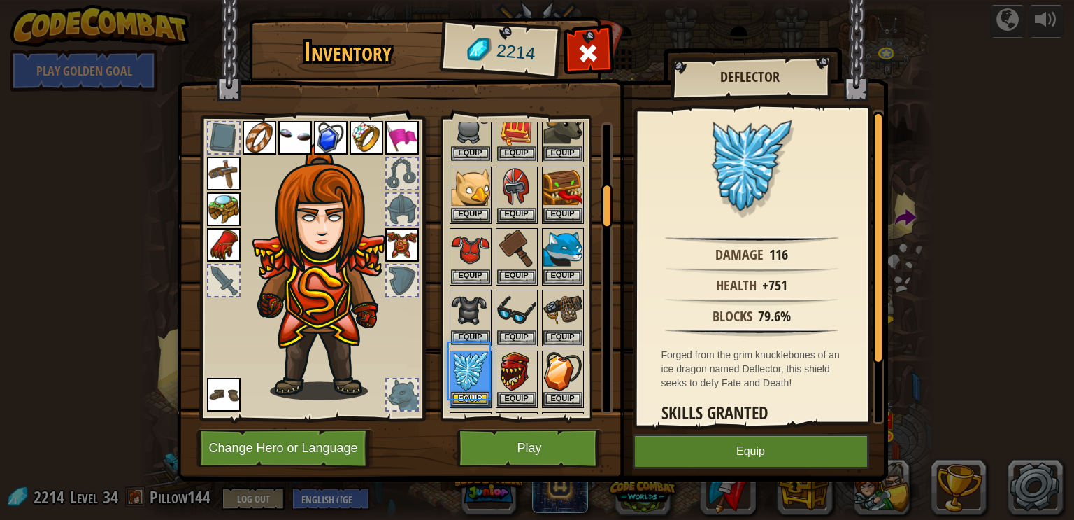
click at [397, 236] on img at bounding box center [402, 245] width 34 height 34
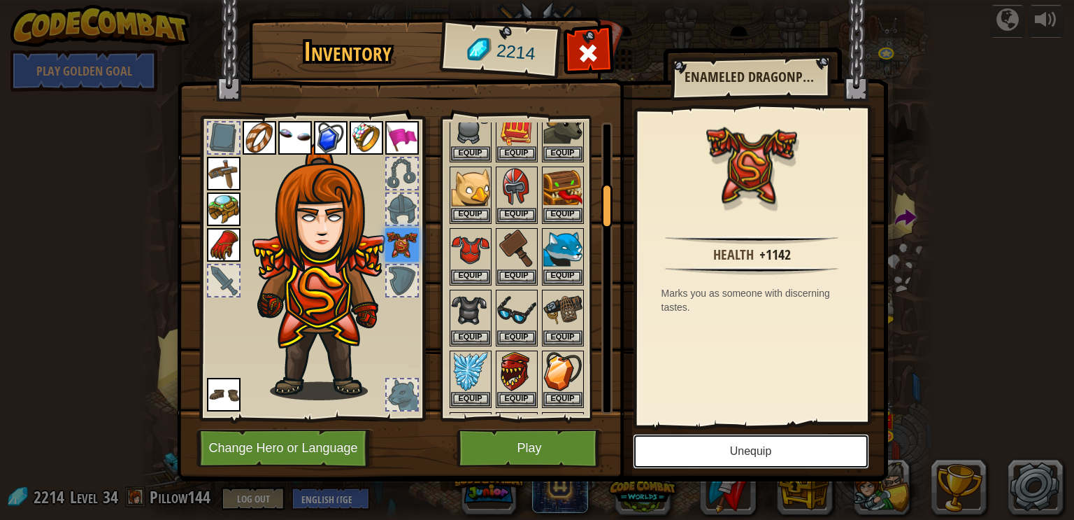
click at [731, 440] on button "Unequip" at bounding box center [751, 451] width 236 height 35
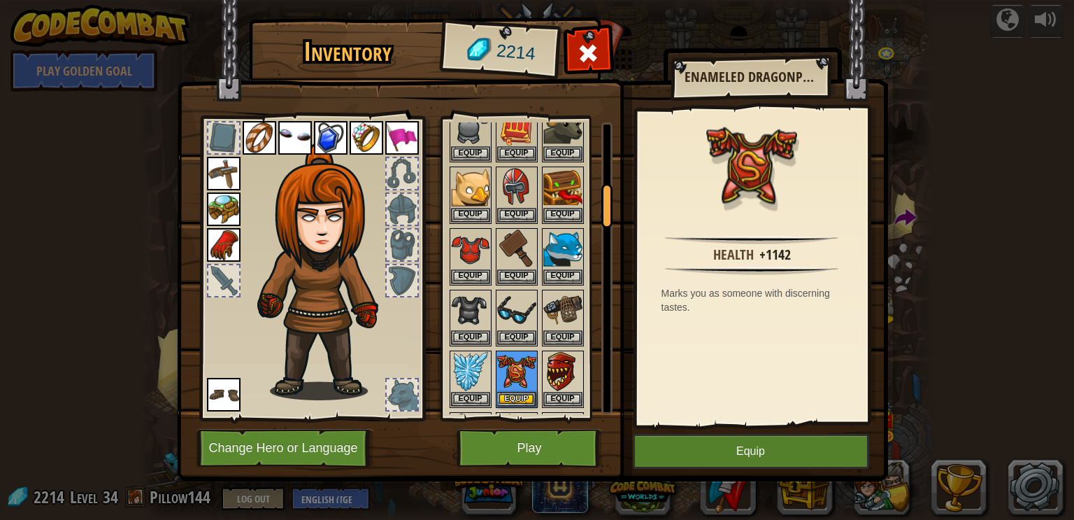
click at [399, 131] on img at bounding box center [402, 138] width 34 height 34
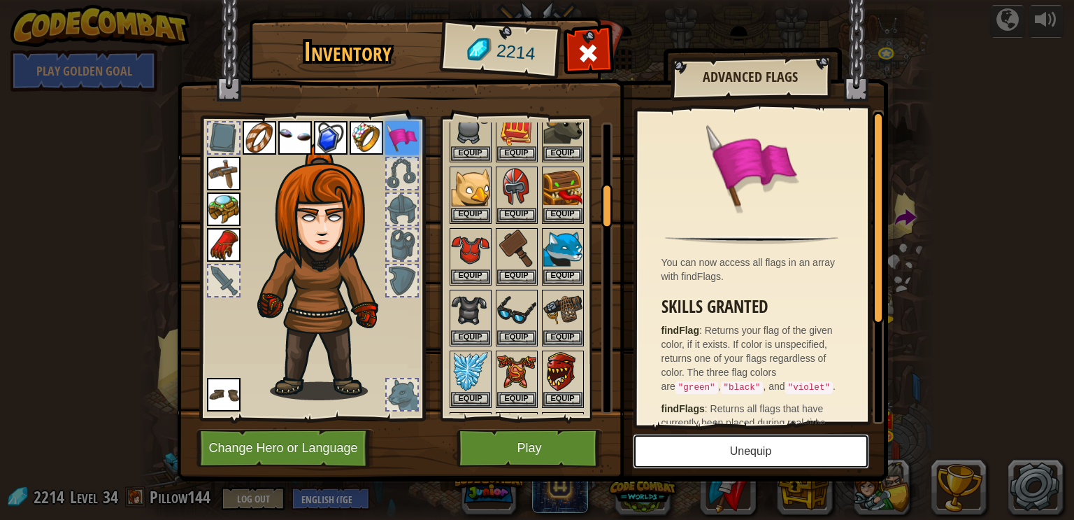
click at [719, 448] on button "Unequip" at bounding box center [751, 451] width 236 height 35
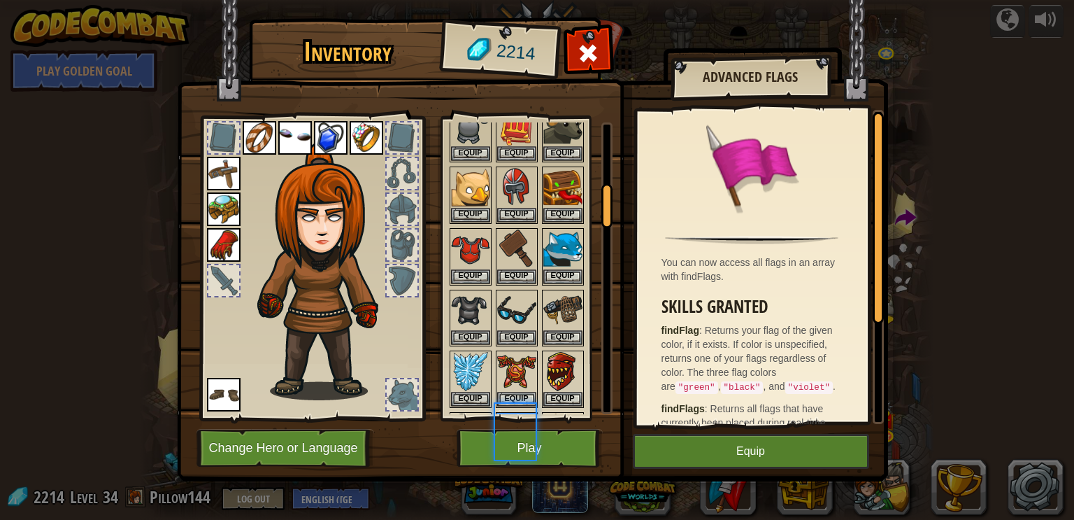
click at [354, 148] on img at bounding box center [367, 138] width 34 height 34
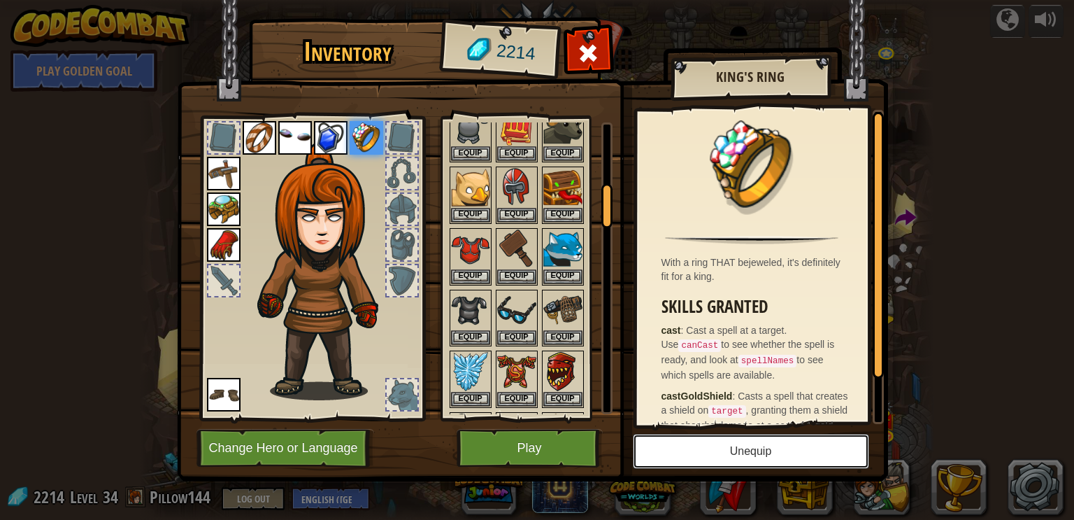
click at [710, 440] on button "Unequip" at bounding box center [751, 451] width 236 height 35
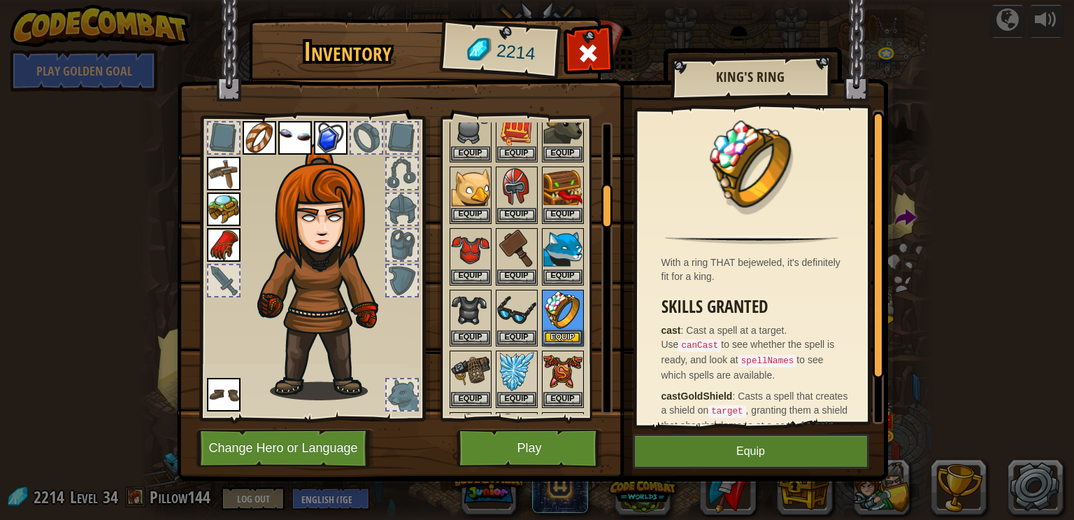
click at [320, 150] on img at bounding box center [331, 138] width 34 height 34
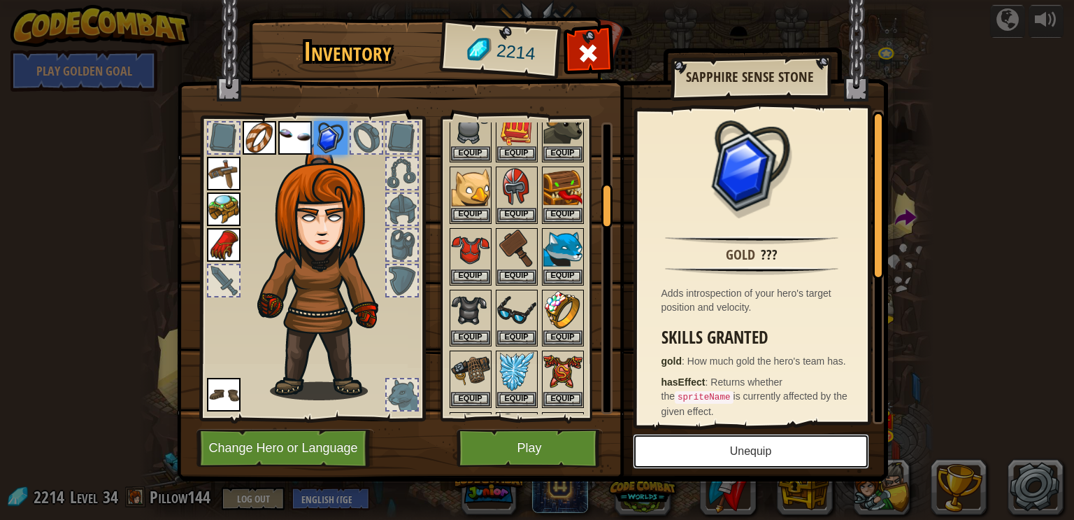
click at [697, 452] on button "Unequip" at bounding box center [751, 451] width 236 height 35
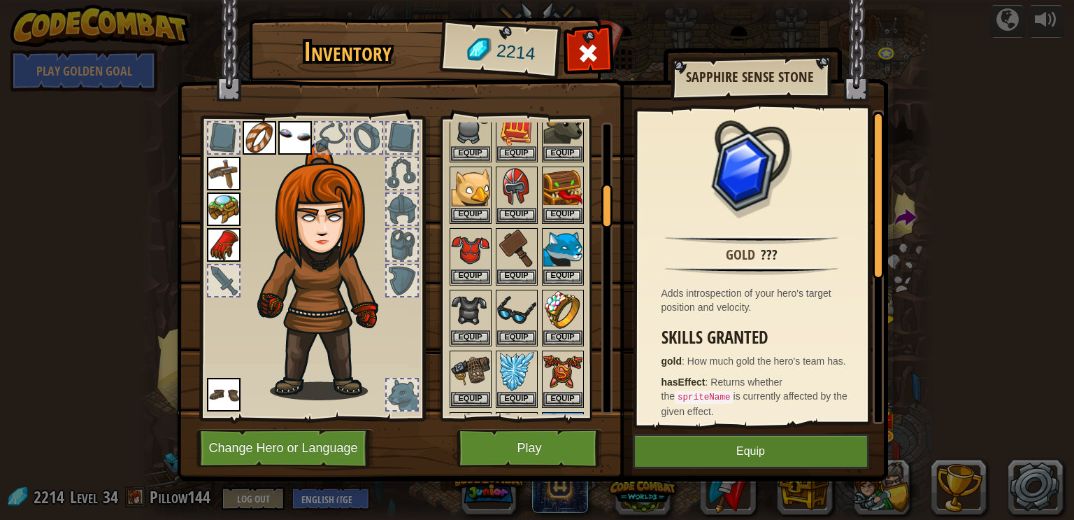
click at [283, 136] on img at bounding box center [295, 138] width 34 height 34
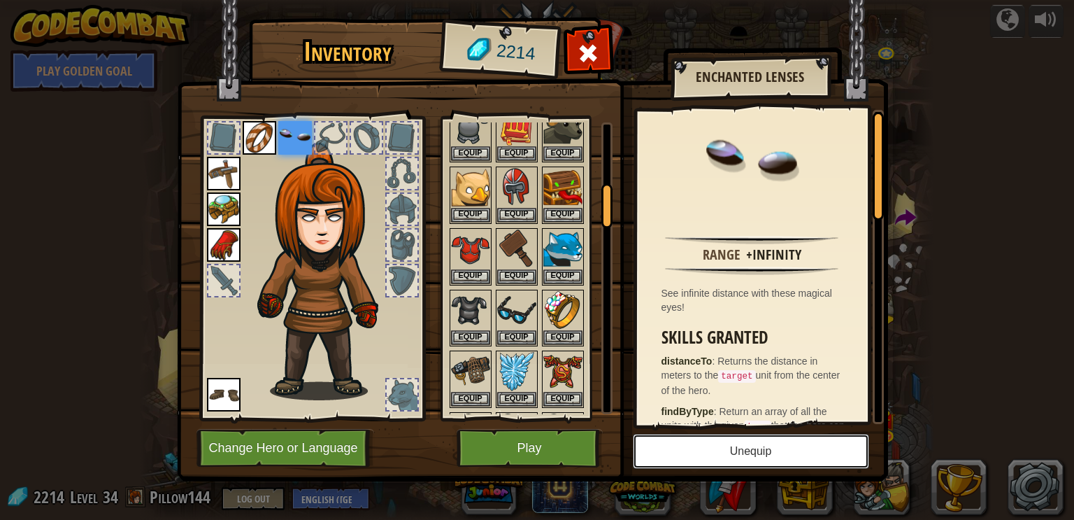
click at [721, 451] on button "Unequip" at bounding box center [751, 451] width 236 height 35
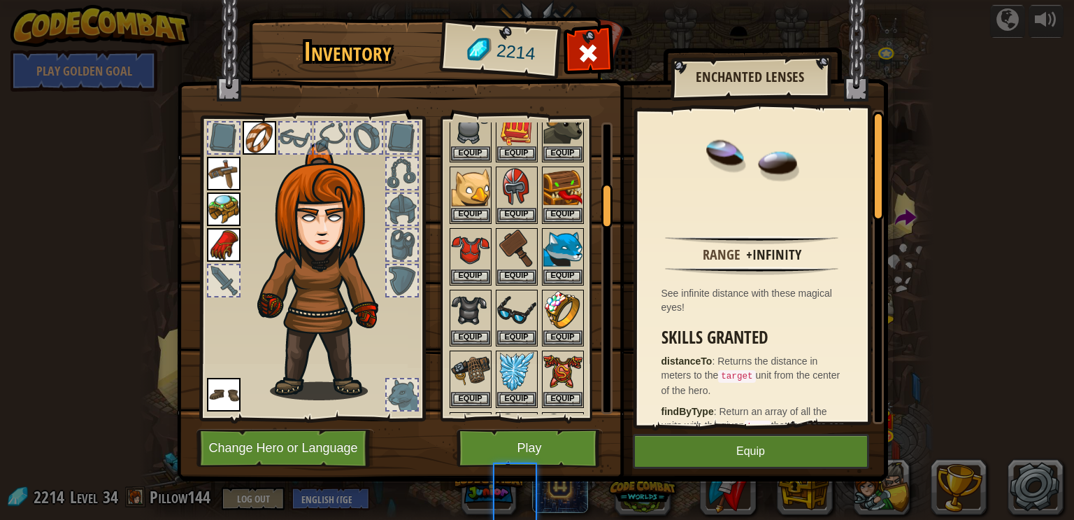
click at [257, 143] on img at bounding box center [260, 138] width 34 height 34
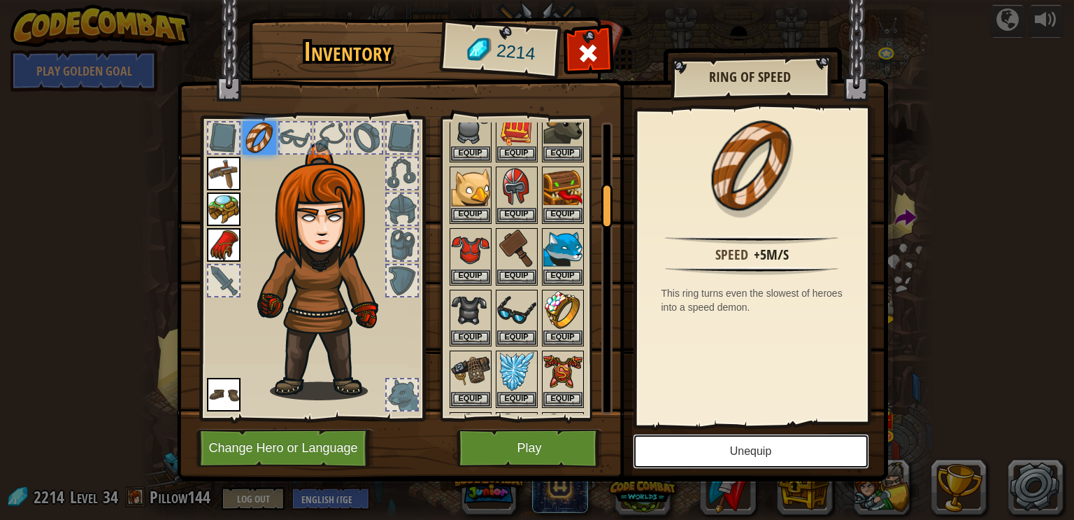
click at [697, 462] on button "Unequip" at bounding box center [751, 451] width 236 height 35
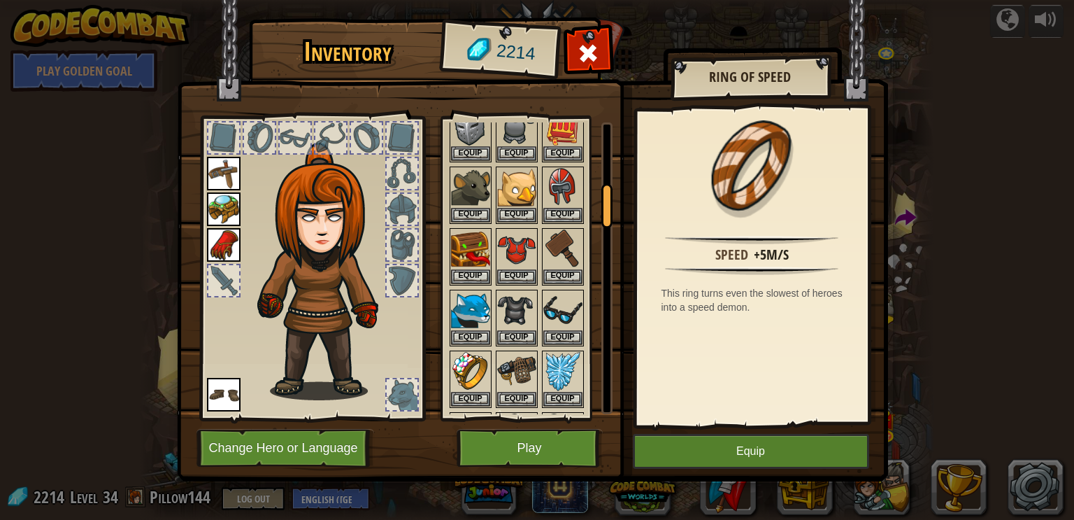
click at [223, 243] on img at bounding box center [224, 245] width 34 height 34
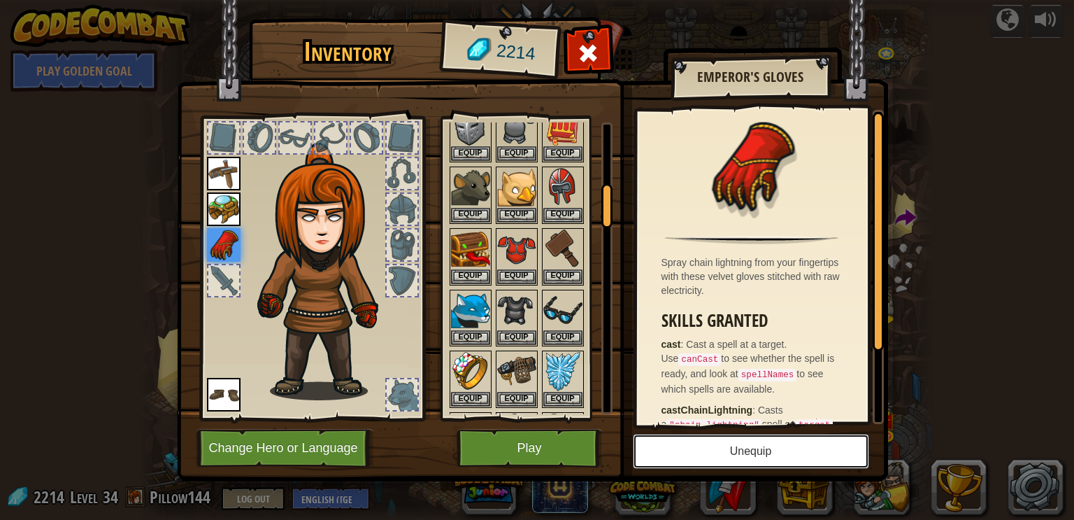
click at [781, 455] on button "Unequip" at bounding box center [751, 451] width 236 height 35
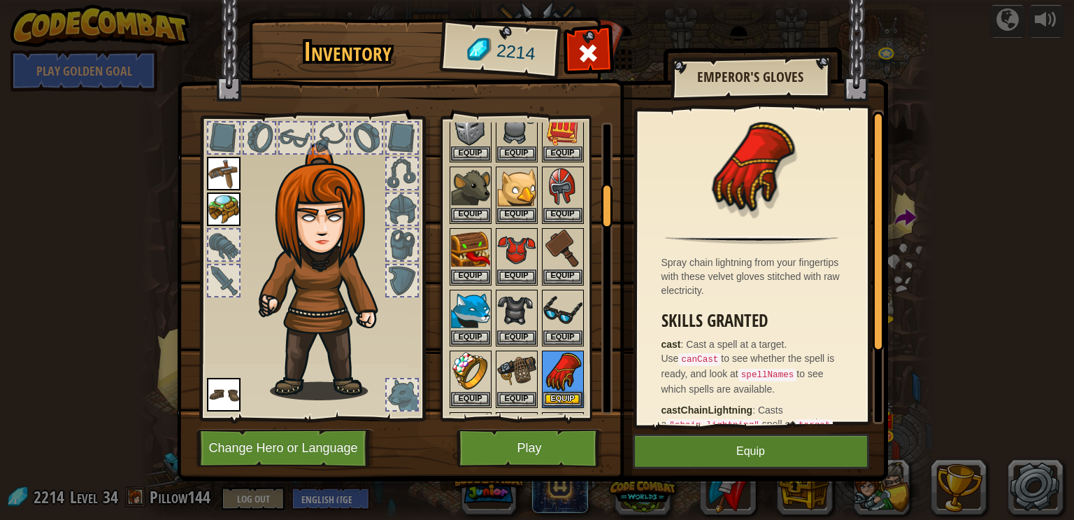
click at [235, 199] on img at bounding box center [224, 209] width 34 height 34
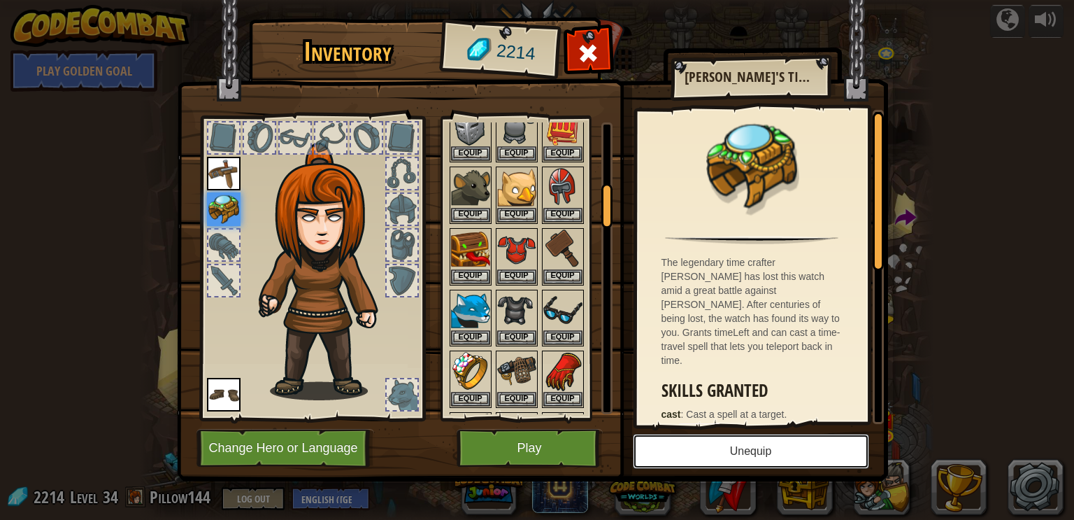
click at [697, 450] on button "Unequip" at bounding box center [751, 451] width 236 height 35
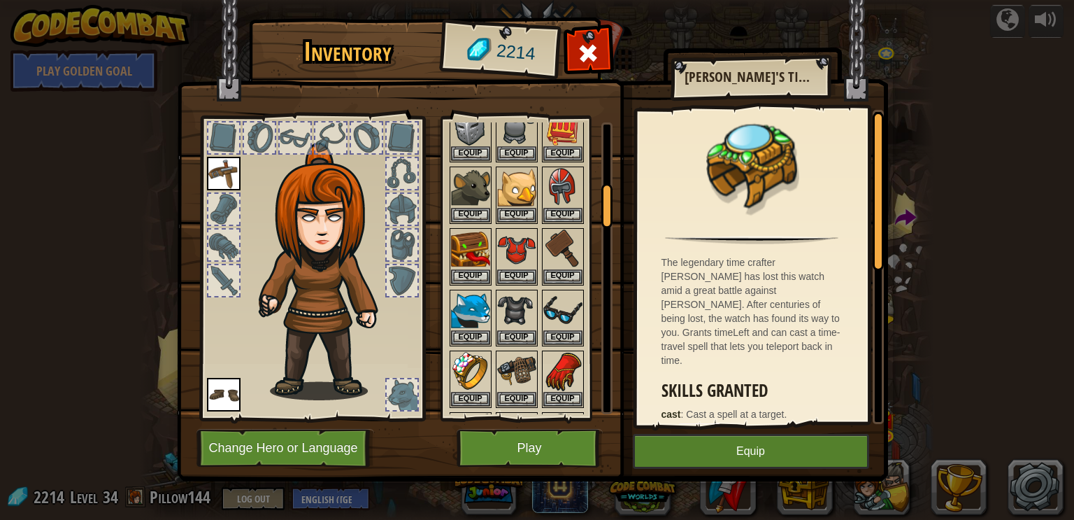
click at [227, 159] on img at bounding box center [224, 174] width 34 height 34
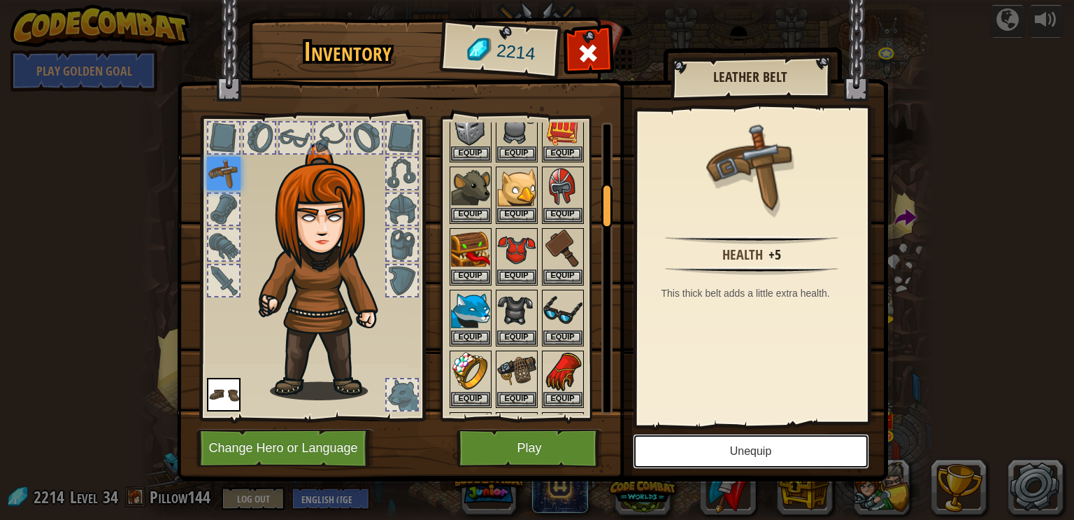
click at [707, 466] on button "Unequip" at bounding box center [751, 451] width 236 height 35
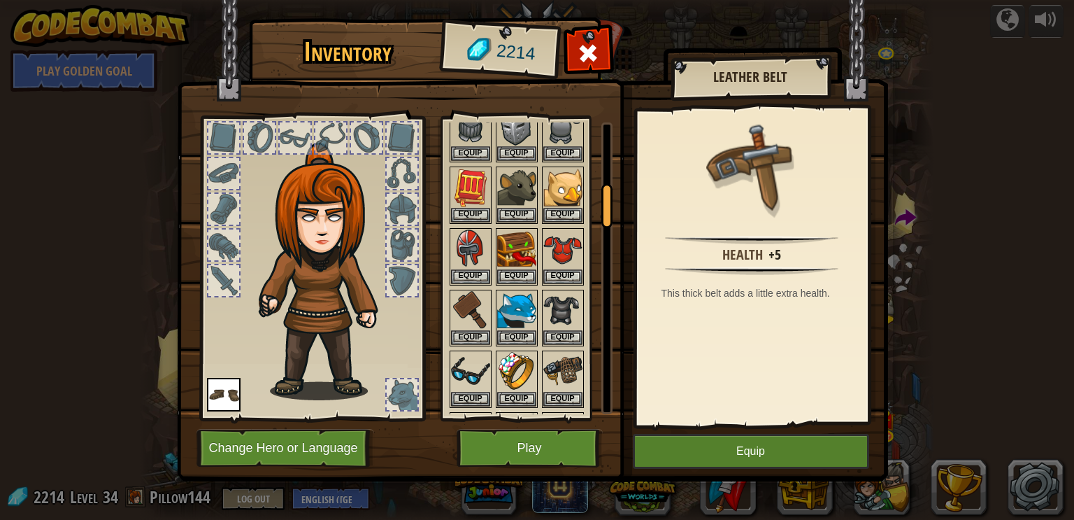
click at [216, 407] on img at bounding box center [224, 395] width 34 height 34
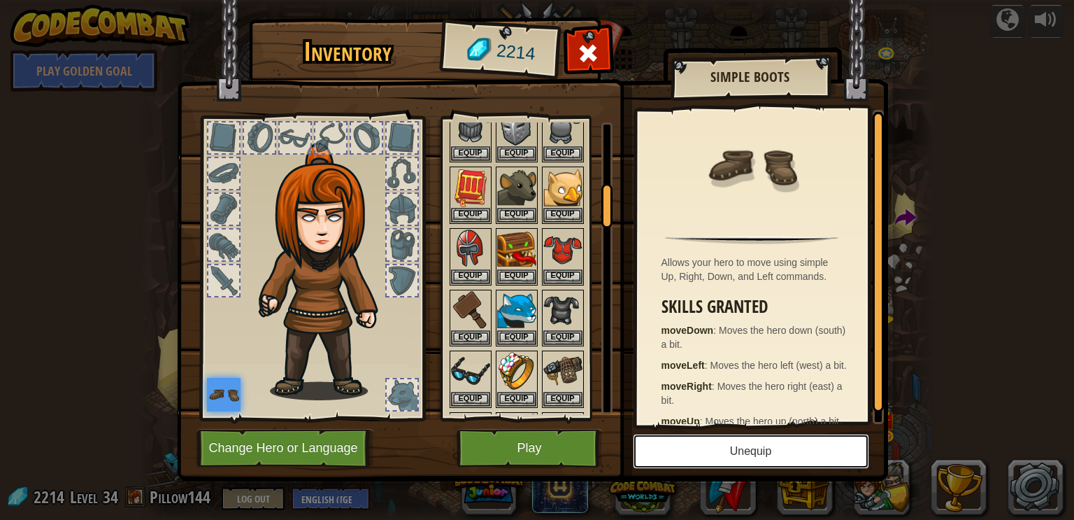
click at [718, 445] on button "Unequip" at bounding box center [751, 451] width 236 height 35
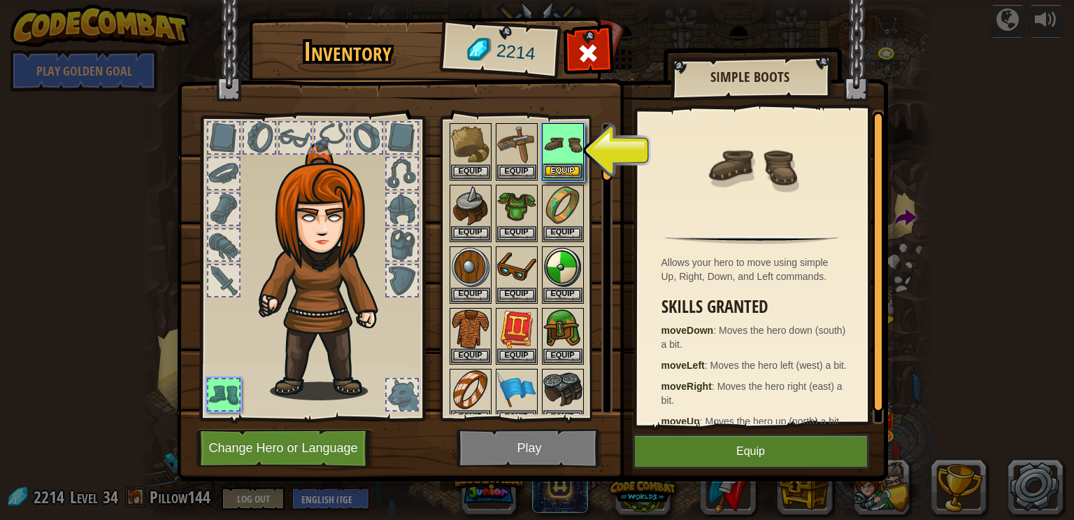
click at [579, 165] on button "Equip" at bounding box center [562, 171] width 39 height 15
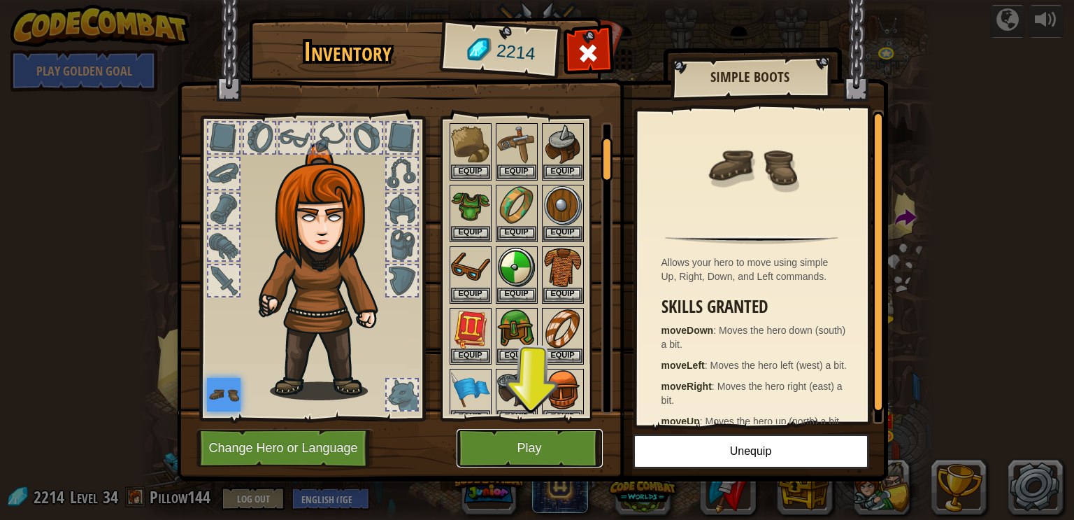
click at [559, 454] on button "Play" at bounding box center [530, 448] width 146 height 38
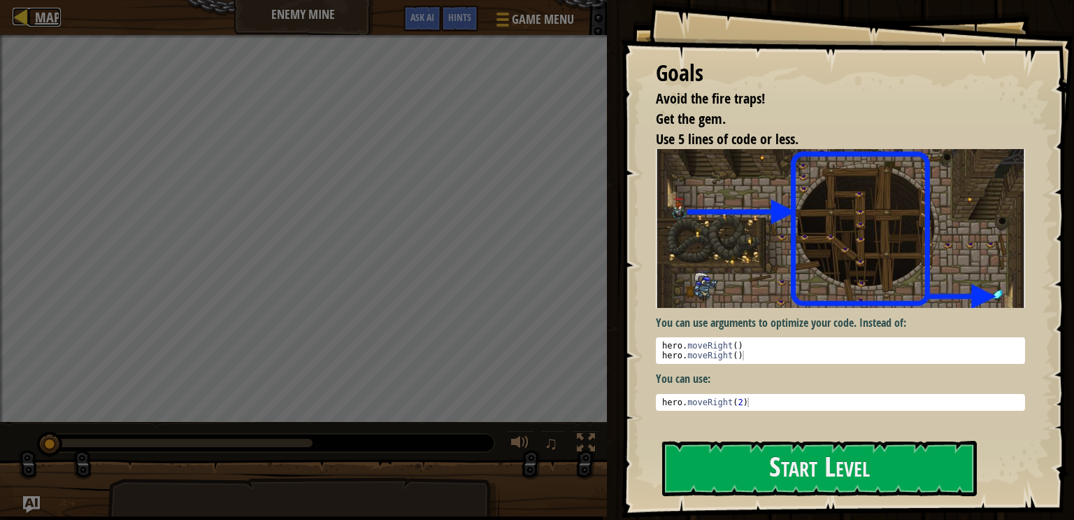
click at [37, 14] on span "Map" at bounding box center [48, 17] width 26 height 19
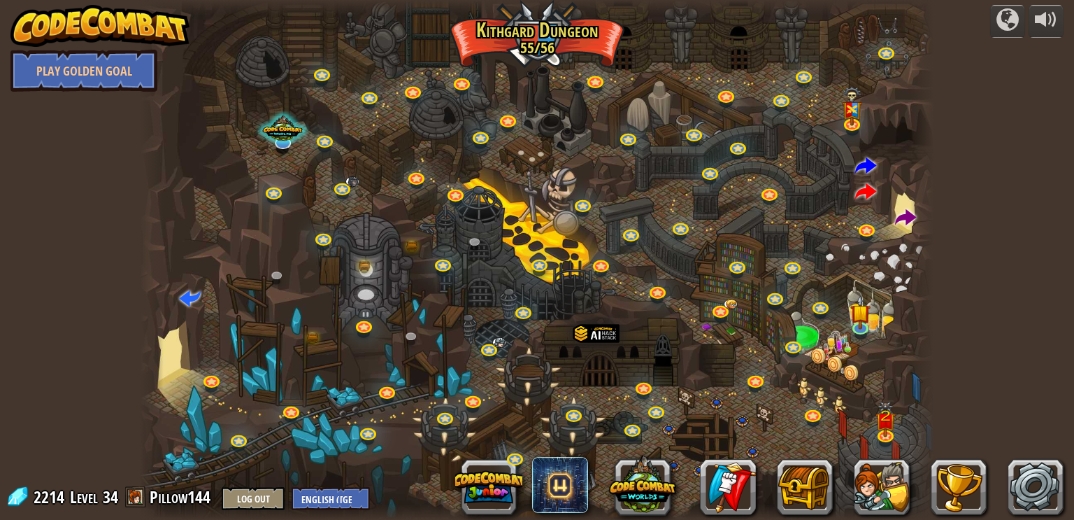
click at [915, 211] on span at bounding box center [906, 219] width 22 height 22
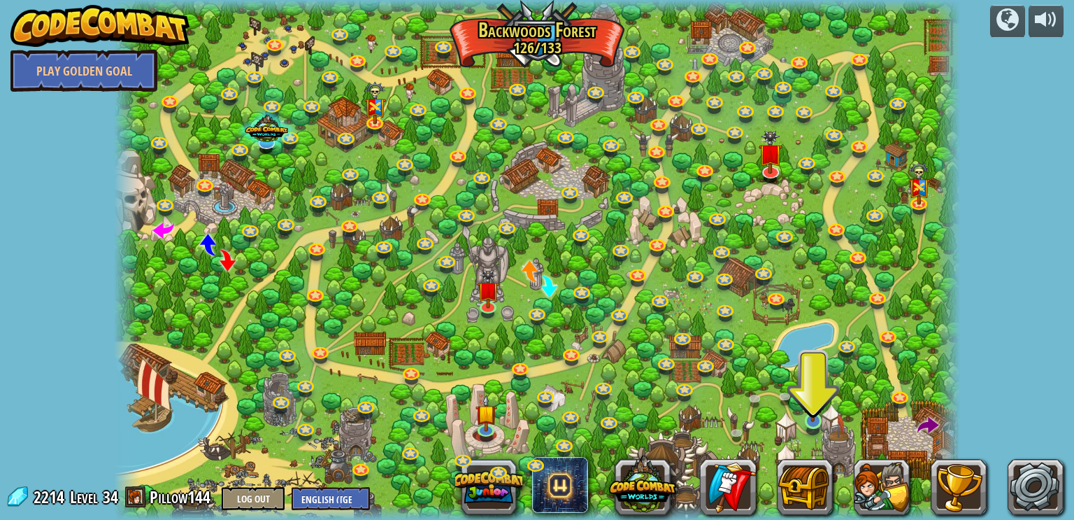
click at [820, 420] on img at bounding box center [813, 397] width 22 height 50
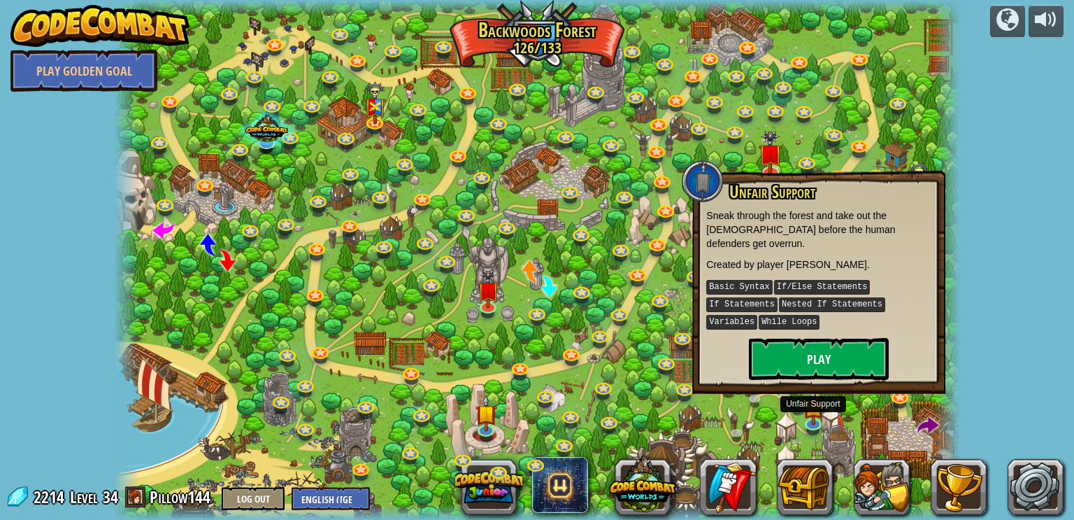
click at [934, 431] on span at bounding box center [928, 426] width 22 height 22
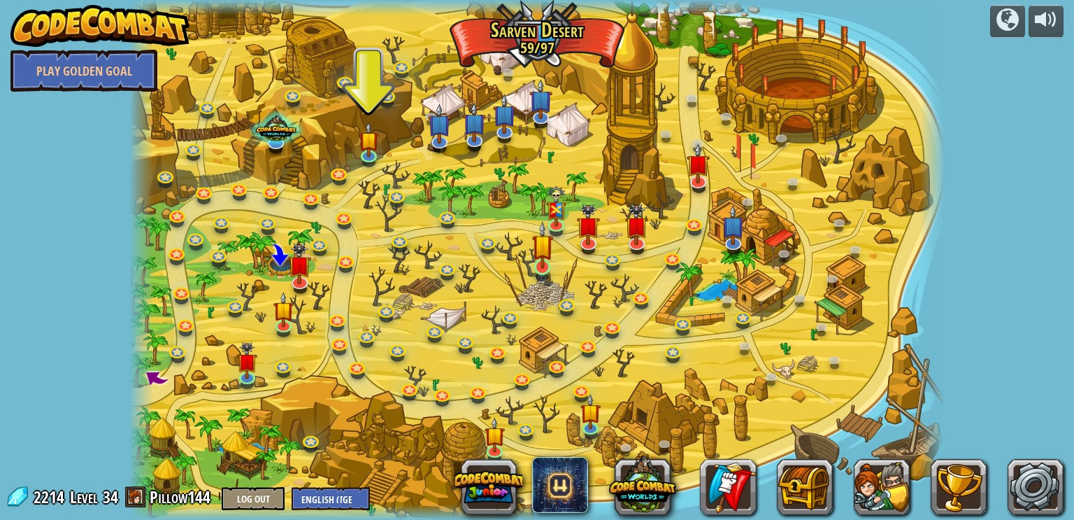
click at [534, 243] on img at bounding box center [542, 245] width 20 height 48
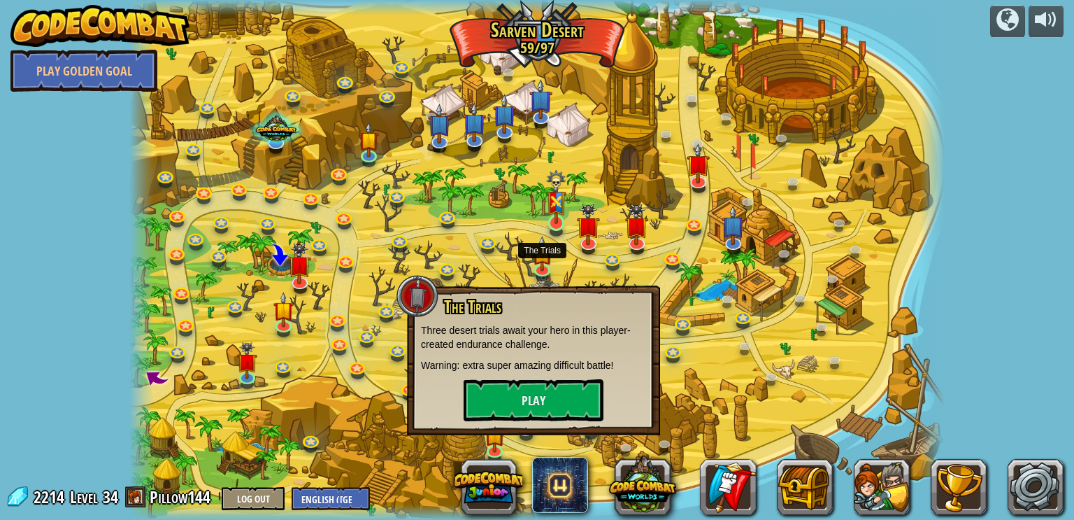
click at [553, 204] on img at bounding box center [556, 197] width 20 height 55
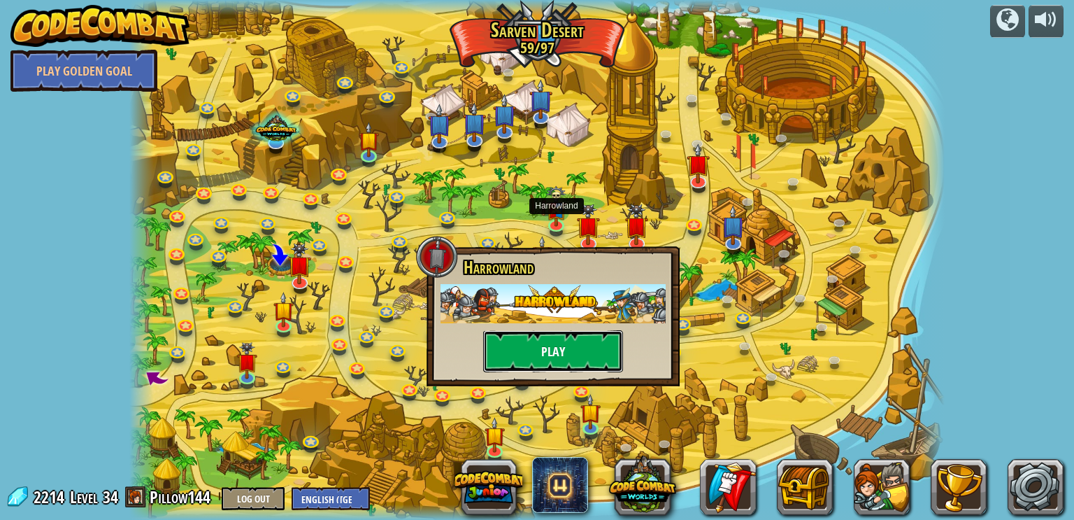
click at [605, 357] on button "Play" at bounding box center [553, 351] width 140 height 42
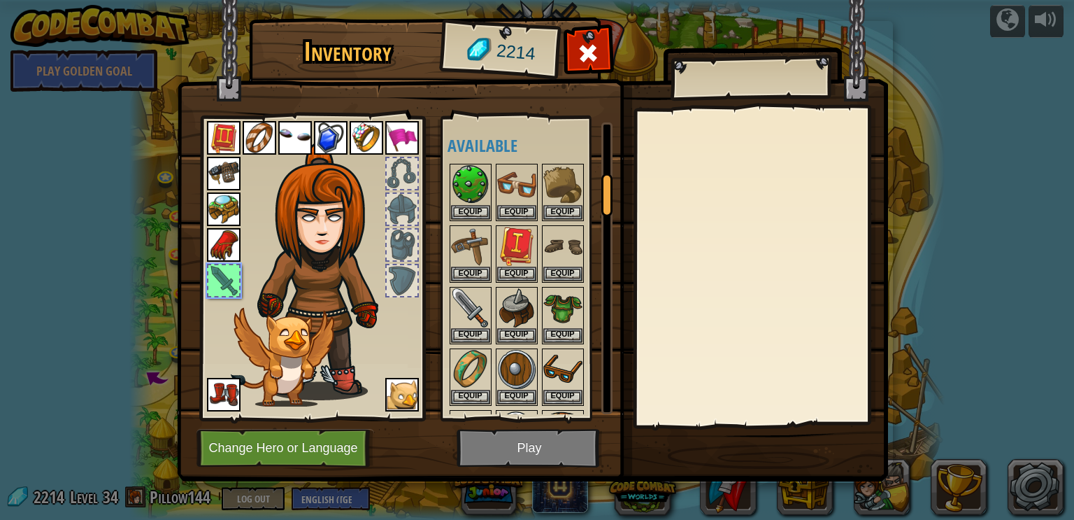
scroll to position [357, 0]
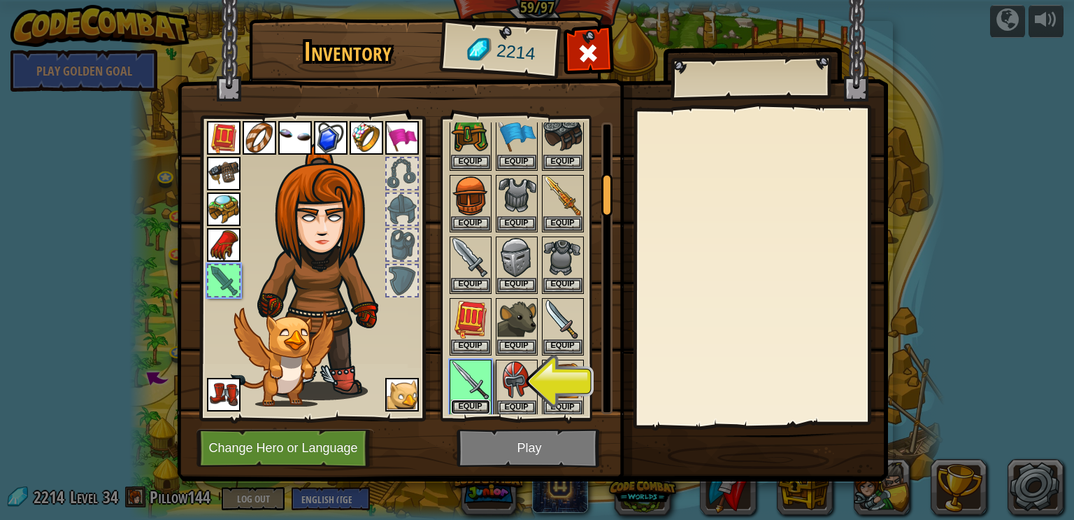
click at [481, 399] on button "Equip" at bounding box center [470, 406] width 39 height 15
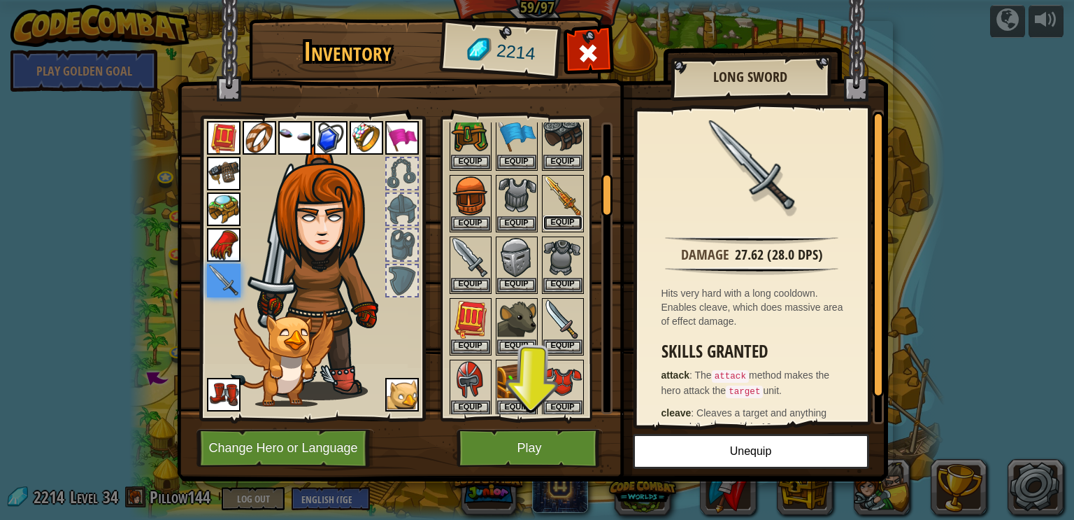
click at [582, 220] on button "Equip" at bounding box center [562, 222] width 39 height 15
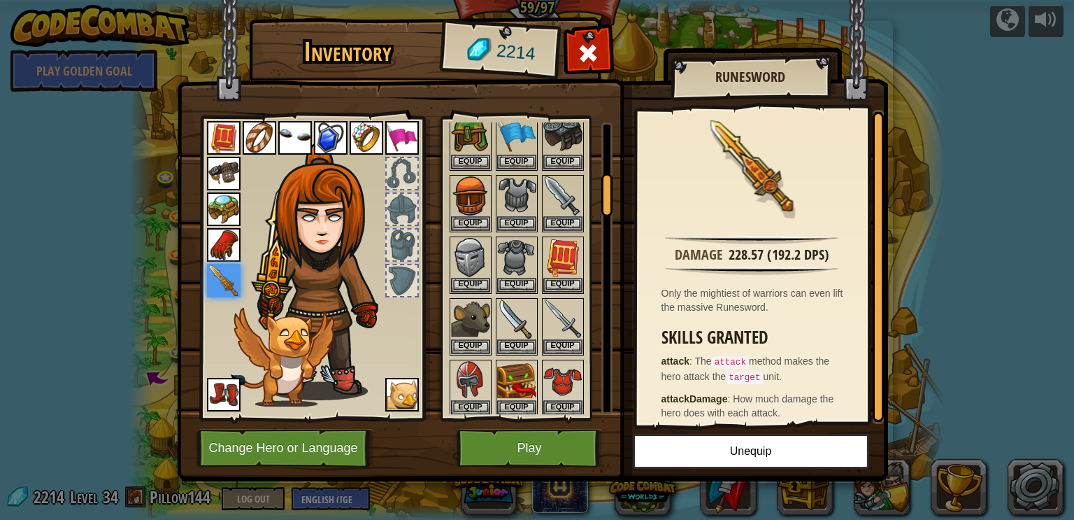
click at [294, 406] on img at bounding box center [282, 356] width 103 height 99
click at [308, 431] on button "Change Hero or Language" at bounding box center [286, 448] width 178 height 38
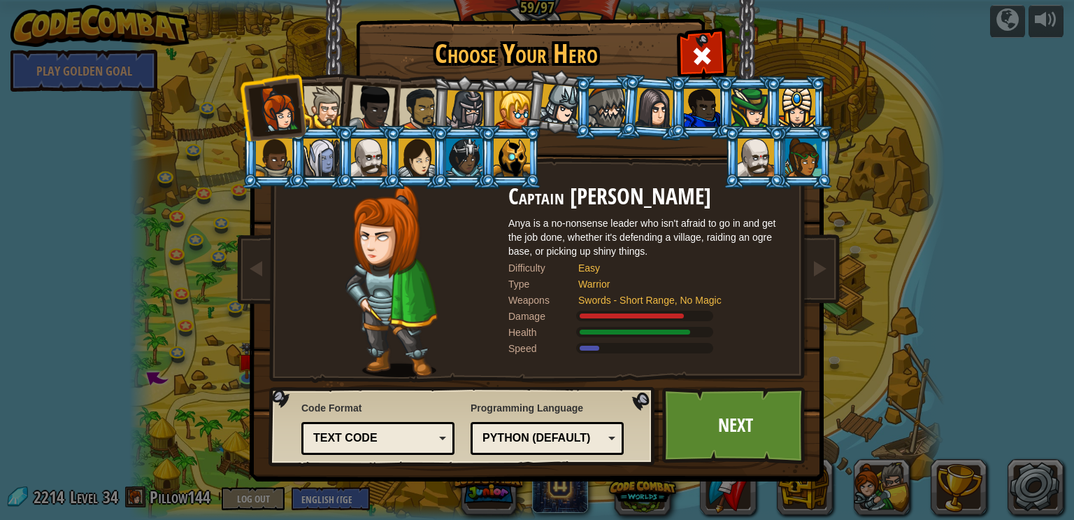
click at [806, 156] on div at bounding box center [803, 157] width 36 height 38
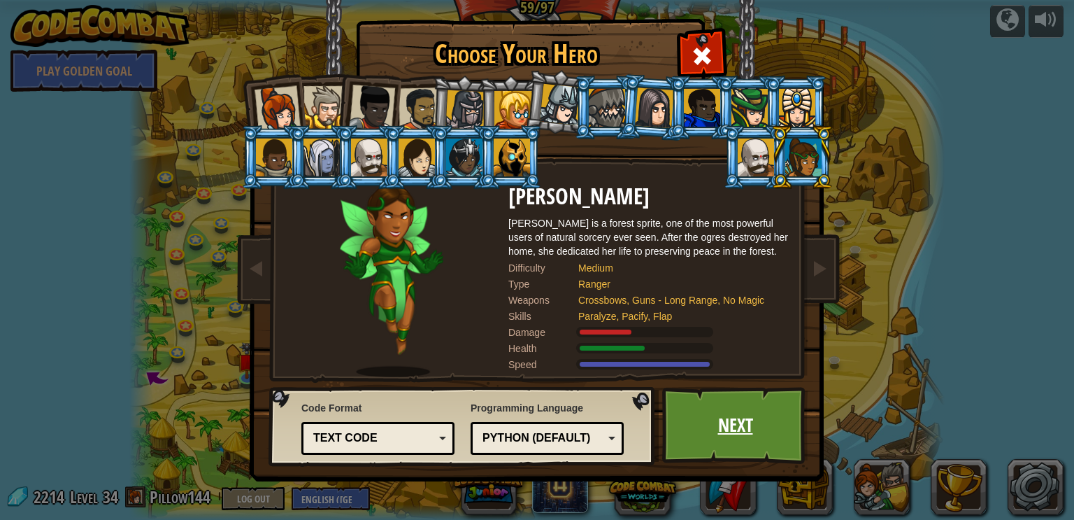
click at [729, 417] on link "Next" at bounding box center [735, 425] width 146 height 77
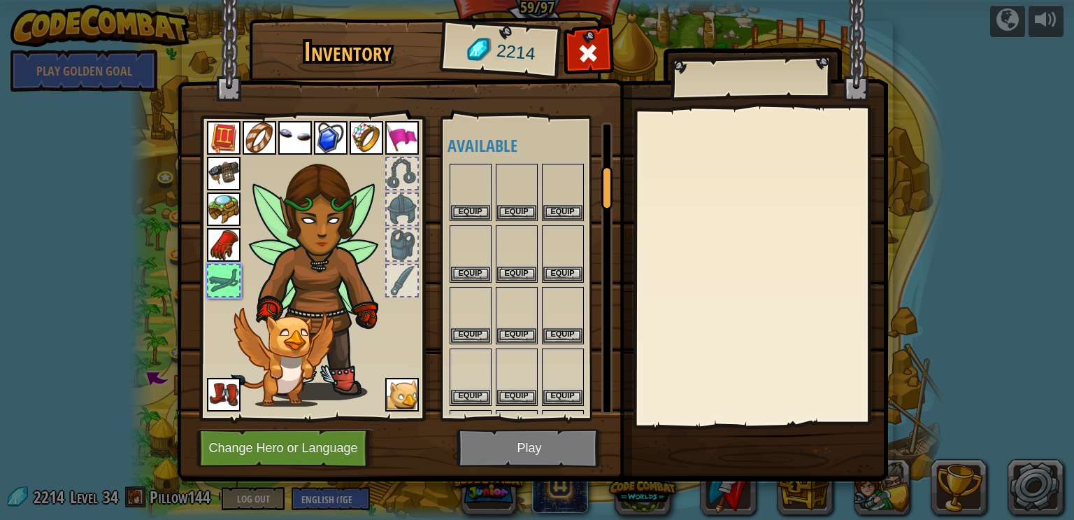
scroll to position [297, 0]
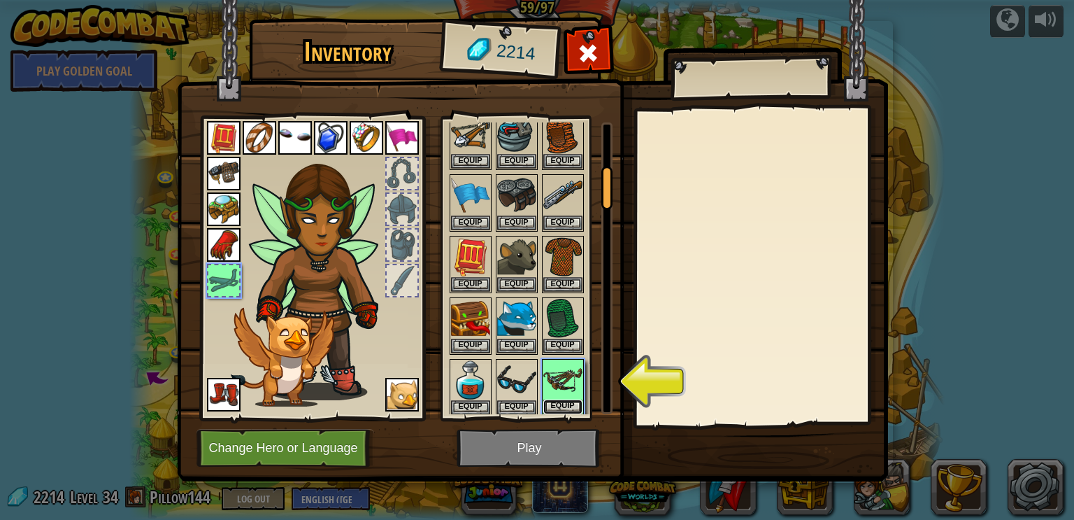
click at [566, 404] on button "Equip" at bounding box center [562, 406] width 39 height 15
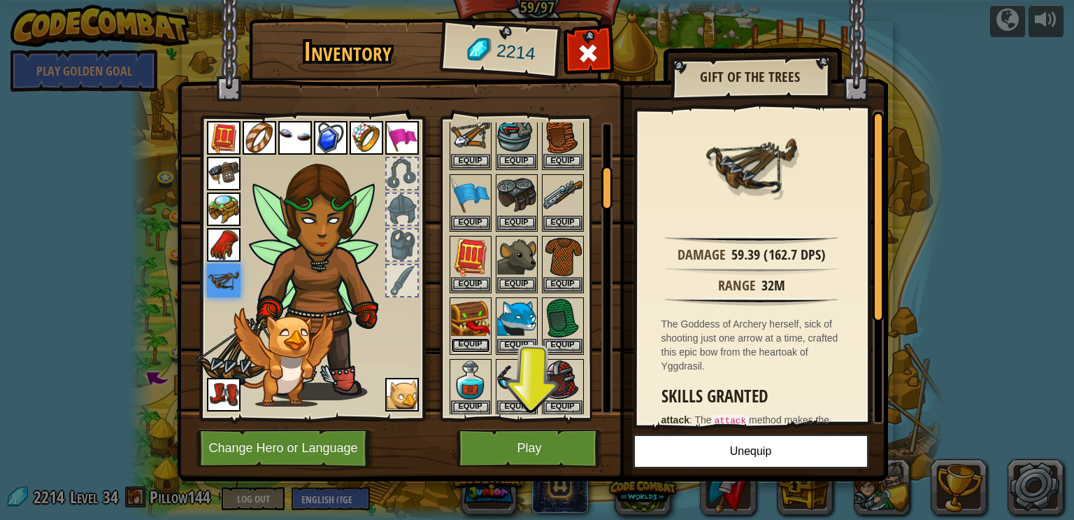
click at [471, 338] on button "Equip" at bounding box center [470, 345] width 39 height 15
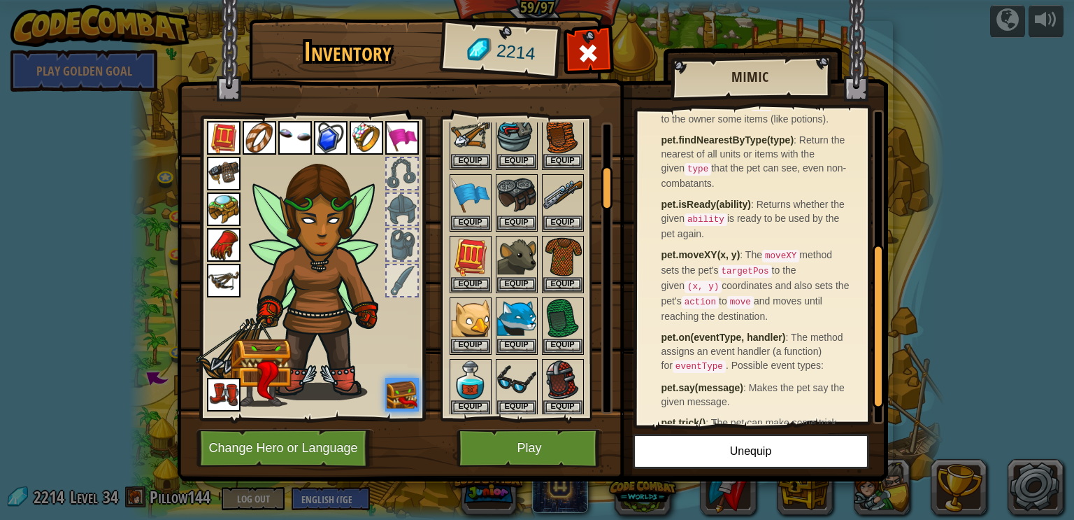
scroll to position [300, 0]
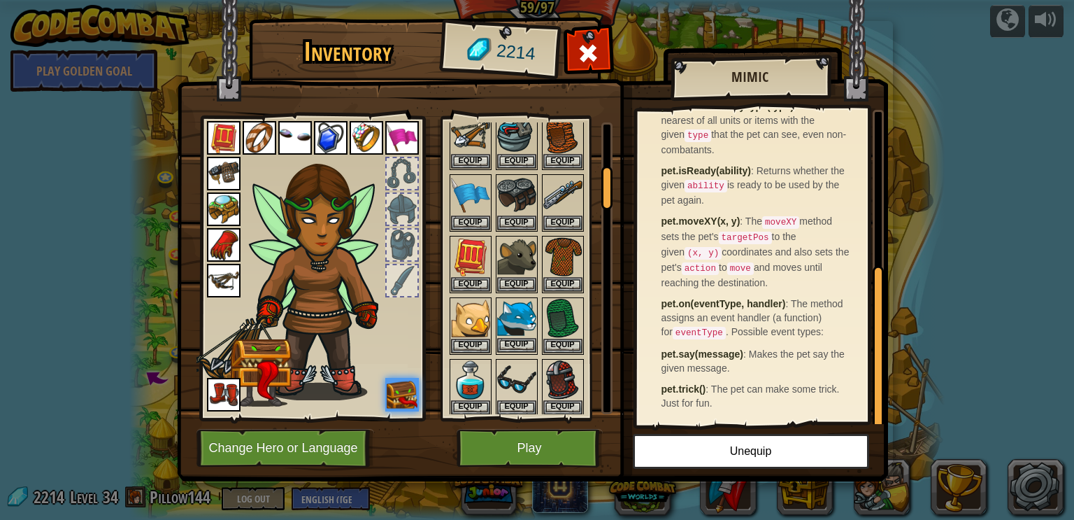
click at [526, 317] on img at bounding box center [516, 318] width 39 height 39
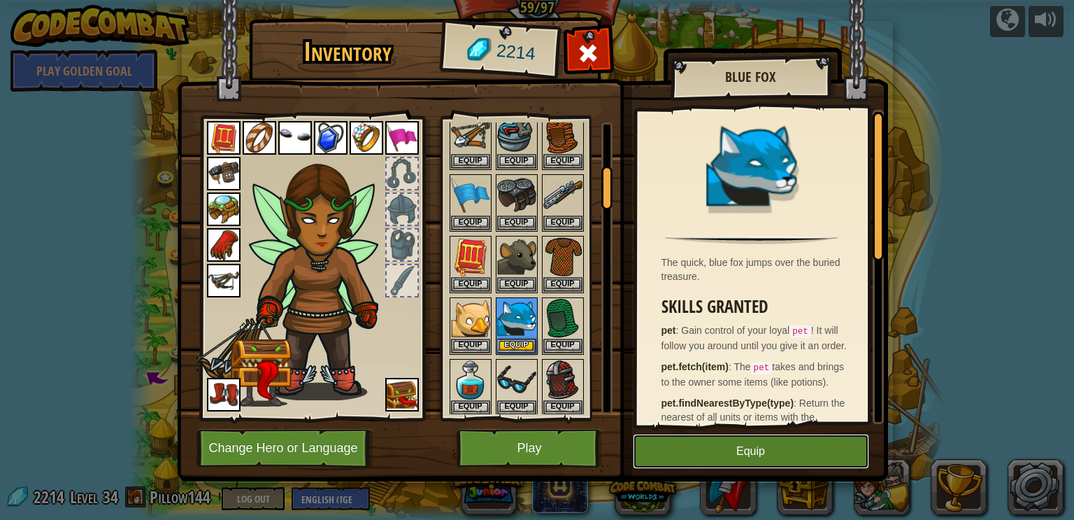
click at [731, 454] on button "Equip" at bounding box center [751, 451] width 236 height 35
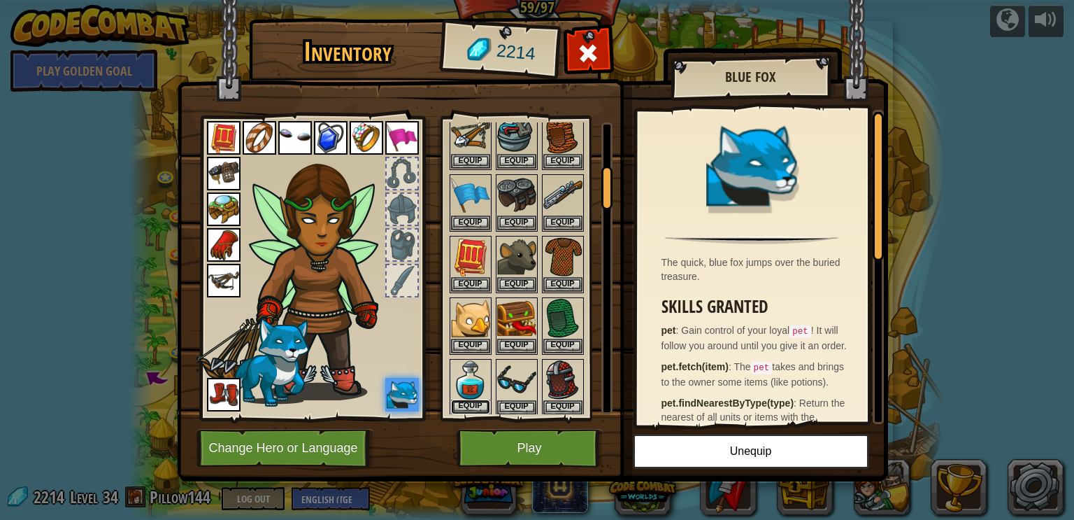
click at [480, 399] on button "Equip" at bounding box center [470, 406] width 39 height 15
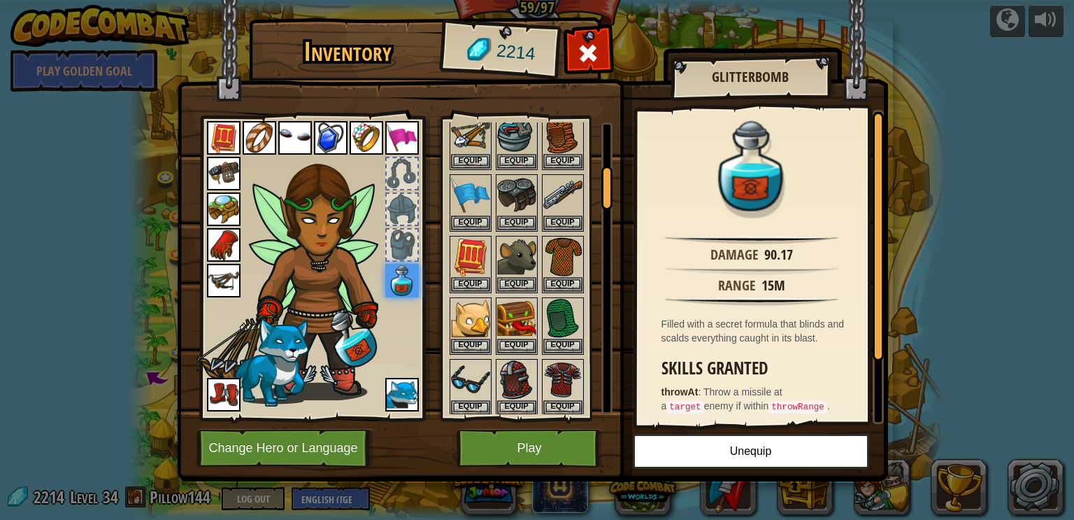
scroll to position [87, 0]
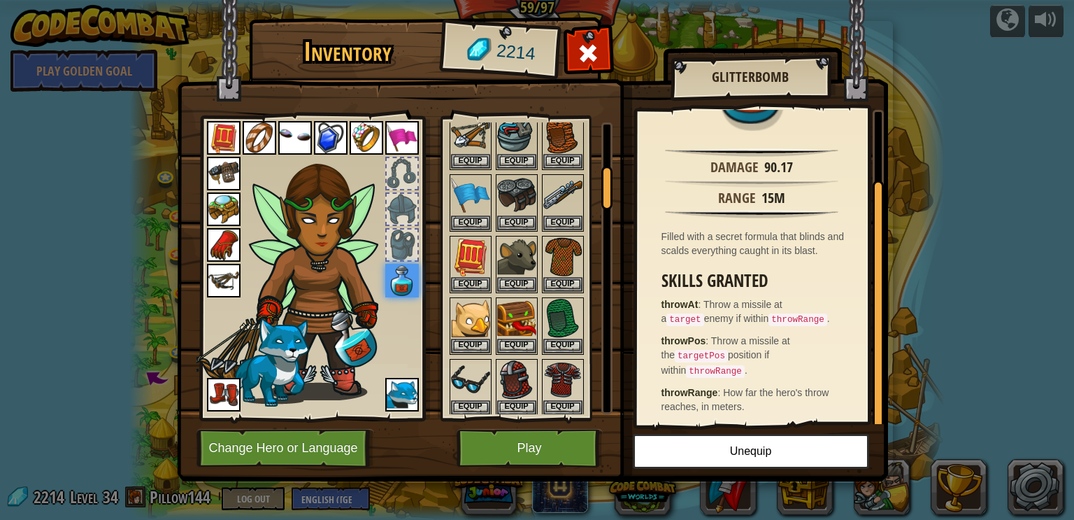
click at [602, 292] on div at bounding box center [606, 268] width 11 height 292
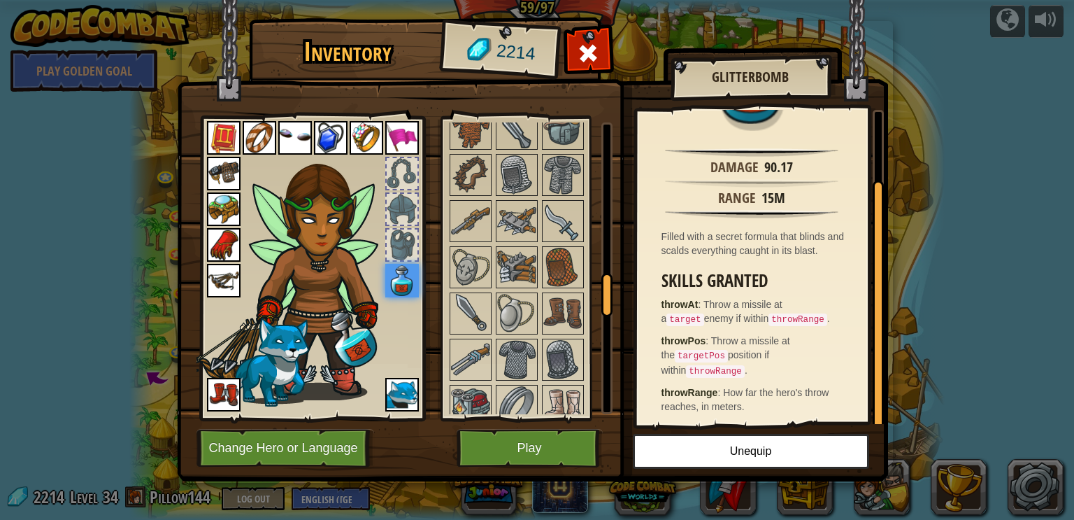
click at [609, 207] on div at bounding box center [606, 268] width 11 height 292
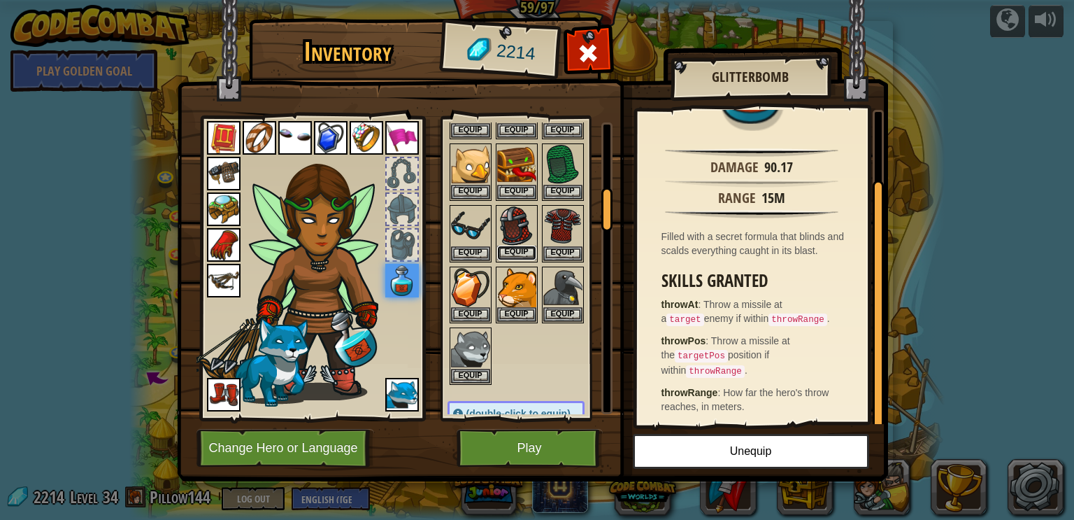
click at [532, 245] on button "Equip" at bounding box center [516, 252] width 39 height 15
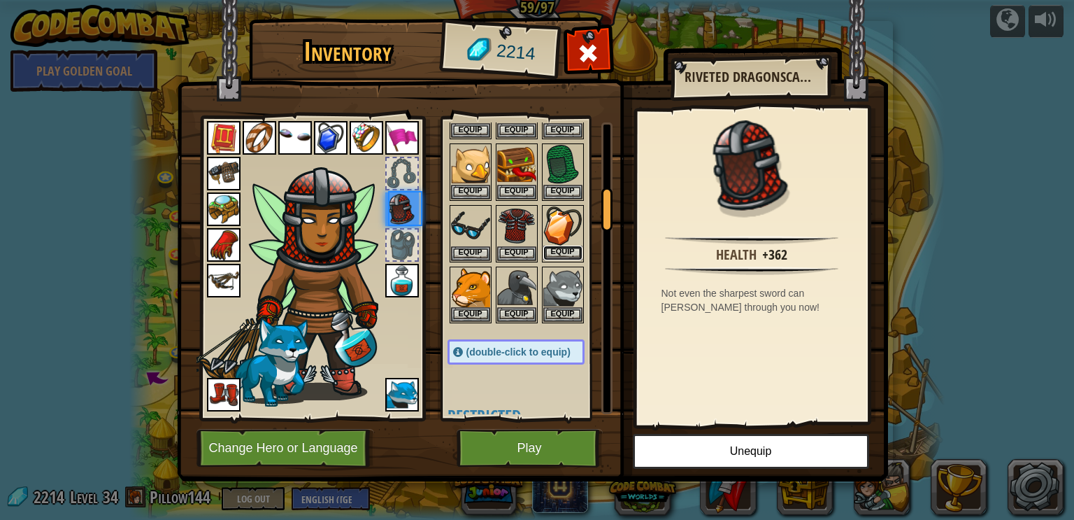
click at [566, 245] on button "Equip" at bounding box center [562, 252] width 39 height 15
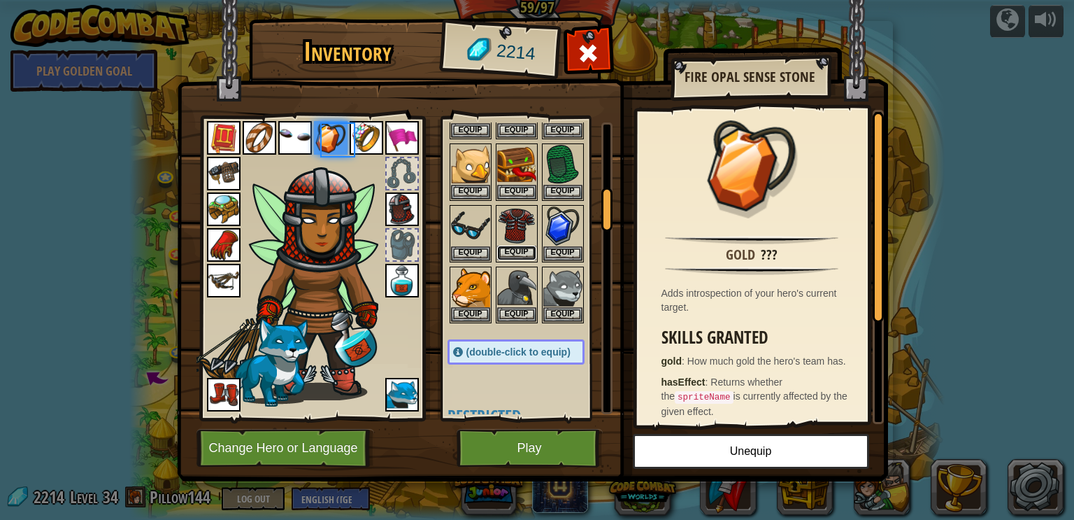
click at [521, 245] on button "Equip" at bounding box center [516, 252] width 39 height 15
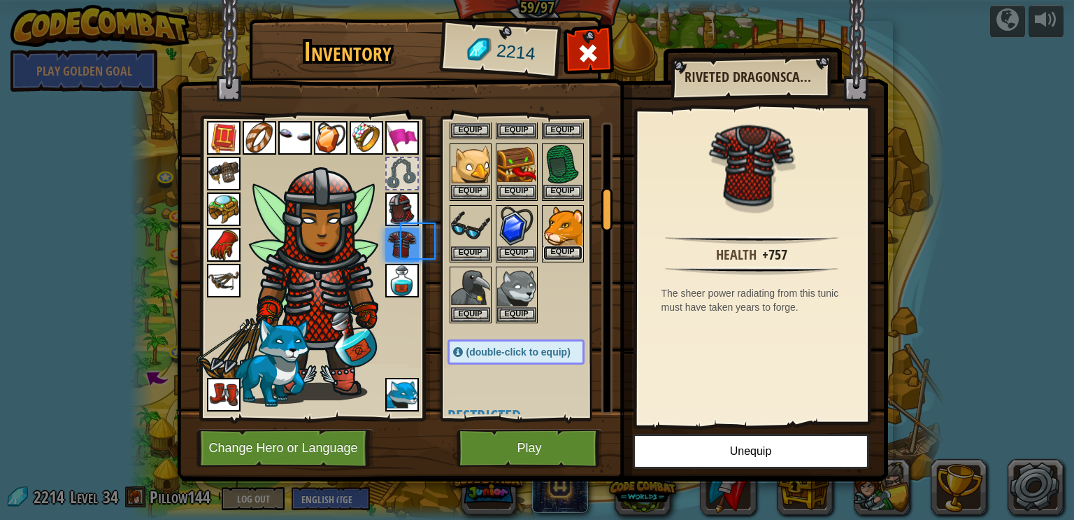
click at [560, 245] on button "Equip" at bounding box center [562, 252] width 39 height 15
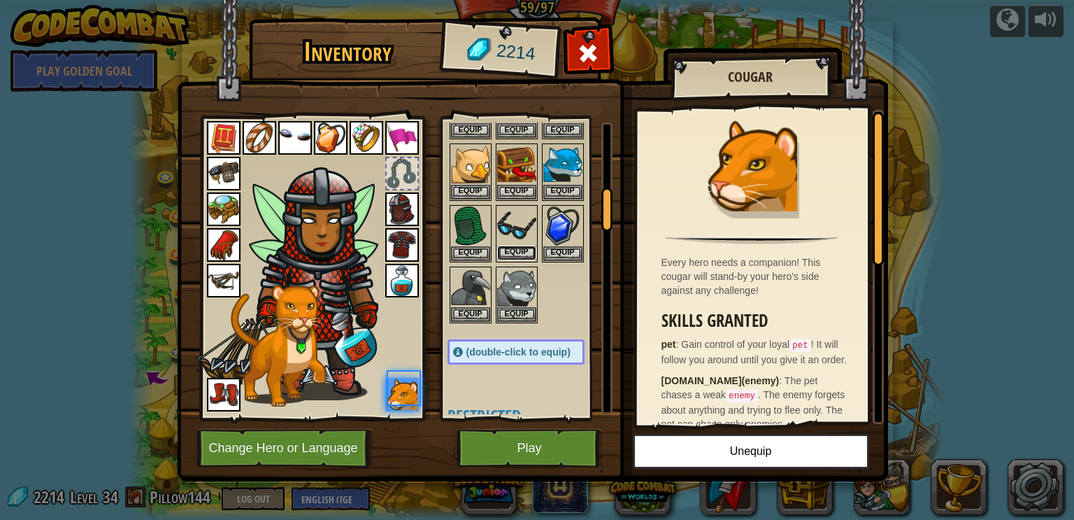
click at [524, 245] on button "Equip" at bounding box center [516, 252] width 39 height 15
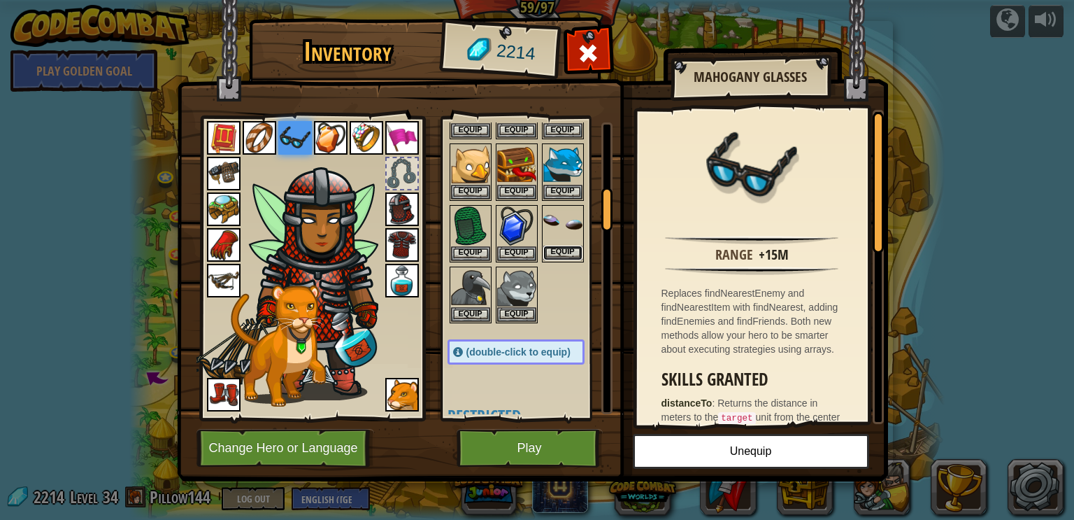
click at [569, 245] on button "Equip" at bounding box center [562, 252] width 39 height 15
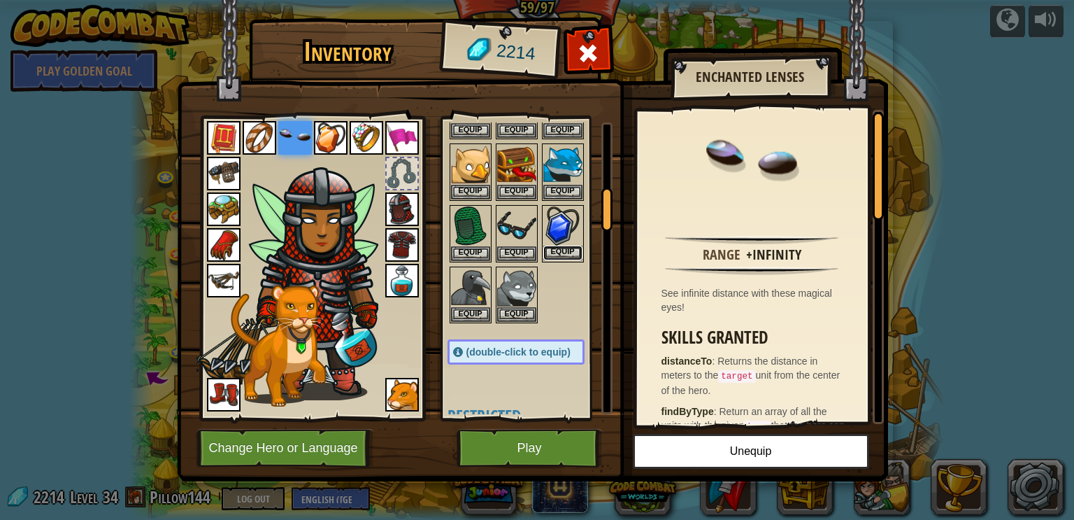
click at [570, 245] on button "Equip" at bounding box center [562, 252] width 39 height 15
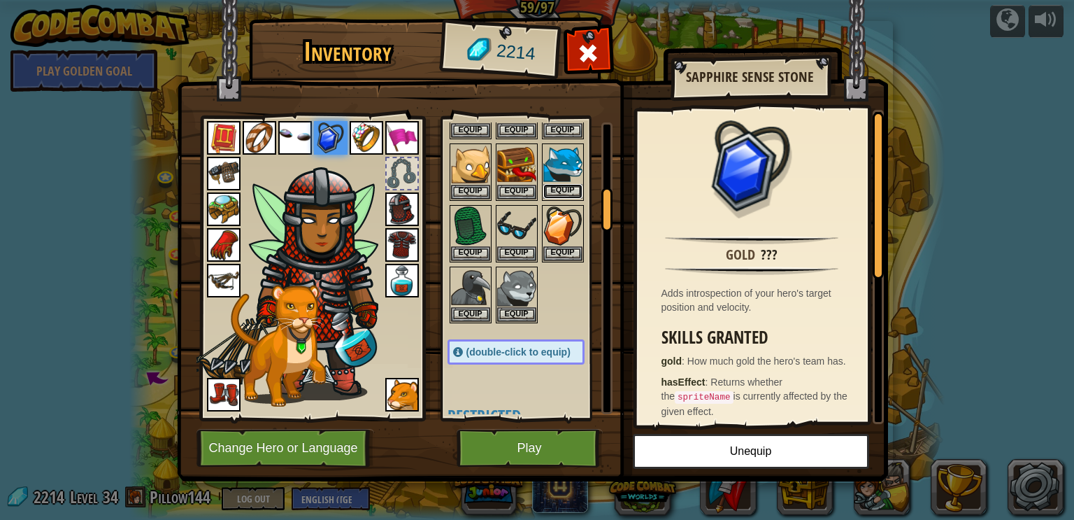
click at [576, 191] on button "Equip" at bounding box center [562, 191] width 39 height 15
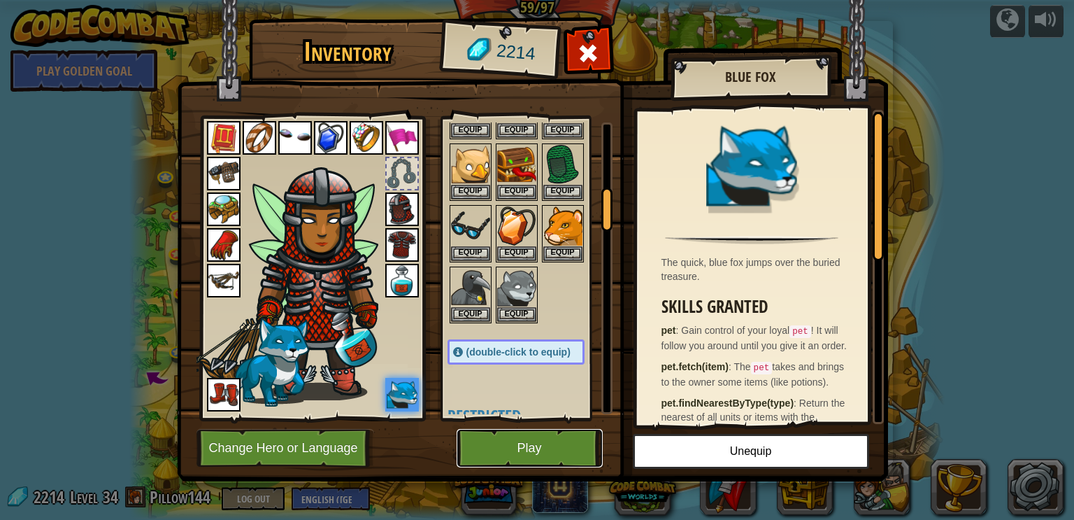
click at [559, 450] on button "Play" at bounding box center [530, 448] width 146 height 38
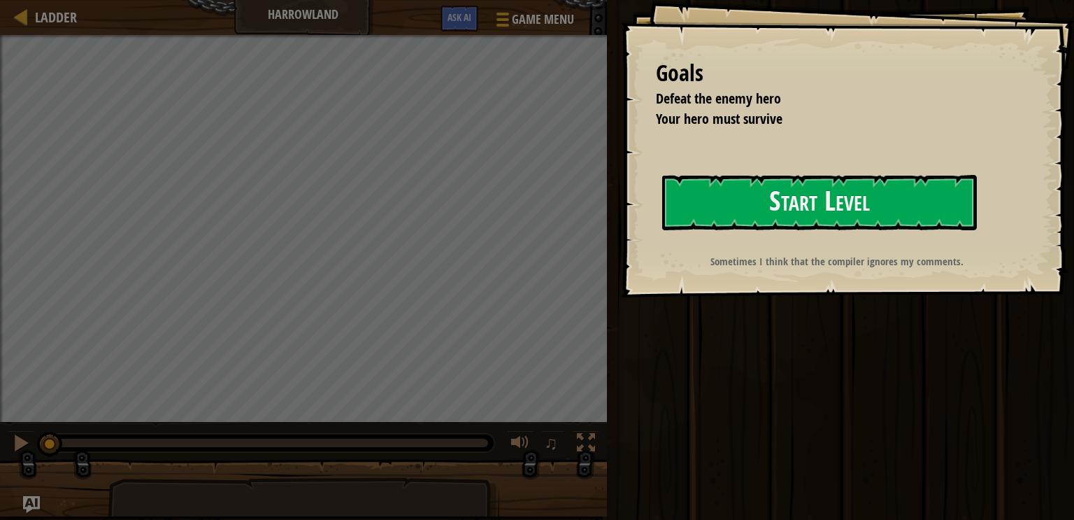
click at [1070, 459] on div "Run ⇧↵ Submit Done" at bounding box center [838, 256] width 471 height 513
click at [1070, 299] on div "Run ⇧↵ Submit Done" at bounding box center [838, 256] width 471 height 513
click at [1070, 283] on div "Goals Defeat the enemy hero Your hero must survive Start Level Error loading fr…" at bounding box center [847, 148] width 453 height 297
click at [943, 197] on button "Start Level" at bounding box center [819, 202] width 315 height 55
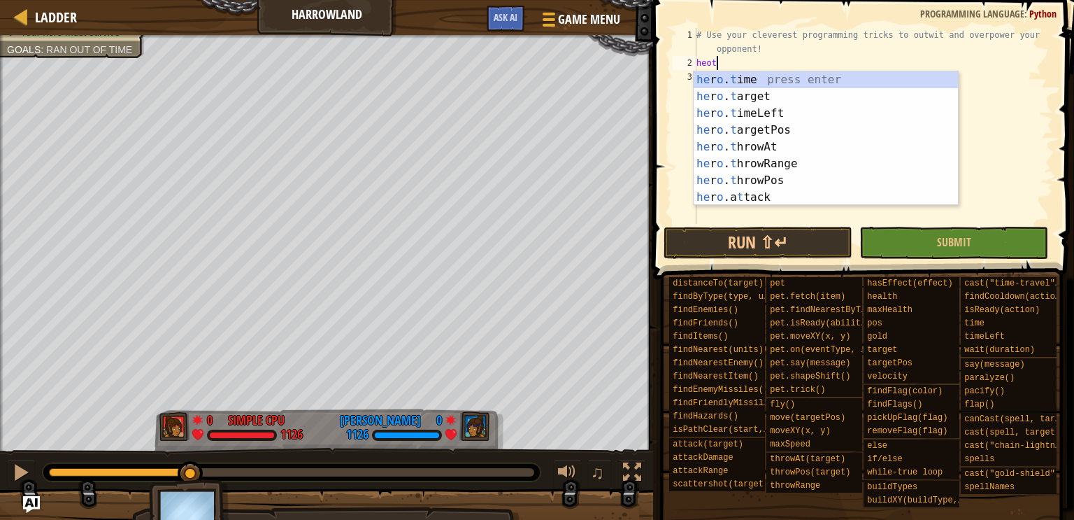
scroll to position [6, 1]
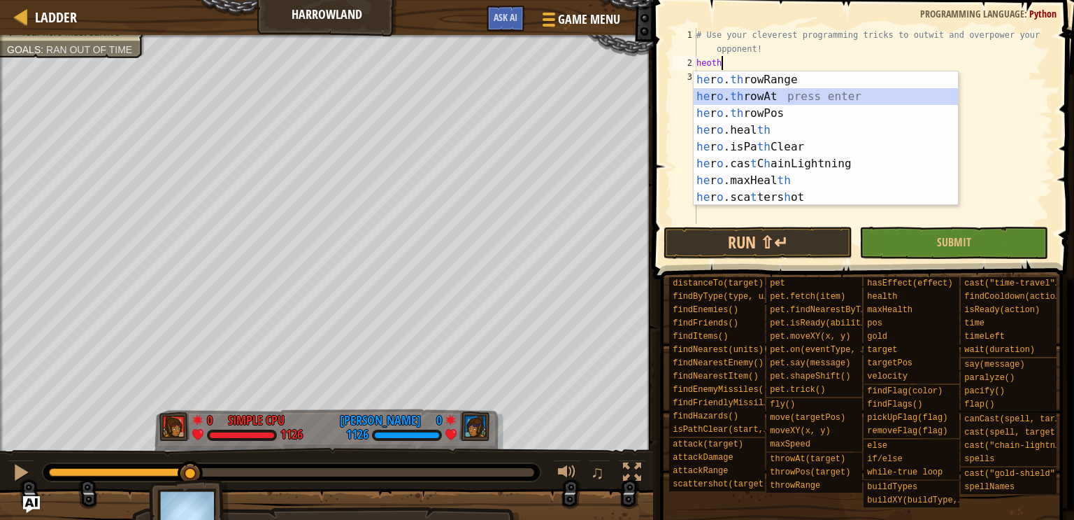
type textarea "hero.throwAt(enemy)"
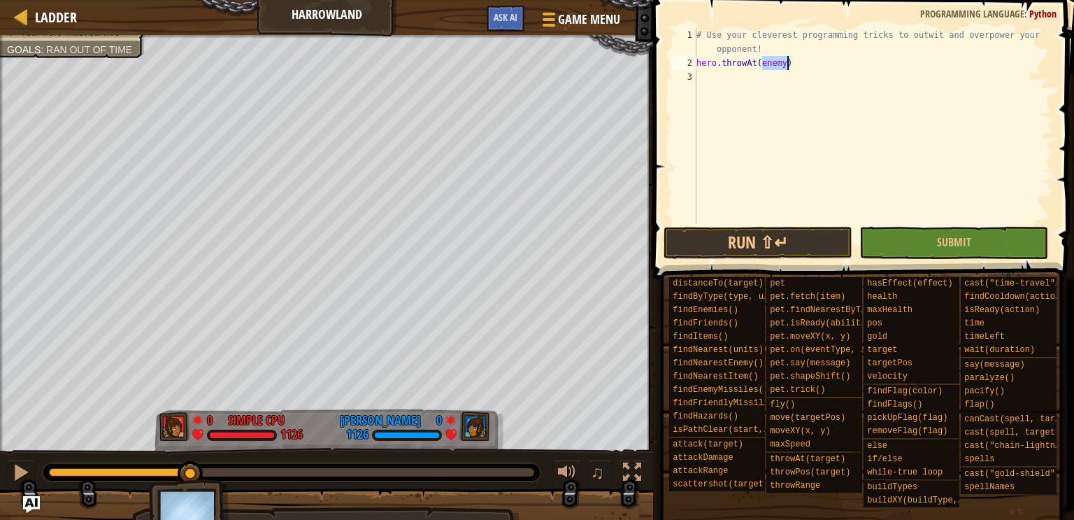
scroll to position [6, 0]
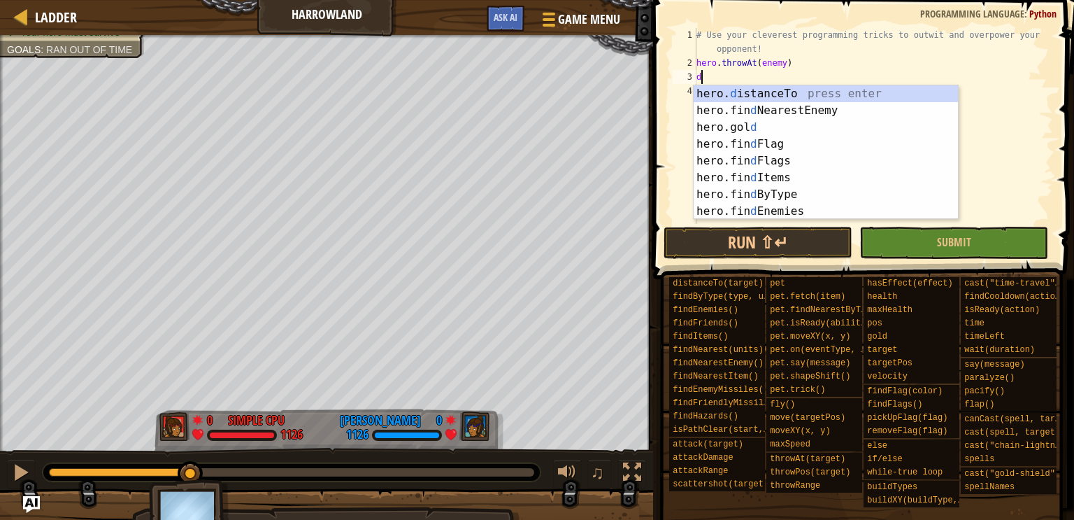
type textarea "d"
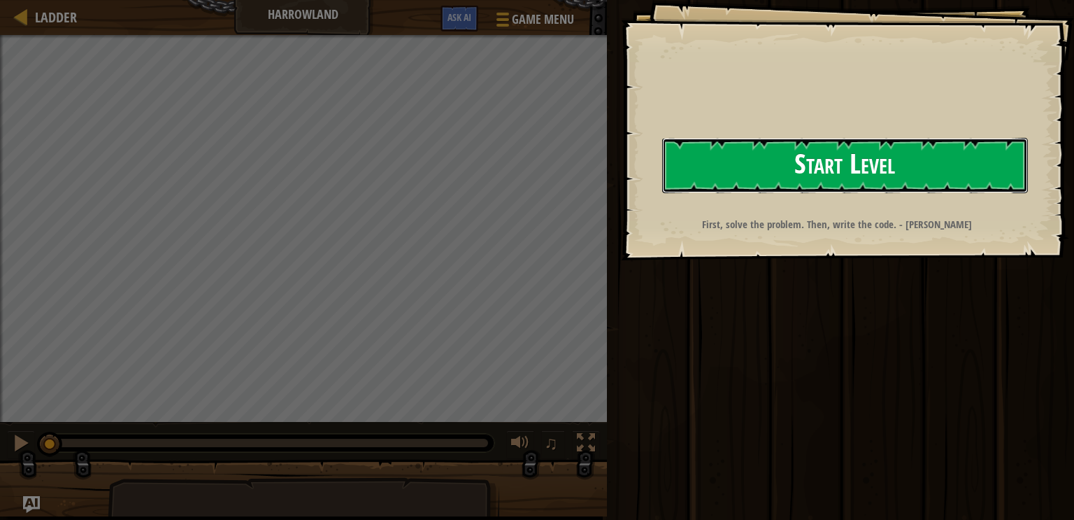
click at [892, 173] on button "Start Level" at bounding box center [845, 165] width 366 height 55
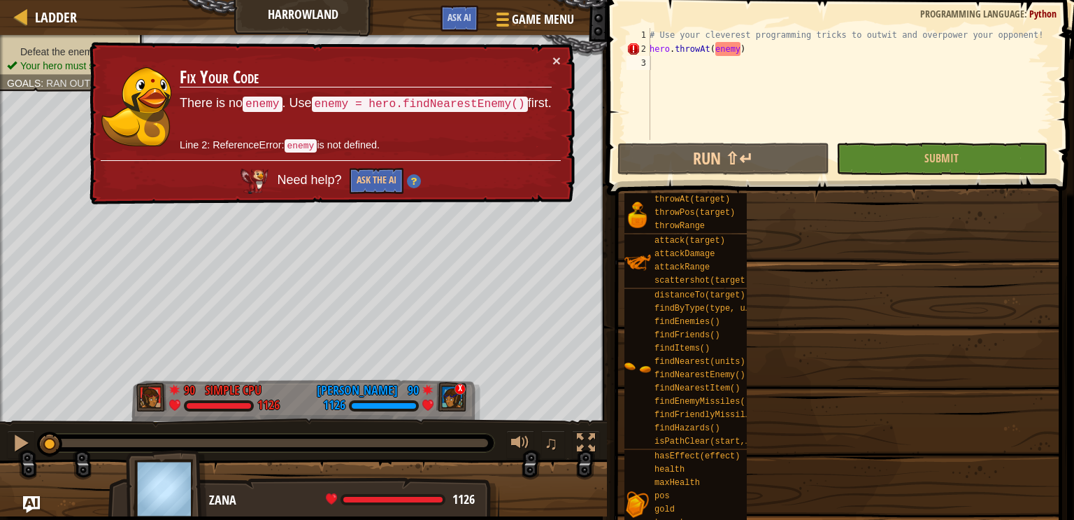
click at [657, 48] on div "# Use your cleverest programming tricks to outwit and overpower your opponent! …" at bounding box center [850, 98] width 406 height 140
type textarea "hero.throwAt(enemy)"
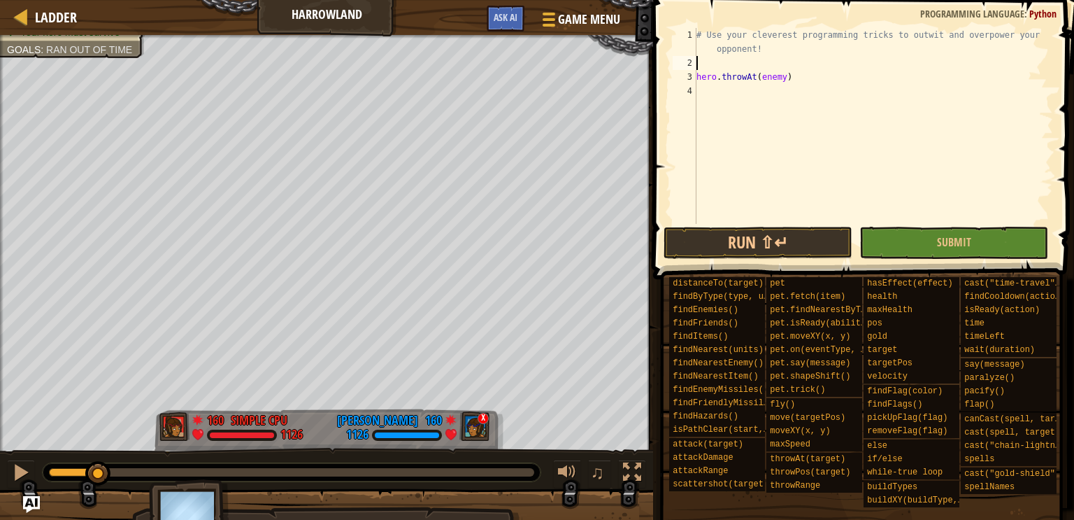
type textarea "e"
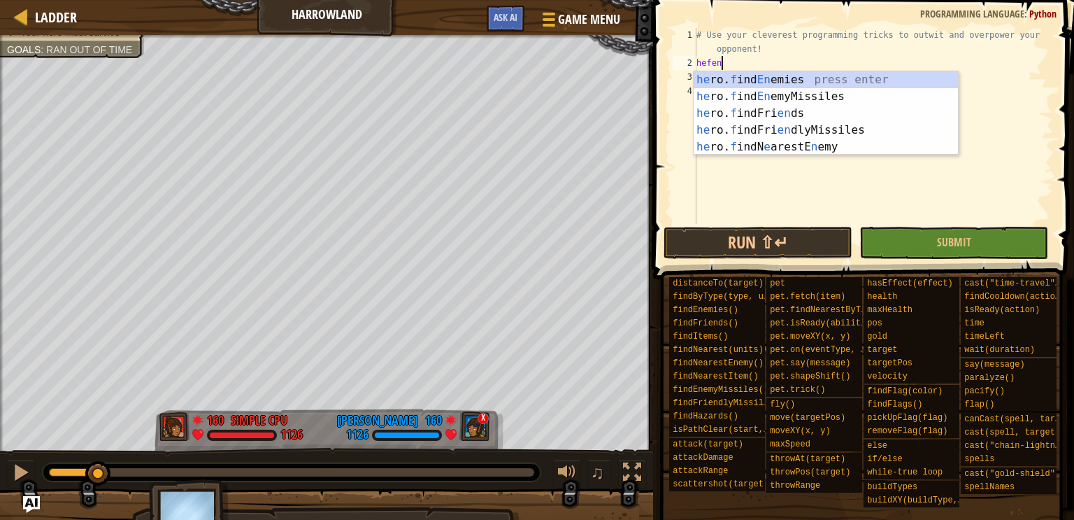
scroll to position [6, 0]
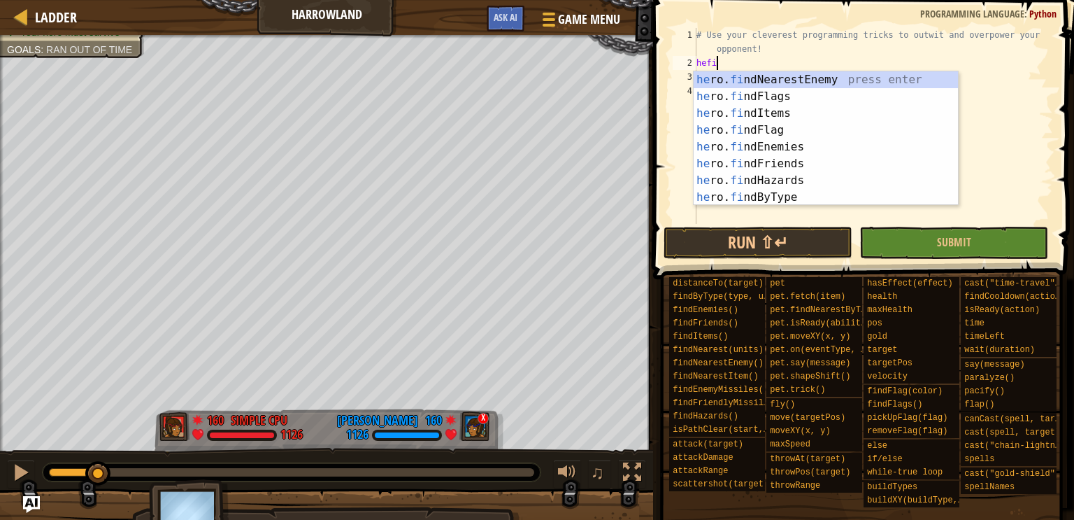
type textarea "hefin"
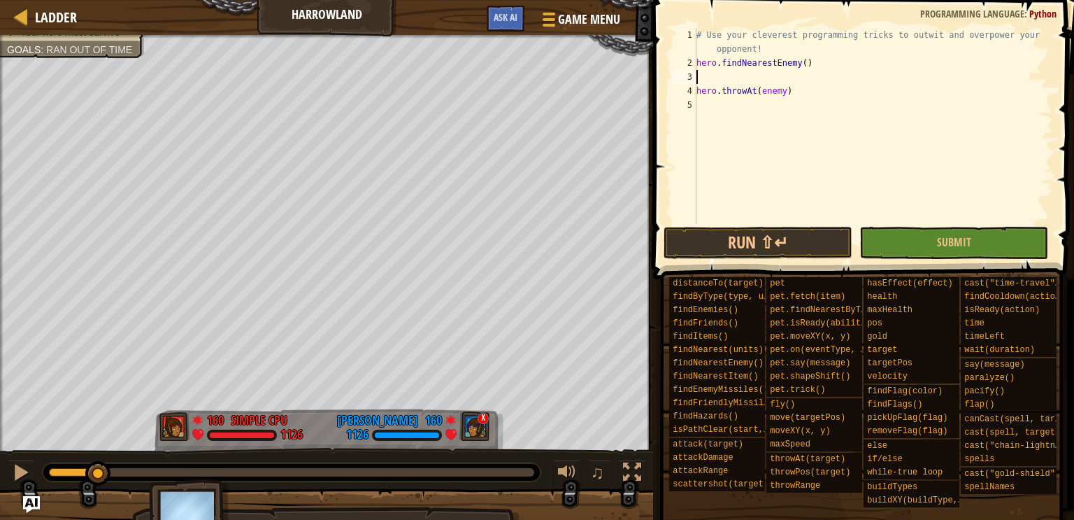
type textarea "hero.findNearestEnemy()"
click at [709, 106] on div "# Use your cleverest programming tricks to outwit and overpower your opponent! …" at bounding box center [873, 147] width 359 height 238
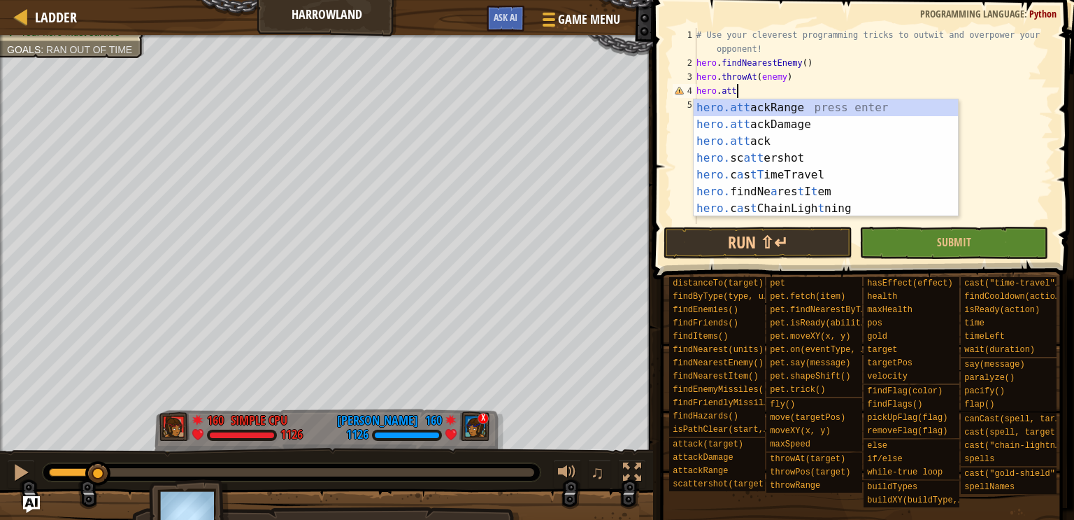
scroll to position [6, 3]
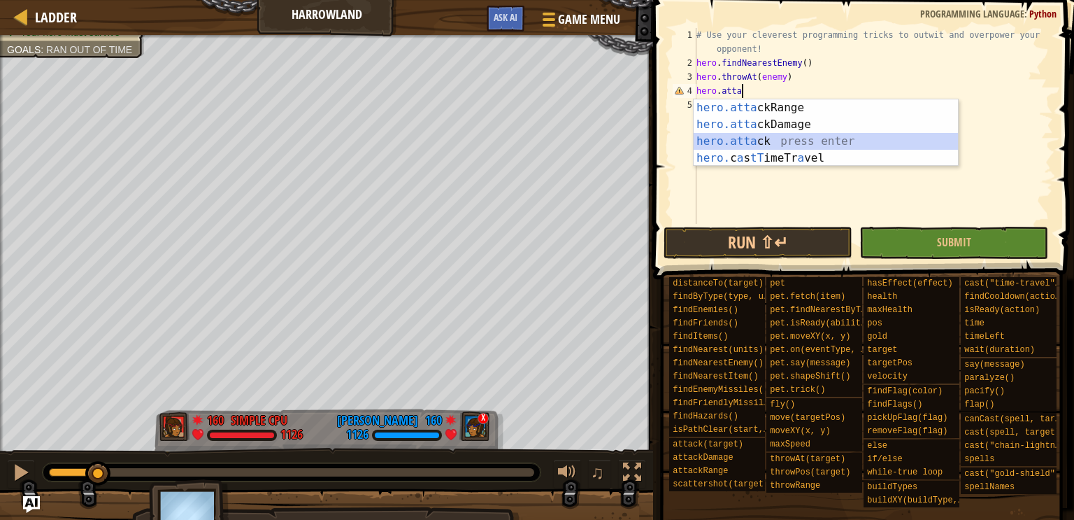
type textarea "hero.attack(enemy)"
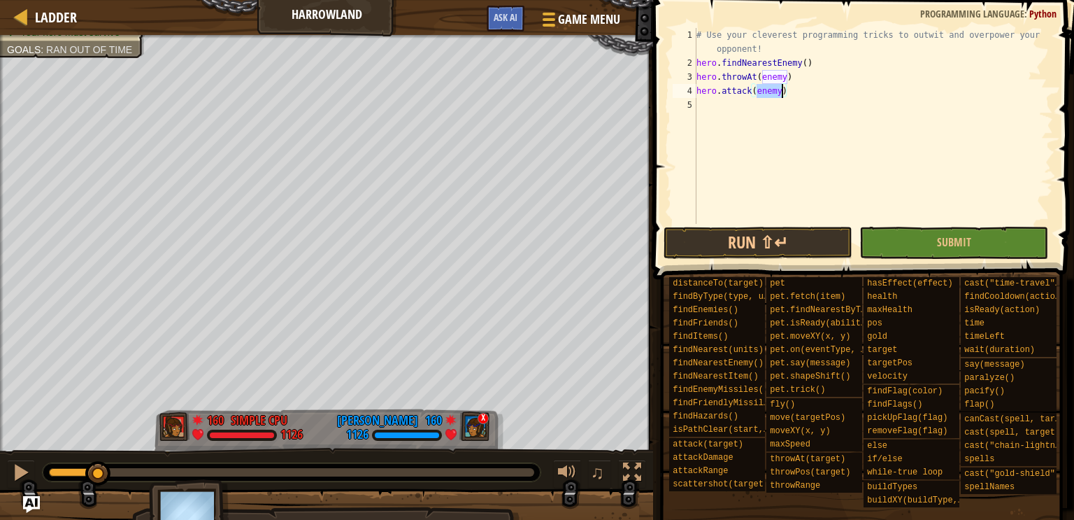
scroll to position [6, 0]
click at [690, 62] on div "2" at bounding box center [685, 63] width 24 height 14
type textarea "hero.findNearestEnemy()"
type textarea "w"
click at [699, 80] on div "# Use your cleverest programming tricks to outwit and overpower your opponent! …" at bounding box center [873, 147] width 359 height 238
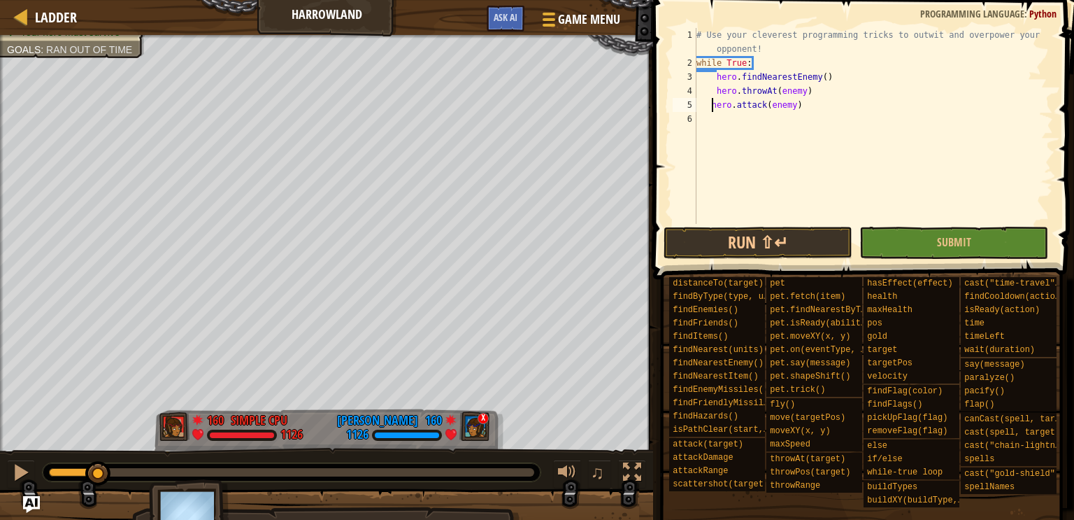
type textarea "hero.attack(enemy)"
type textarea "hero.findNearestEnemy()"
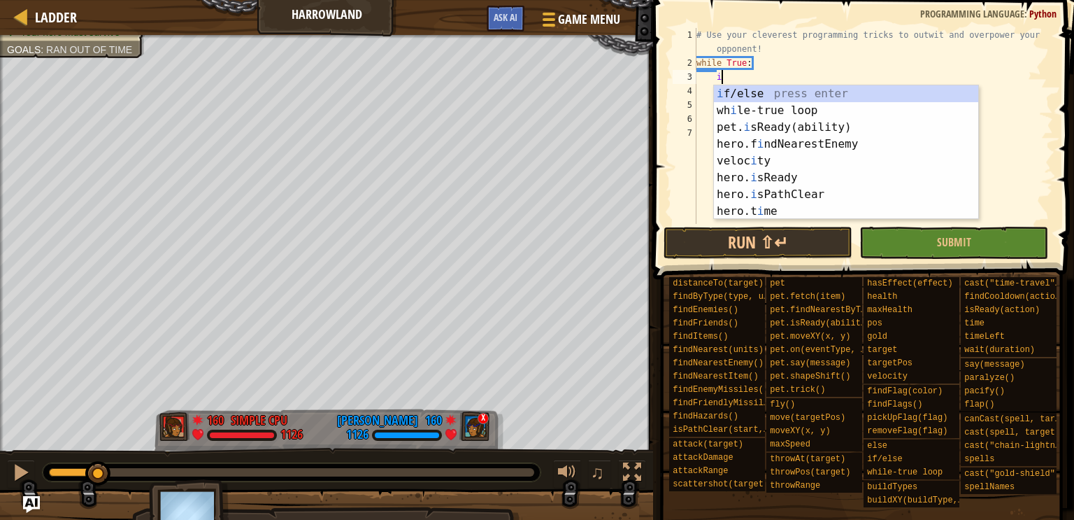
scroll to position [6, 1]
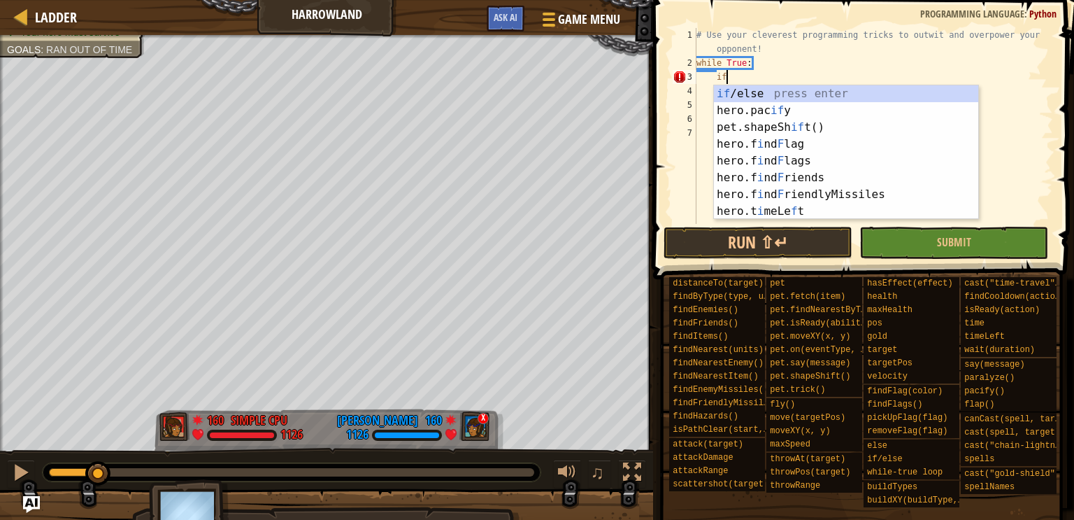
type textarea "if enemy:"
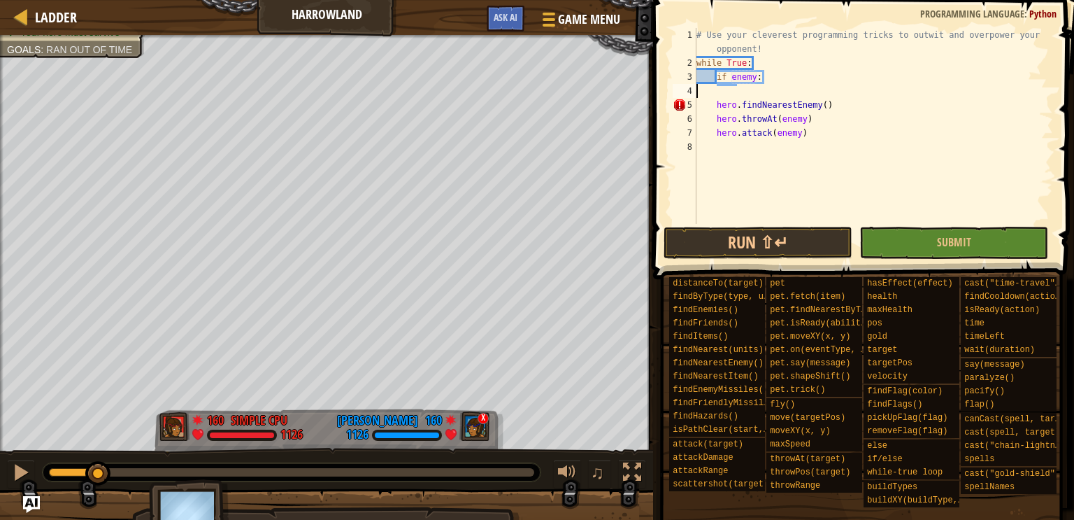
scroll to position [6, 0]
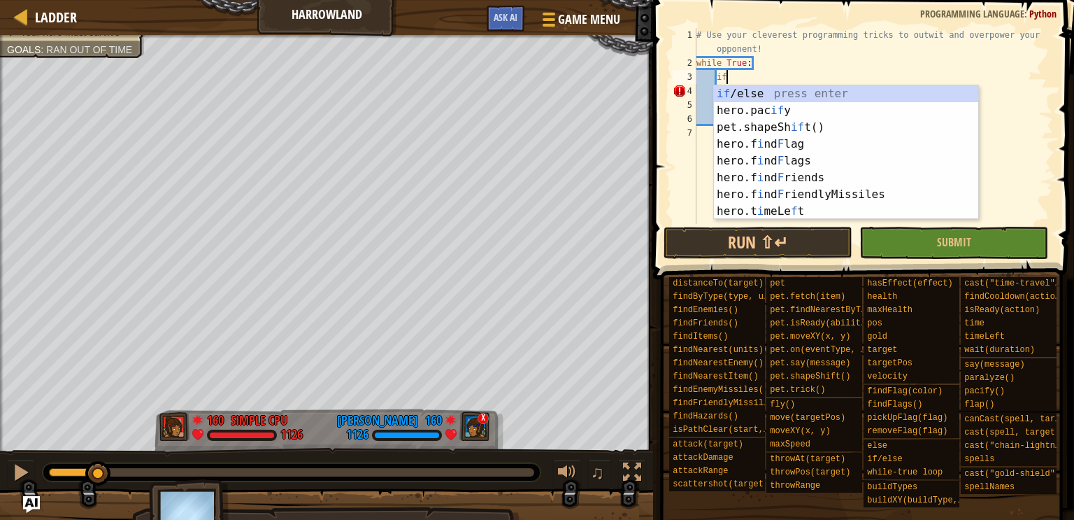
type textarea "i"
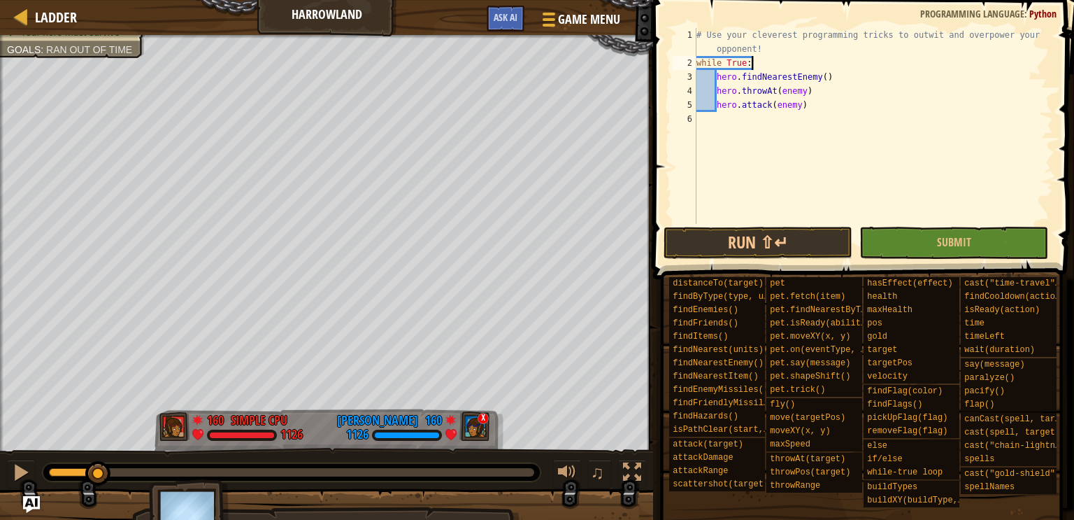
click at [713, 73] on div "# Use your cleverest programming tricks to outwit and overpower your opponent! …" at bounding box center [873, 147] width 359 height 238
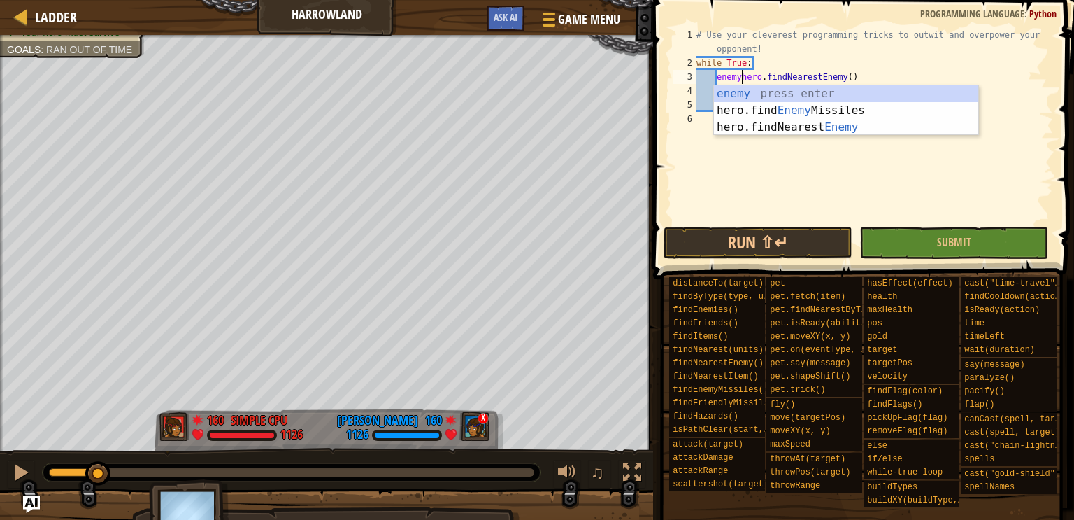
scroll to position [6, 4]
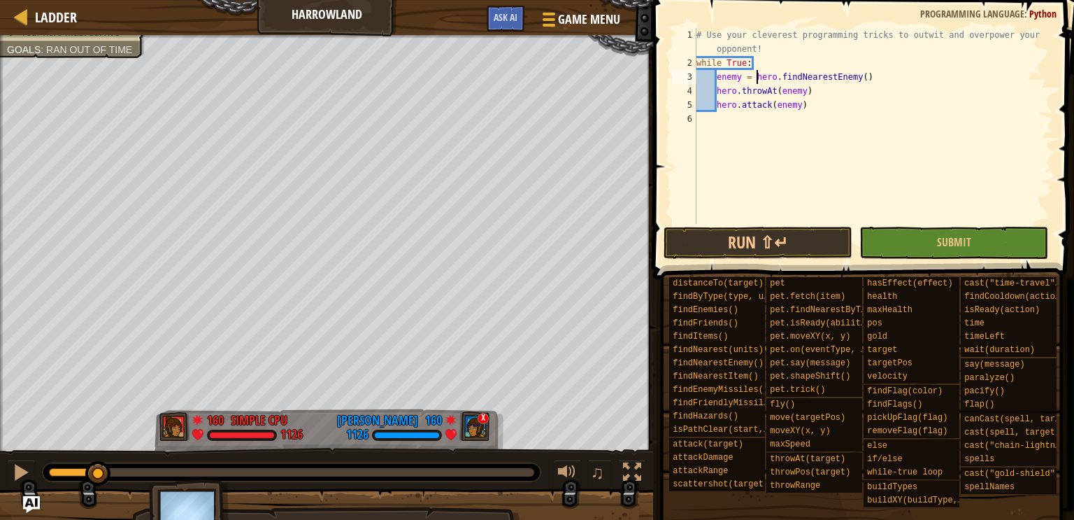
type textarea "hero.throwAt(enemy)"
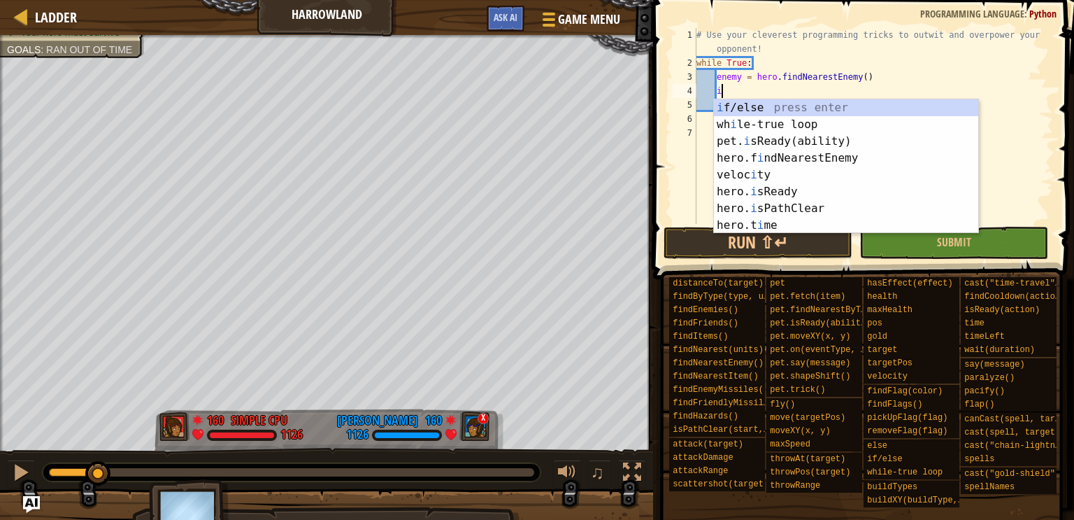
type textarea "if enemy:"
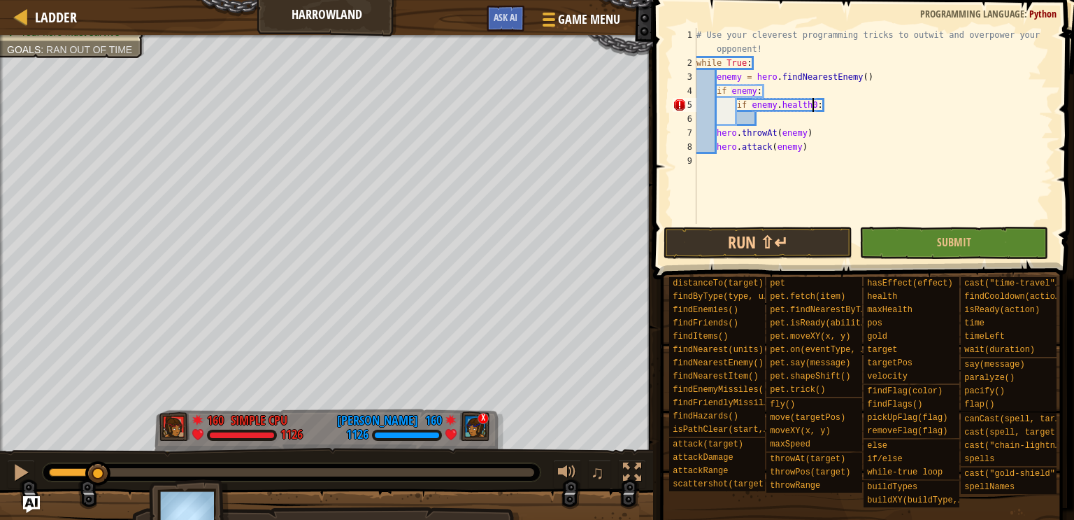
scroll to position [6, 9]
type textarea "if enemy.health > 0:"
click at [714, 120] on div "# Use your cleverest programming tricks to outwit and overpower your opponent! …" at bounding box center [873, 147] width 359 height 238
type textarea "hero.attack(enemy)"
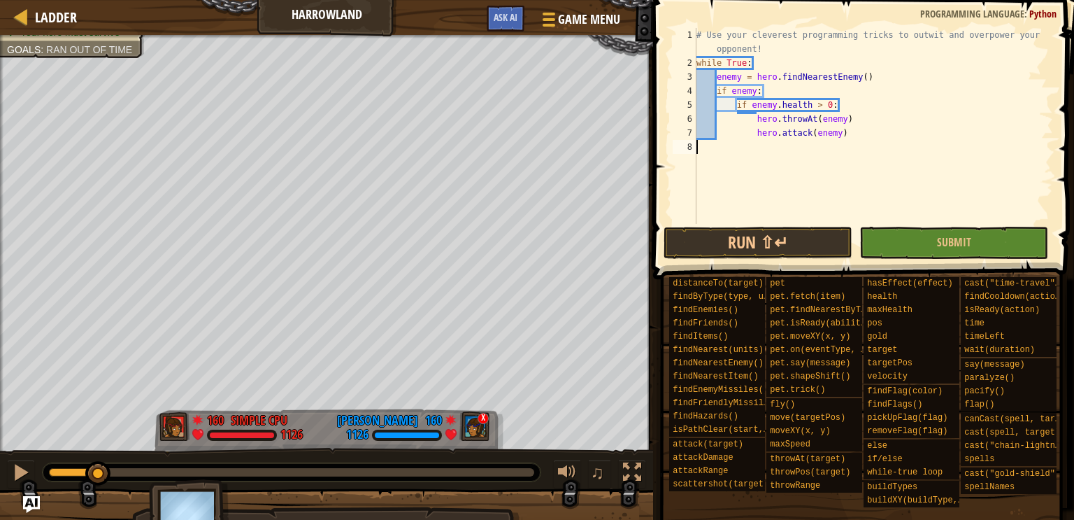
type textarea "hero.attack(enemy)"
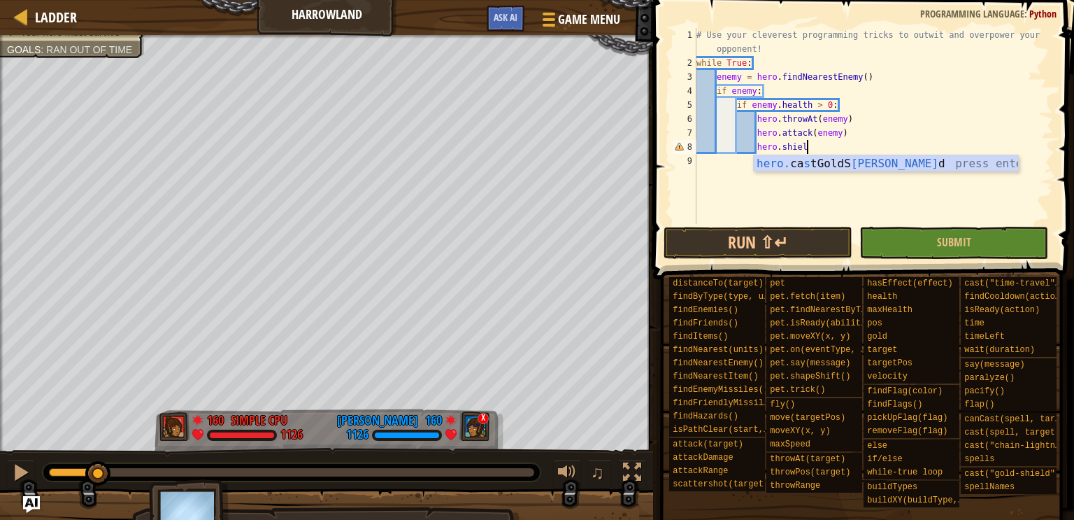
scroll to position [6, 8]
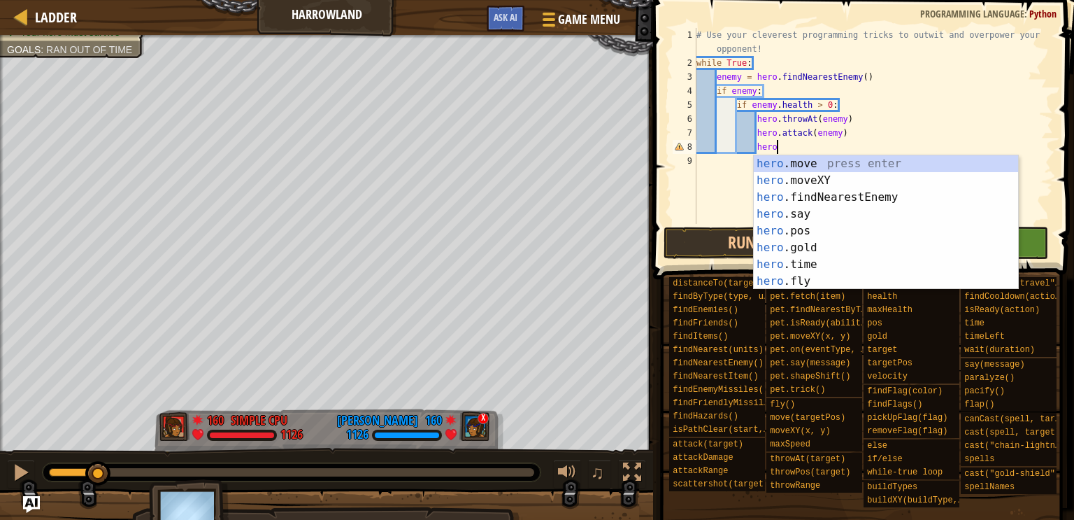
type textarea "h"
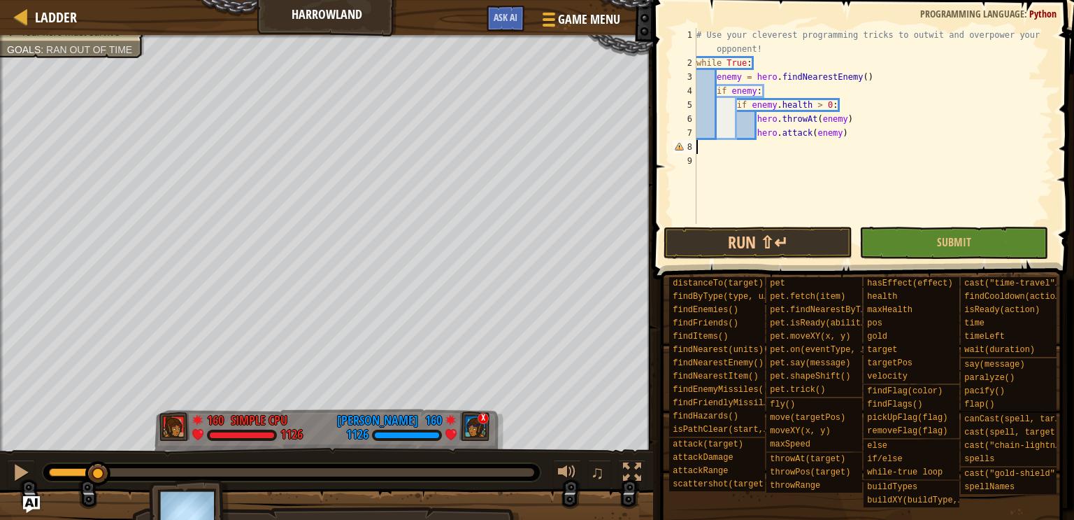
scroll to position [6, 0]
type textarea "hero.attack(enemy)"
click at [766, 238] on button "Run ⇧↵" at bounding box center [758, 243] width 189 height 32
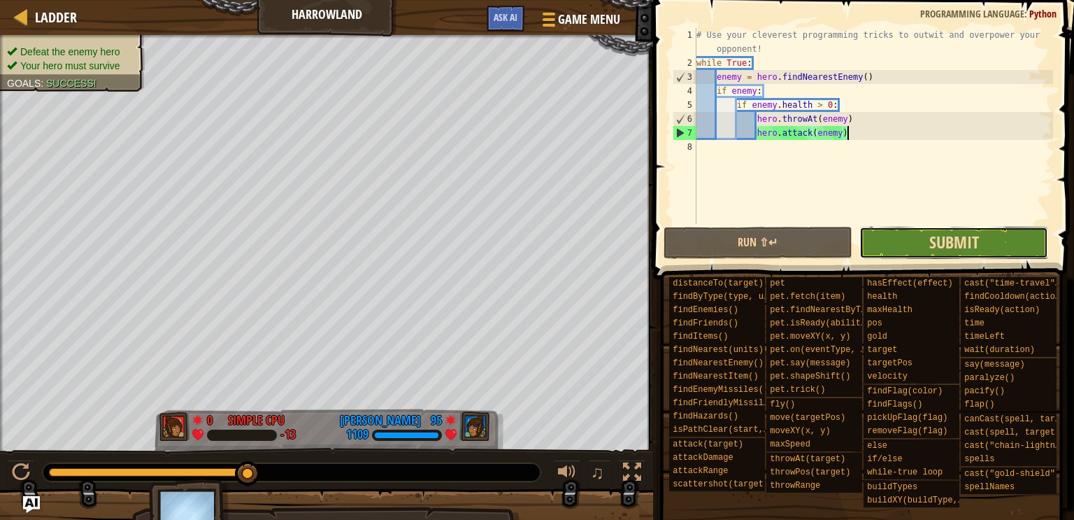
click at [945, 247] on span "Submit" at bounding box center [954, 242] width 50 height 22
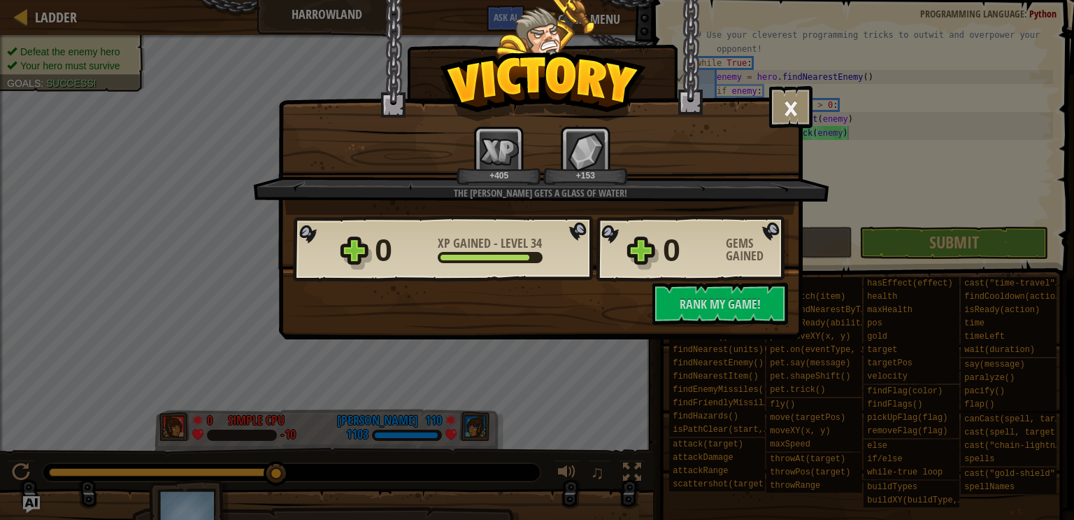
click at [1070, 377] on div "× How fun was this level? Tell us more! The victor gets a glass of water! +405 …" at bounding box center [537, 260] width 1074 height 520
click at [0, 443] on div "× How fun was this level? Tell us more! The victor gets a glass of water! +405 …" at bounding box center [537, 260] width 1074 height 520
click at [749, 300] on span "Rank My Game!" at bounding box center [720, 303] width 81 height 17
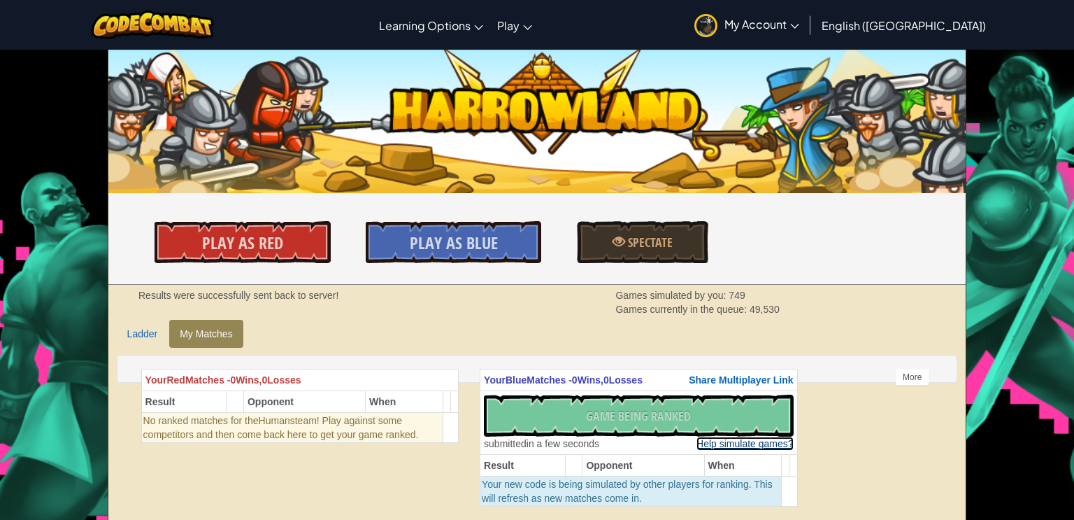
click at [720, 448] on link "Help simulate games?" at bounding box center [745, 443] width 97 height 14
click at [745, 470] on th "When" at bounding box center [743, 466] width 78 height 22
click at [759, 443] on link "Help simulate games?" at bounding box center [745, 443] width 97 height 14
click at [733, 436] on link "Help simulate games?" at bounding box center [745, 443] width 97 height 14
click at [737, 442] on link "Help simulate games?" at bounding box center [745, 443] width 97 height 14
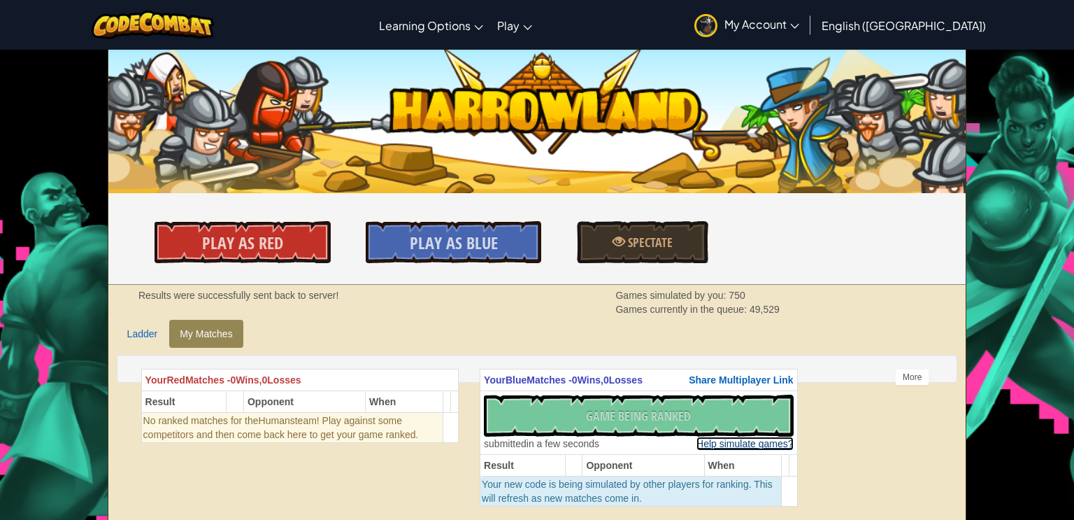
click at [753, 443] on link "Help simulate games?" at bounding box center [745, 443] width 97 height 14
click at [752, 447] on link "Help simulate games?" at bounding box center [745, 443] width 97 height 14
click at [752, 443] on link "Help simulate games?" at bounding box center [745, 443] width 97 height 14
click at [745, 445] on link "Help simulate games?" at bounding box center [745, 443] width 97 height 14
click at [744, 448] on link "Help simulate games?" at bounding box center [745, 443] width 97 height 14
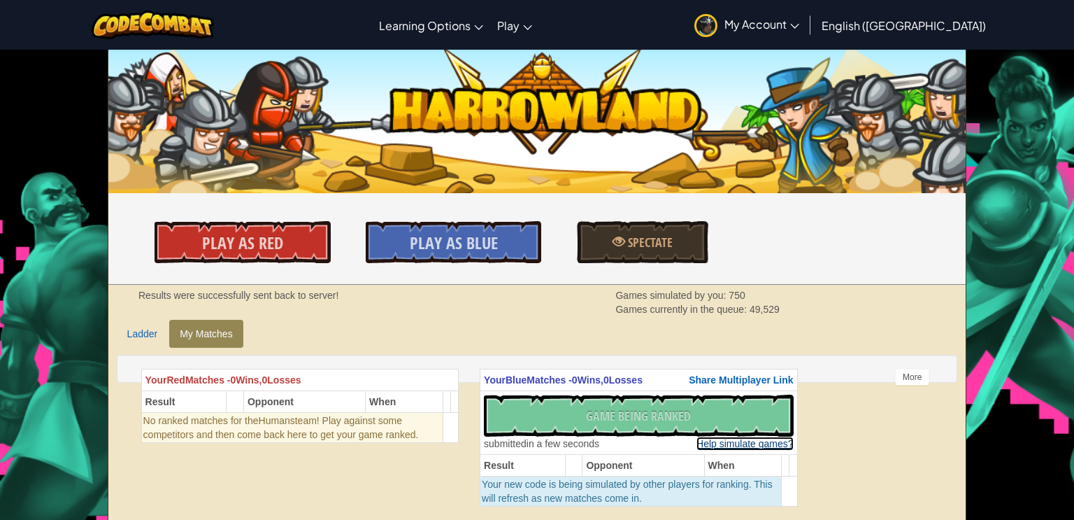
click at [739, 443] on link "Help simulate games?" at bounding box center [745, 443] width 97 height 14
click at [428, 247] on span "Play As Blue" at bounding box center [454, 242] width 88 height 22
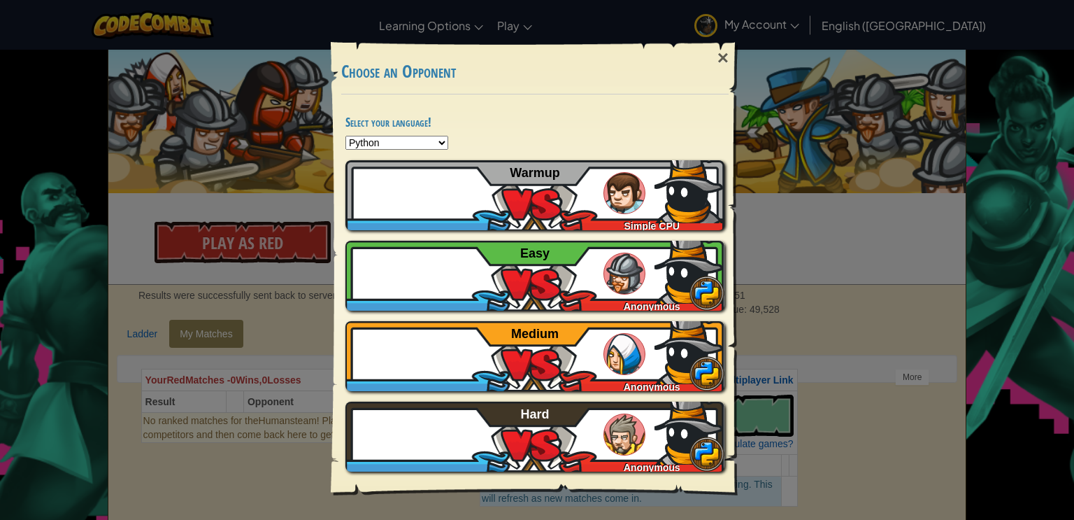
click at [210, 243] on div "× Choose an Opponent Select your language! Python JavaScript CoffeeScript Lua C…" at bounding box center [537, 260] width 1074 height 520
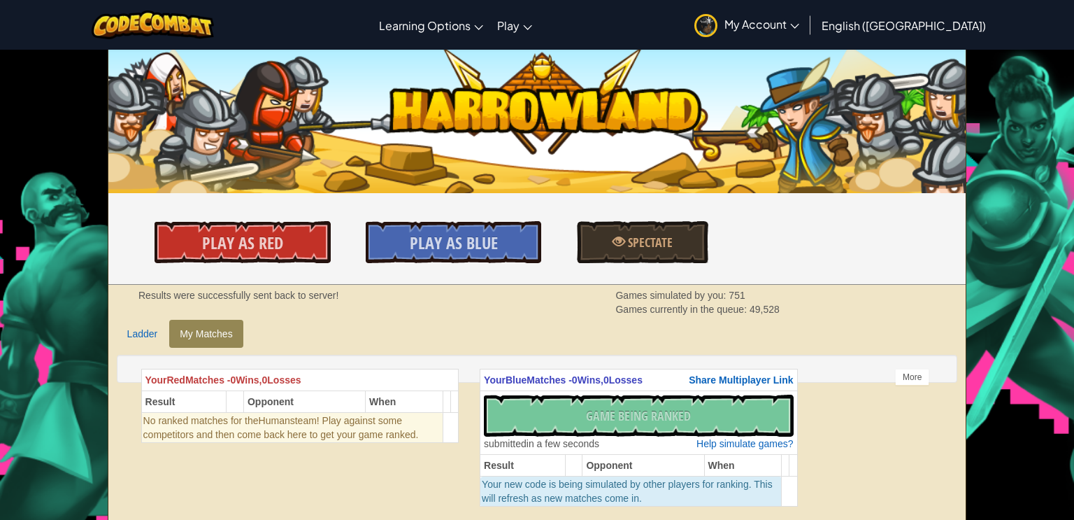
click at [219, 243] on span "Play As Red" at bounding box center [242, 242] width 81 height 22
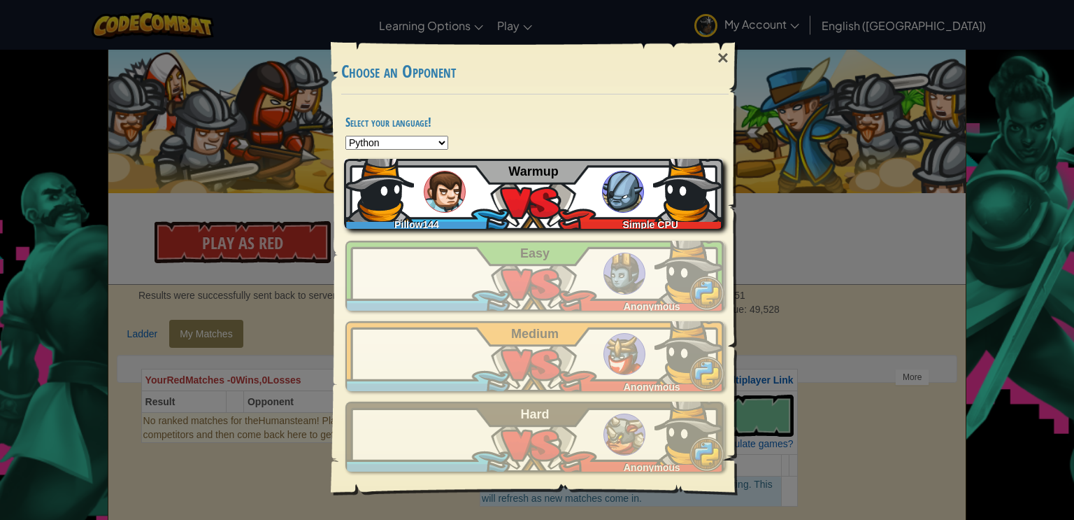
click at [402, 204] on img at bounding box center [379, 187] width 70 height 70
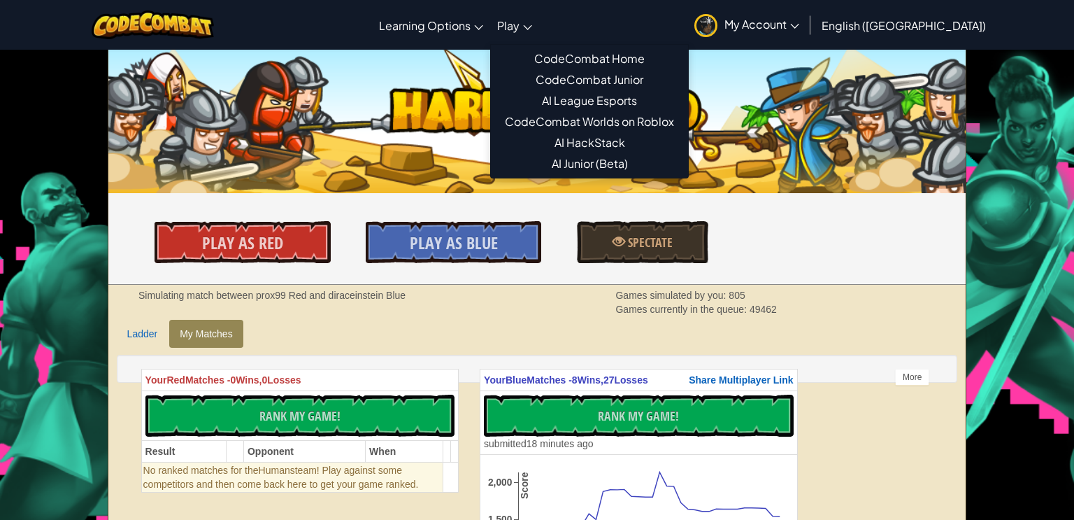
click at [520, 27] on span "Play" at bounding box center [508, 25] width 22 height 15
click at [663, 62] on link "CodeCombat Home" at bounding box center [589, 58] width 197 height 21
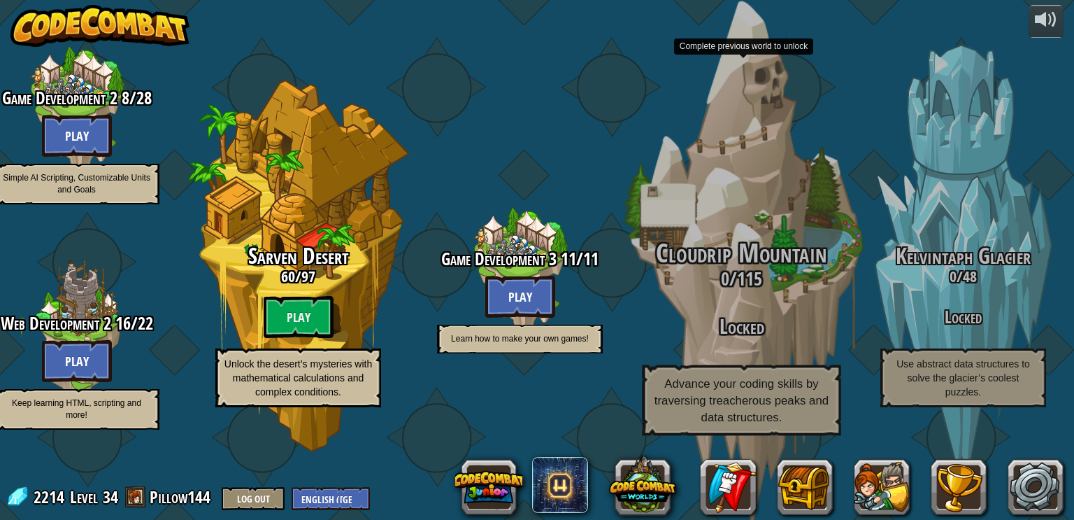
click at [736, 308] on div "Cloudrip Mountain 0 / 115 Locked Advance your coding skills by traversing treac…" at bounding box center [741, 337] width 266 height 197
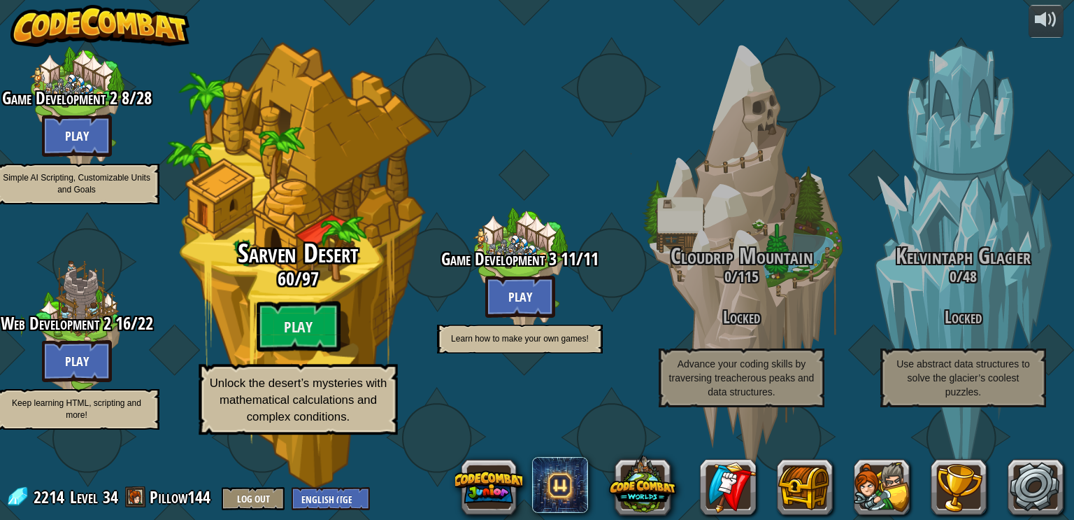
click at [325, 289] on h3 "60 / 97" at bounding box center [298, 279] width 266 height 20
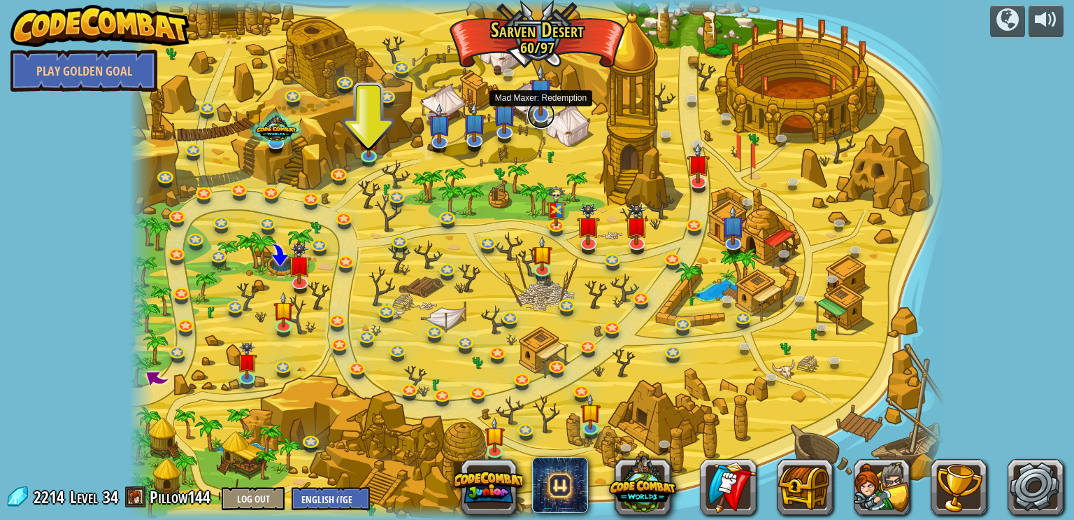
click at [554, 116] on link at bounding box center [541, 115] width 28 height 28
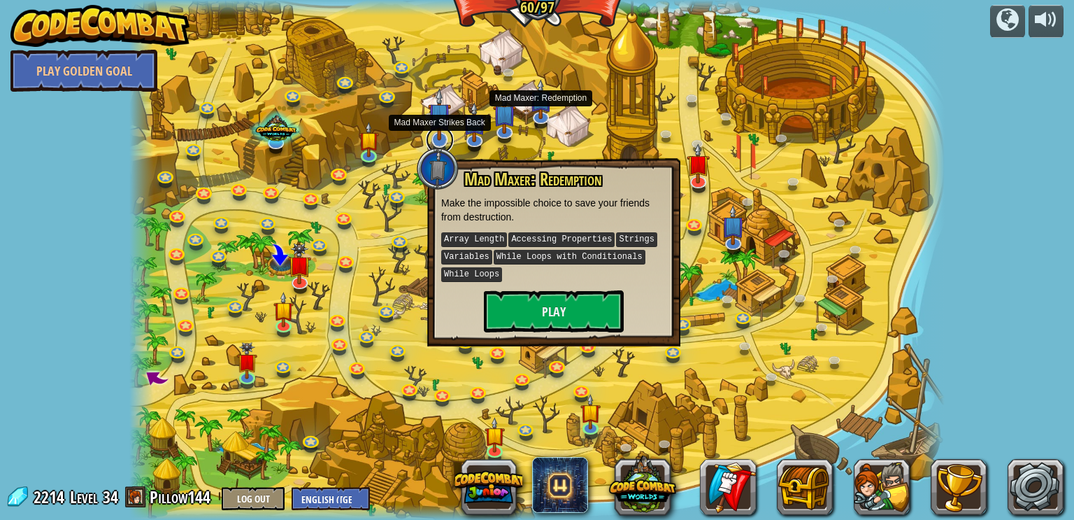
click at [447, 141] on link at bounding box center [440, 140] width 28 height 28
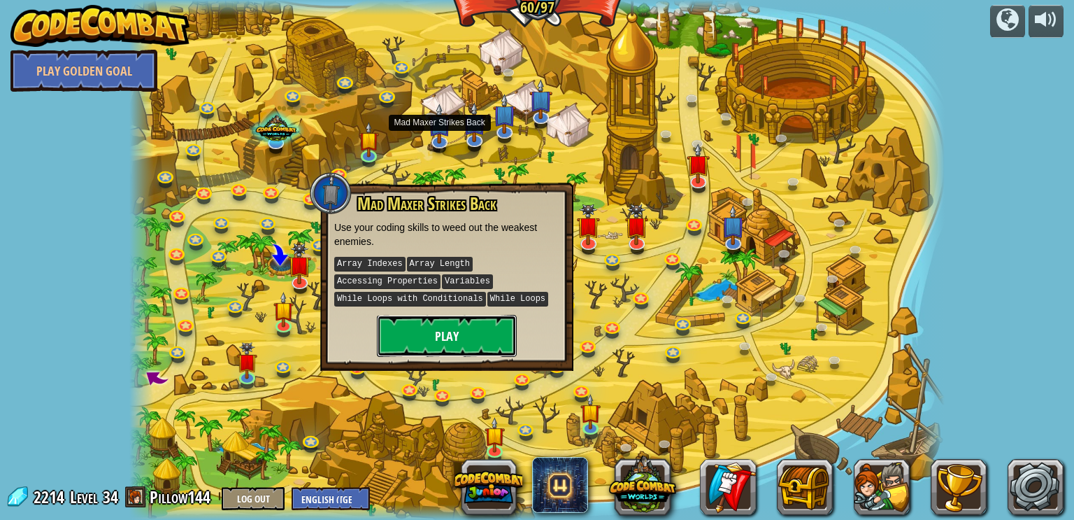
click at [456, 327] on button "Play" at bounding box center [447, 336] width 140 height 42
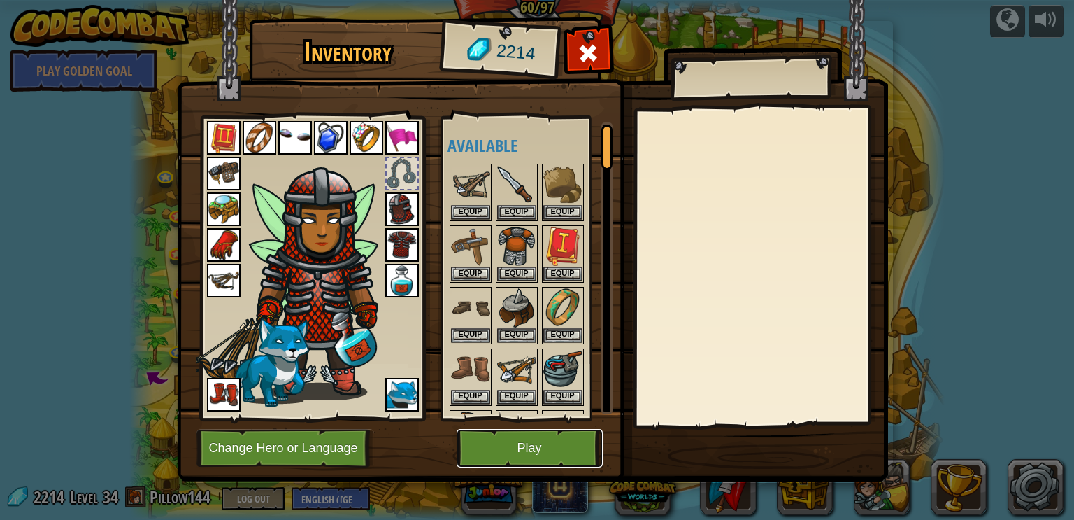
click at [526, 452] on button "Play" at bounding box center [530, 448] width 146 height 38
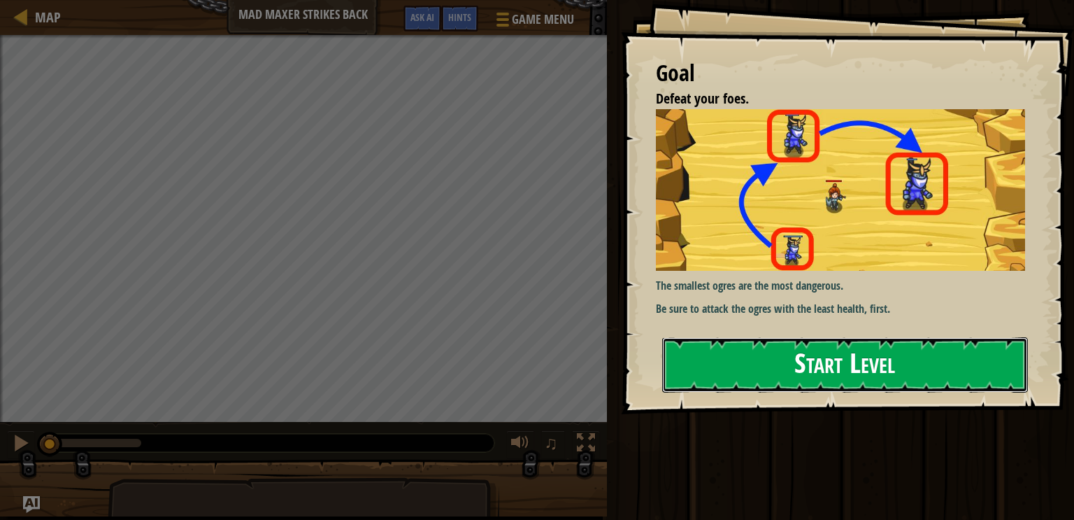
click at [982, 353] on button "Start Level" at bounding box center [845, 364] width 366 height 55
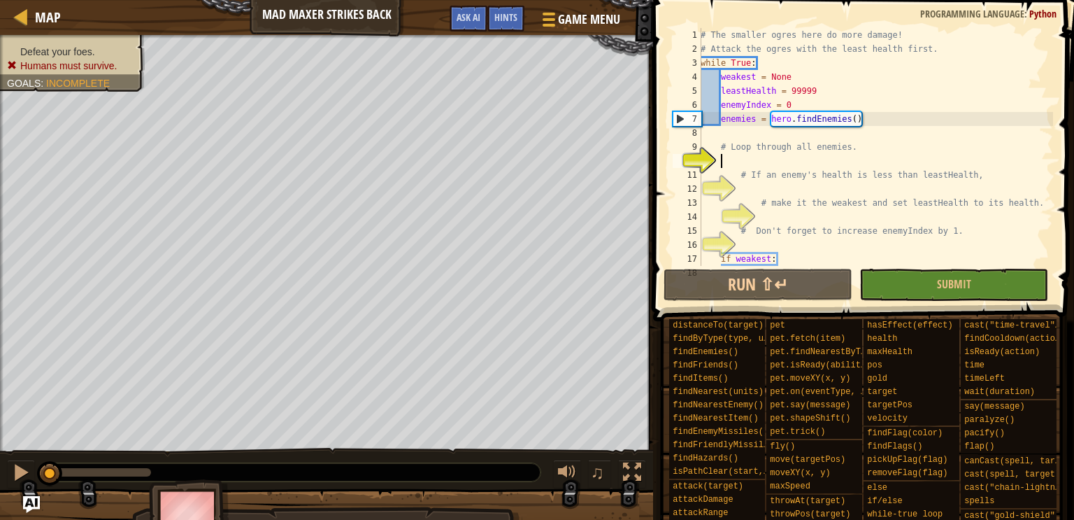
scroll to position [7, 0]
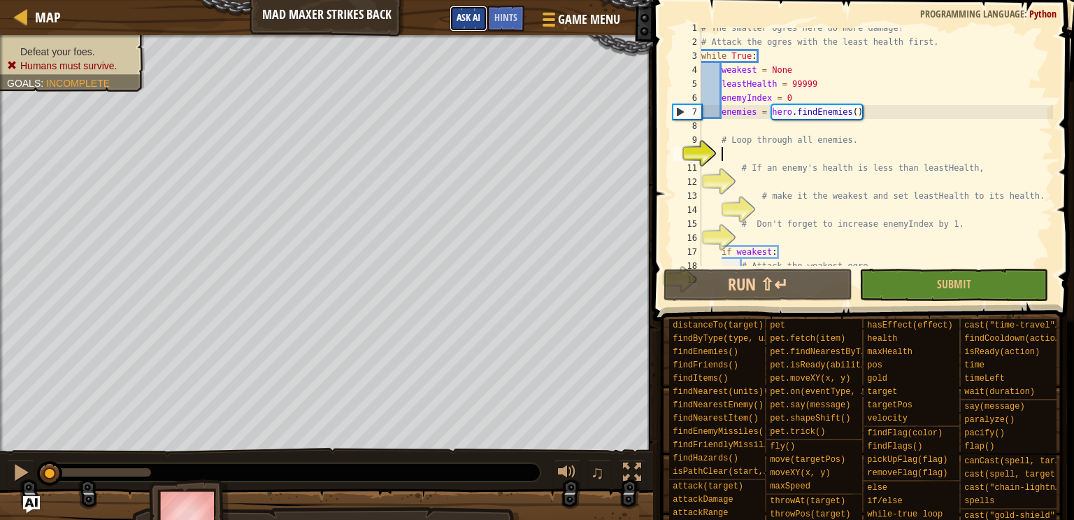
click at [469, 17] on span "Ask AI" at bounding box center [469, 16] width 24 height 13
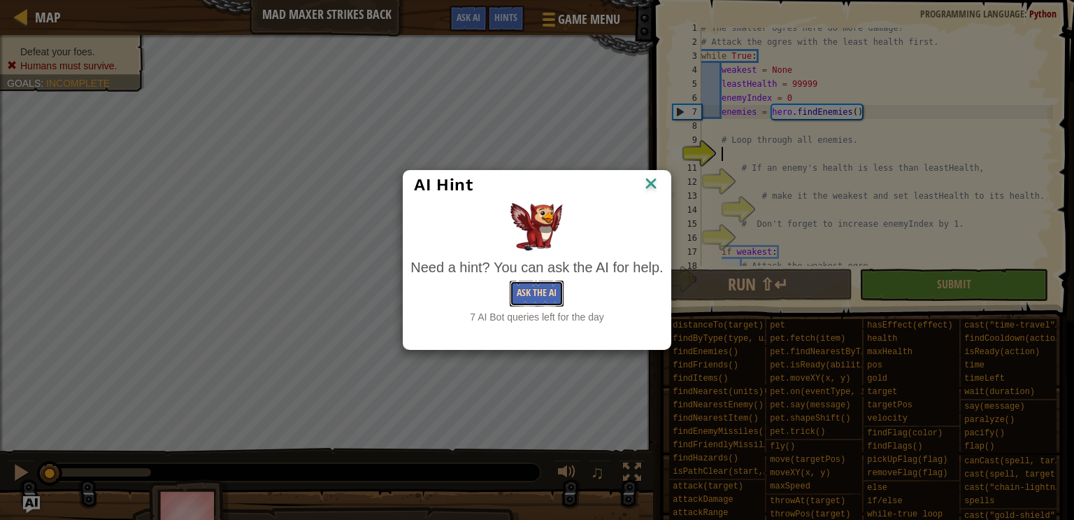
click at [523, 299] on button "Ask the AI" at bounding box center [537, 293] width 54 height 26
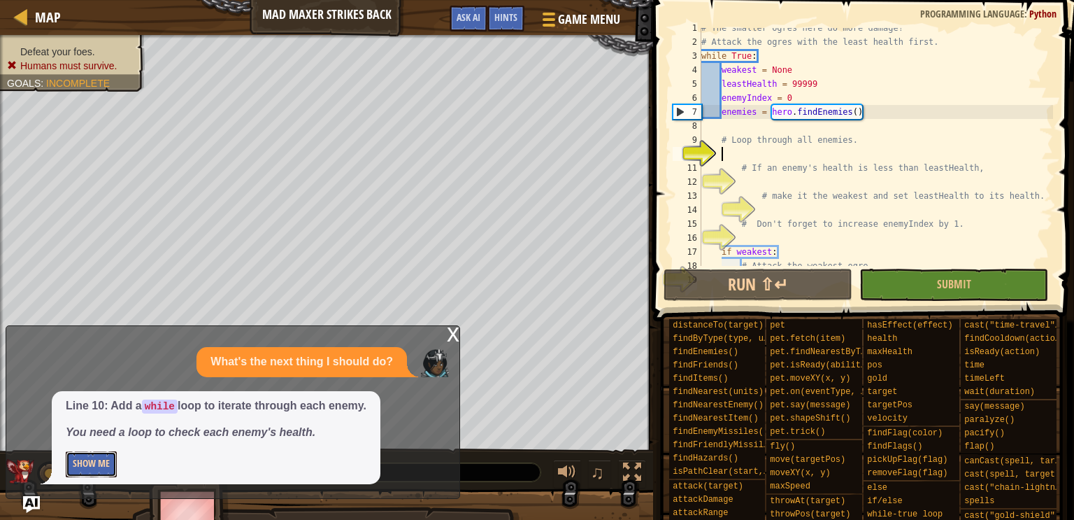
click at [103, 469] on button "Show Me" at bounding box center [91, 464] width 51 height 26
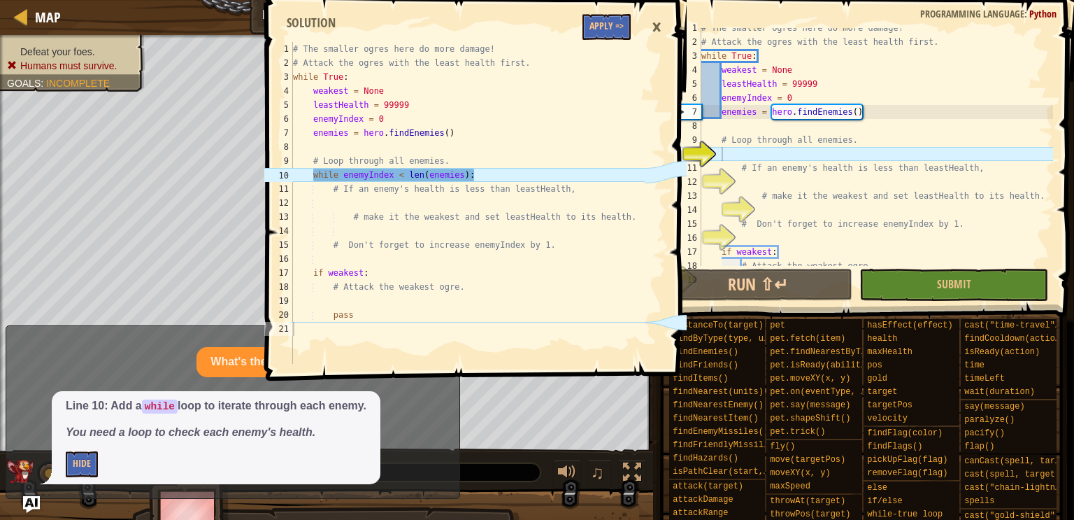
click at [736, 145] on div "# The smaller ogres here do more damage! # Attack the ogres with the least heal…" at bounding box center [876, 154] width 355 height 266
type textarea "# Loop through all enemies."
click at [733, 145] on div "# The smaller ogres here do more damage! # Attack the ogres with the least heal…" at bounding box center [876, 154] width 355 height 266
click at [1070, 327] on div "1 2 3 4 5 6 7 8 9 10 11 12 13 14 15 16 17 18 19 # The smaller ogres here do mor…" at bounding box center [861, 188] width 425 height 362
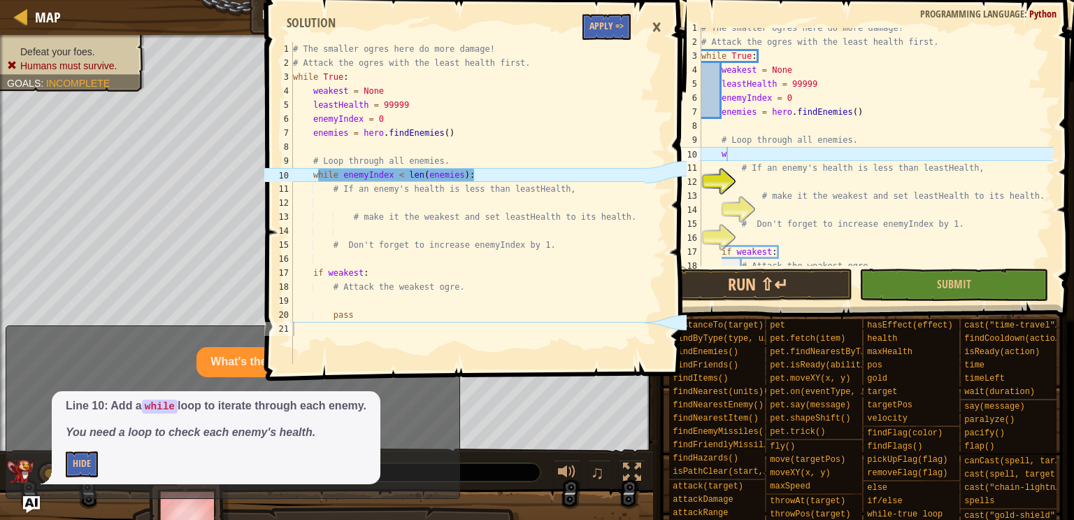
click at [727, 164] on div "# The smaller ogres here do more damage! # Attack the ogres with the least heal…" at bounding box center [876, 154] width 355 height 266
click at [701, 180] on div "12" at bounding box center [687, 182] width 29 height 14
click at [720, 148] on div "# The smaller ogres here do more damage! # Attack the ogres with the least heal…" at bounding box center [876, 154] width 355 height 266
click at [730, 148] on div "# The smaller ogres here do more damage! # Attack the ogres with the least heal…" at bounding box center [876, 154] width 355 height 266
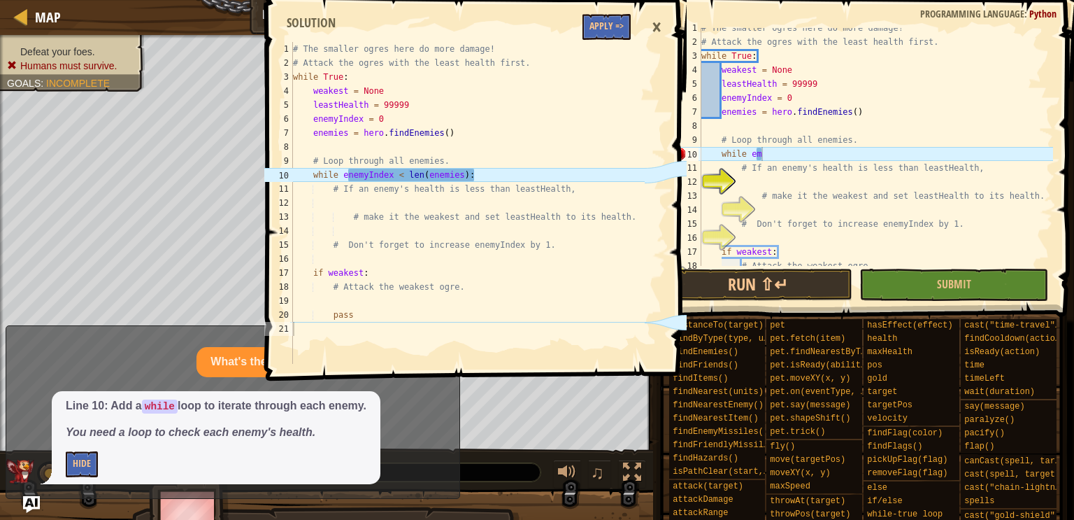
click at [763, 157] on div "# The smaller ogres here do more damage! # Attack the ogres with the least heal…" at bounding box center [876, 154] width 355 height 266
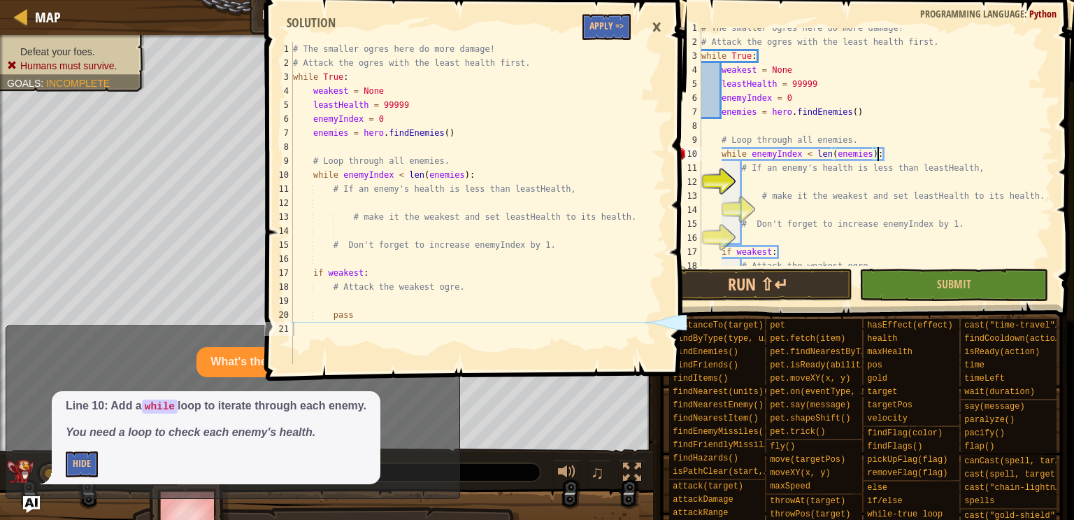
scroll to position [6, 14]
type textarea "# Loop through all enemies. while enemyIndex < len(enemies):"
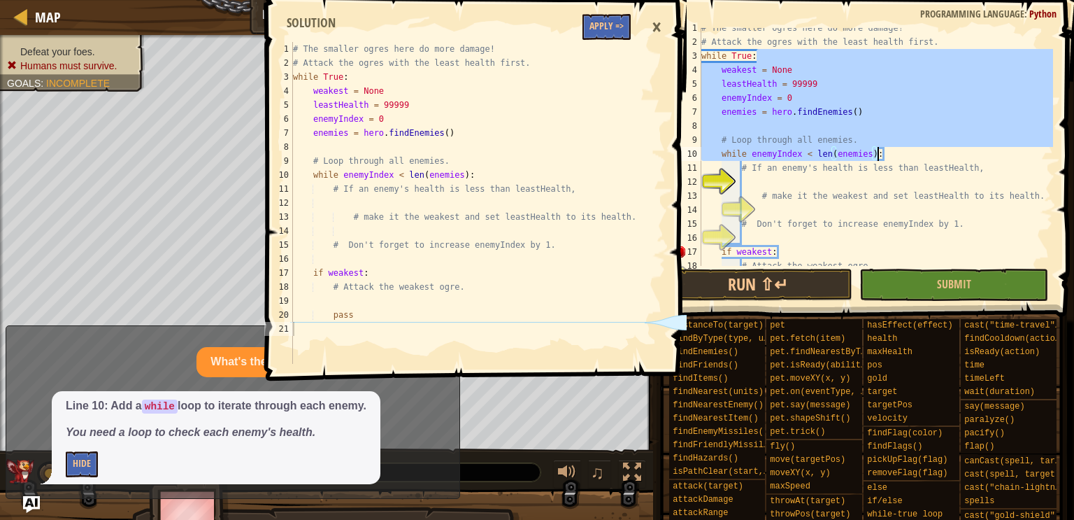
scroll to position [0, 0]
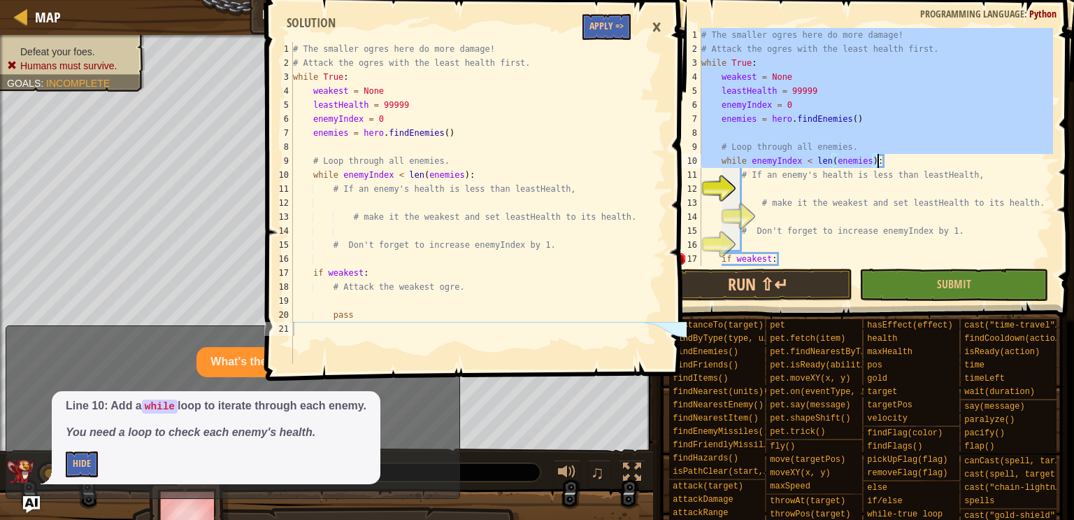
click at [1000, 193] on div "# The smaller ogres here do more damage! # Attack the ogres with the least heal…" at bounding box center [876, 161] width 355 height 266
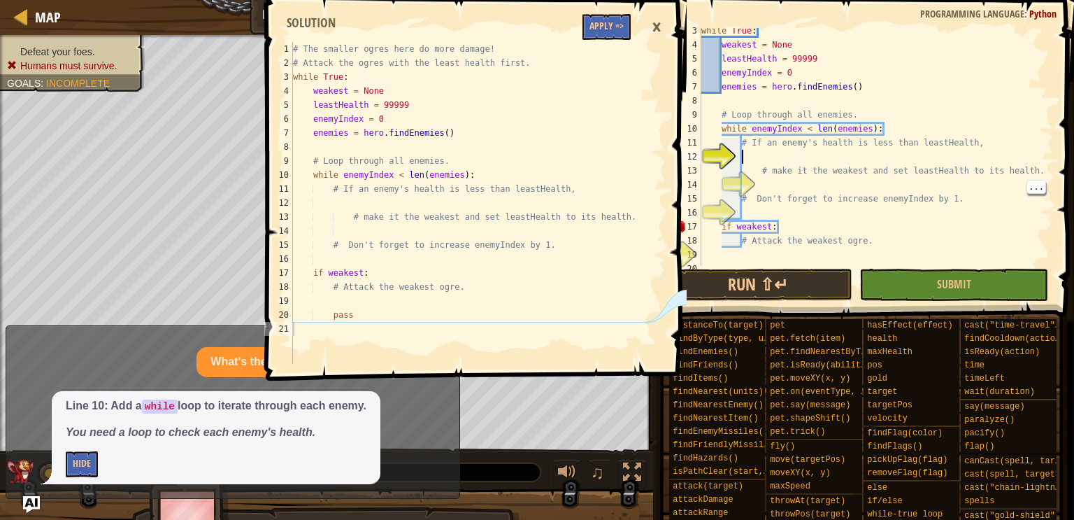
scroll to position [56, 0]
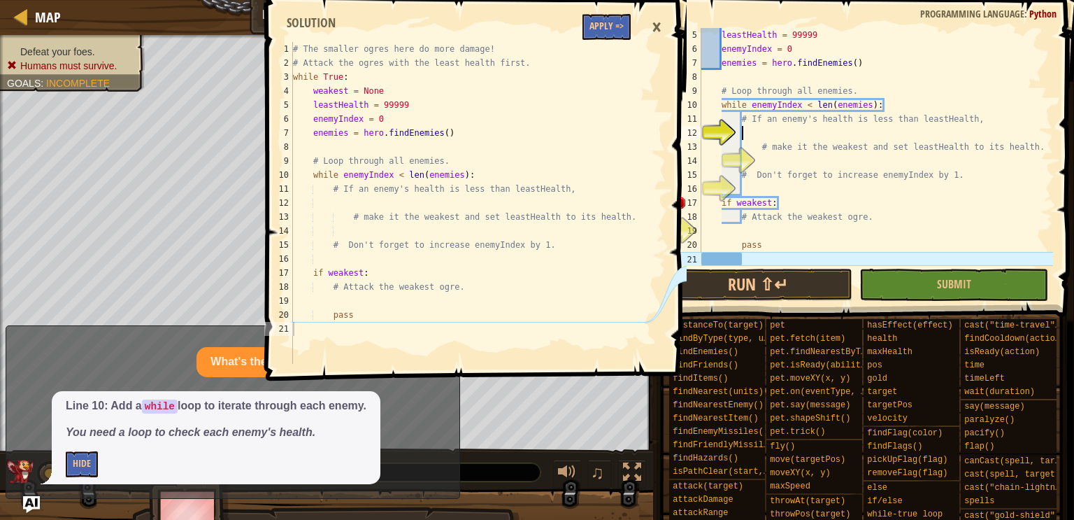
click at [742, 260] on div "leastHealth = 99999 enemyIndex = 0 enemies = hero . findEnemies ( ) # Loop thro…" at bounding box center [876, 161] width 355 height 266
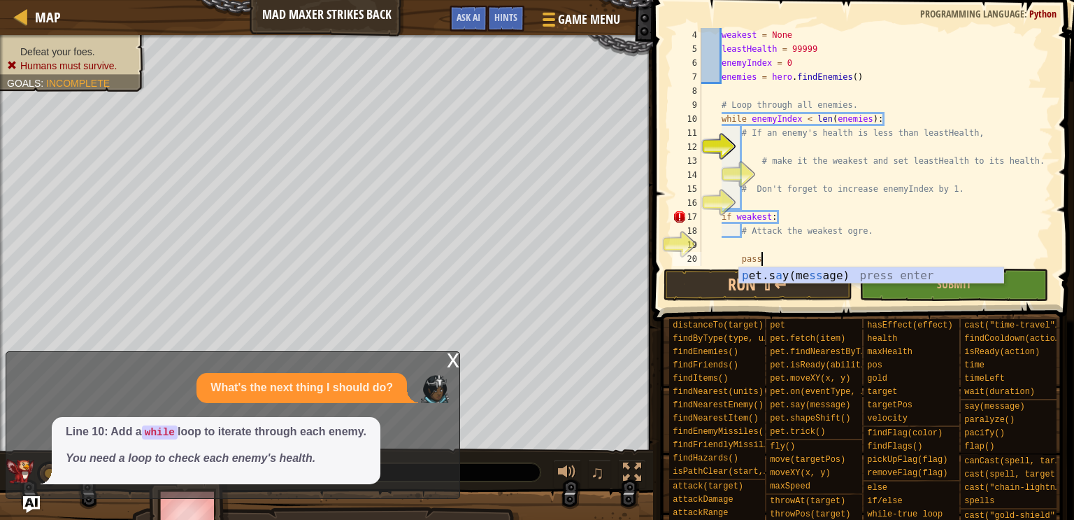
scroll to position [42, 0]
click at [764, 157] on div "weakest = None leastHealth = 99999 enemyIndex = 0 enemies = hero . findEnemies …" at bounding box center [876, 161] width 355 height 266
type textarea "# make it the weakest and set leastHealth to its health."
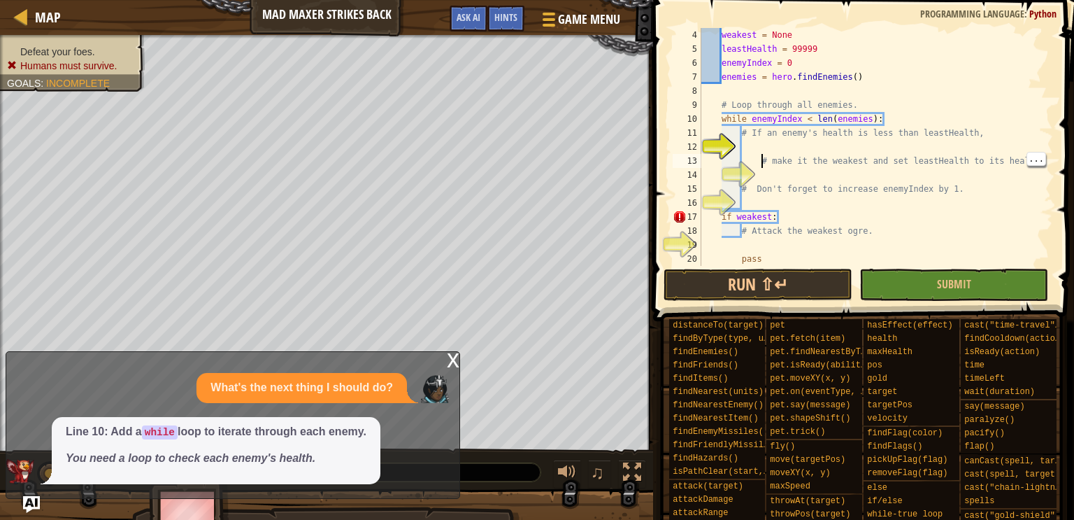
click at [748, 145] on div "weakest = None leastHealth = 99999 enemyIndex = 0 enemies = hero . findEnemies …" at bounding box center [876, 161] width 355 height 266
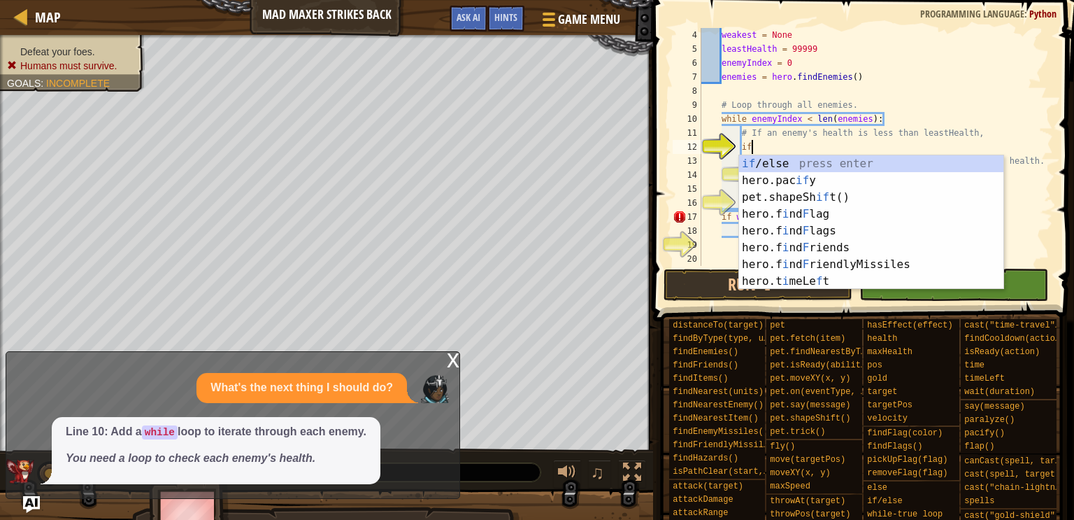
scroll to position [6, 3]
type textarea "if enemy:"
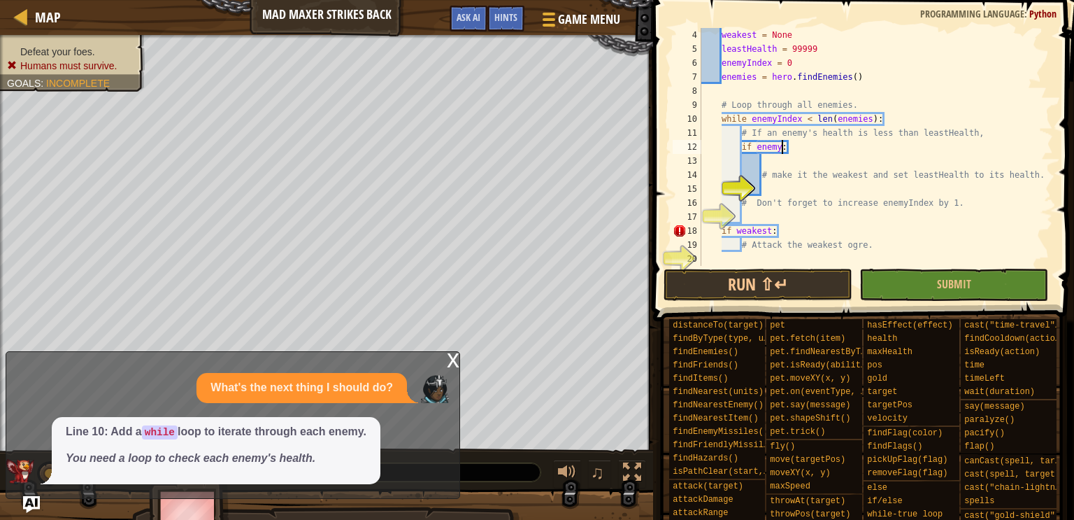
scroll to position [6, 6]
click at [1066, 404] on span at bounding box center [861, 511] width 411 height 414
type textarea "if enemy.health < leastHealth:"
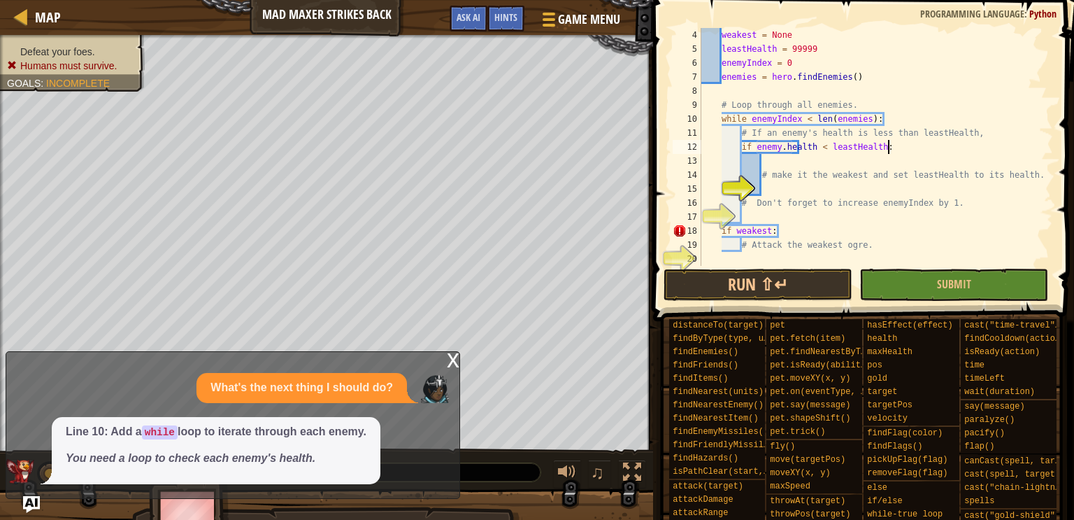
click at [794, 211] on div "weakest = None leastHealth = 99999 enemyIndex = 0 enemies = hero . findEnemies …" at bounding box center [876, 161] width 355 height 266
click at [773, 182] on div "weakest = None leastHealth = 99999 enemyIndex = 0 enemies = hero . findEnemies …" at bounding box center [876, 161] width 355 height 266
click at [701, 182] on div "15" at bounding box center [687, 189] width 29 height 14
click at [764, 166] on div "weakest = None leastHealth = 99999 enemyIndex = 0 enemies = hero . findEnemies …" at bounding box center [876, 161] width 355 height 266
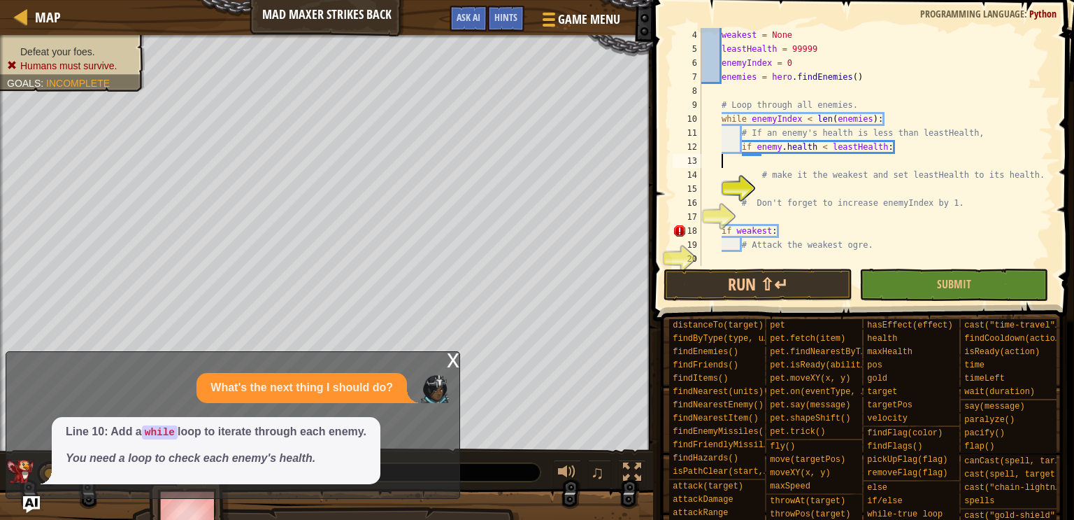
scroll to position [6, 0]
type textarea "if enemy.health < leastHealth:"
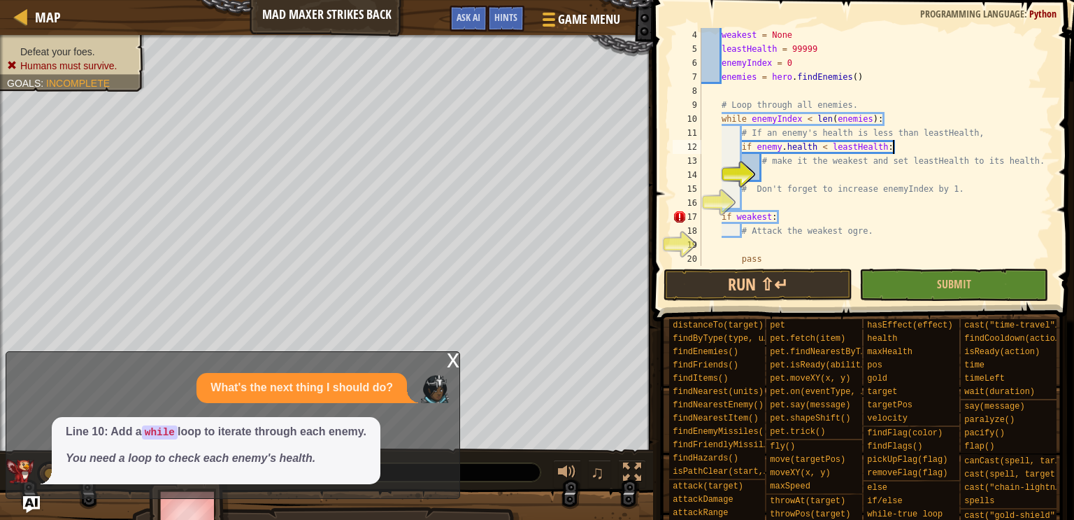
click at [775, 179] on div "weakest = None leastHealth = 99999 enemyIndex = 0 enemies = hero . findEnemies …" at bounding box center [876, 161] width 355 height 266
click at [744, 201] on div "weakest = None leastHealth = 99999 enemyIndex = 0 enemies = hero . findEnemies …" at bounding box center [876, 161] width 355 height 266
click at [799, 401] on span "pet.say(message)" at bounding box center [810, 405] width 80 height 10
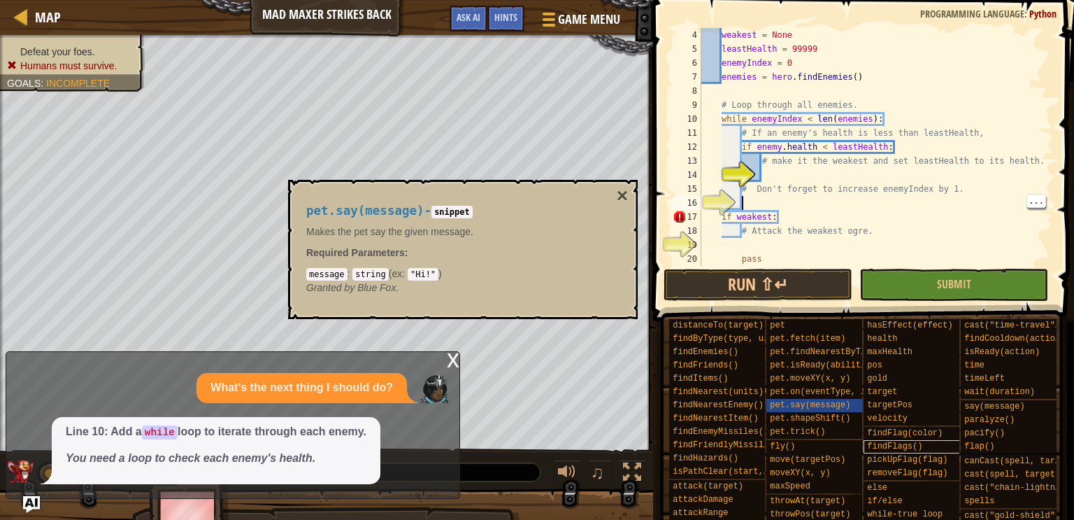
click at [899, 448] on span "findFlags()" at bounding box center [894, 446] width 55 height 10
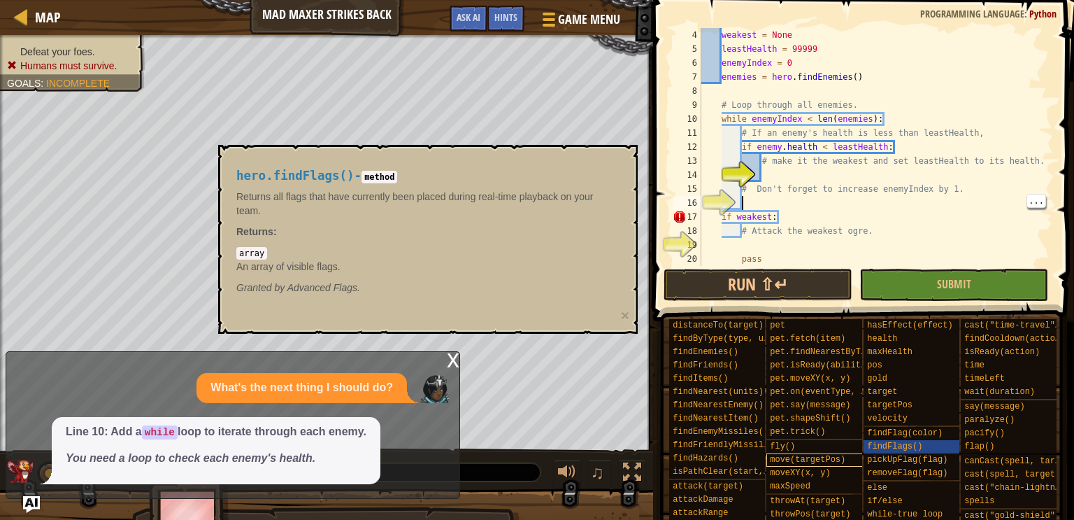
click at [834, 456] on span "move(targetPos)" at bounding box center [808, 460] width 76 height 10
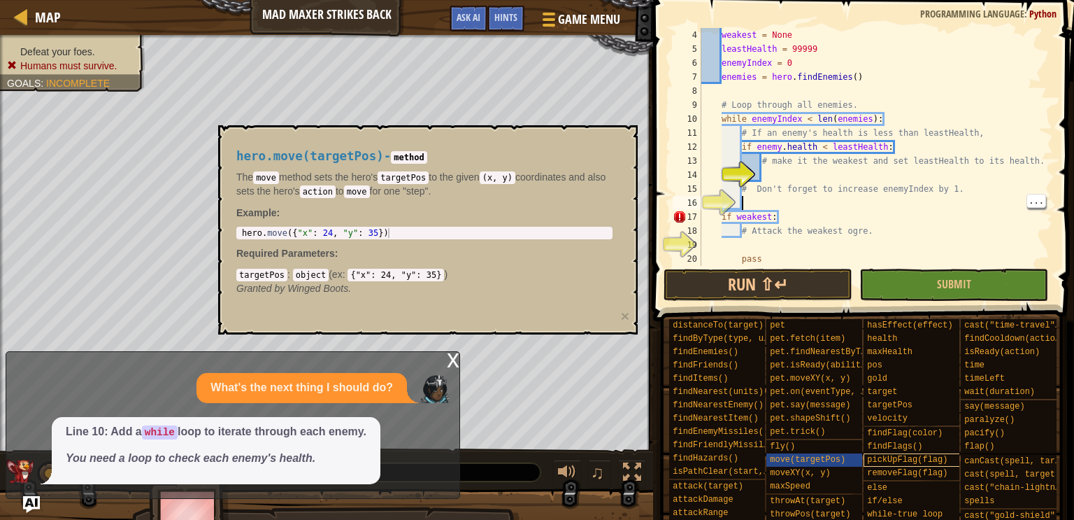
click at [894, 461] on span "pickUpFlag(flag)" at bounding box center [907, 460] width 80 height 10
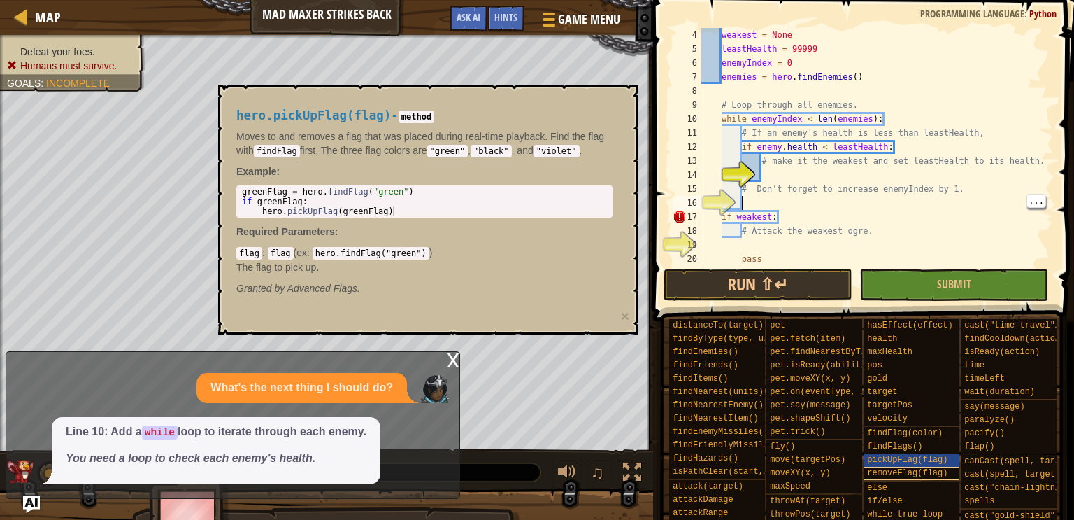
click at [890, 468] on span "removeFlag(flag)" at bounding box center [907, 473] width 80 height 10
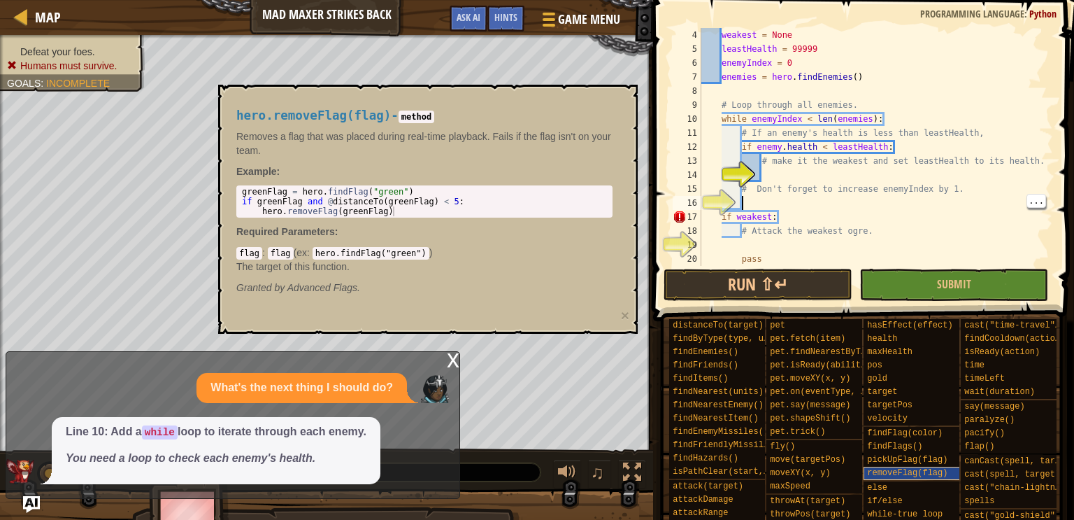
click at [902, 472] on span "removeFlag(flag)" at bounding box center [907, 473] width 80 height 10
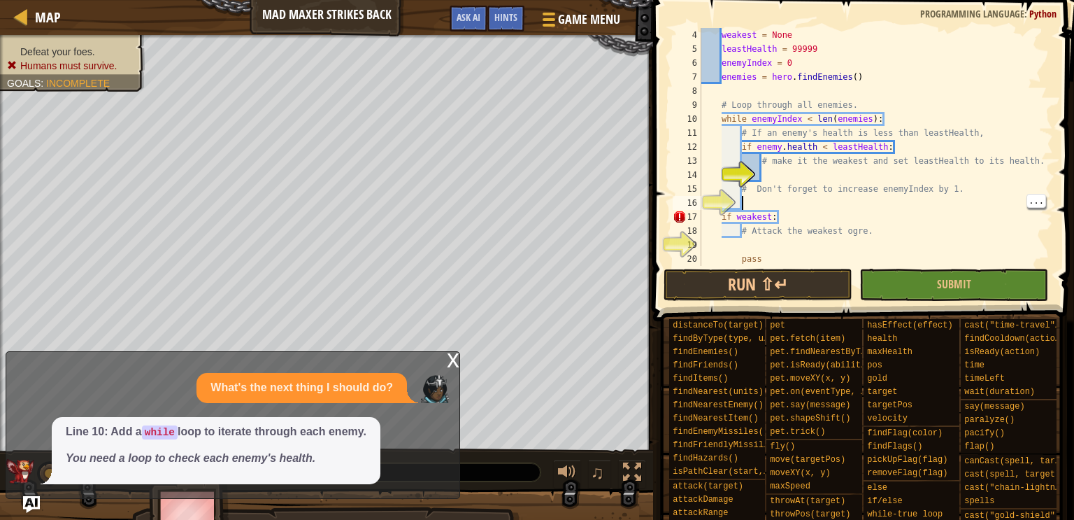
click at [752, 243] on div "weakest = None leastHealth = 99999 enemyIndex = 0 enemies = hero . findEnemies …" at bounding box center [876, 161] width 355 height 266
type textarea "pass"
type textarea "h"
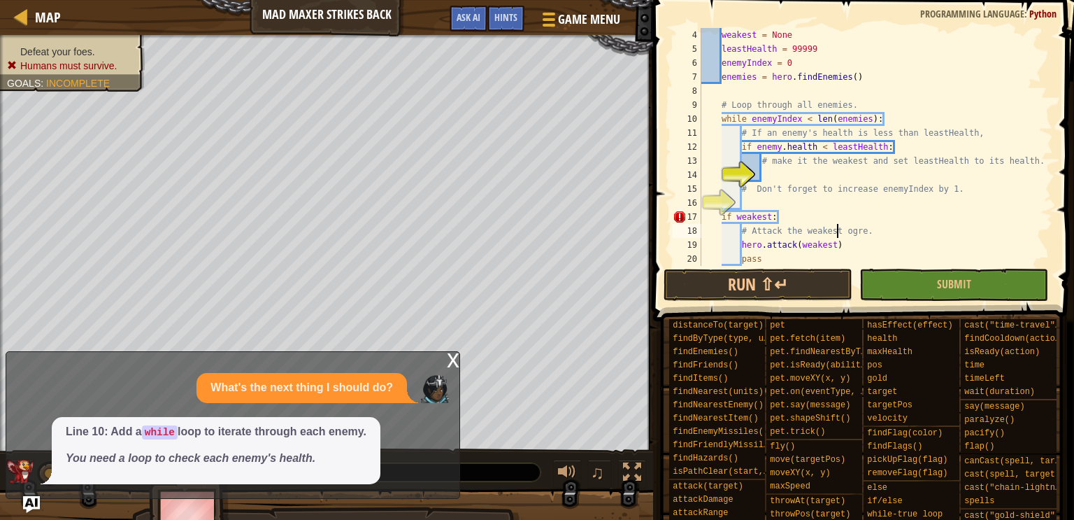
type textarea "if weakest:"
click at [37, 13] on span "Map" at bounding box center [48, 17] width 26 height 19
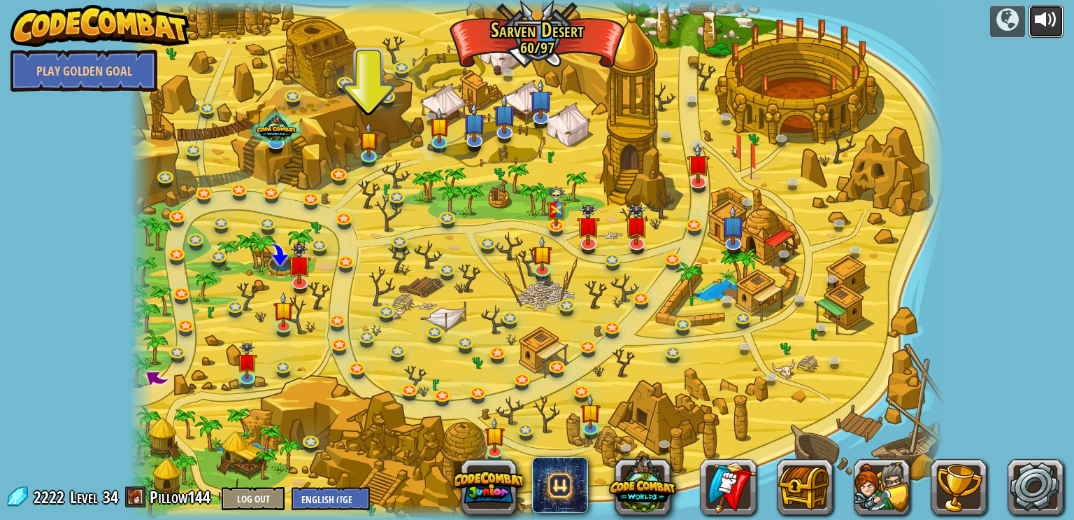
click at [1039, 14] on div at bounding box center [1046, 19] width 22 height 22
